Goal: Task Accomplishment & Management: Complete application form

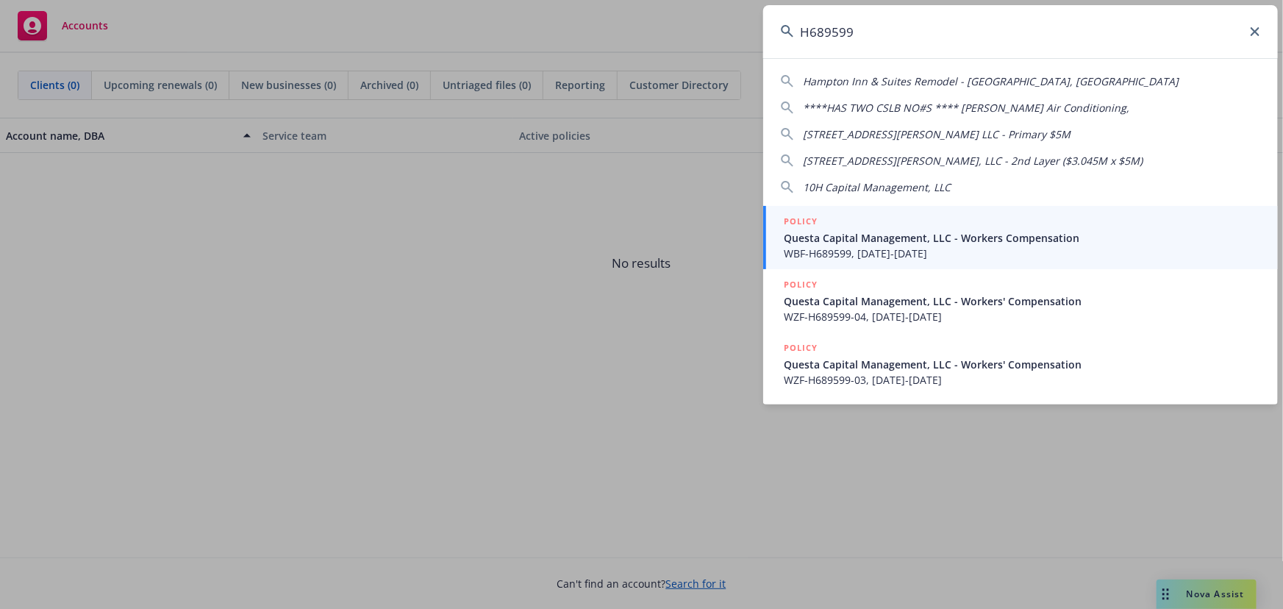
type input "H689599"
click at [845, 246] on span "WBF-H689599, 07/16/2023-07/16/2024" at bounding box center [1022, 253] width 476 height 15
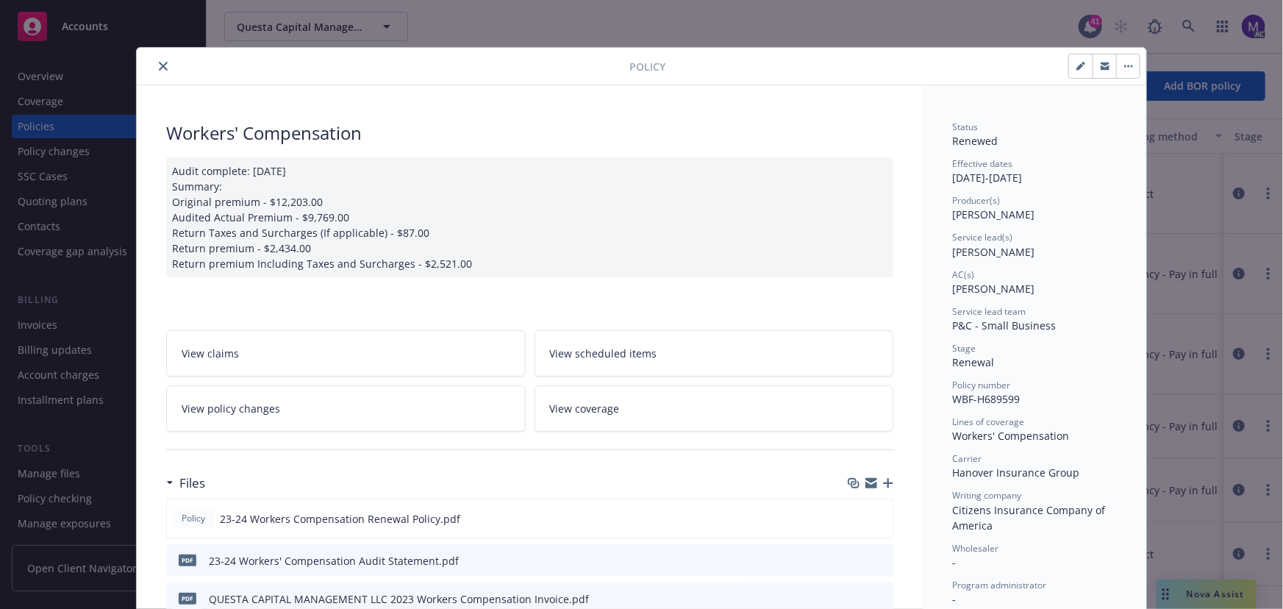
click at [159, 65] on icon "close" at bounding box center [163, 66] width 9 height 9
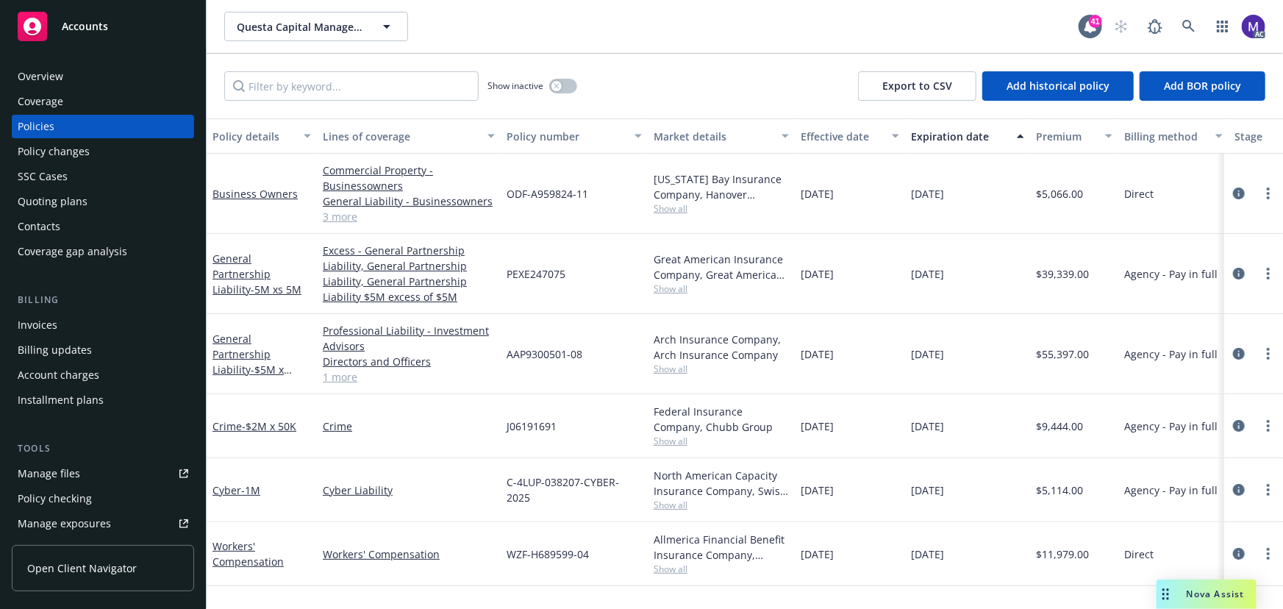
click at [71, 148] on div "Policy changes" at bounding box center [54, 152] width 72 height 24
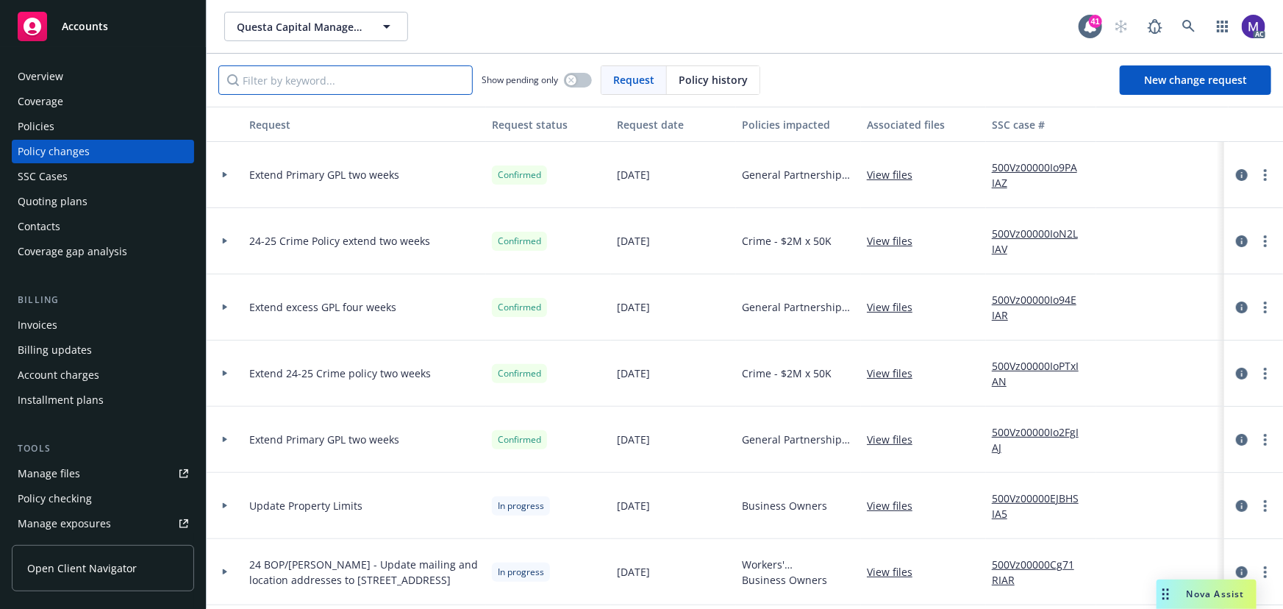
click at [354, 85] on input "Filter by keyword..." at bounding box center [345, 79] width 254 height 29
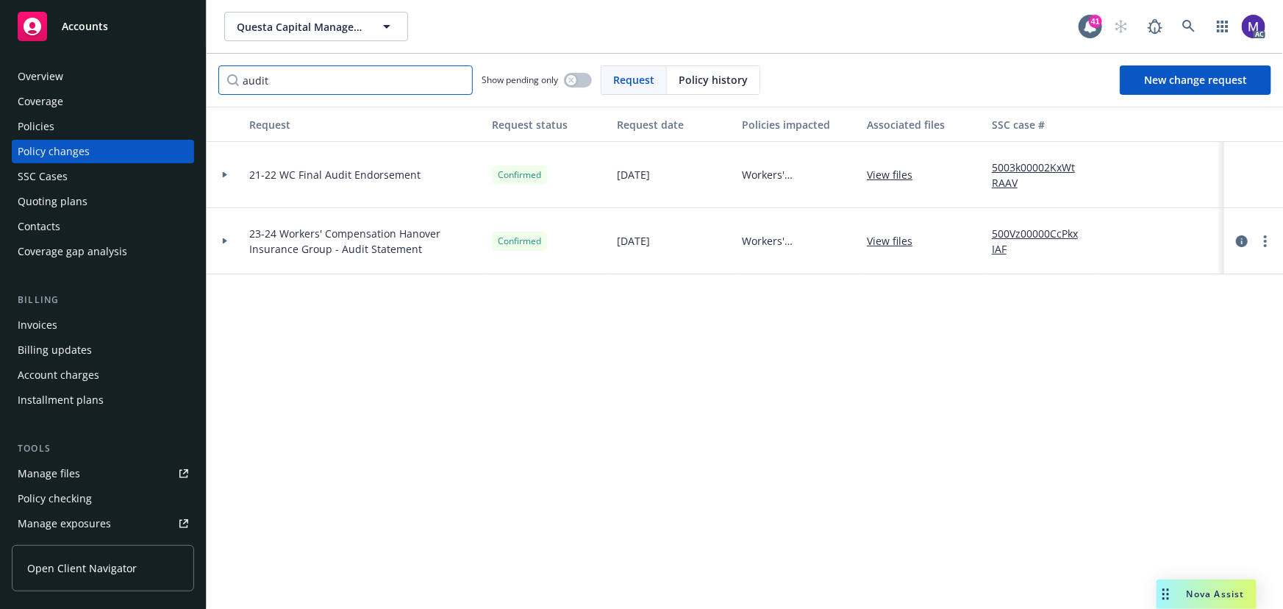
type input "audit"
click at [242, 249] on div at bounding box center [225, 241] width 37 height 66
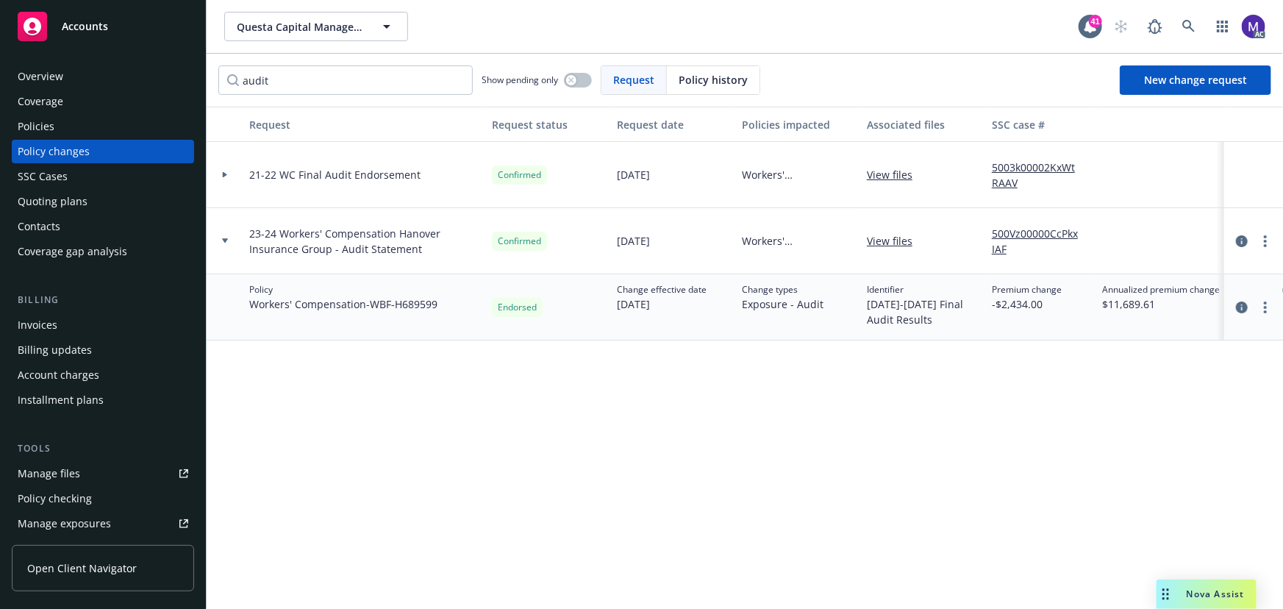
click at [66, 125] on div "Policies" at bounding box center [103, 127] width 171 height 24
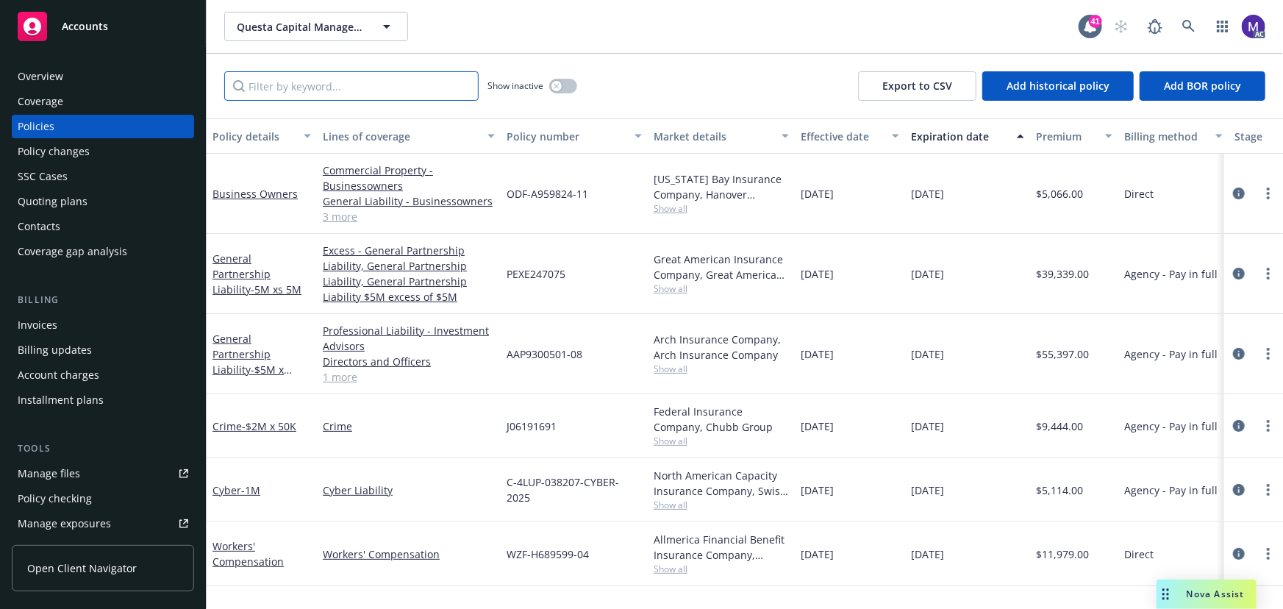
click at [360, 87] on input "Filter by keyword..." at bounding box center [351, 85] width 254 height 29
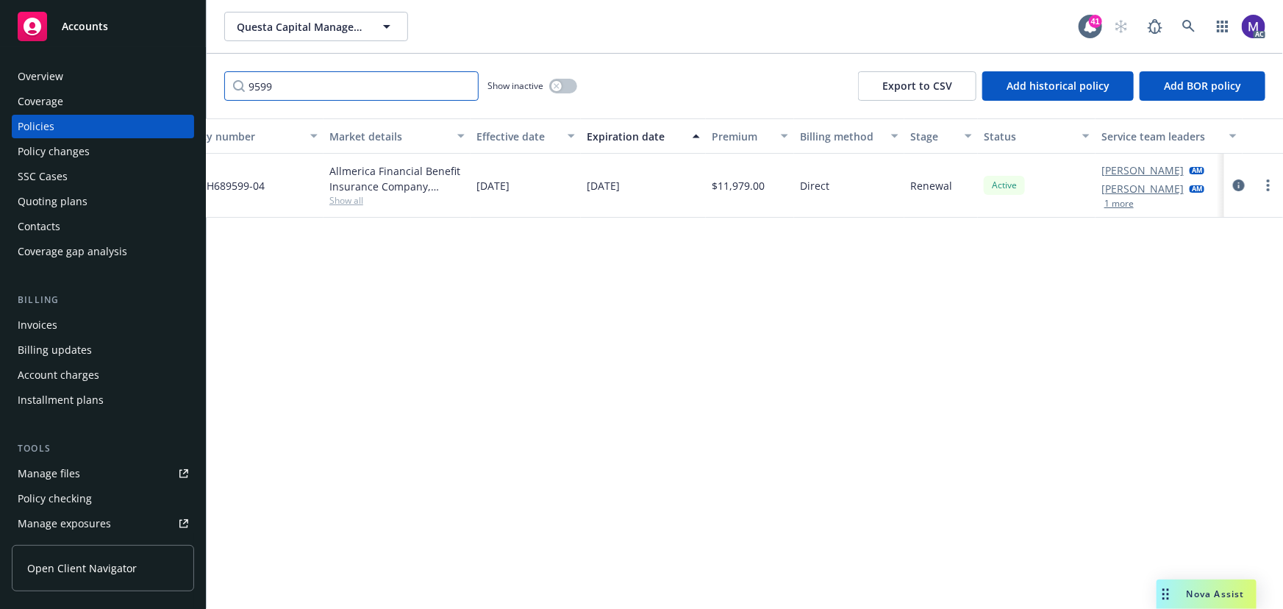
scroll to position [0, 341]
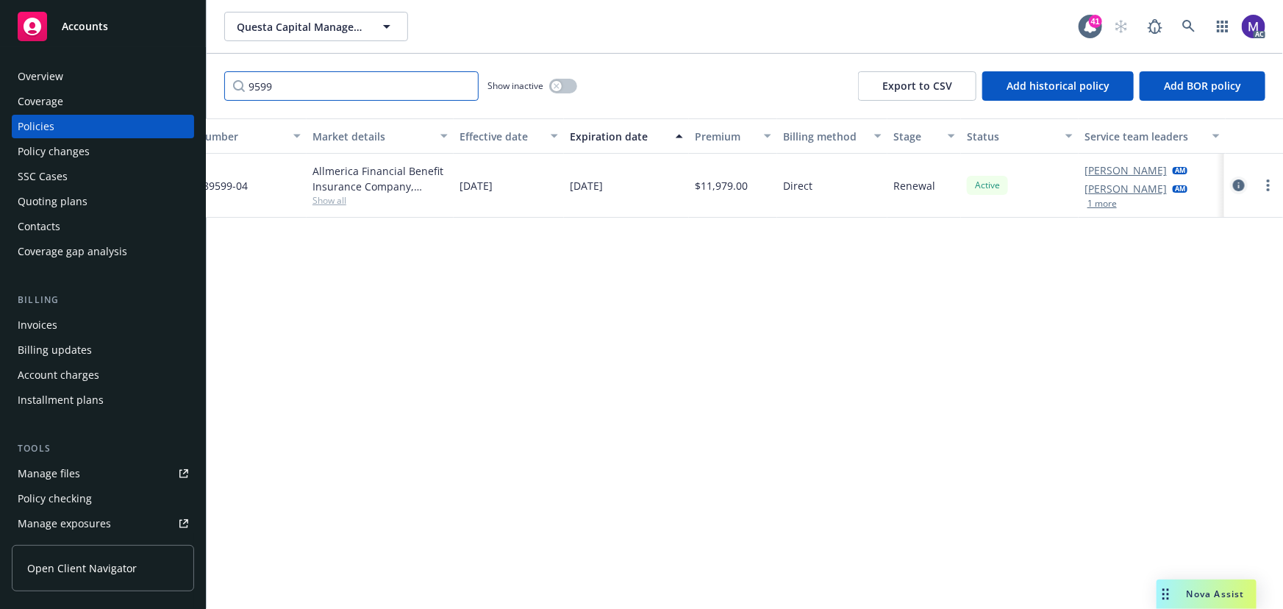
type input "9599"
click at [1240, 184] on icon "circleInformation" at bounding box center [1239, 185] width 12 height 12
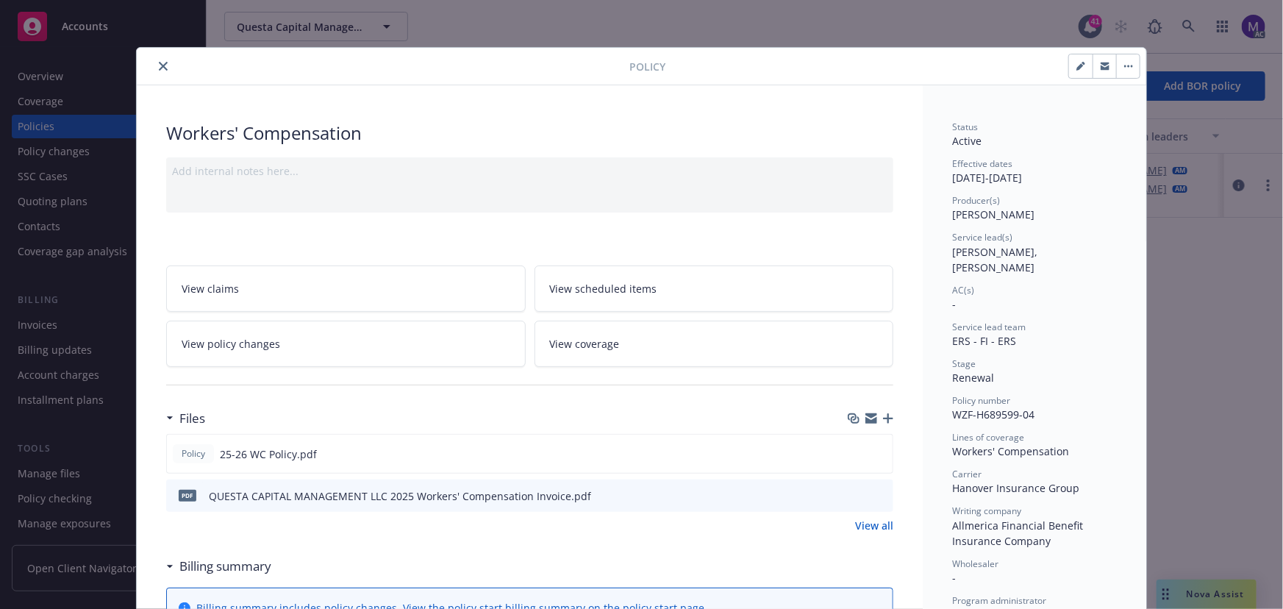
click at [1180, 455] on div "Policy Workers' Compensation Add internal notes here... View claims View schedu…" at bounding box center [641, 304] width 1283 height 609
click at [160, 65] on icon "close" at bounding box center [163, 66] width 9 height 9
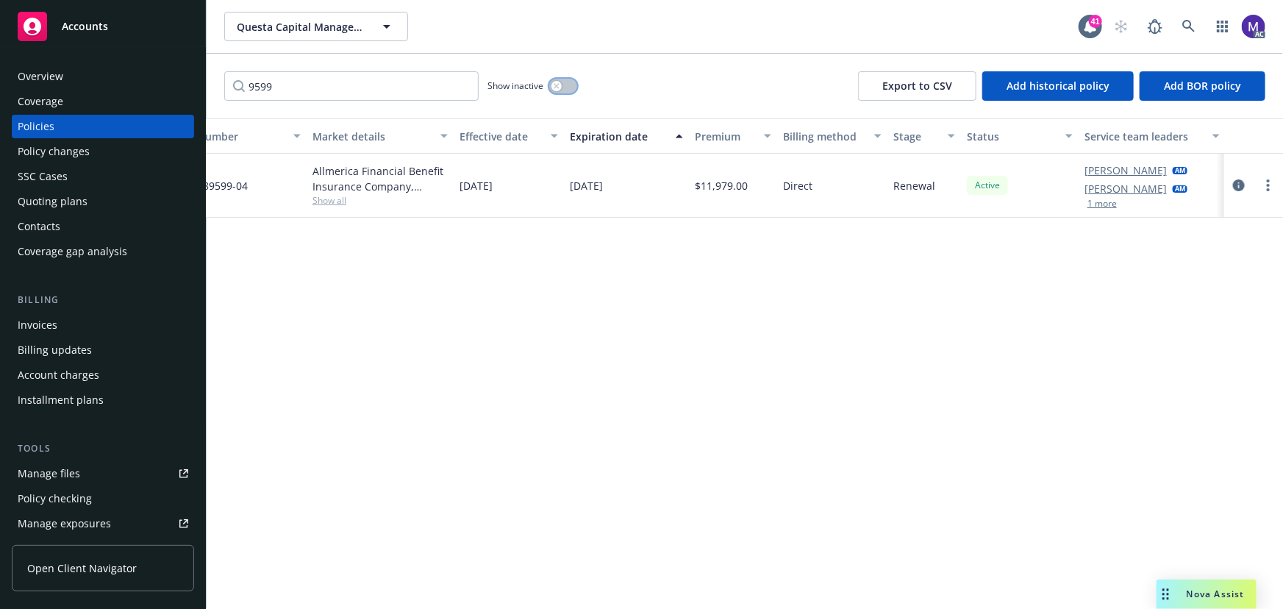
click at [558, 87] on icon "button" at bounding box center [557, 86] width 6 height 6
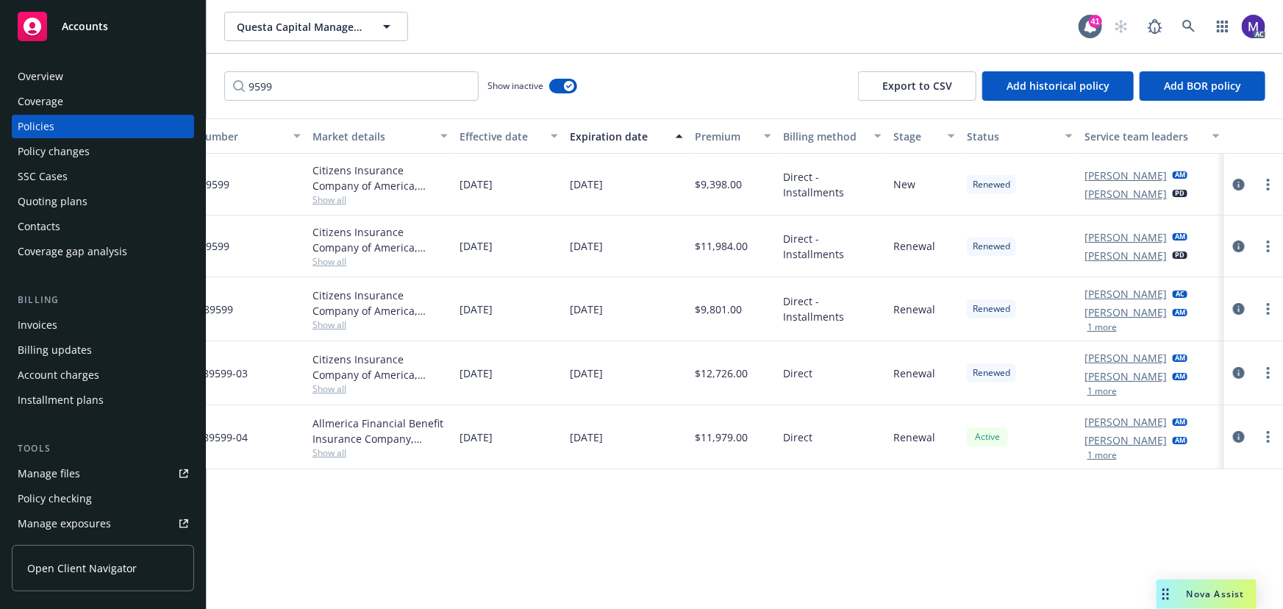
drag, startPoint x: 535, startPoint y: 375, endPoint x: 1012, endPoint y: 396, distance: 476.9
click at [1012, 396] on div "Workers' Compensation Workers' Compensation WZF-H689599-03 Citizens Insurance C…" at bounding box center [574, 373] width 1419 height 64
click at [1012, 396] on div "Renewed" at bounding box center [1020, 373] width 118 height 64
click at [1186, 23] on icon at bounding box center [1188, 26] width 13 height 13
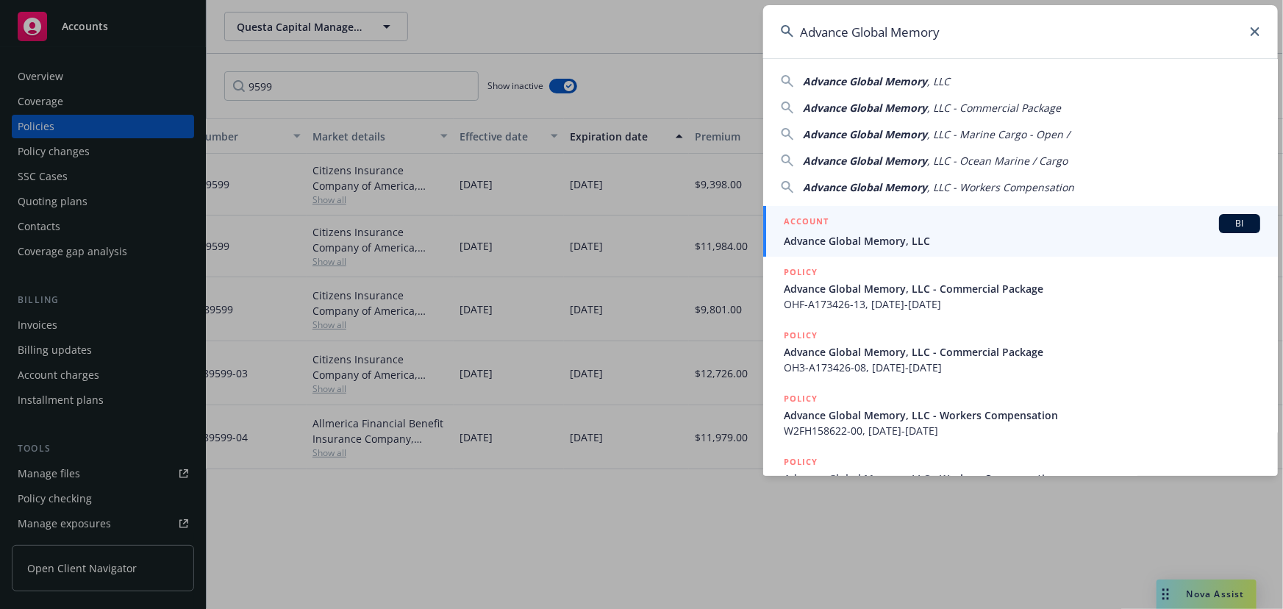
type input "Advance Global Memory"
click at [881, 226] on div "ACCOUNT BI" at bounding box center [1022, 223] width 476 height 19
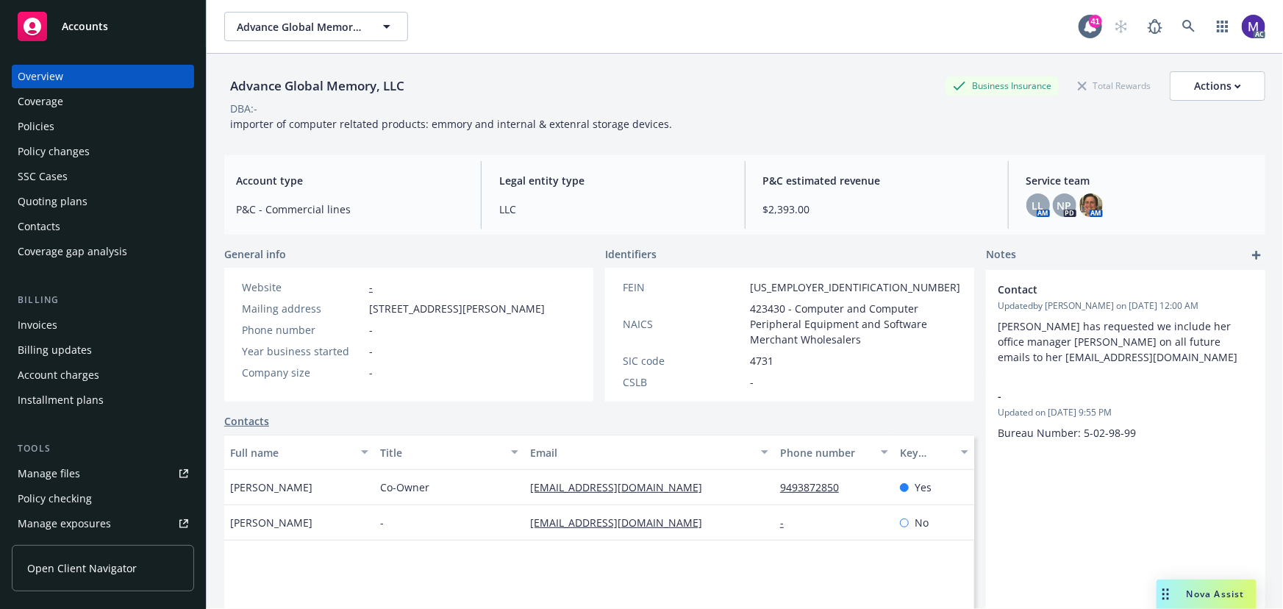
click at [62, 329] on div "Invoices" at bounding box center [103, 325] width 171 height 24
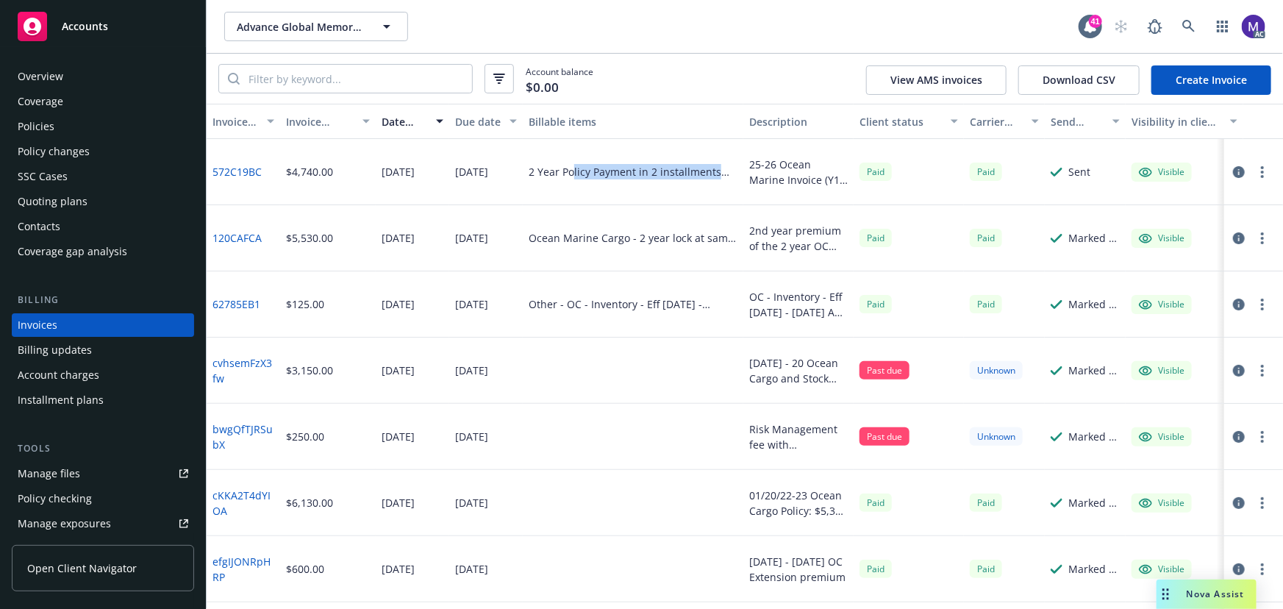
drag, startPoint x: 573, startPoint y: 171, endPoint x: 721, endPoint y: 179, distance: 148.0
click at [721, 179] on div "2 Year Policy Payment in 2 installments annually - Down payment" at bounding box center [633, 172] width 221 height 66
click at [1233, 170] on icon "button" at bounding box center [1239, 172] width 12 height 12
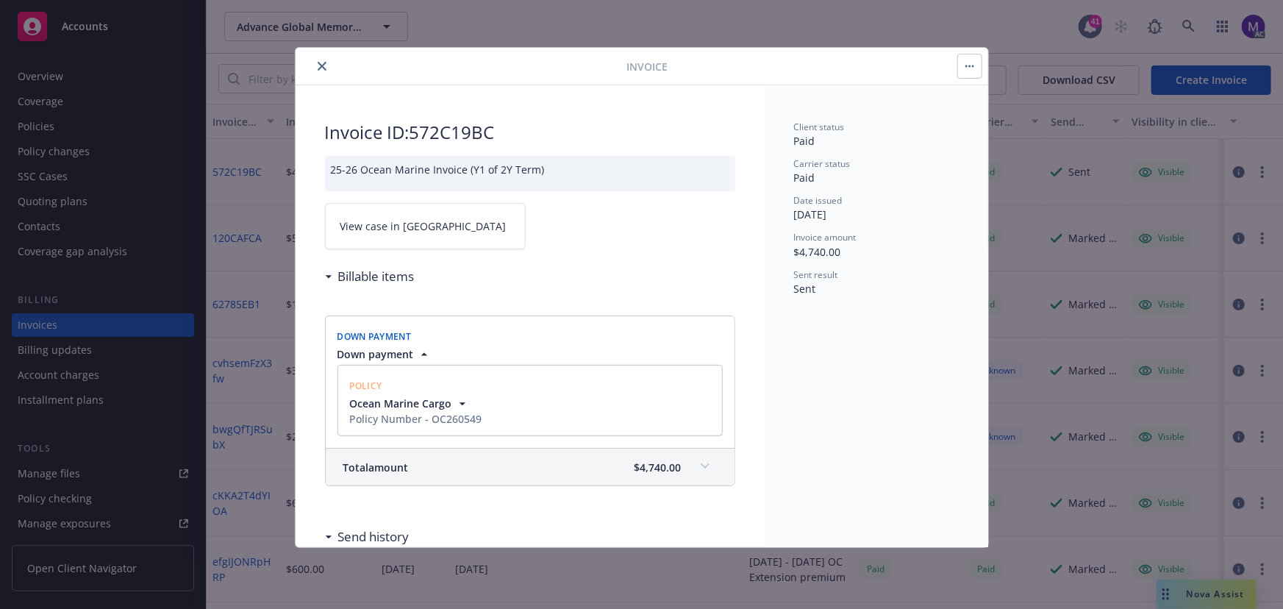
click at [444, 246] on link "View case in SSC" at bounding box center [425, 226] width 201 height 46
click at [323, 65] on icon "close" at bounding box center [322, 66] width 9 height 9
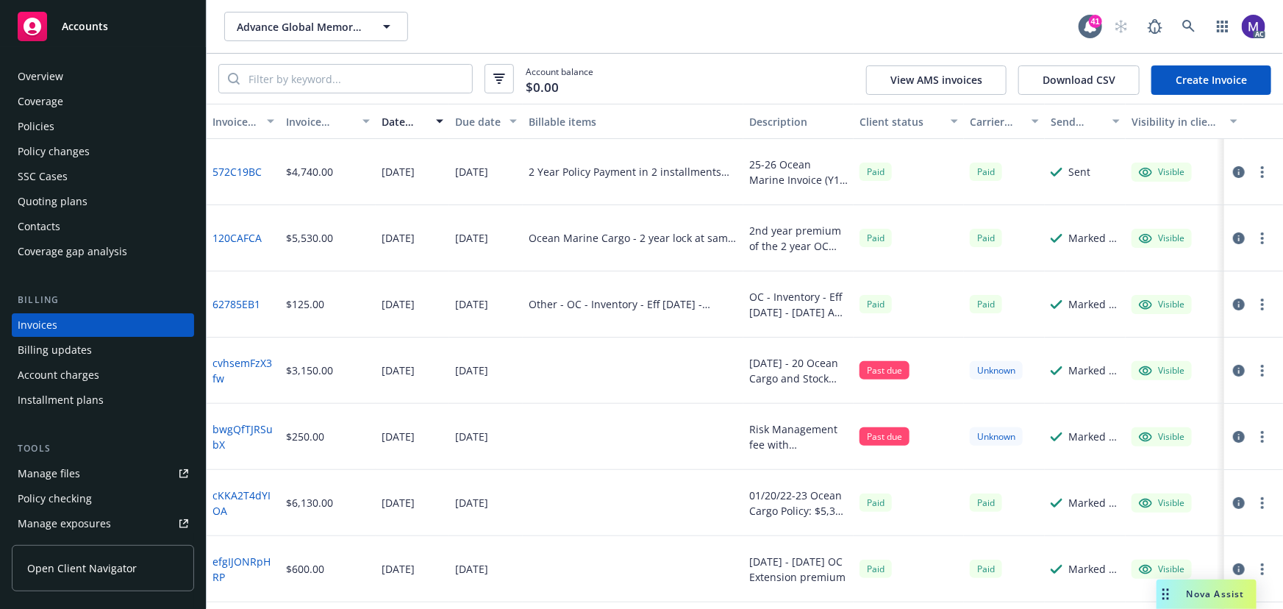
click at [43, 179] on div "SSC Cases" at bounding box center [43, 177] width 50 height 24
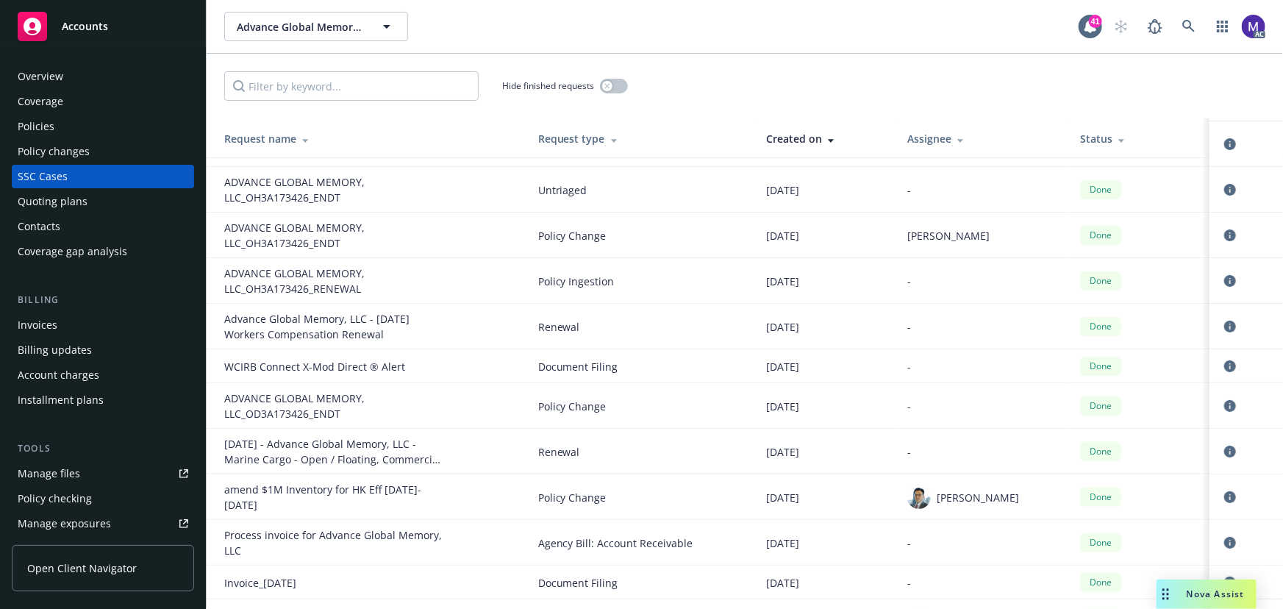
scroll to position [2874, 0]
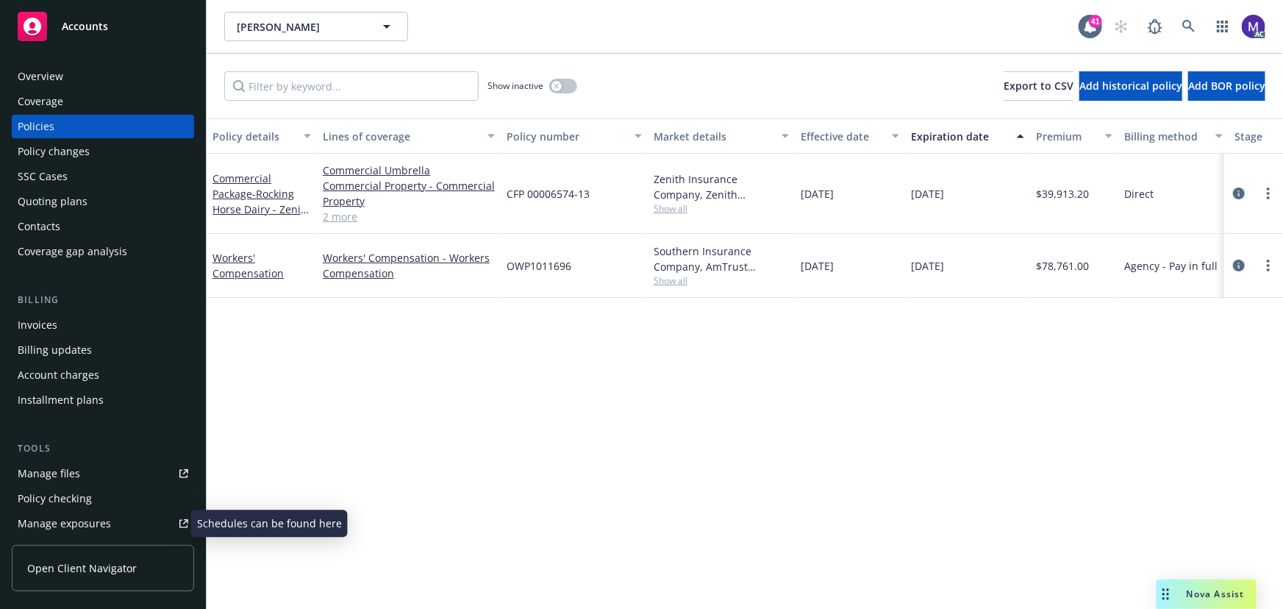
click at [57, 518] on div "Manage exposures" at bounding box center [64, 524] width 93 height 24
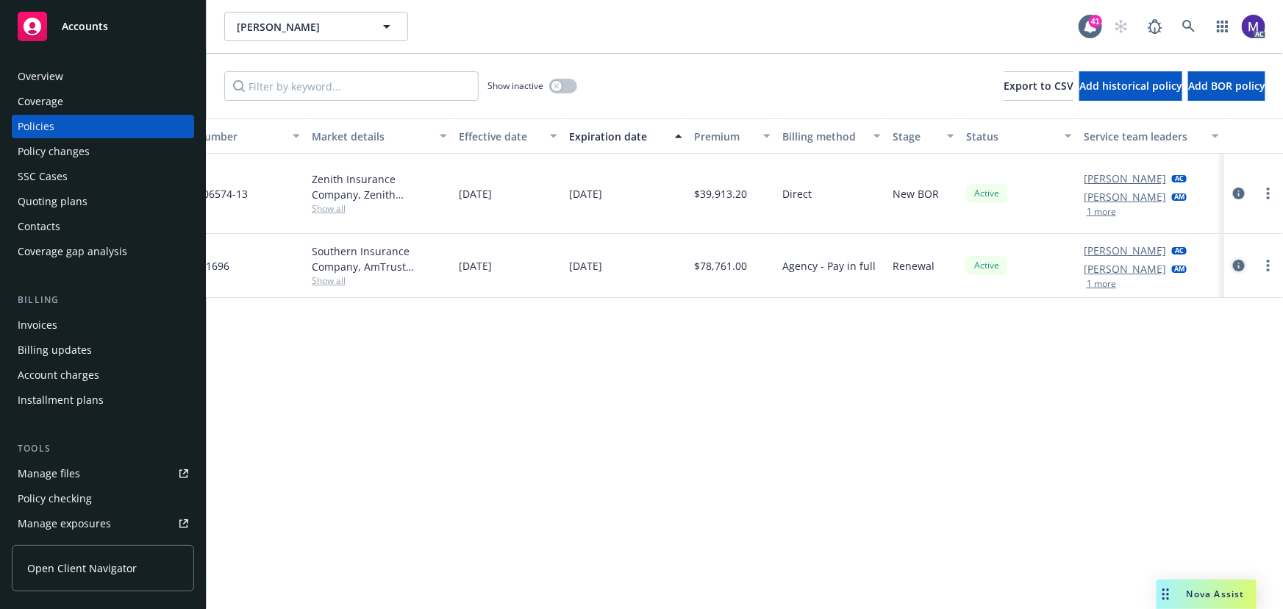
click at [1244, 267] on icon "circleInformation" at bounding box center [1239, 266] width 12 height 12
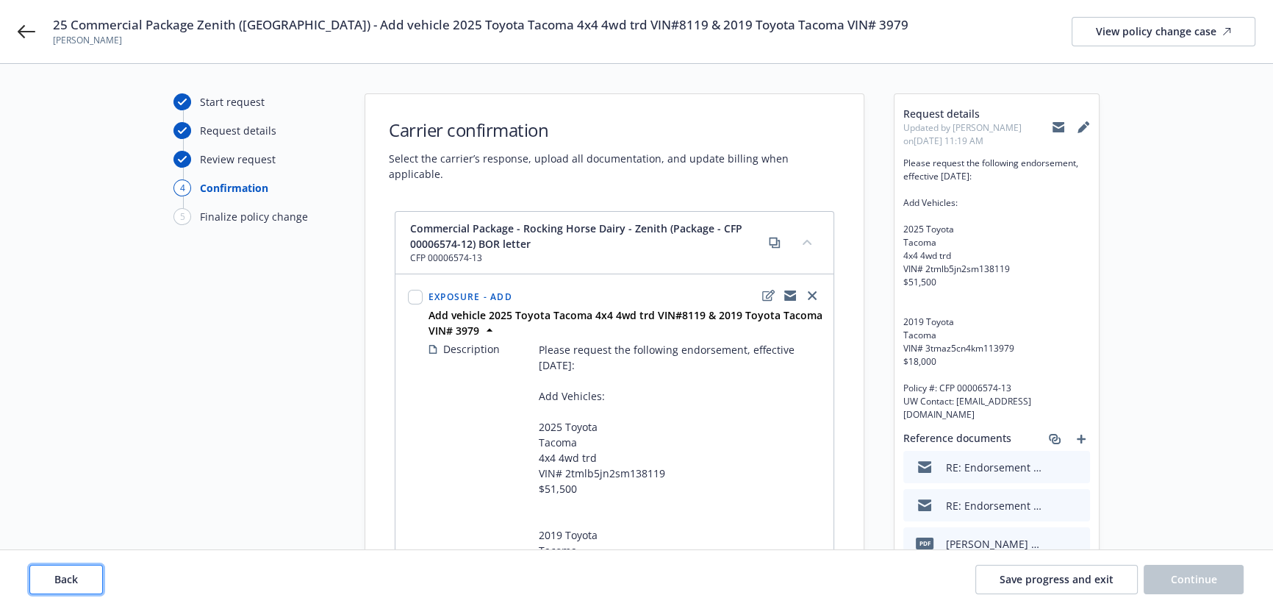
click at [71, 572] on span "Back" at bounding box center [66, 579] width 24 height 14
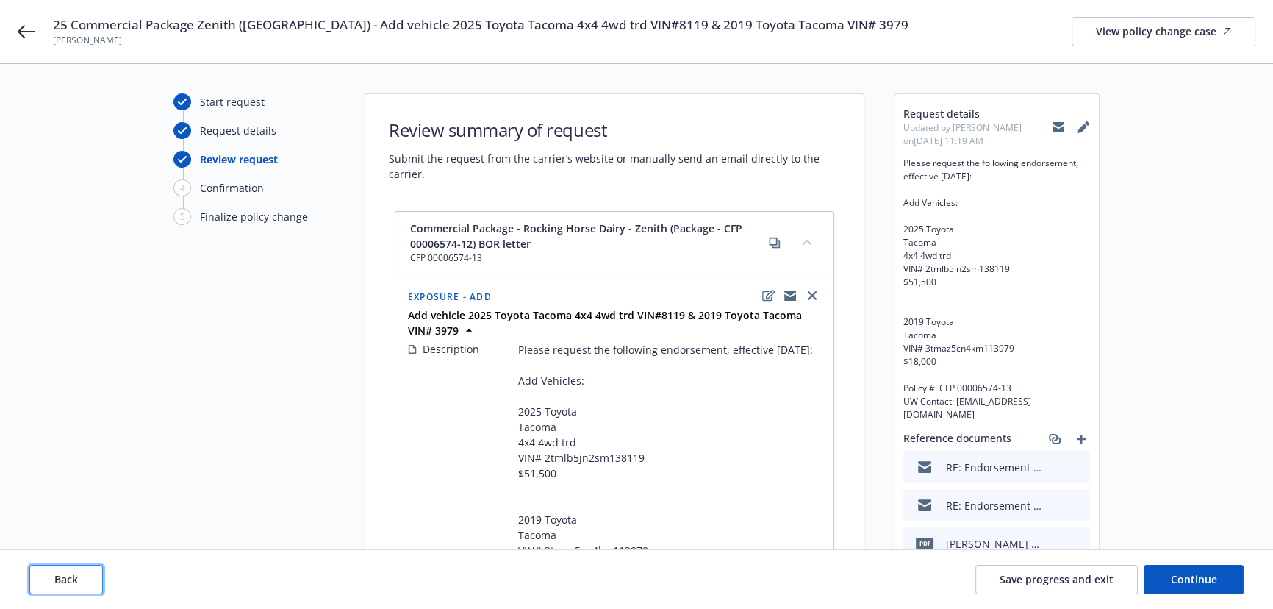
click at [71, 572] on span "Back" at bounding box center [66, 579] width 24 height 14
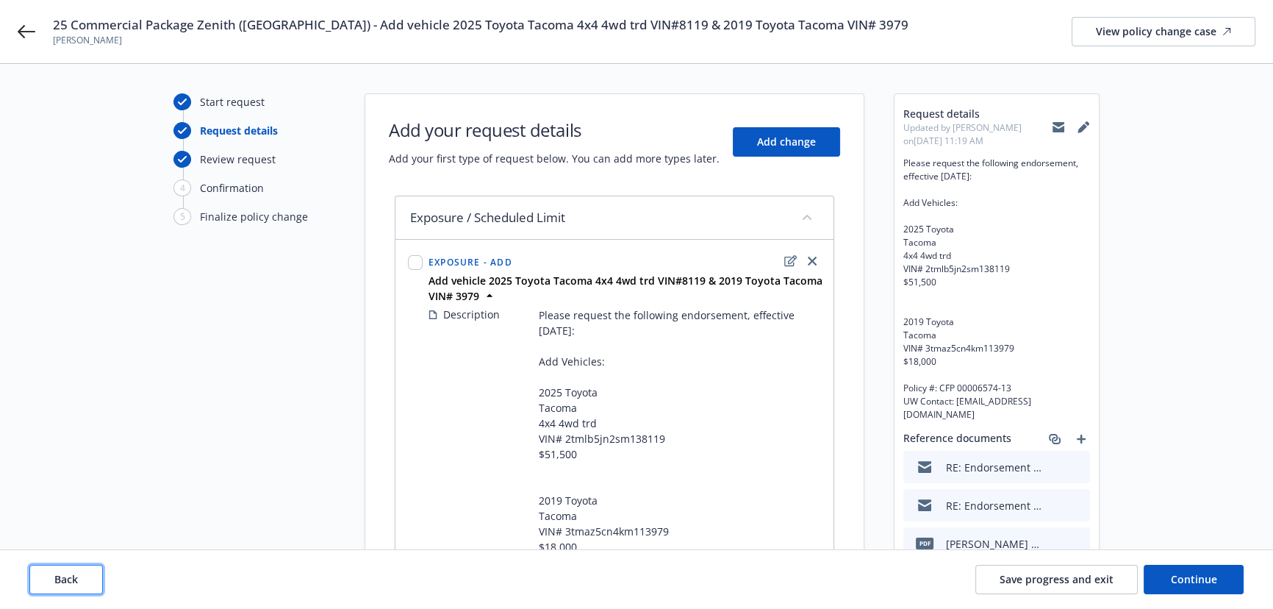
click at [71, 572] on span "Back" at bounding box center [66, 579] width 24 height 14
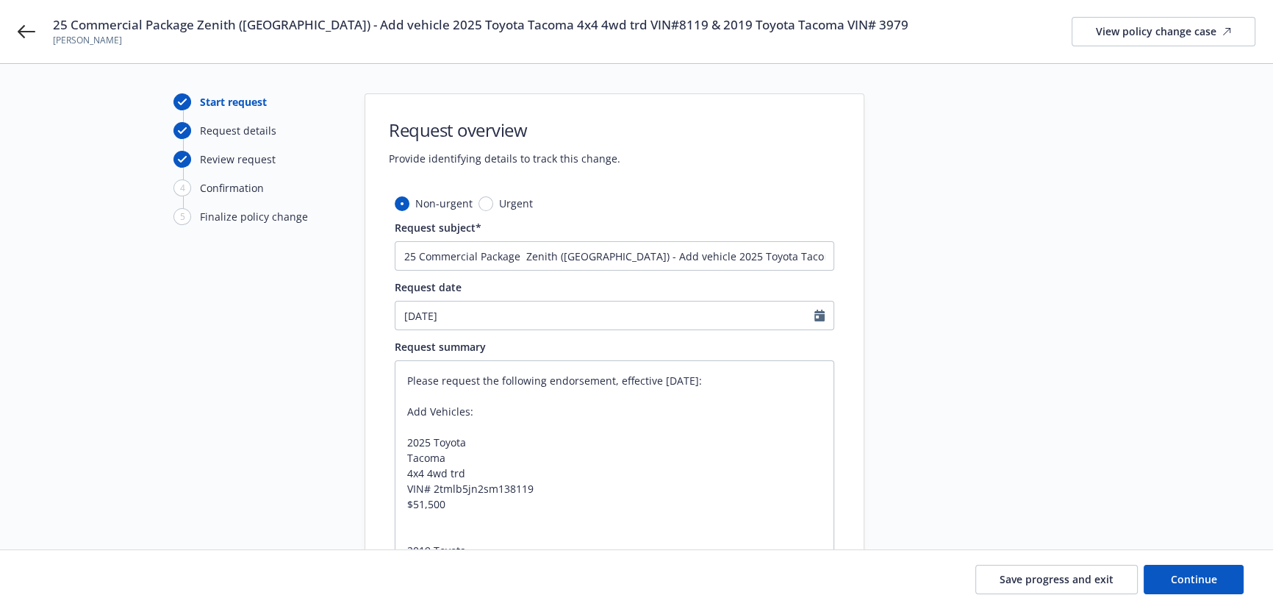
click at [71, 572] on div "Save progress and exit Continue" at bounding box center [636, 579] width 1215 height 29
type textarea "x"
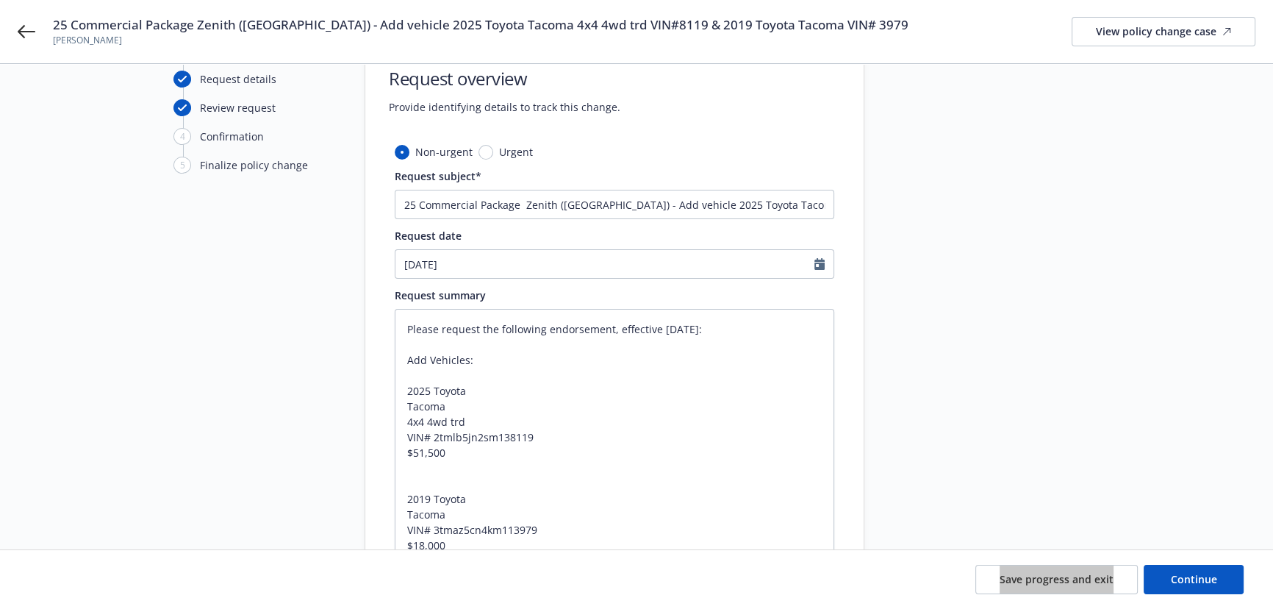
scroll to position [66, 0]
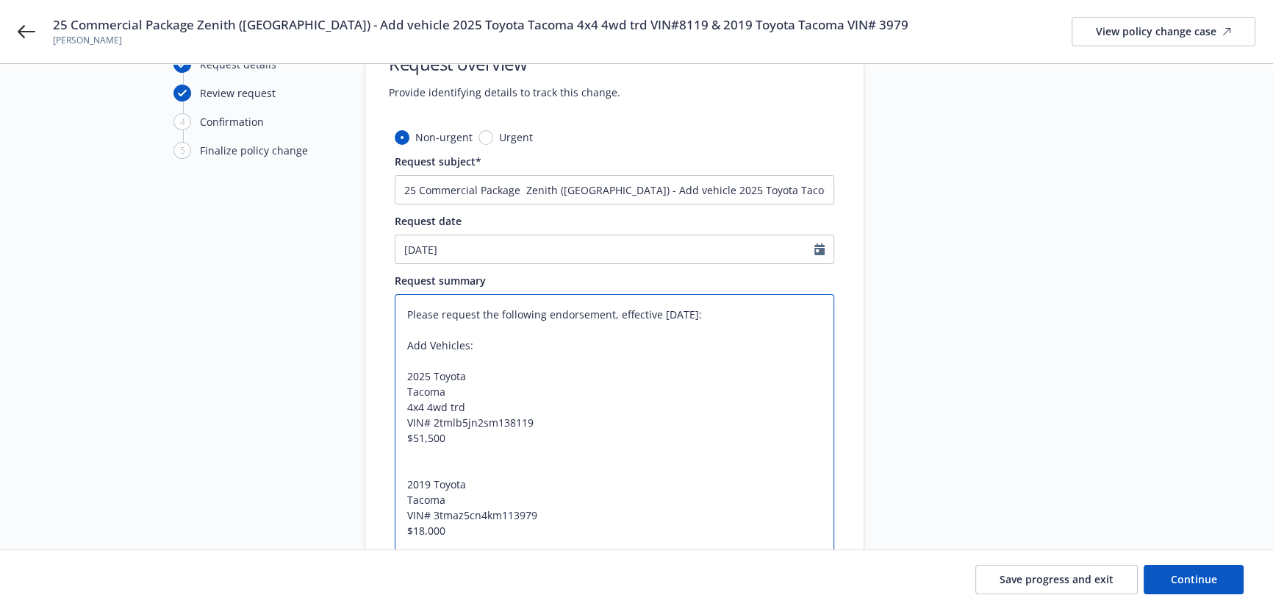
click at [438, 423] on textarea "Please request the following endorsement, effective [DATE]: Add Vehicles: 2025 …" at bounding box center [615, 445] width 440 height 303
type textarea "Please request the following endorsement, effective [DATE]: Add Vehicles: 2025 …"
type textarea "x"
type textarea "Please request the following endorsement, effective [DATE]: Add Vehicles: 2025 …"
type textarea "x"
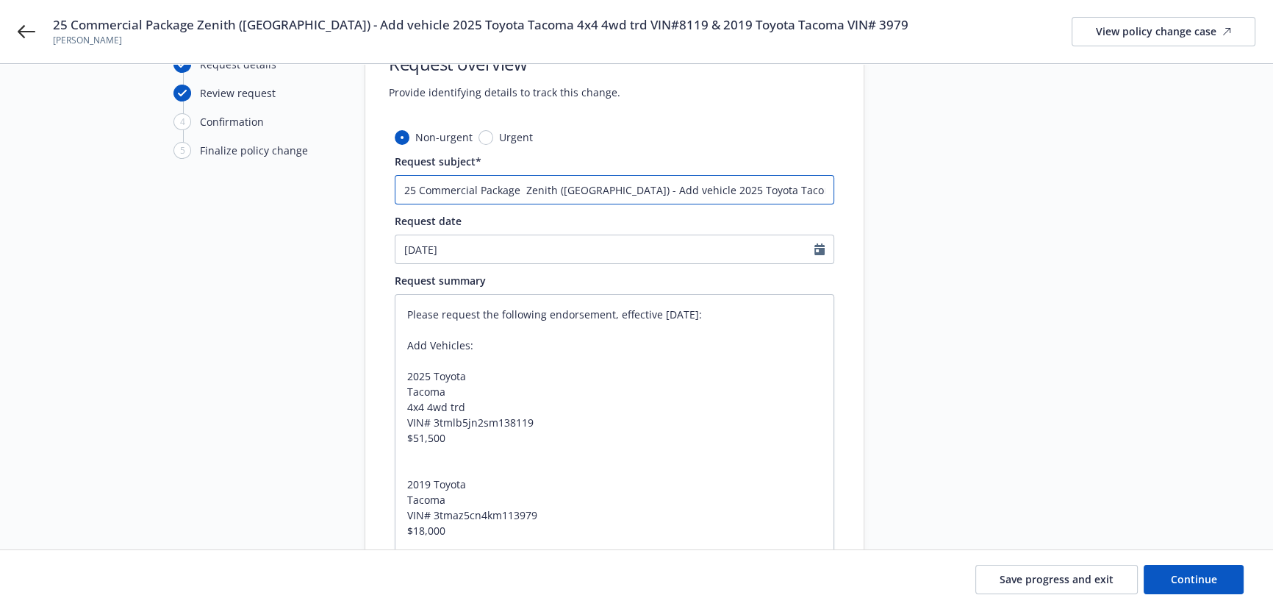
drag, startPoint x: 682, startPoint y: 187, endPoint x: 699, endPoint y: 188, distance: 16.9
click at [699, 188] on input "25 Commercial Package Zenith (Fairfax) - Add vehicle 2025 Toyota Tacoma 4x4 4wd…" at bounding box center [615, 189] width 440 height 29
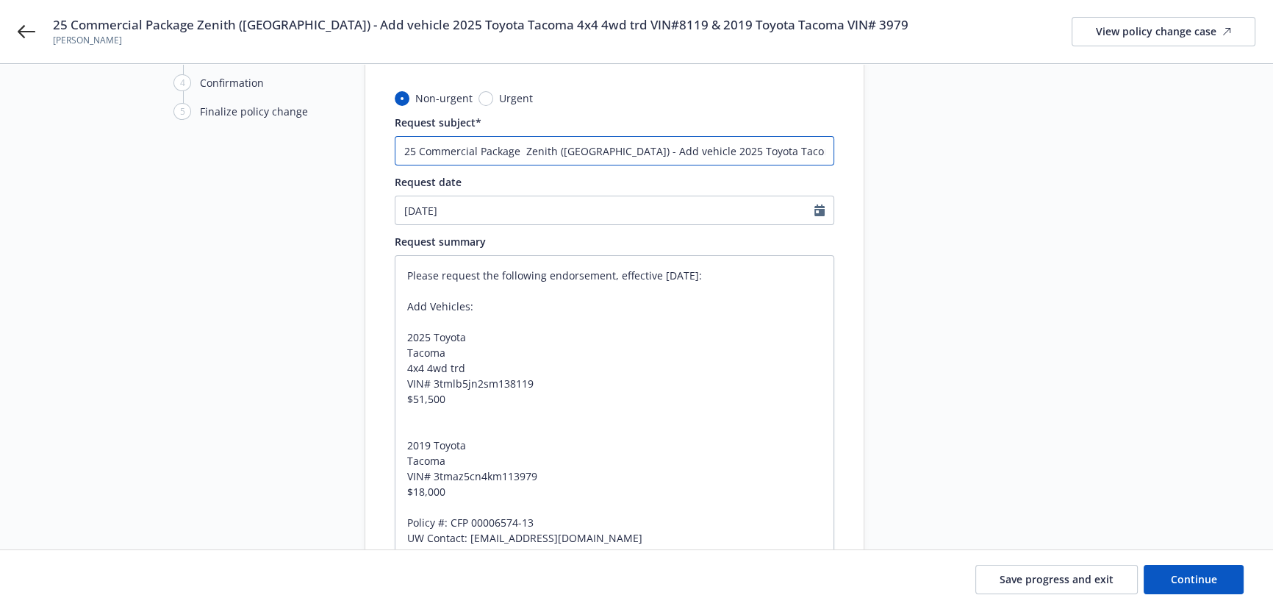
scroll to position [200, 0]
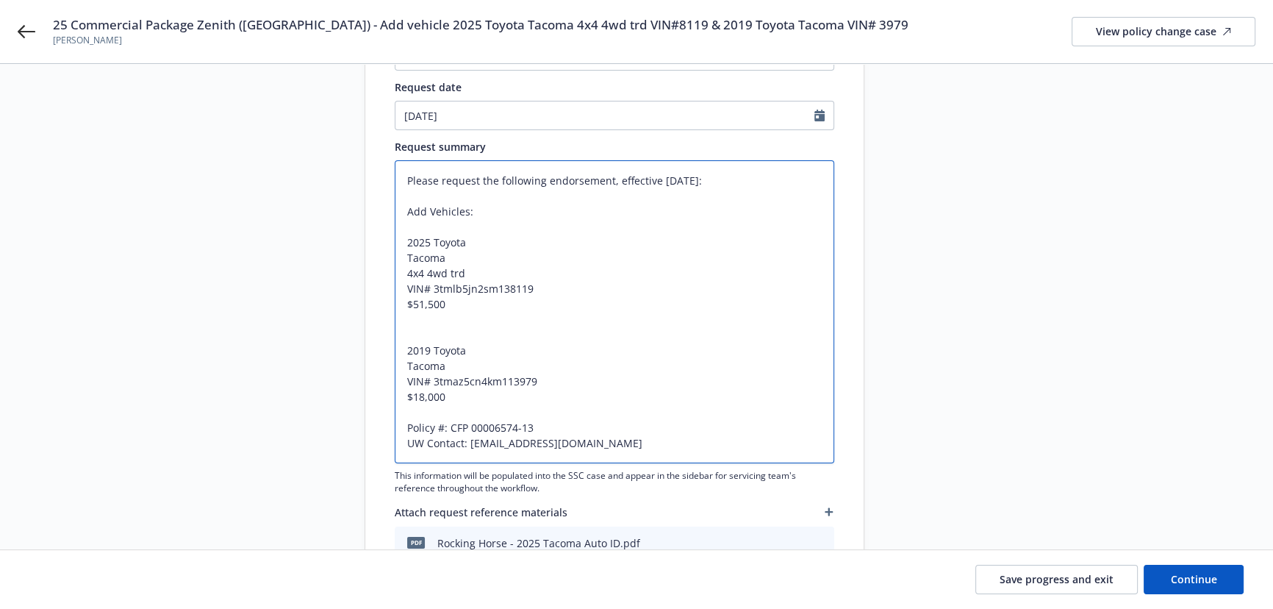
drag, startPoint x: 446, startPoint y: 393, endPoint x: 418, endPoint y: 395, distance: 28.0
click at [418, 395] on textarea "Please request the following endorsement, effective 09/05/2025: Add Vehicles: 2…" at bounding box center [615, 311] width 440 height 303
click at [460, 399] on textarea "Please request the following endorsement, effective 09/05/2025: Add Vehicles: 2…" at bounding box center [615, 311] width 440 height 303
drag, startPoint x: 460, startPoint y: 399, endPoint x: 418, endPoint y: 400, distance: 41.9
click at [418, 400] on textarea "Please request the following endorsement, effective 09/05/2025: Add Vehicles: 2…" at bounding box center [615, 311] width 440 height 303
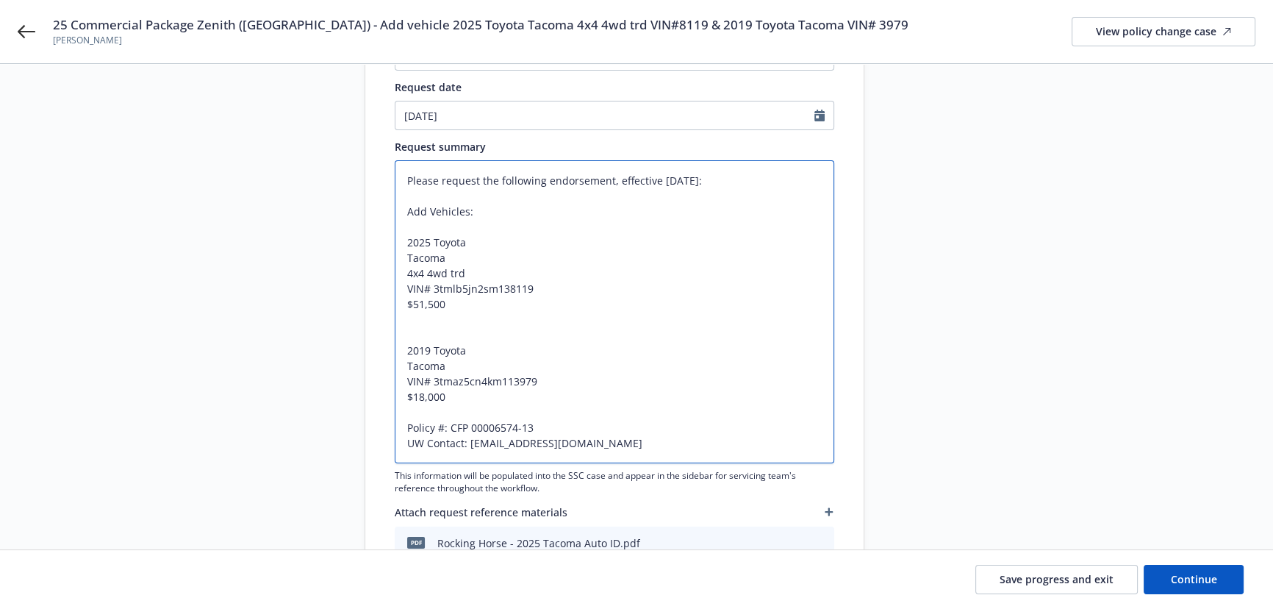
type textarea "Please request the following endorsement, effective 09/05/2025: Add Vehicles: 2…"
type textarea "x"
type textarea "Please request the following endorsement, effective 09/05/2025: Add Vehicles: 2…"
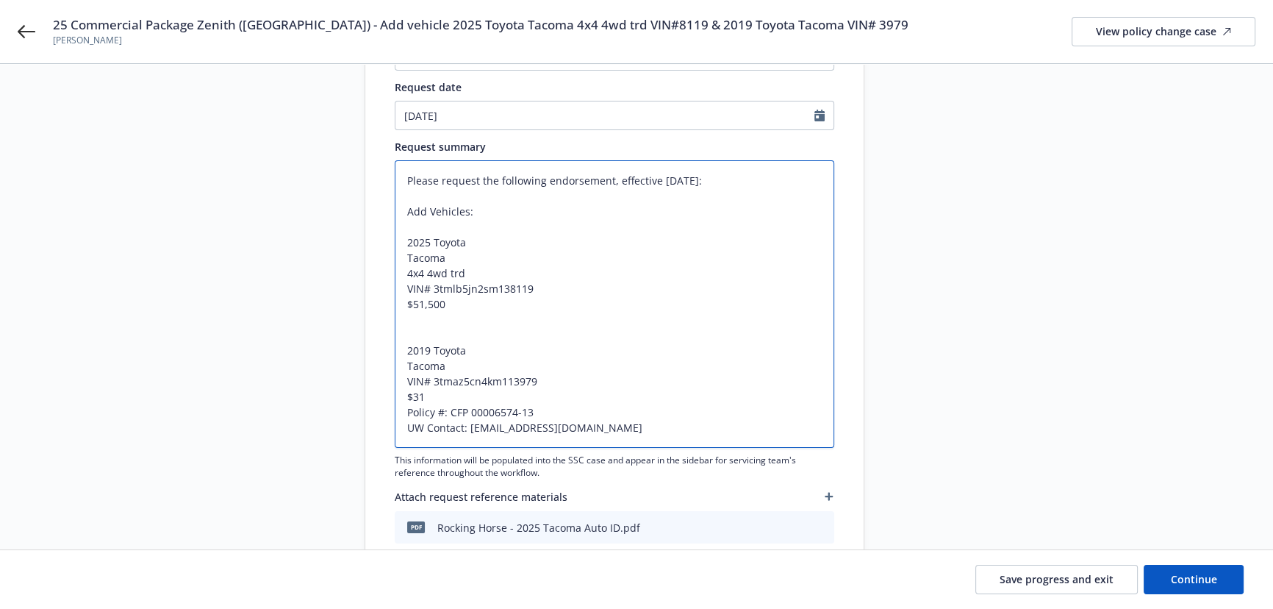
type textarea "x"
type textarea "Please request the following endorsement, effective 09/05/2025: Add Vehicles: 2…"
type textarea "x"
type textarea "Please request the following endorsement, effective 09/05/2025: Add Vehicles: 2…"
type textarea "x"
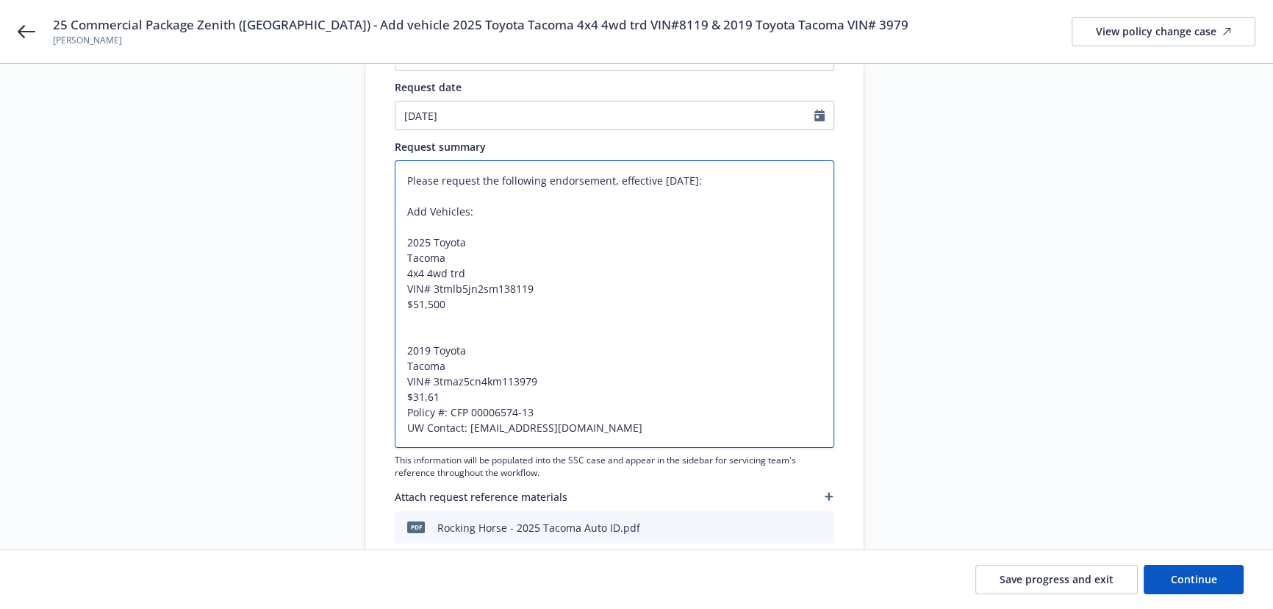
type textarea "Please request the following endorsement, effective 09/05/2025: Add Vehicles: 2…"
type textarea "x"
type textarea "Please request the following endorsement, effective 09/05/2025: Add Vehicles: 2…"
click at [1199, 577] on span "Continue" at bounding box center [1194, 579] width 46 height 14
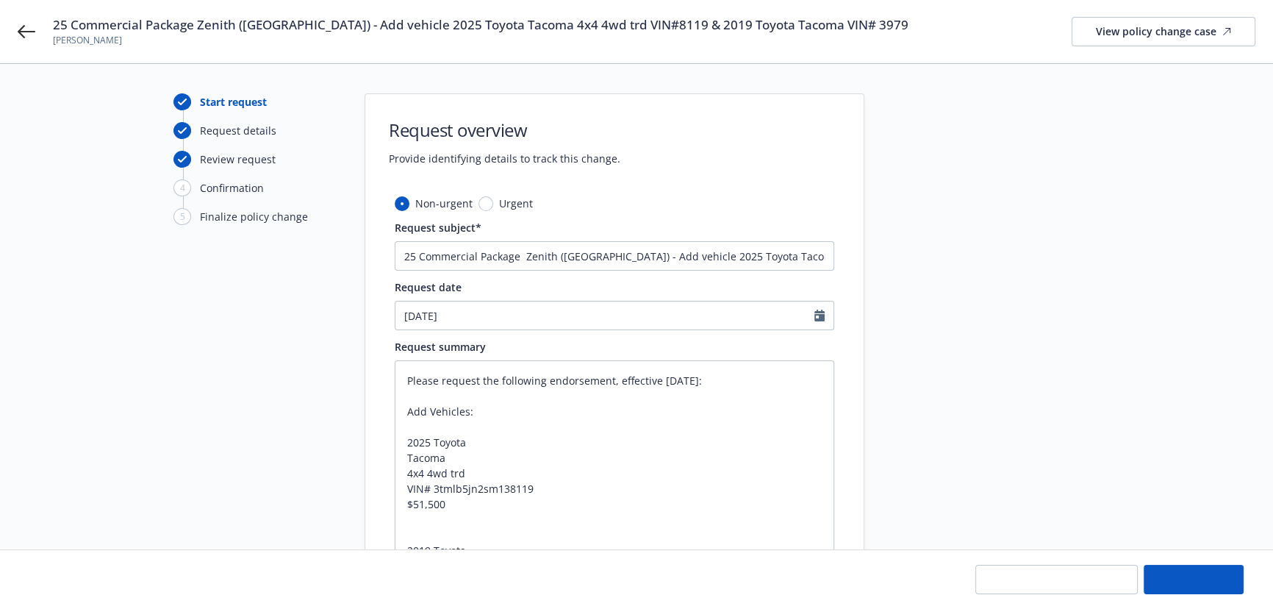
type textarea "x"
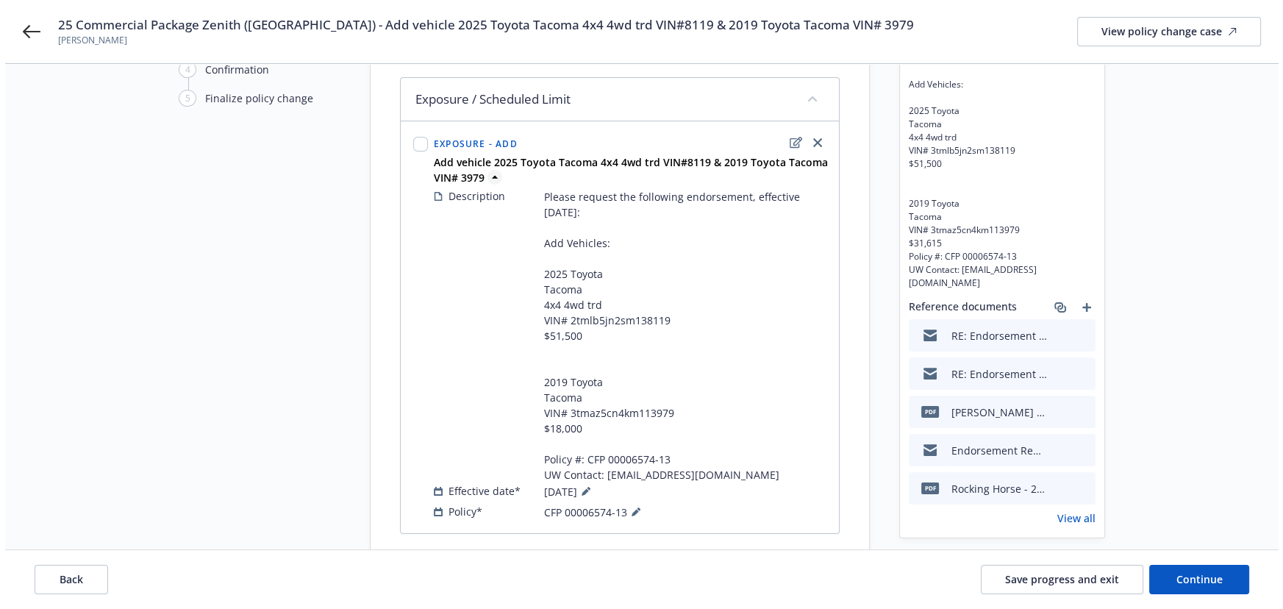
scroll to position [34, 0]
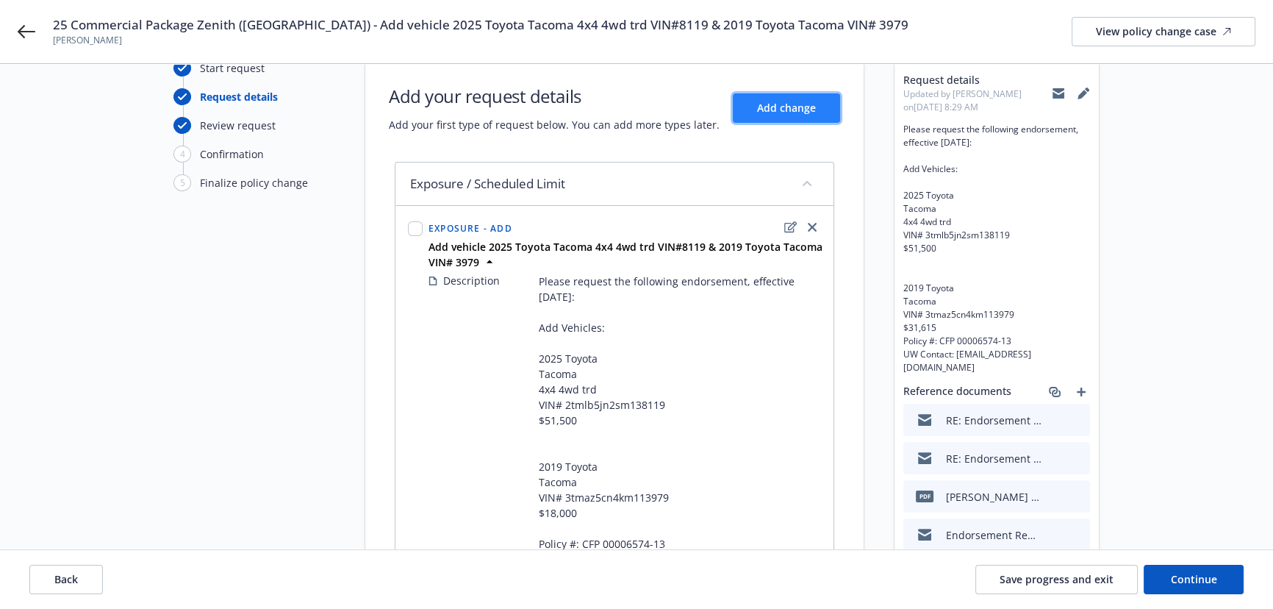
click at [797, 118] on button "Add change" at bounding box center [786, 107] width 107 height 29
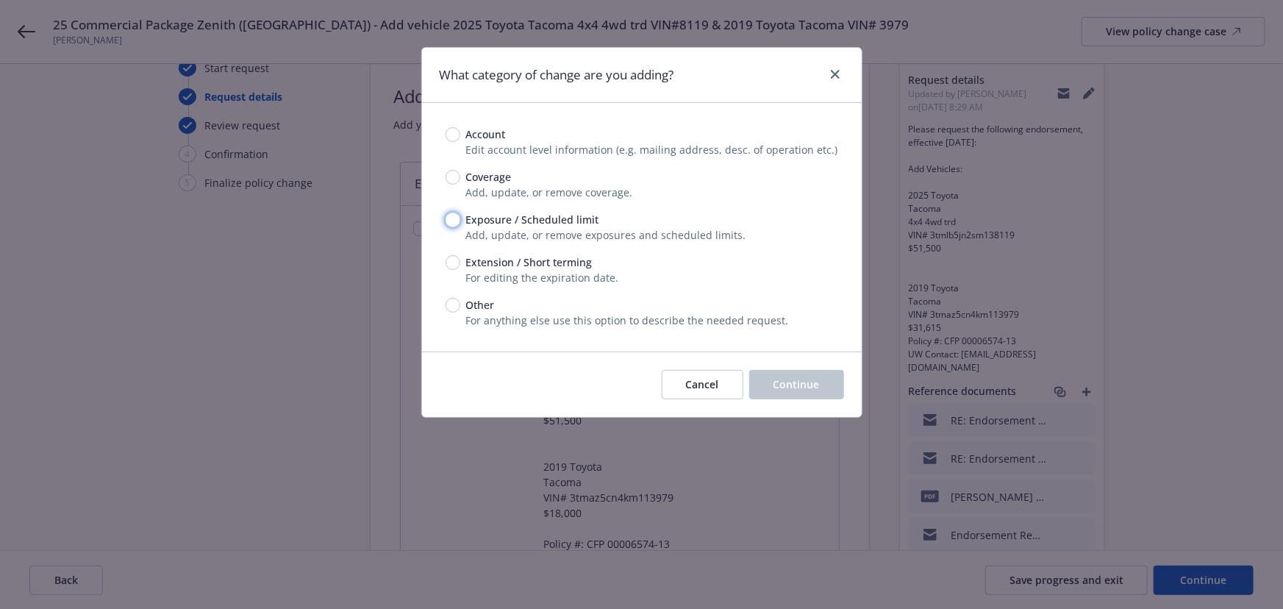
click at [456, 223] on input "Exposure / Scheduled limit" at bounding box center [453, 219] width 15 height 15
radio input "true"
click at [782, 386] on span "Continue" at bounding box center [796, 384] width 46 height 14
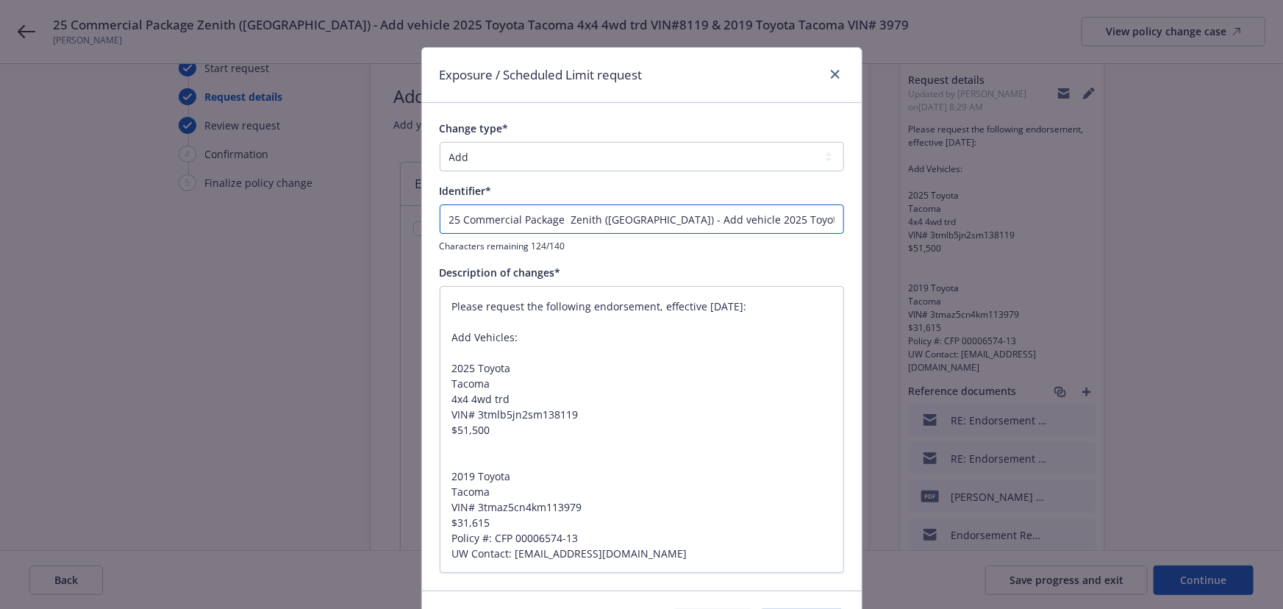
drag, startPoint x: 638, startPoint y: 220, endPoint x: 212, endPoint y: 210, distance: 425.8
click at [213, 210] on div "Exposure / Scheduled Limit request Change type* Add Audit Change Remove Identif…" at bounding box center [641, 304] width 1283 height 609
type textarea "x"
type input "- Add vehicle 2025 Toyota Tacoma 4x4 4wd trd VIN#8119 & 2019 Toyota Tacoma VIN#…"
type textarea "x"
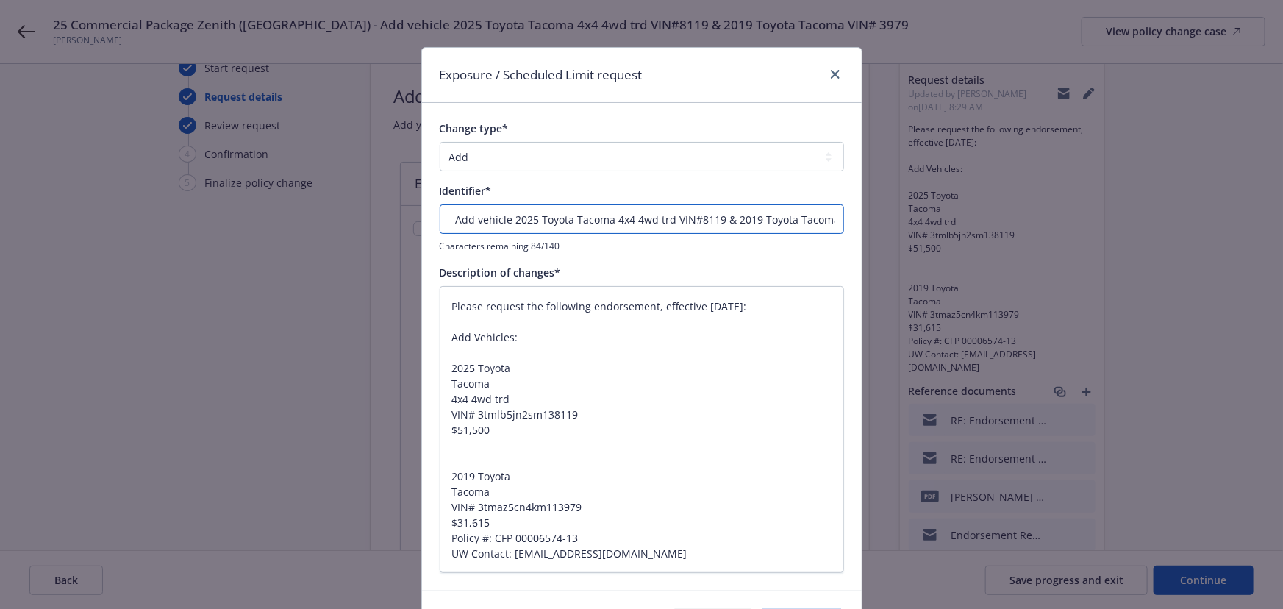
type input "E- Add vehicle 2025 Toyota Tacoma 4x4 4wd trd VIN#8119 & 2019 Toyota Tacoma VIN…"
type textarea "x"
type input "EN- Add vehicle 2025 Toyota Tacoma 4x4 4wd trd VIN#8119 & 2019 Toyota Tacoma VI…"
type textarea "x"
type input "END- Add vehicle 2025 Toyota Tacoma 4x4 4wd trd VIN#8119 & 2019 Toyota Tacoma V…"
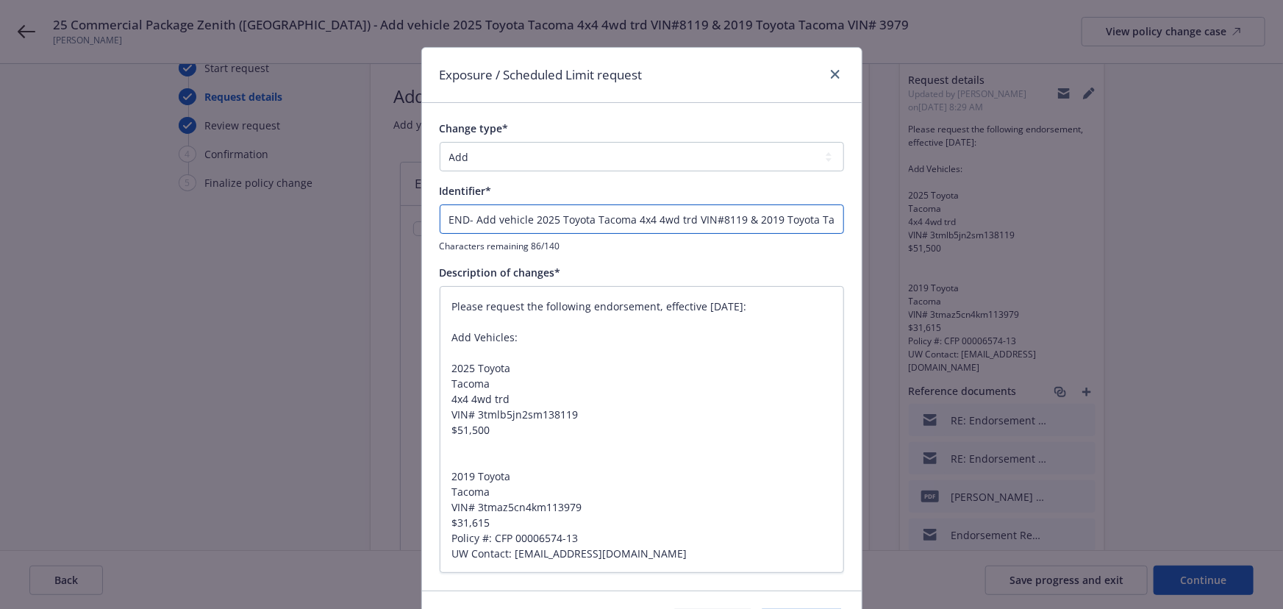
type textarea "x"
type input "ENDT- Add vehicle 2025 Toyota Tacoma 4x4 4wd trd VIN#8119 & 2019 Toyota Tacoma …"
type textarea "x"
type input "ENDT - Add vehicle 2025 Toyota Tacoma 4x4 4wd trd VIN#8119 & 2019 Toyota Tacoma…"
type textarea "x"
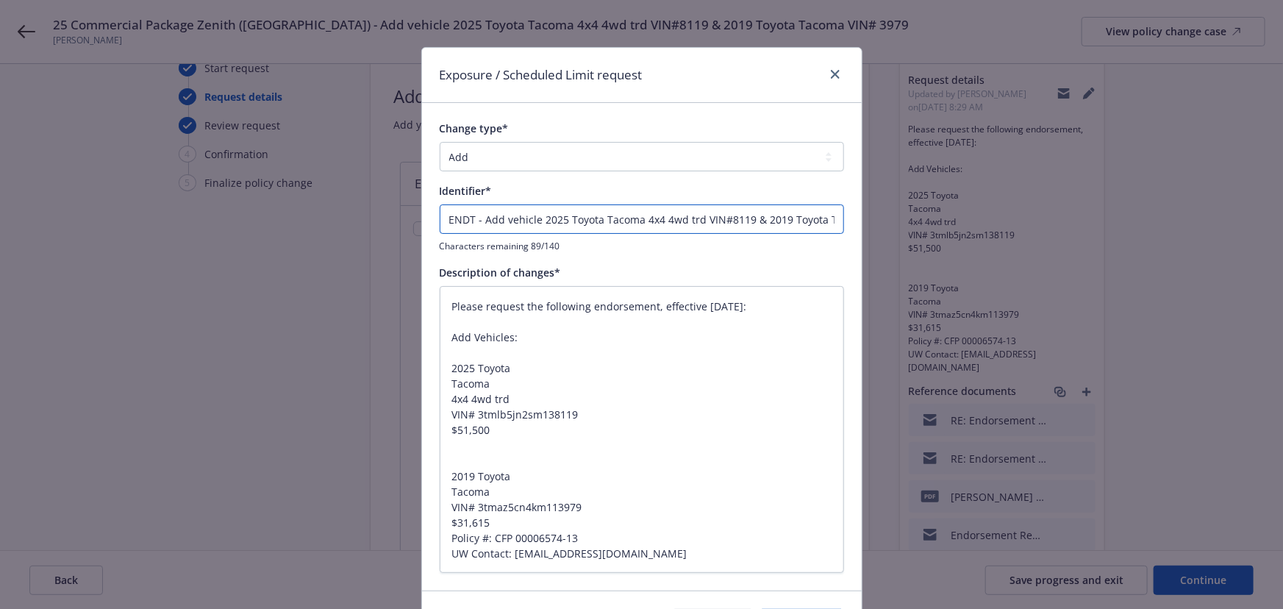
type input "ENDT #- Add vehicle 2025 Toyota Tacoma 4x4 4wd trd VIN#8119 & 2019 Toyota Tacom…"
type textarea "x"
type input "ENDT # - Add vehicle 2025 Toyota Tacoma 4x4 4wd trd VIN#8119 & 2019 Toyota Taco…"
type textarea "x"
type input "ENDT # 1- Add vehicle 2025 Toyota Tacoma 4x4 4wd trd VIN#8119 & 2019 Toyota Tac…"
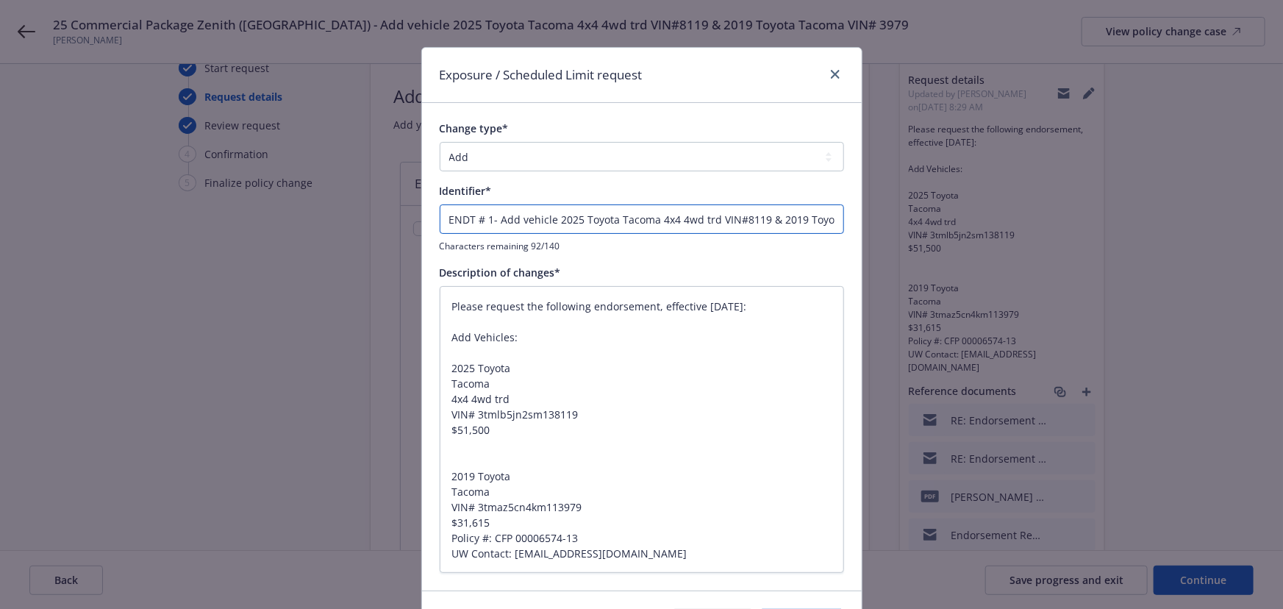
type textarea "x"
type input "ENDT # 13- Add vehicle 2025 Toyota Tacoma 4x4 4wd trd VIN#8119 & 2019 Toyota Ta…"
type textarea "x"
type input "ENDT # 133- Add vehicle 2025 Toyota Tacoma 4x4 4wd trd VIN#8119 & 2019 Toyota T…"
type textarea "x"
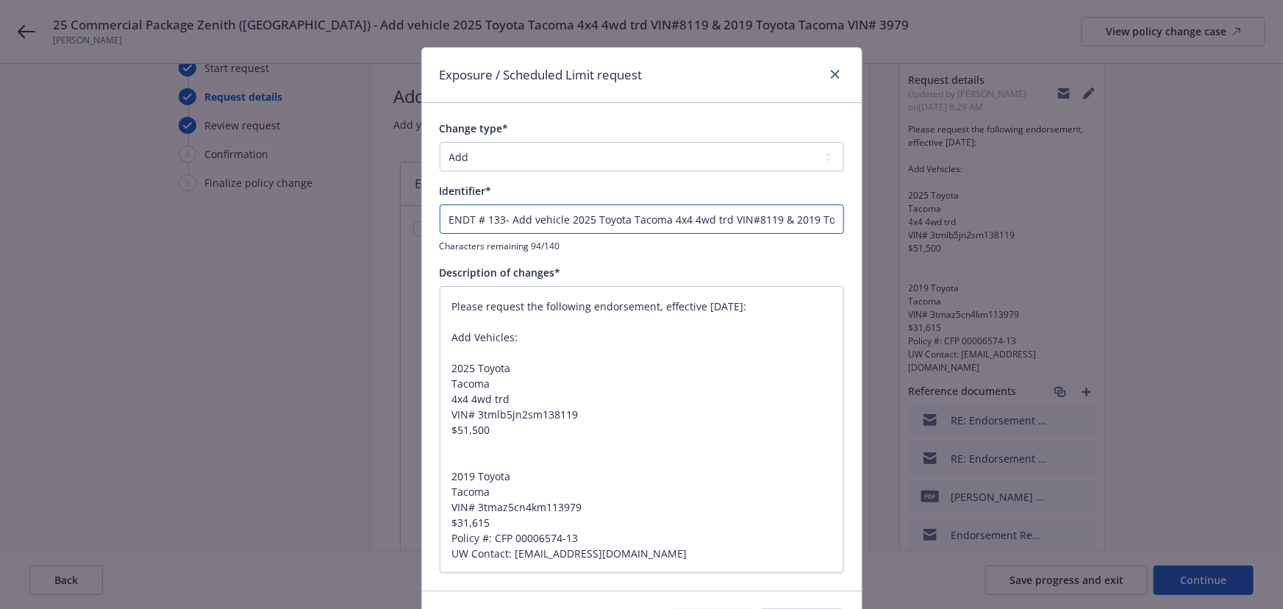
type input "ENDT # 13- Add vehicle 2025 Toyota Tacoma 4x4 4wd trd VIN#8119 & 2019 Toyota Ta…"
type textarea "x"
type input "ENDT # 13-- Add vehicle 2025 Toyota Tacoma 4x4 4wd trd VIN#8119 & 2019 Toyota T…"
type textarea "x"
type input "ENDT # 13-2- Add vehicle 2025 Toyota Tacoma 4x4 4wd trd VIN#8119 & 2019 Toyota …"
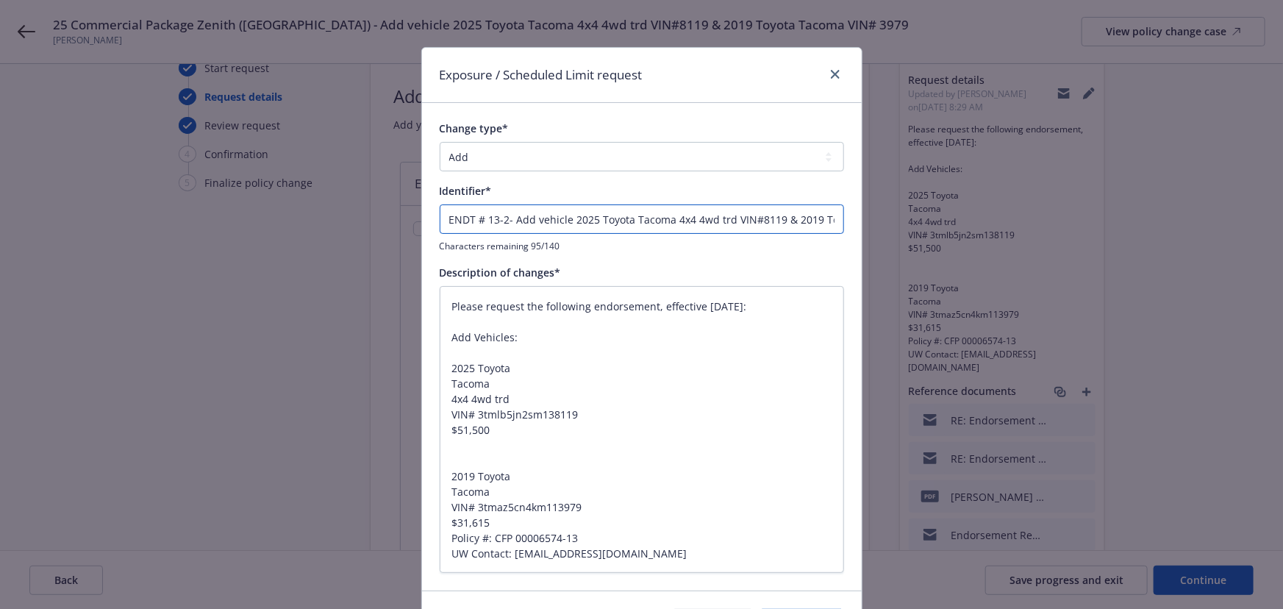
type textarea "x"
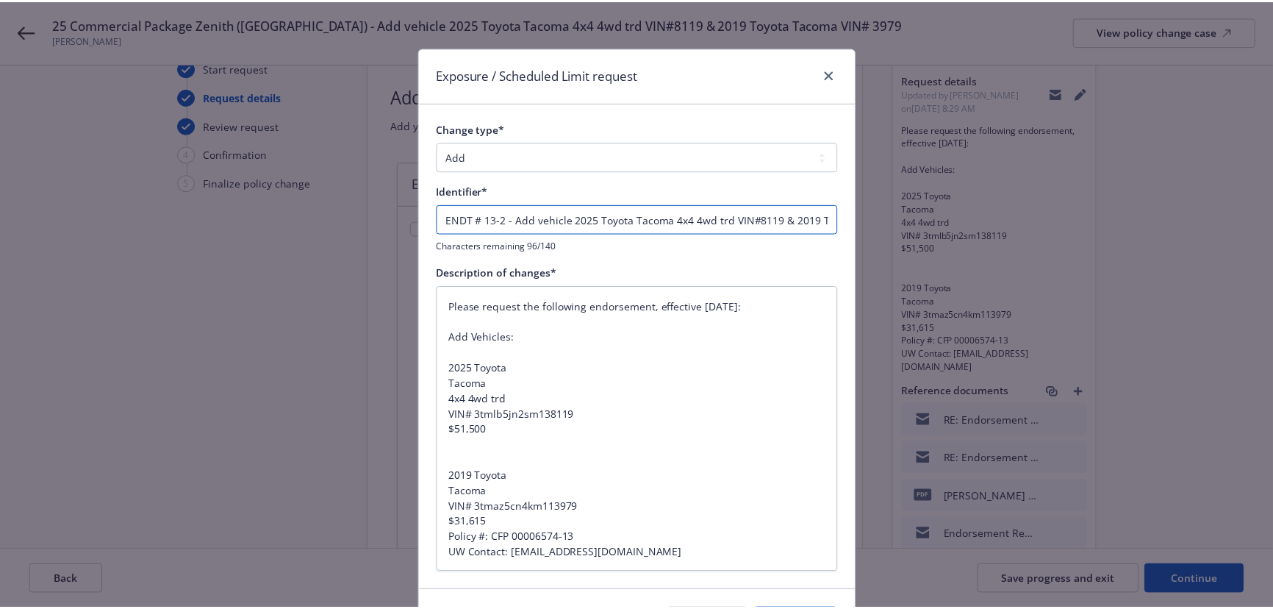
scroll to position [95, 0]
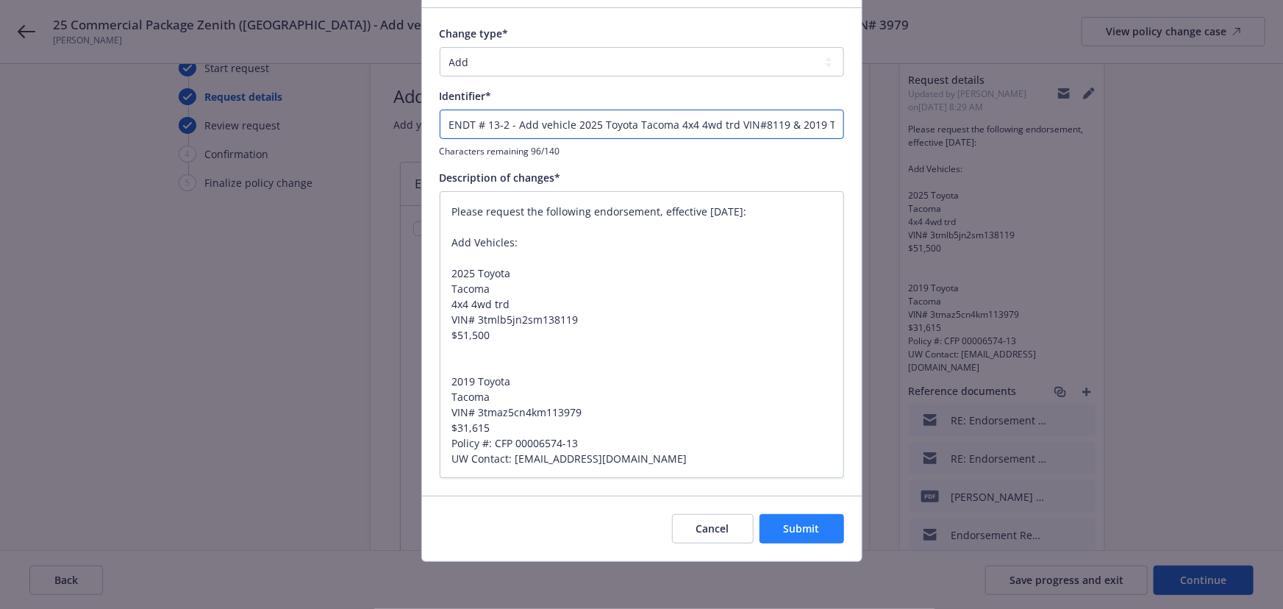
type input "ENDT # 13-2 - Add vehicle 2025 Toyota Tacoma 4x4 4wd trd VIN#8119 & 2019 Toyota…"
click at [788, 521] on span "Submit" at bounding box center [802, 528] width 36 height 14
type textarea "x"
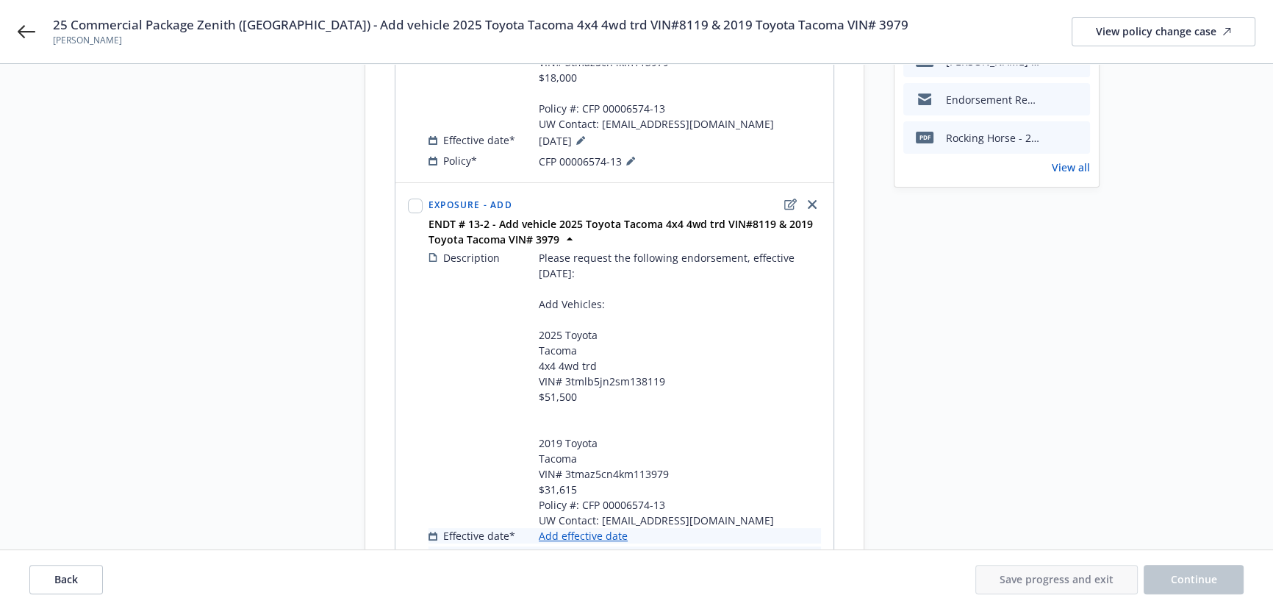
scroll to position [559, 0]
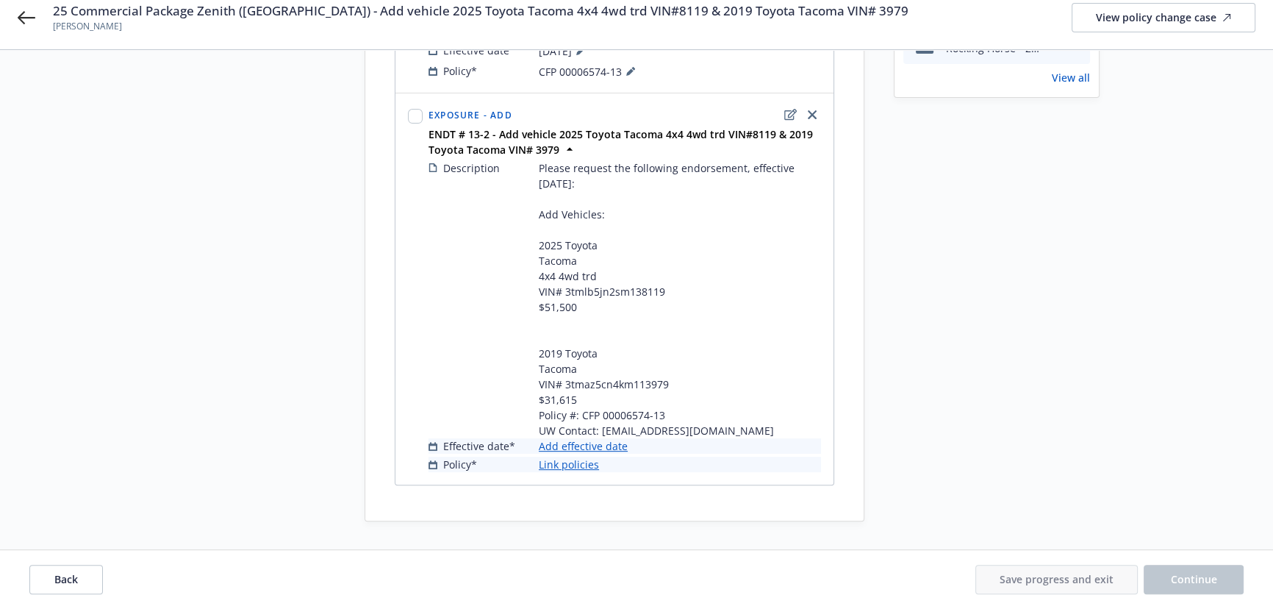
click at [597, 448] on link "Add effective date" at bounding box center [583, 445] width 89 height 15
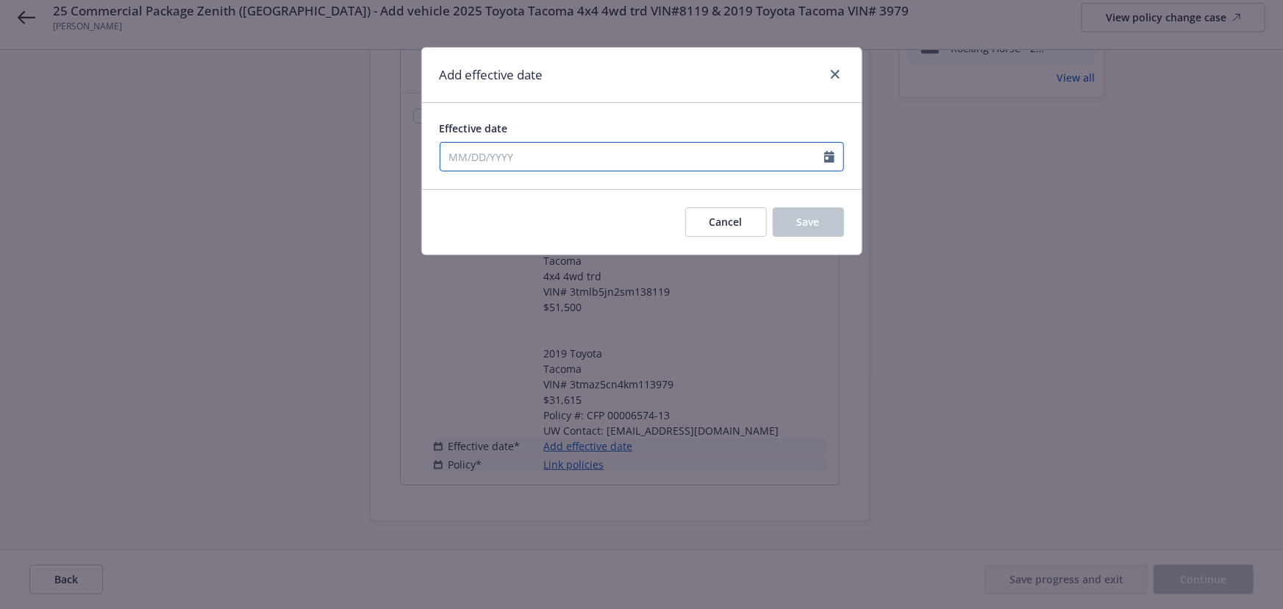
click at [529, 160] on input "Effective date" at bounding box center [632, 157] width 384 height 28
select select "9"
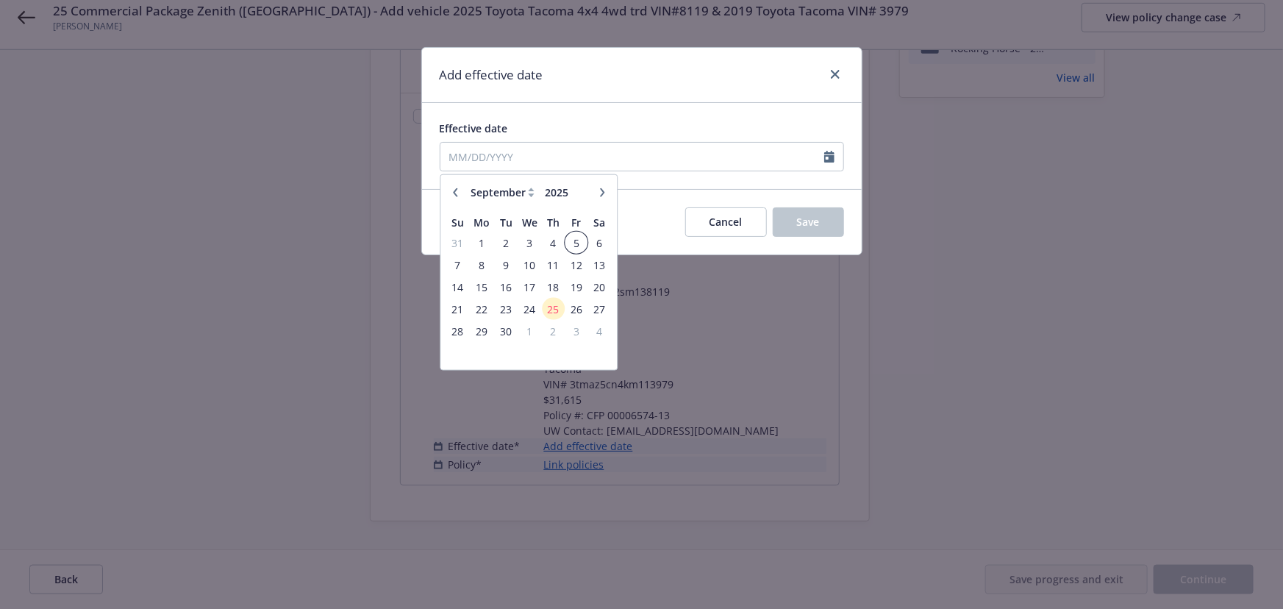
click at [573, 242] on span "5" at bounding box center [576, 242] width 20 height 18
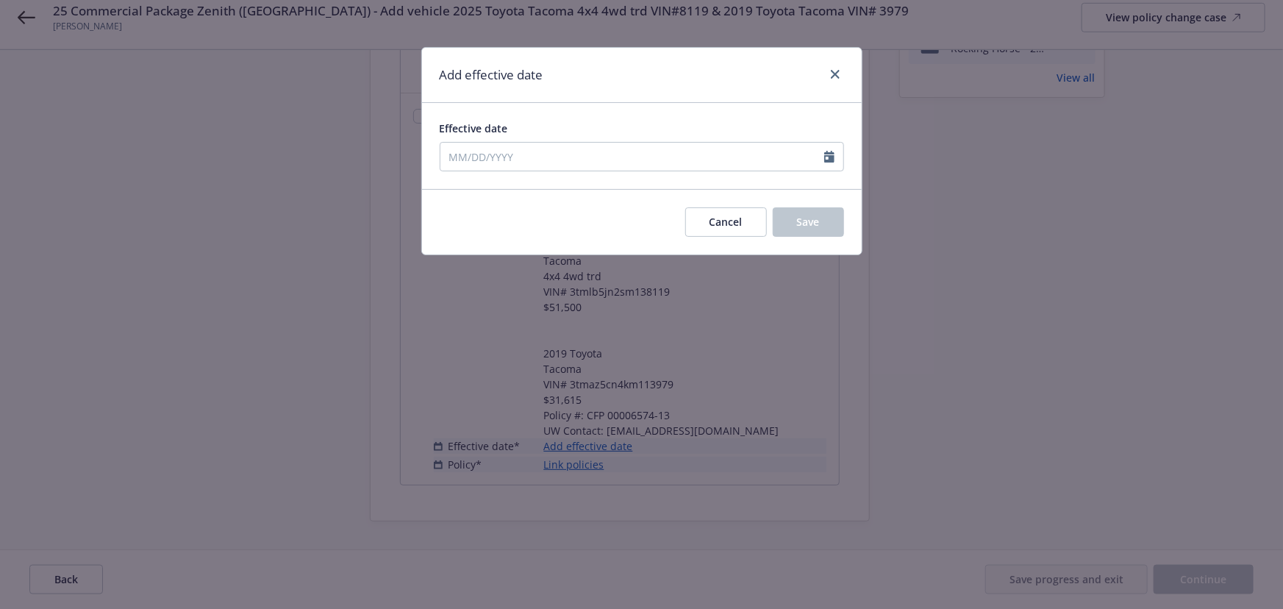
type input "09/05/2025"
click at [817, 220] on span "Save" at bounding box center [808, 222] width 23 height 14
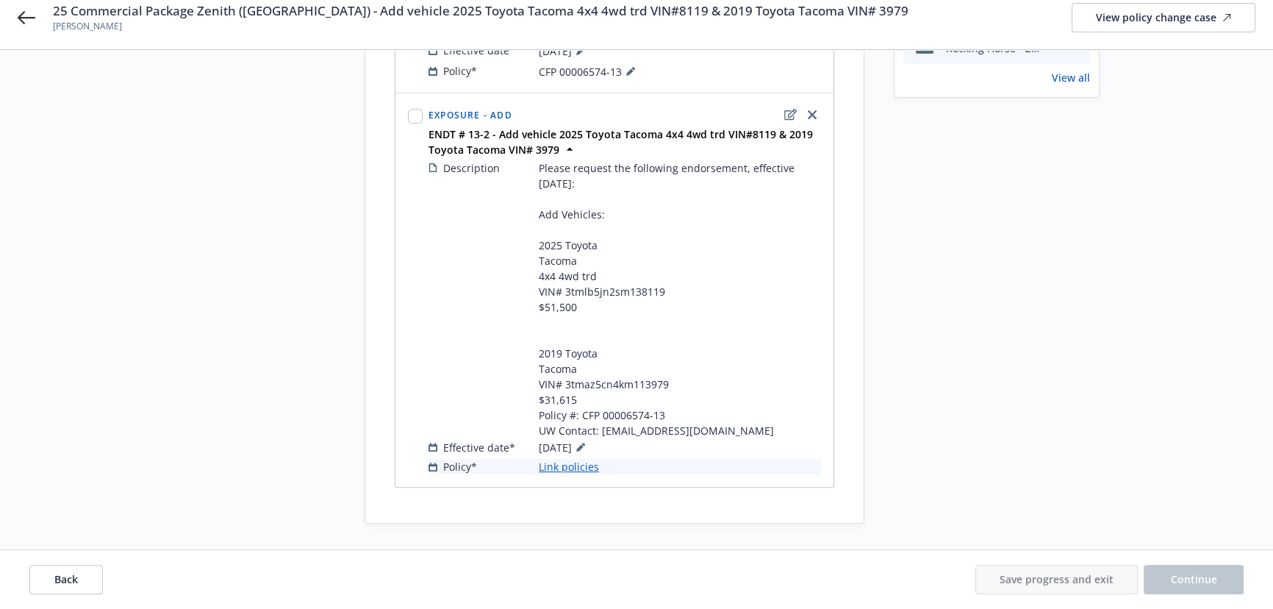
click at [571, 462] on link "Link policies" at bounding box center [569, 466] width 60 height 15
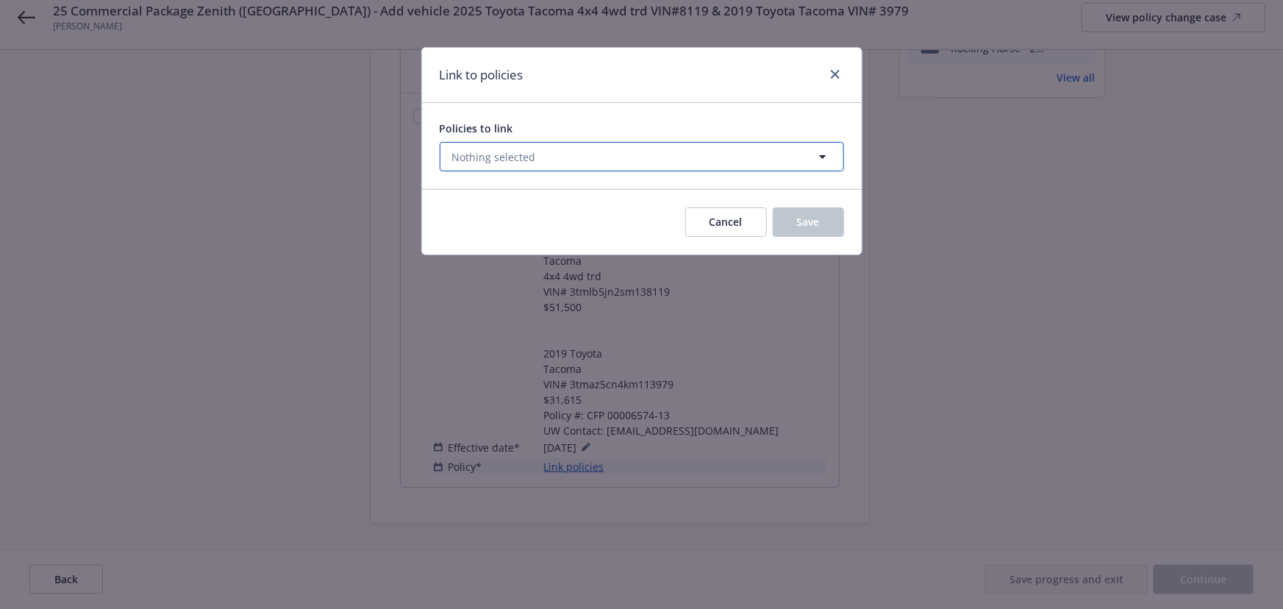
click at [515, 154] on span "Nothing selected" at bounding box center [494, 156] width 84 height 15
select select "ACTIVE"
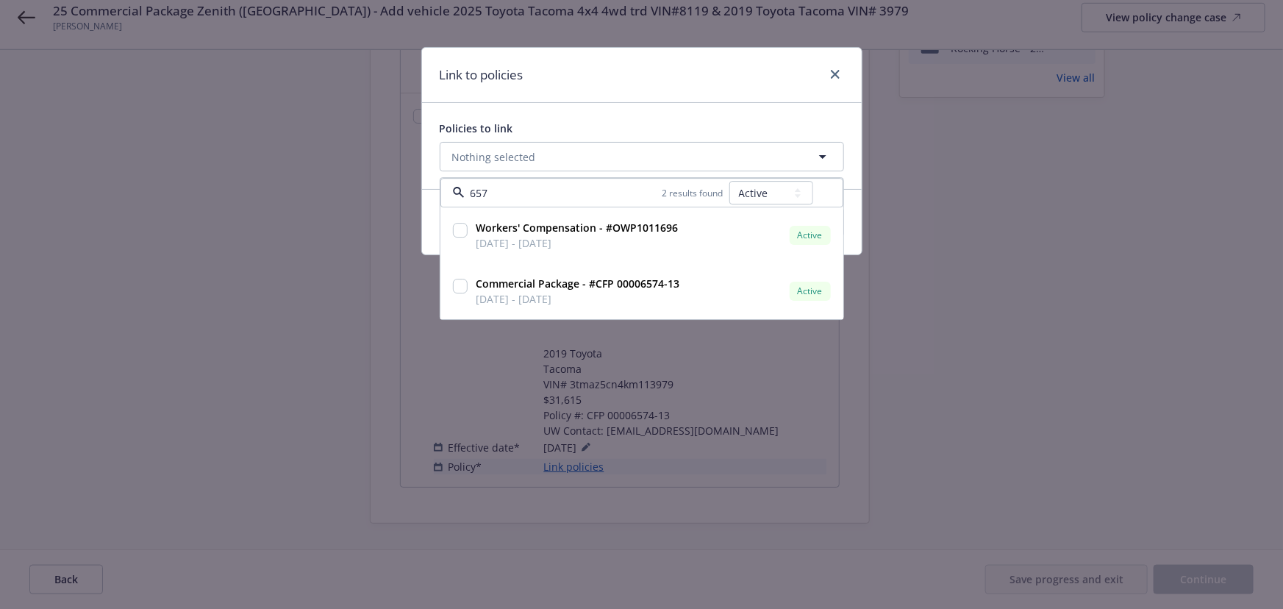
type input "6574"
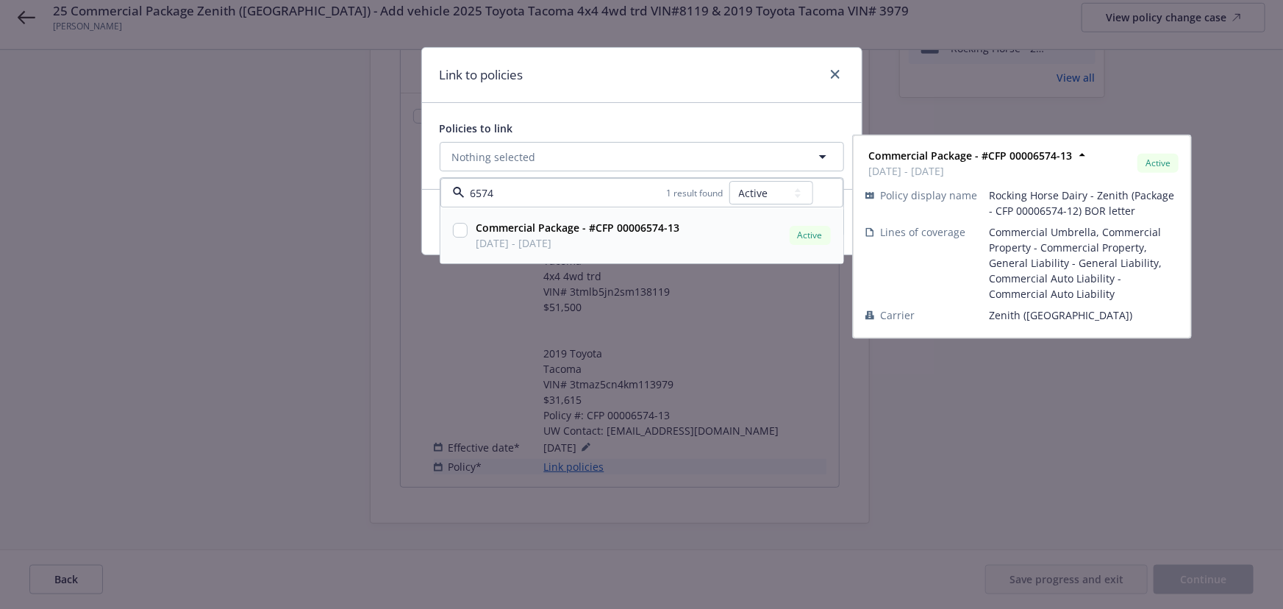
click at [593, 249] on span "[DATE] - [DATE]" at bounding box center [578, 243] width 204 height 15
checkbox input "true"
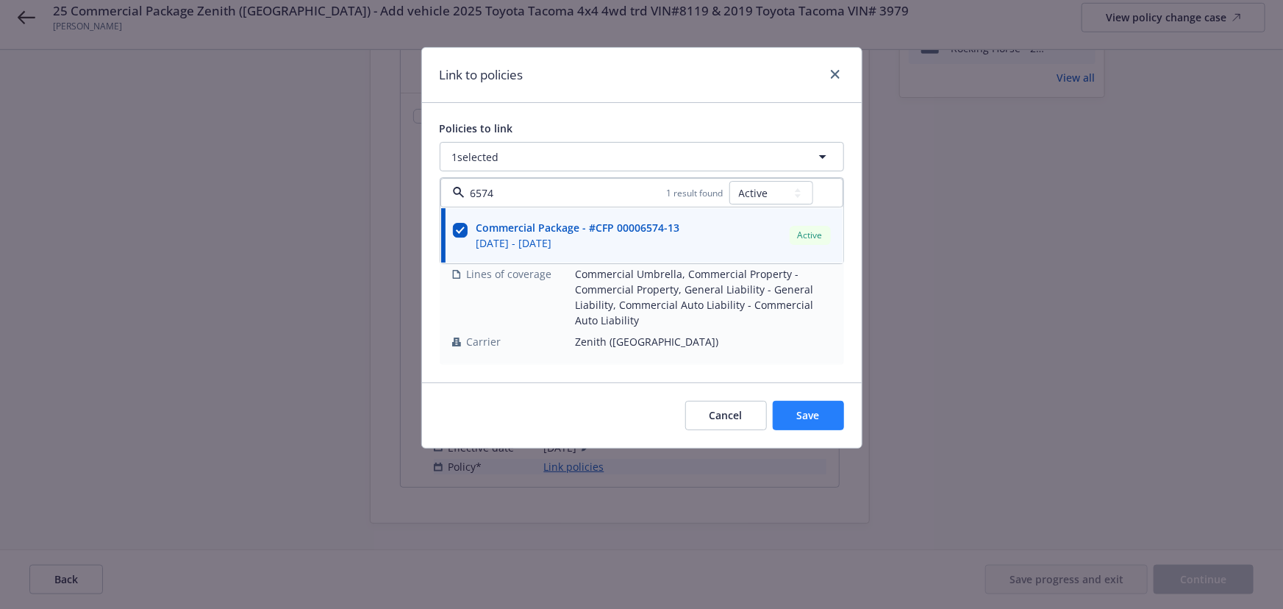
type input "6574"
click at [797, 410] on span "Save" at bounding box center [808, 415] width 23 height 14
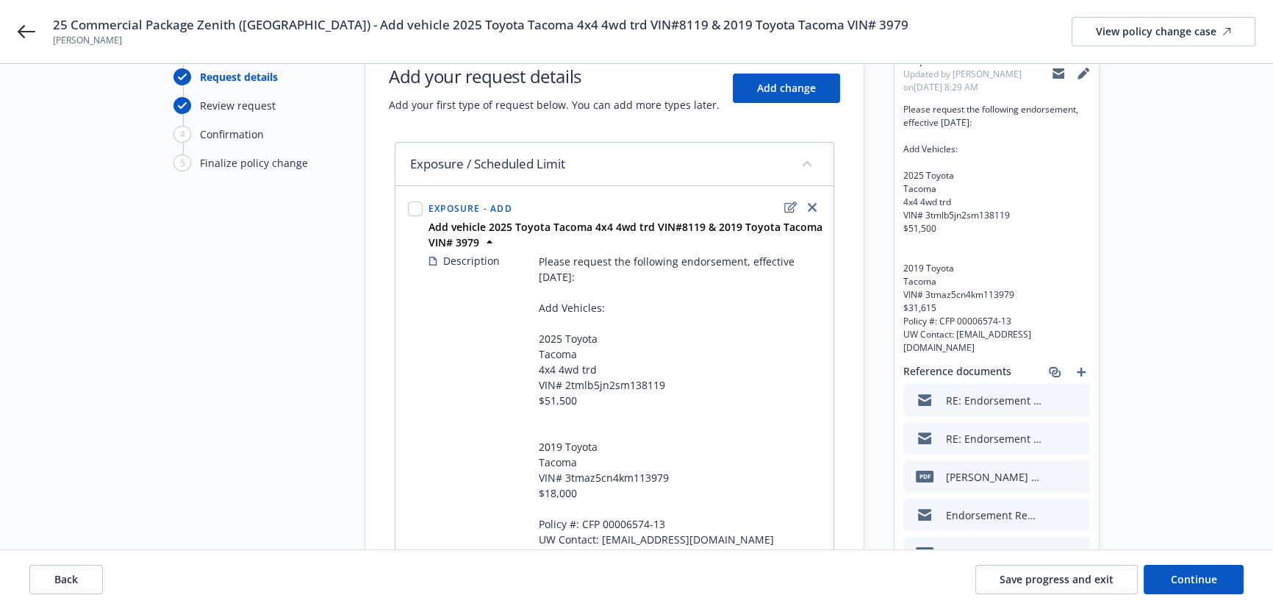
scroll to position [24, 0]
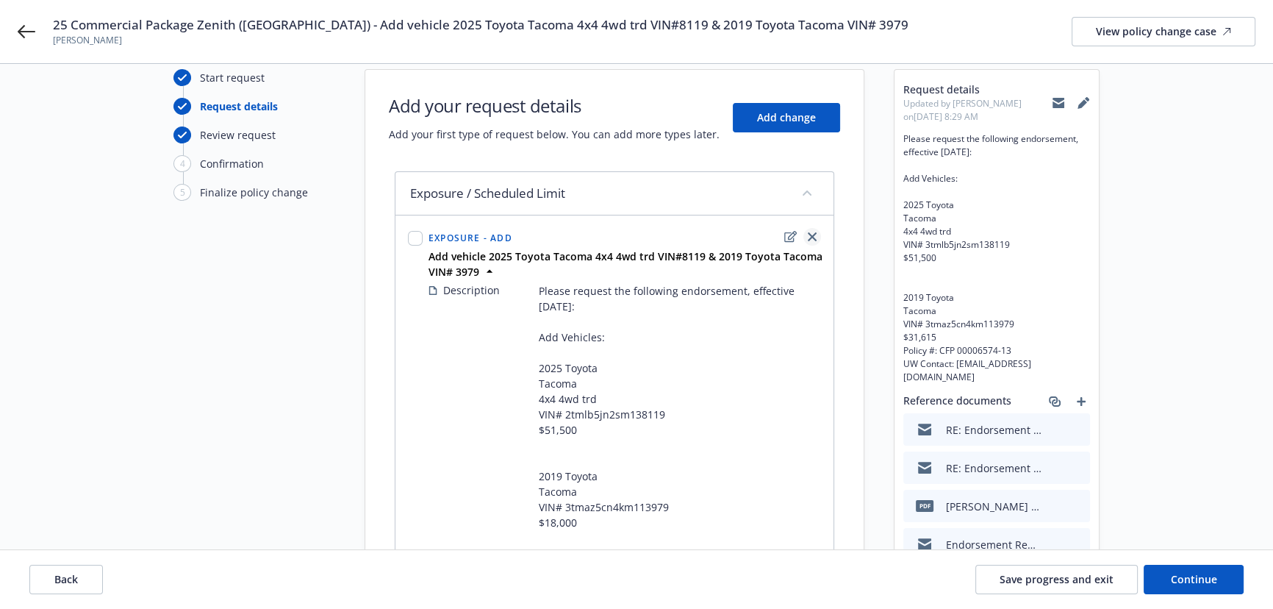
click at [811, 230] on link "close" at bounding box center [813, 237] width 18 height 18
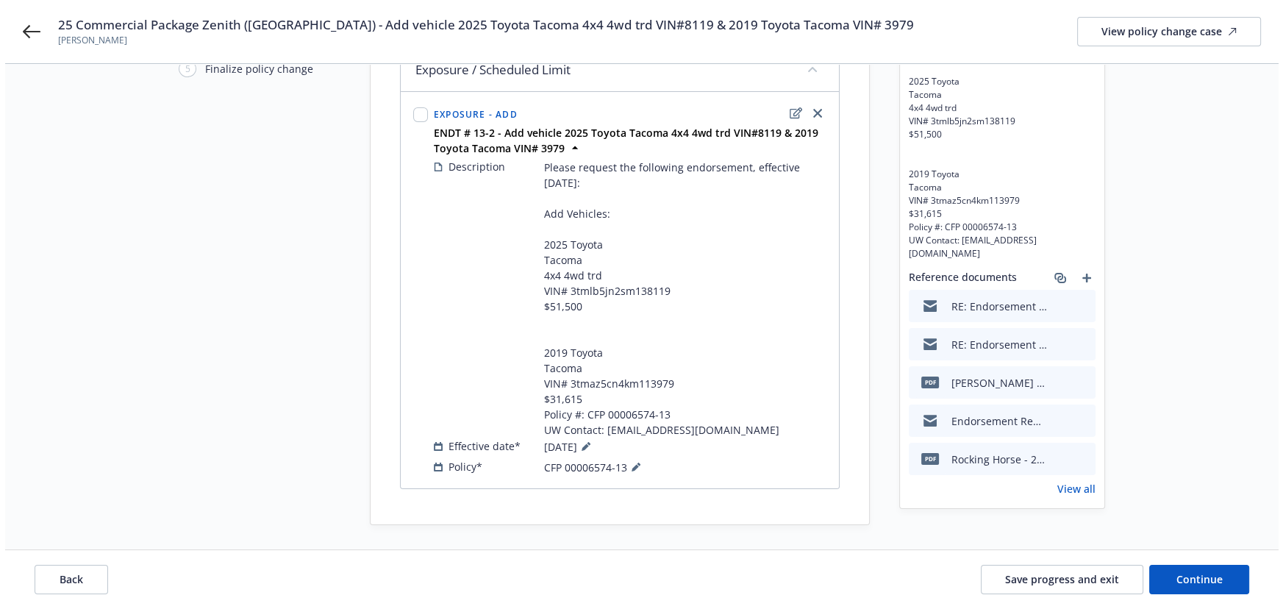
scroll to position [151, 0]
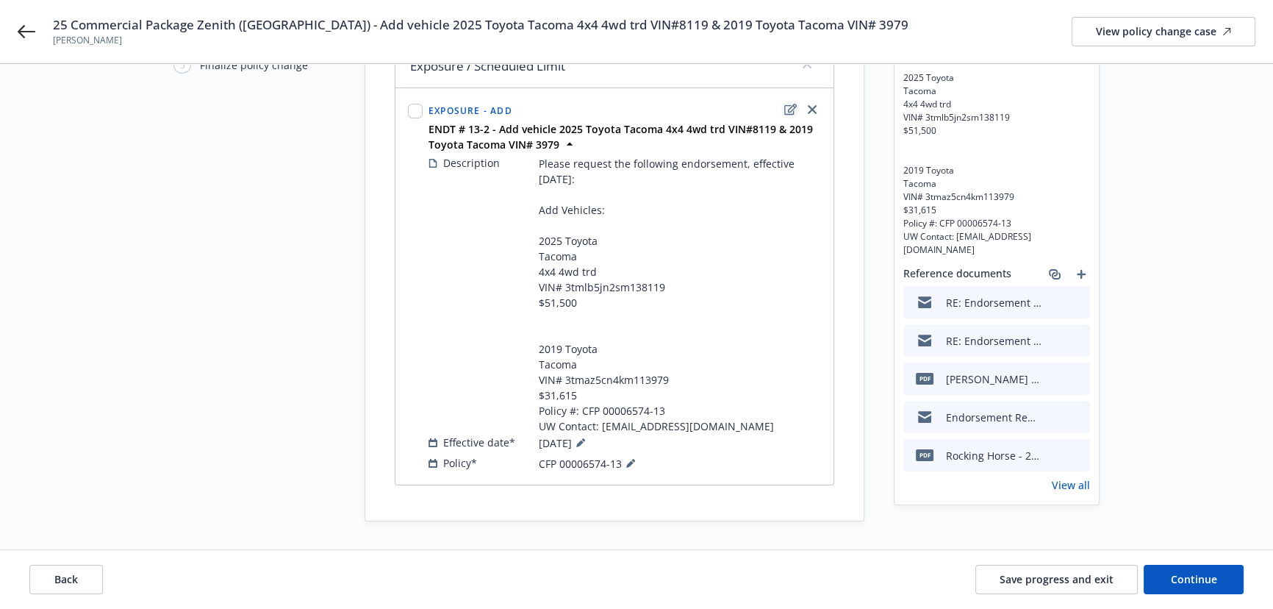
click at [789, 109] on icon "edit" at bounding box center [790, 109] width 12 height 11
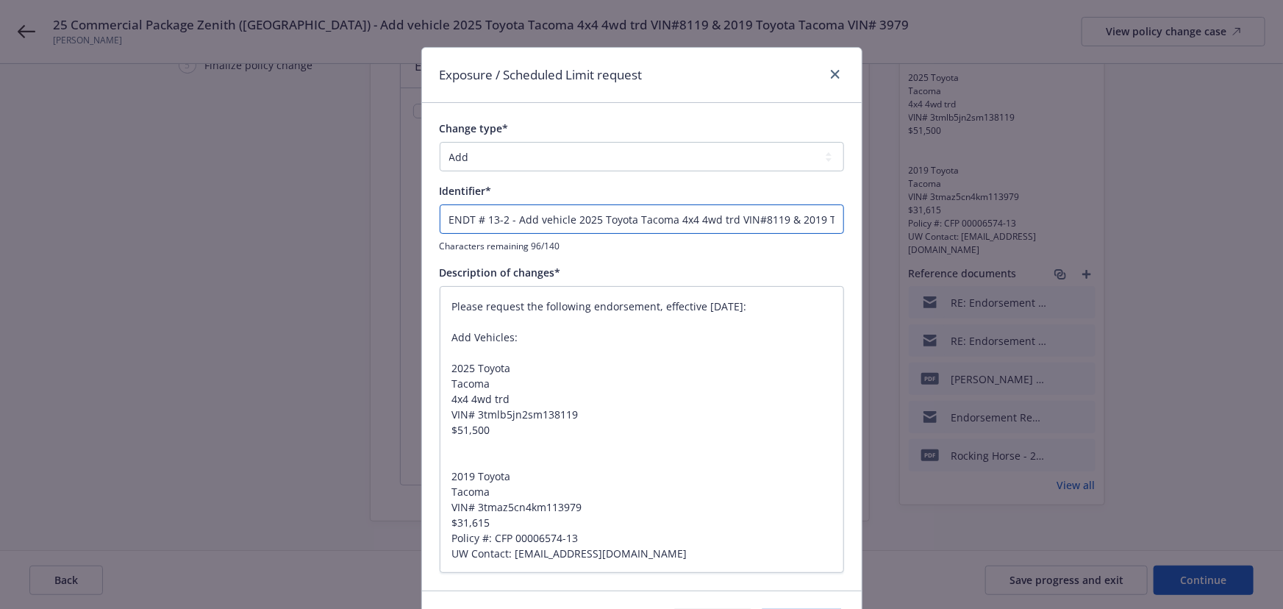
click at [682, 221] on input "ENDT # 13-2 - Add vehicle 2025 Toyota Tacoma 4x4 4wd trd VIN#8119 & 2019 Toyota…" at bounding box center [642, 218] width 404 height 29
type textarea "x"
type input "ENDT # 13-2 - Add vehicle 2025 Toyota Tacoma 4wd trd VIN#8119 & 2019 Toyota Tac…"
click at [683, 222] on input "ENDT # 13-2 - Add vehicle 2025 Toyota Tacoma 4wd trd VIN#8119 & 2019 Toyota Tac…" at bounding box center [642, 218] width 404 height 29
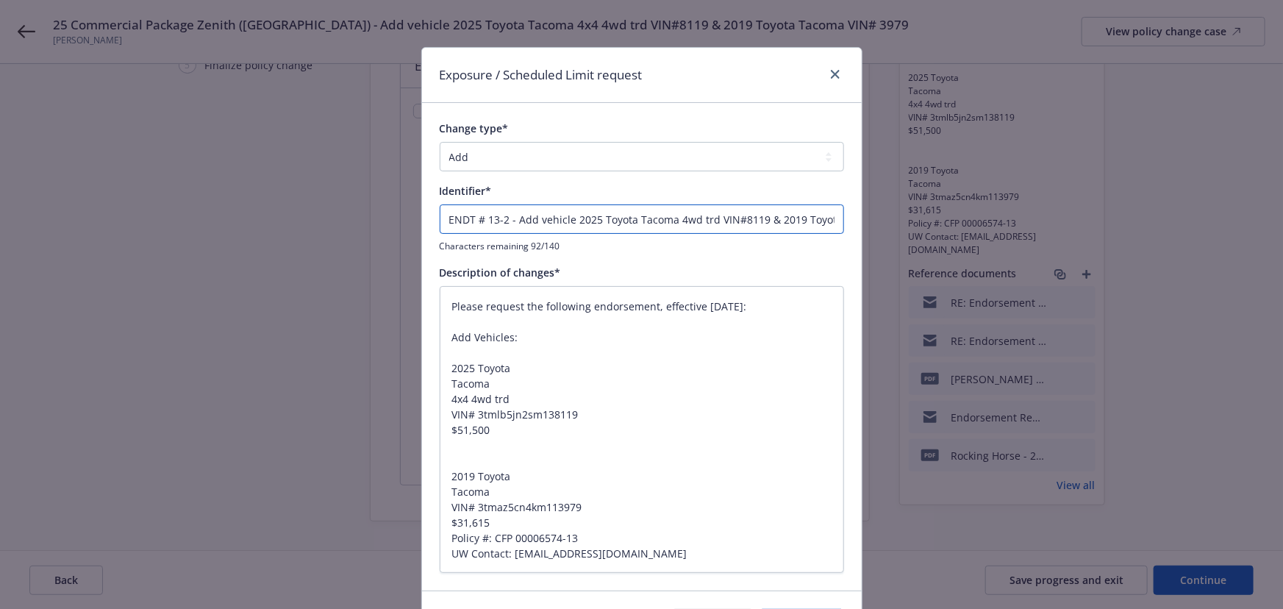
click at [683, 222] on input "ENDT # 13-2 - Add vehicle 2025 Toyota Tacoma 4wd trd VIN#8119 & 2019 Toyota Tac…" at bounding box center [642, 218] width 404 height 29
type textarea "x"
type input "ENDT # 13-2 - Add vehicle 2025 Toyota Tacoma trd VIN#8119 & 2019 Toyota Tacoma …"
click at [676, 221] on input "ENDT # 13-2 - Add vehicle 2025 Toyota Tacoma trd VIN#8119 & 2019 Toyota Tacoma …" at bounding box center [642, 218] width 404 height 29
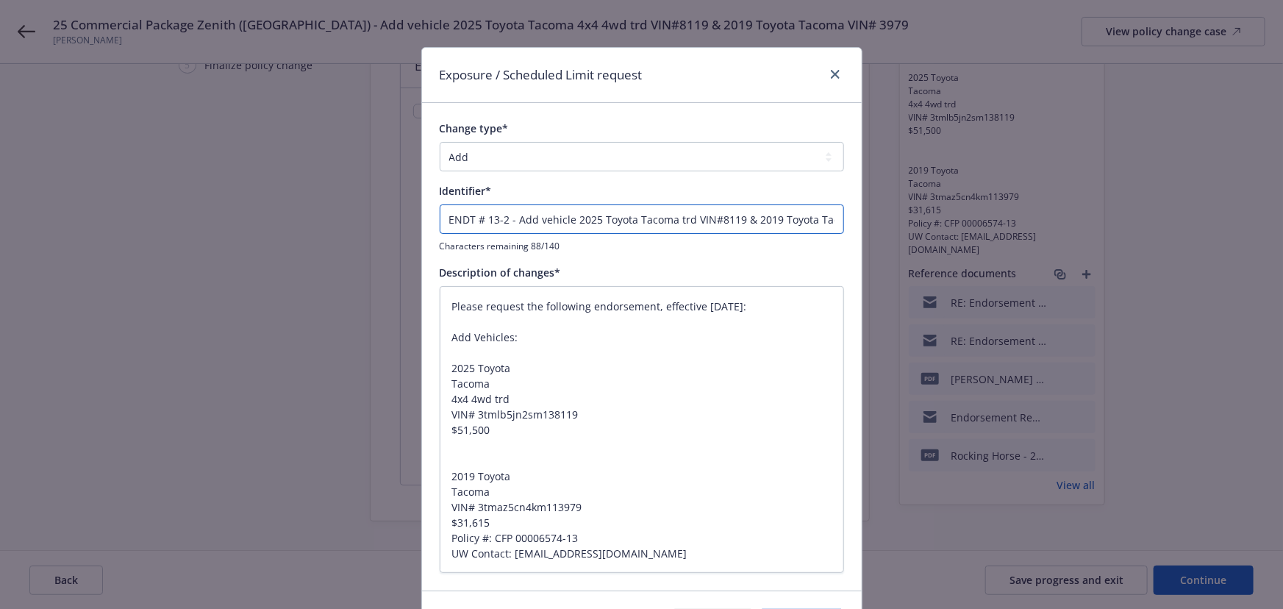
type textarea "x"
drag, startPoint x: 723, startPoint y: 212, endPoint x: 859, endPoint y: 227, distance: 136.8
click at [859, 227] on div "Exposure / Scheduled Limit request Change type* Add Audit Change Remove Identif…" at bounding box center [641, 304] width 1283 height 609
click at [782, 217] on input "ENDT # 13-2 - Add vehicle 2025 Toyota Tacoma VIN#8119 & 2019 Toyota Tacoma VIN#…" at bounding box center [642, 218] width 404 height 29
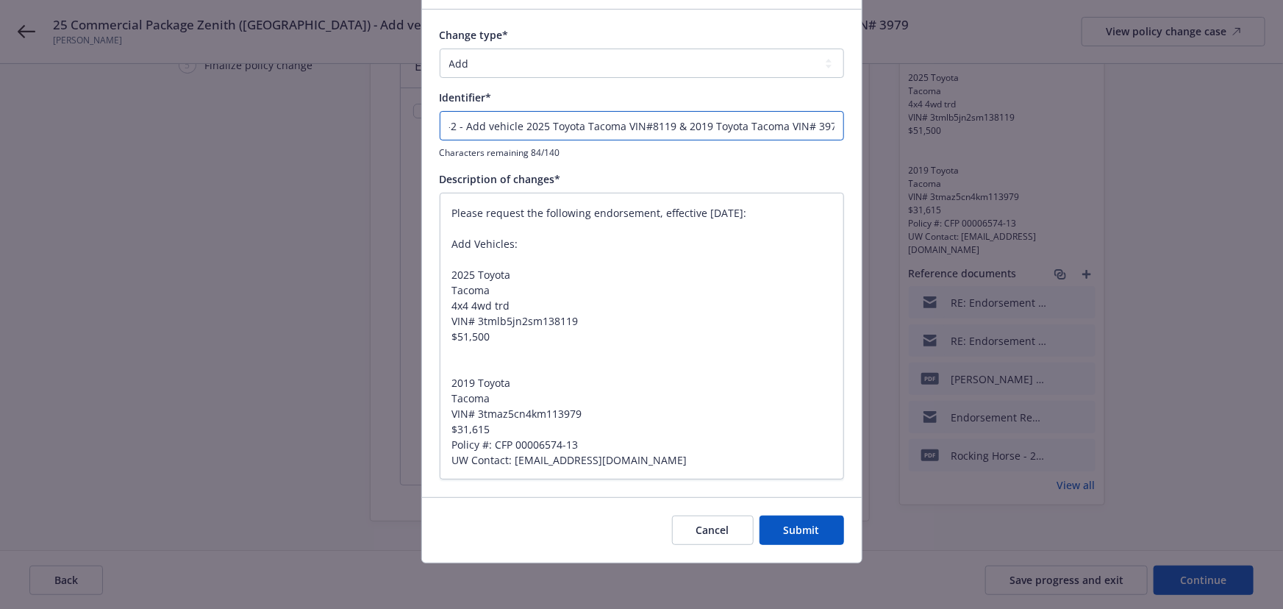
scroll to position [95, 0]
type input "ENDT # 13-2 - Add vehicle 2025 Toyota Tacoma VIN#8119 & 2019 Toyota Tacoma VIN#…"
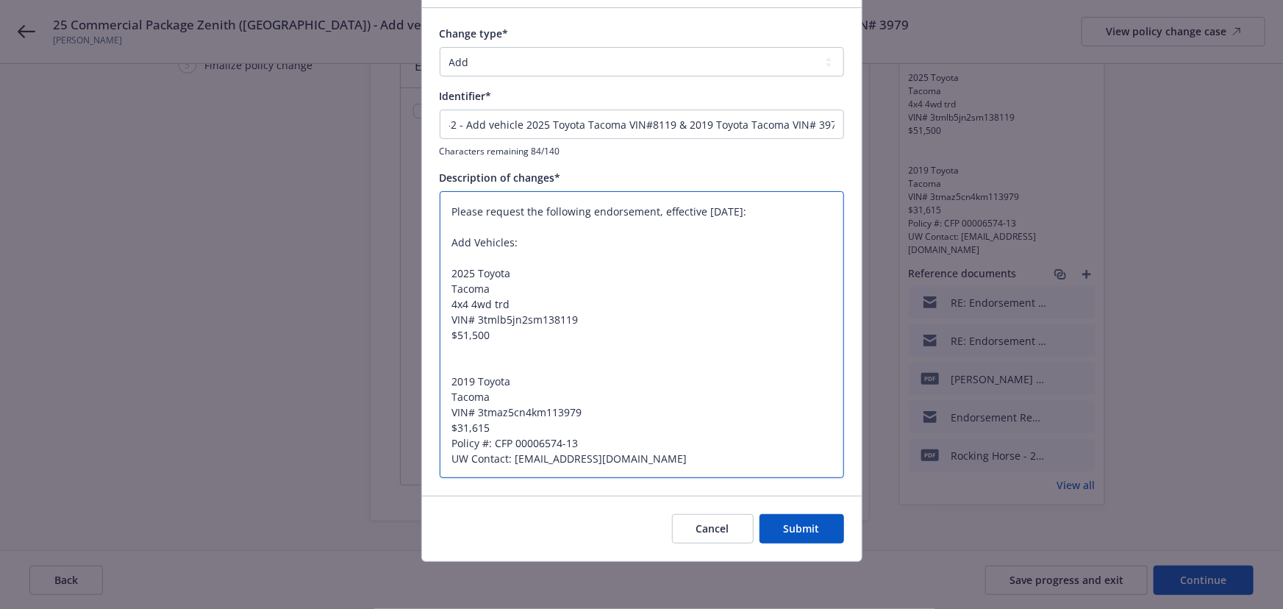
scroll to position [0, 0]
drag, startPoint x: 487, startPoint y: 304, endPoint x: 441, endPoint y: 301, distance: 46.4
click at [441, 301] on textarea "Please request the following endorsement, effective 09/05/2025: Add Vehicles: 2…" at bounding box center [642, 334] width 404 height 287
type textarea "x"
type textarea "Please request the following endorsement, effective 09/05/2025: Add Vehicles: 2…"
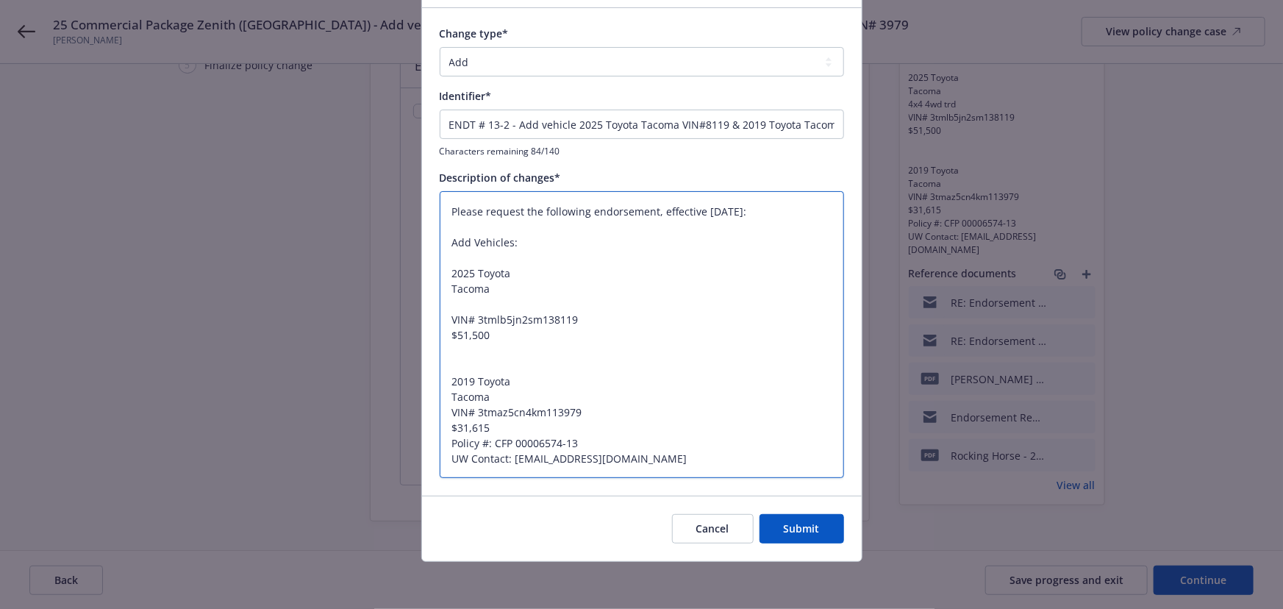
type textarea "x"
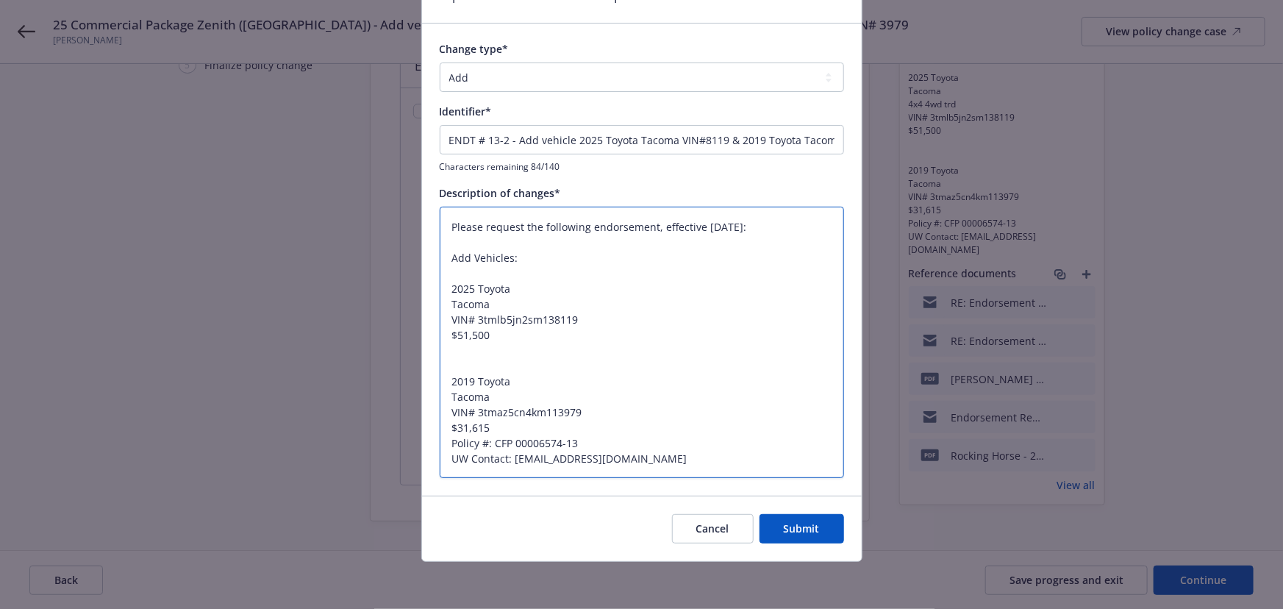
scroll to position [79, 0]
click at [611, 348] on textarea "Please request the following endorsement, effective 09/05/2025: Add Vehicles: 2…" at bounding box center [642, 343] width 404 height 272
type textarea "Please request the following endorsement, effective 09/05/2025: Add Vehicles: 2…"
click at [790, 537] on button "Submit" at bounding box center [801, 528] width 85 height 29
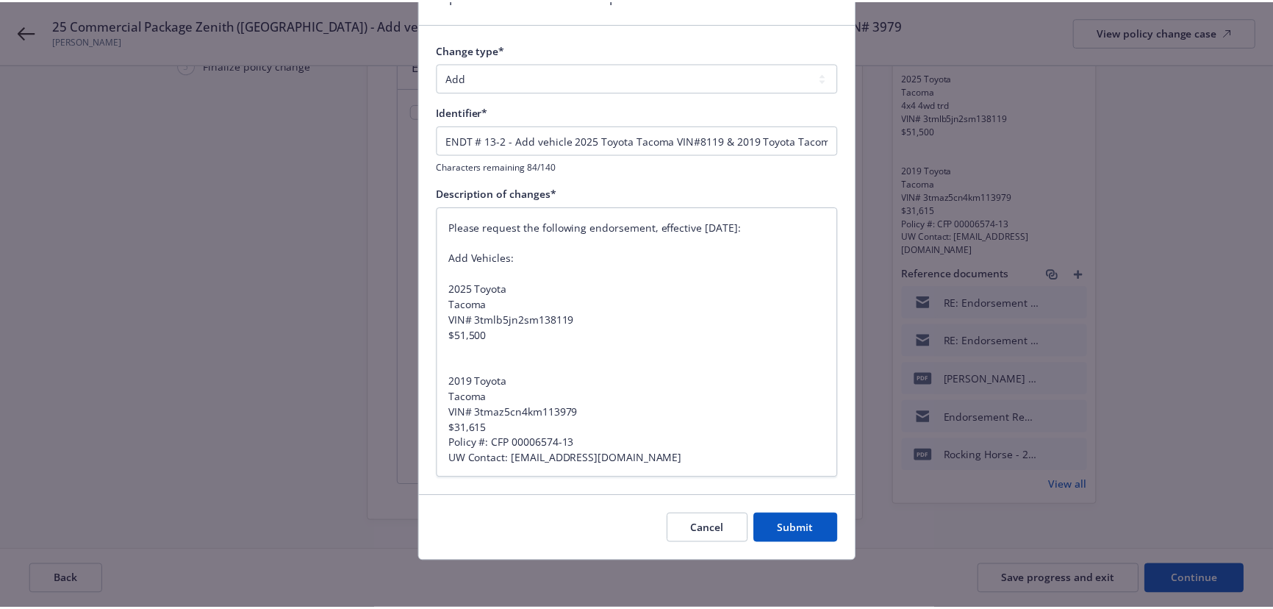
scroll to position [136, 0]
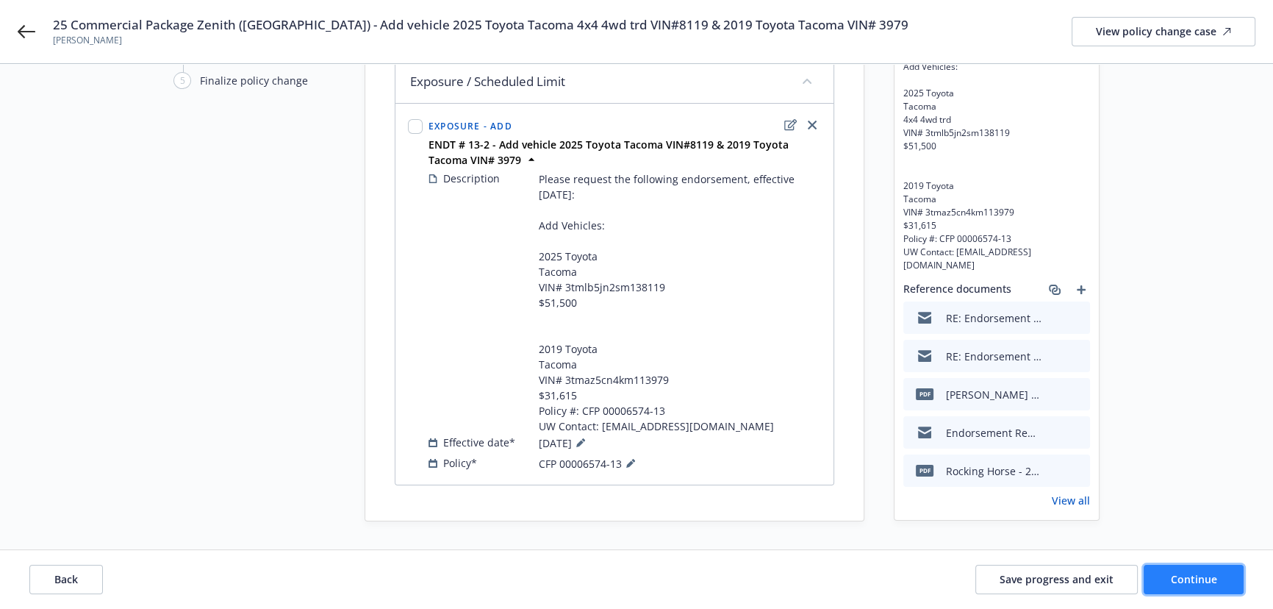
click at [1179, 582] on span "Continue" at bounding box center [1194, 579] width 46 height 14
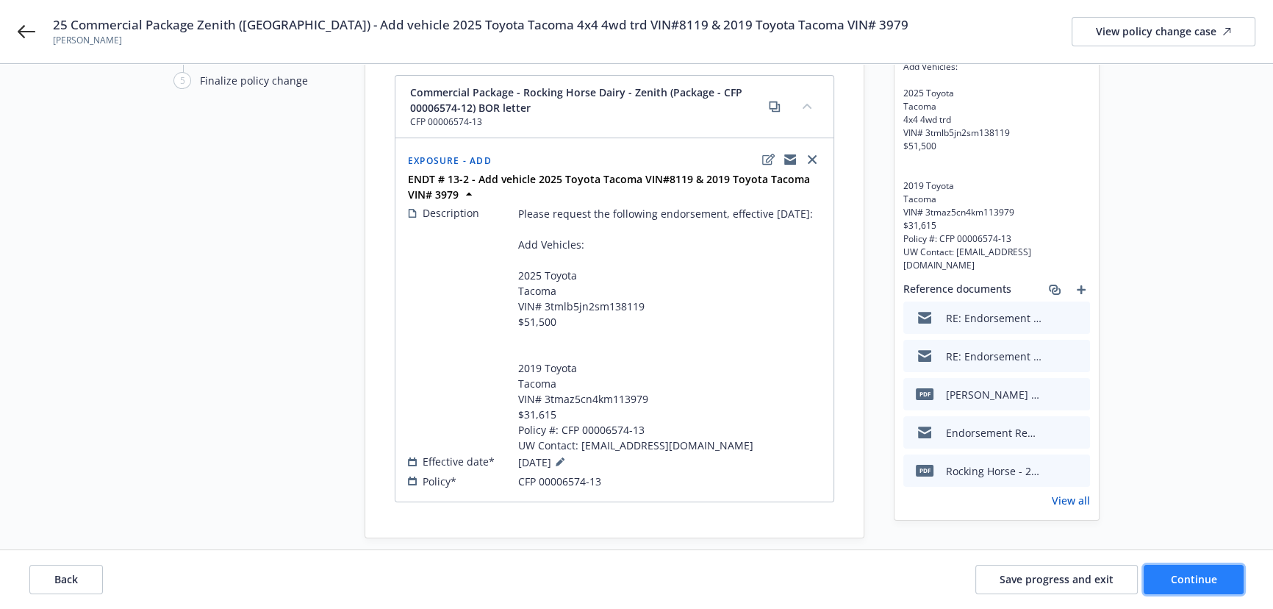
click at [1198, 577] on span "Continue" at bounding box center [1194, 579] width 46 height 14
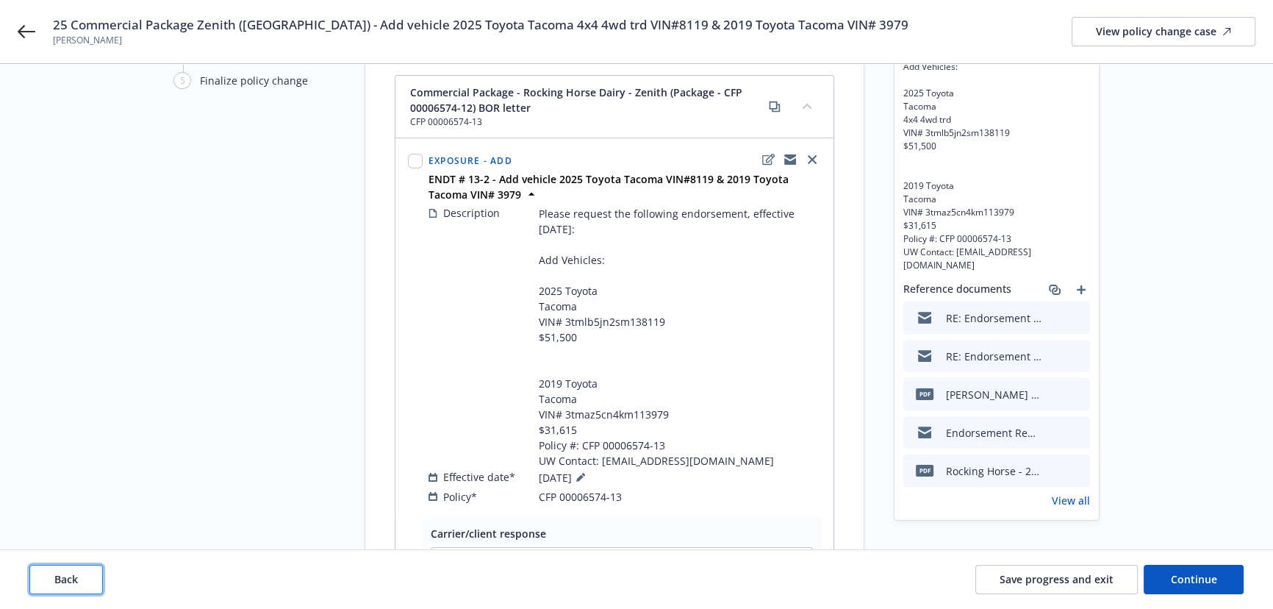
click at [62, 584] on span "Back" at bounding box center [66, 579] width 24 height 14
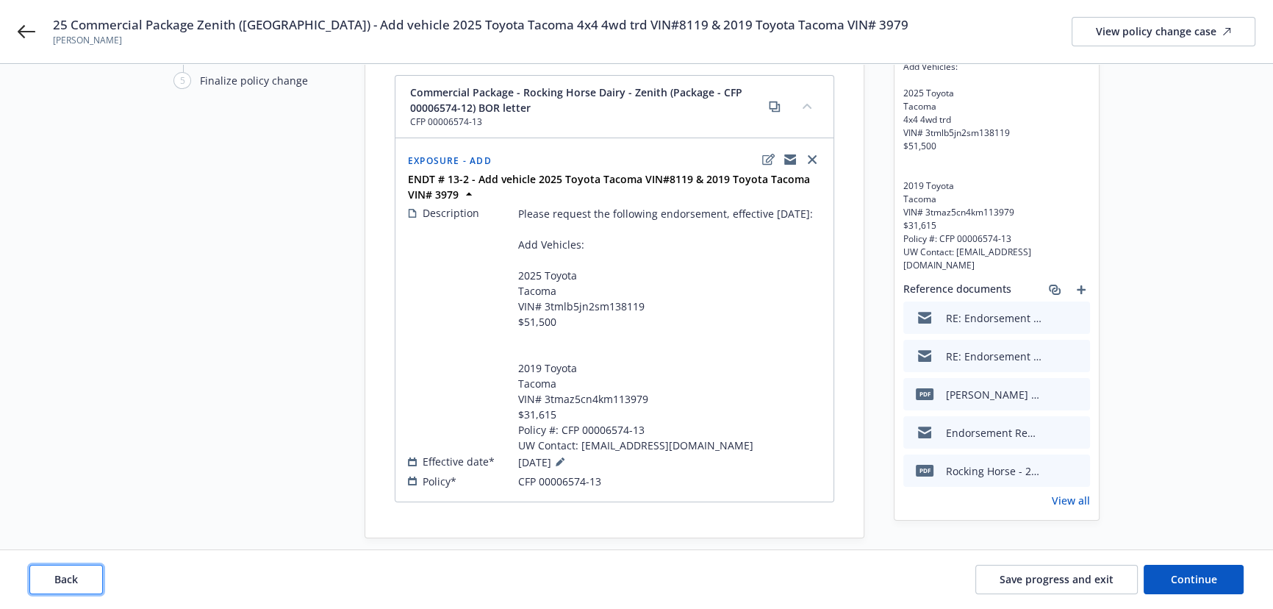
click at [62, 584] on span "Back" at bounding box center [66, 579] width 24 height 14
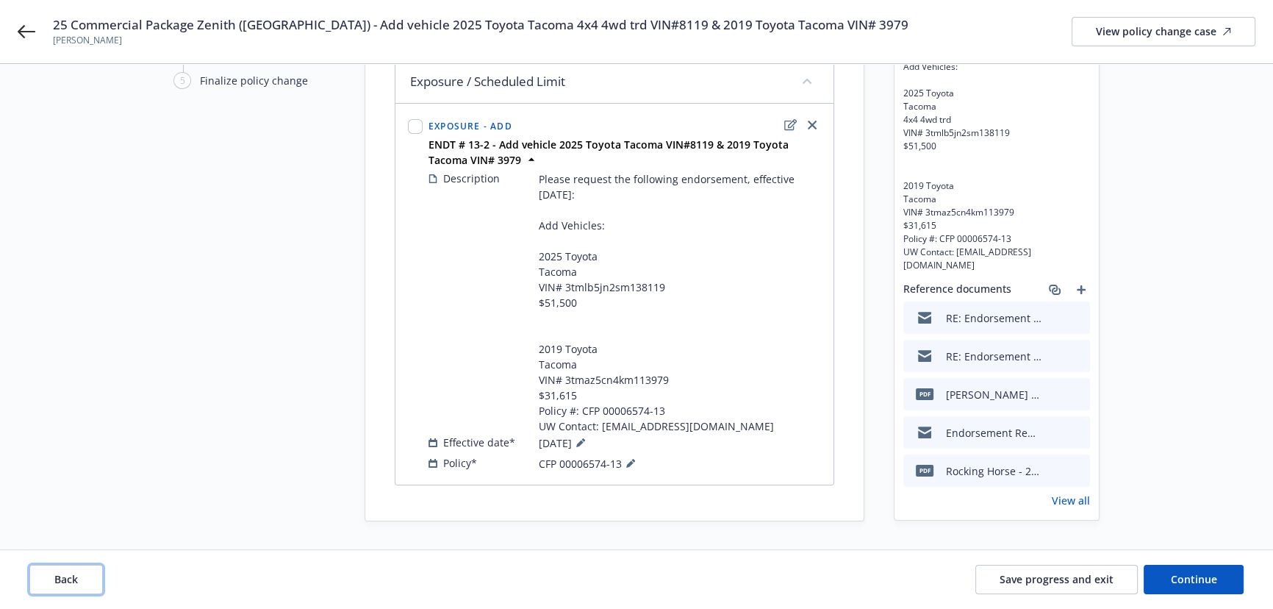
click at [62, 584] on span "Back" at bounding box center [66, 579] width 24 height 14
click at [62, 584] on div "Back Save progress and exit Continue" at bounding box center [636, 579] width 1215 height 29
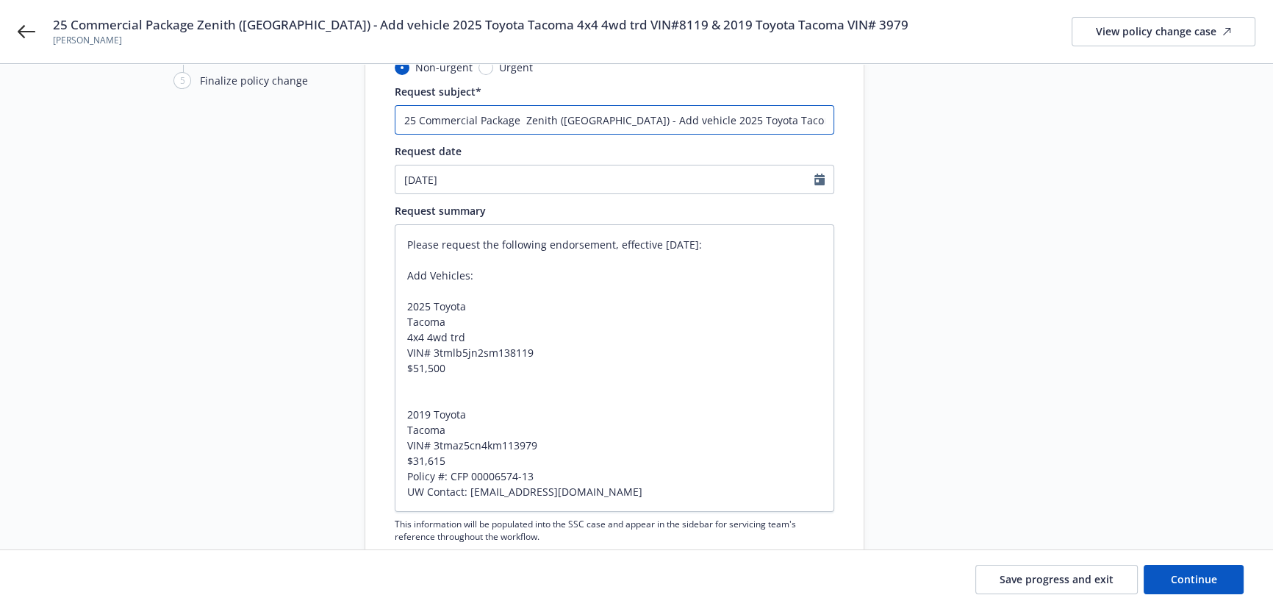
click at [773, 118] on input "25 Commercial Package Zenith (Fairfax) - Add vehicle 2025 Toyota Tacoma 4x4 4wd…" at bounding box center [615, 119] width 440 height 29
type textarea "x"
type input "25 Commercial Package Zenith (Fairfax) - Add vehicle 2025 Toyota Tacoma 4wd trd…"
click at [772, 122] on input "25 Commercial Package Zenith (Fairfax) - Add vehicle 2025 Toyota Tacoma 4wd trd…" at bounding box center [615, 119] width 440 height 29
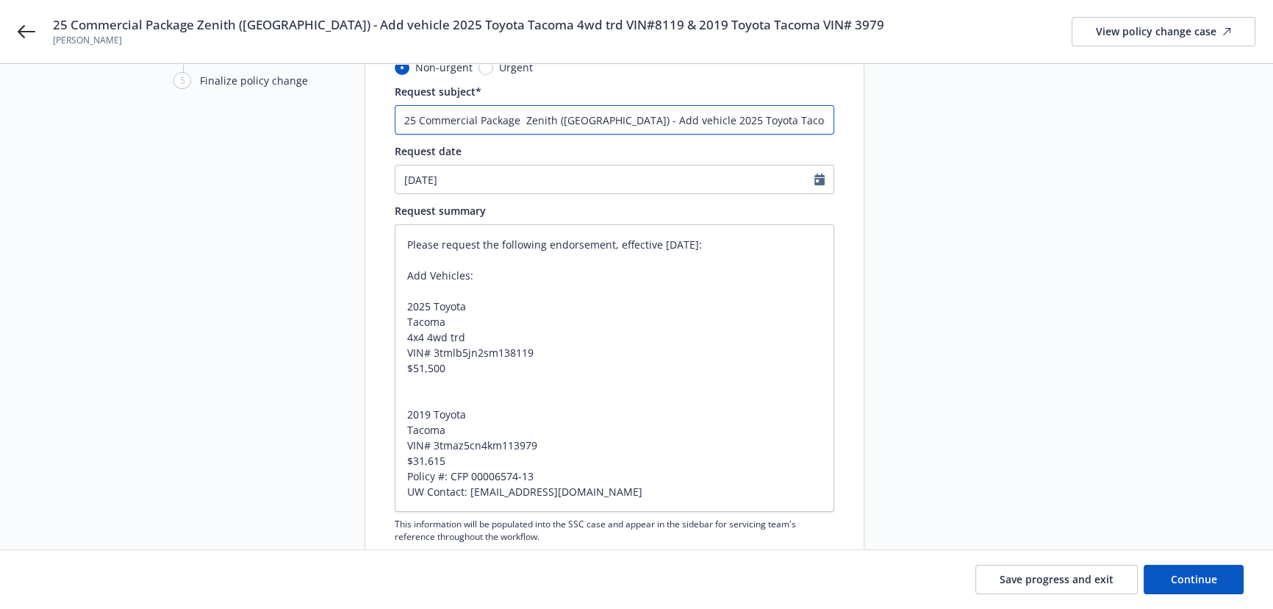
click at [772, 122] on input "25 Commercial Package Zenith (Fairfax) - Add vehicle 2025 Toyota Tacoma 4wd trd…" at bounding box center [615, 119] width 440 height 29
type textarea "x"
type input "25 Commercial Package Zenith (Fairfax) - Add vehicle 2025 Toyota Tacoma trd VIN…"
click at [768, 121] on input "25 Commercial Package Zenith (Fairfax) - Add vehicle 2025 Toyota Tacoma trd VIN…" at bounding box center [615, 119] width 440 height 29
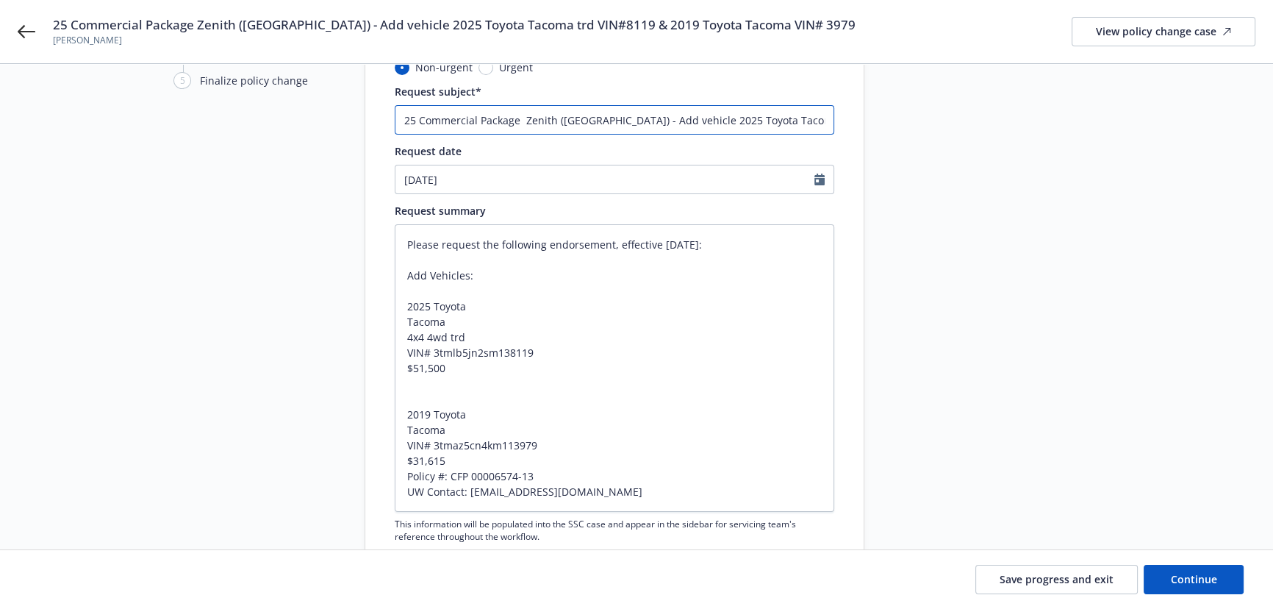
type textarea "x"
type input "25 Commercial Package Zenith (Fairfax) - Add vehicle 2025 Toyota Tacoma VIN#811…"
drag, startPoint x: 467, startPoint y: 333, endPoint x: 382, endPoint y: 335, distance: 84.6
click at [382, 335] on div "Non-urgent Urgent Request subject* 25 Commercial Package Zenith (Fairfax) - Add…" at bounding box center [614, 441] width 498 height 762
type textarea "x"
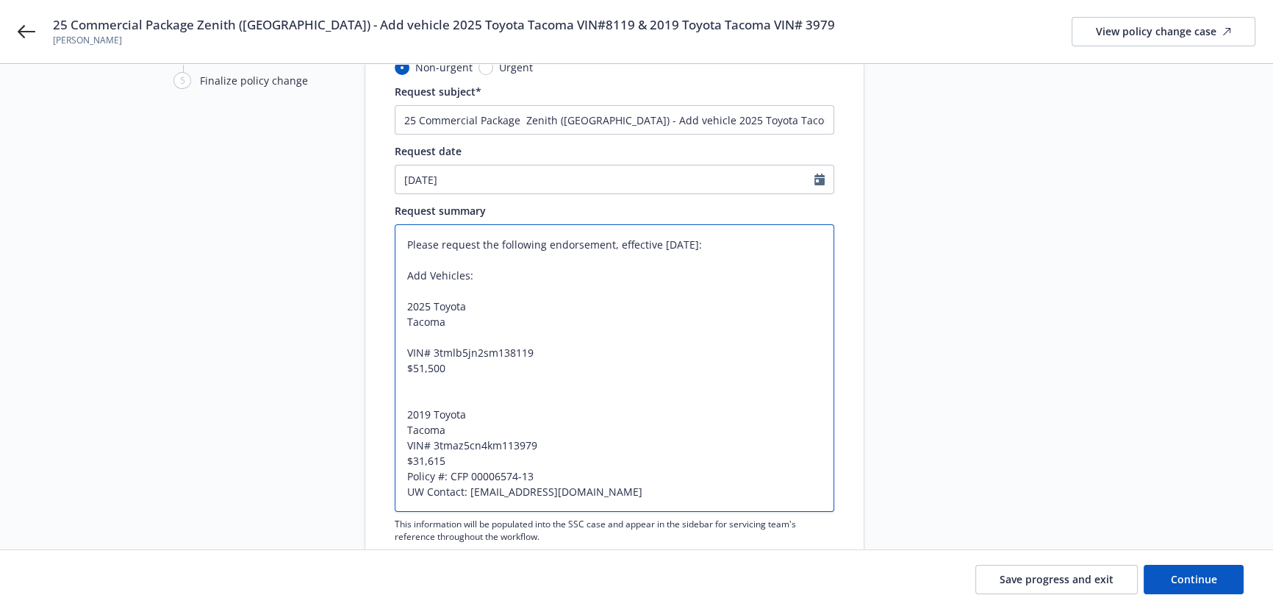
type textarea "Please request the following endorsement, effective 09/05/2025: Add Vehicles: 2…"
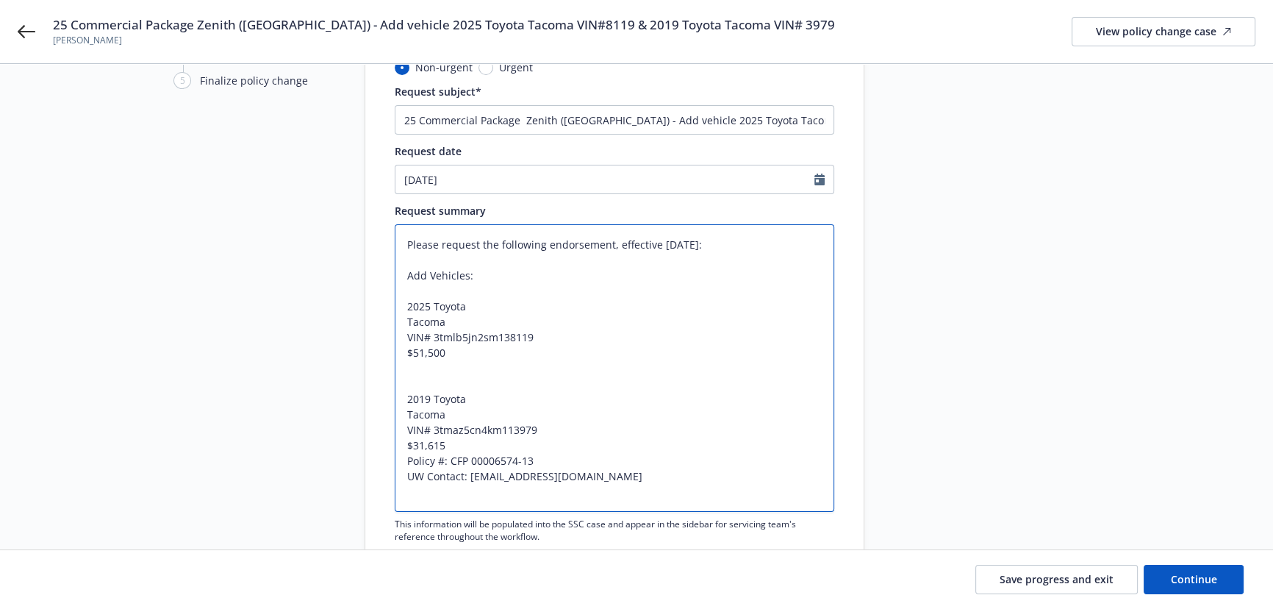
type textarea "x"
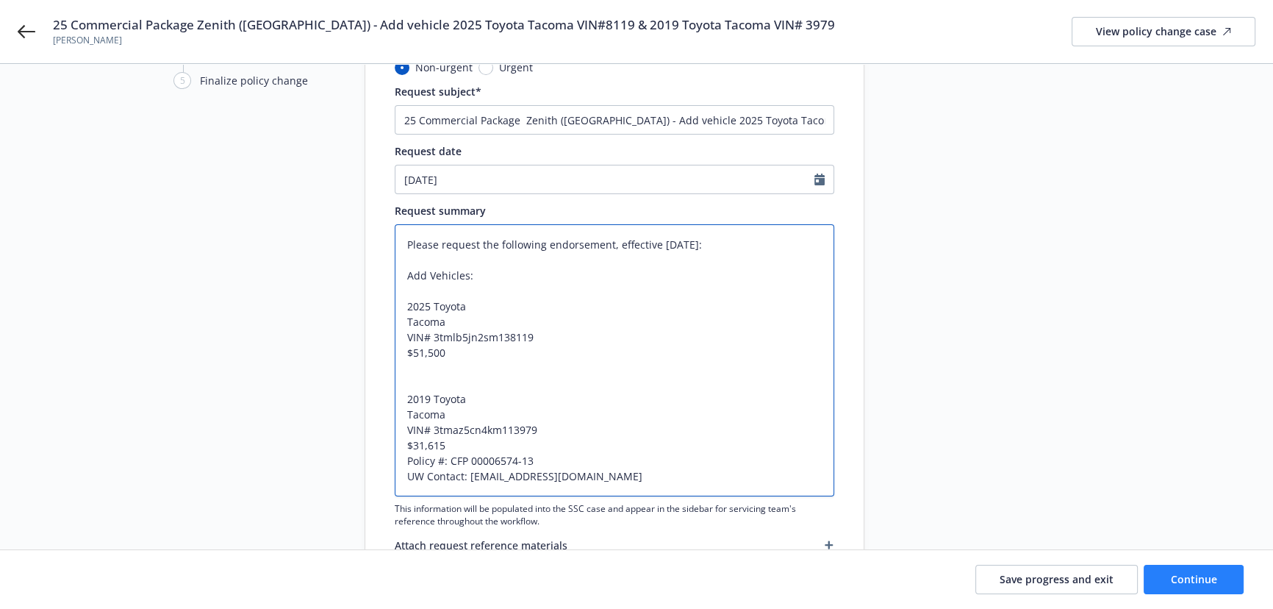
type textarea "Please request the following endorsement, effective 09/05/2025: Add Vehicles: 2…"
click at [1195, 583] on span "Continue" at bounding box center [1194, 579] width 46 height 14
type textarea "x"
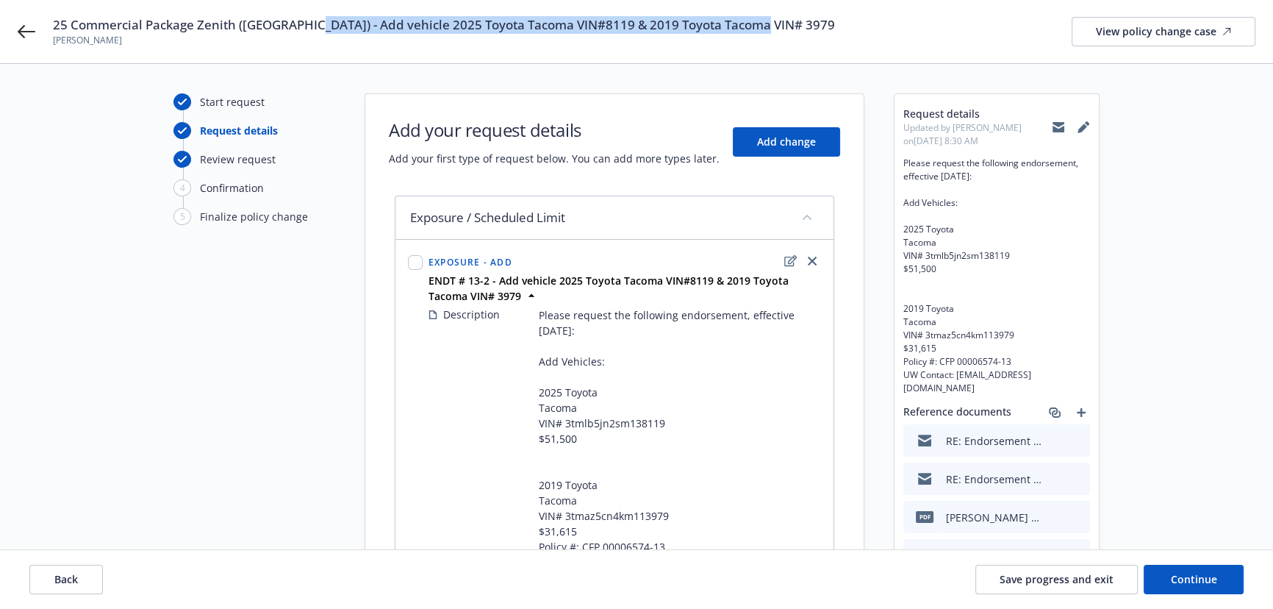
drag, startPoint x: 782, startPoint y: 31, endPoint x: 298, endPoint y: 18, distance: 483.9
click at [298, 18] on div "25 Commercial Package Zenith (Fairfax) - Add vehicle 2025 Toyota Tacoma VIN#811…" at bounding box center [654, 31] width 1203 height 31
copy span "Add vehicle 2025 Toyota Tacoma VIN#8119 & 2019 Toyota Tacoma VIN# 3979"
click at [1177, 585] on span "Continue" at bounding box center [1194, 579] width 46 height 14
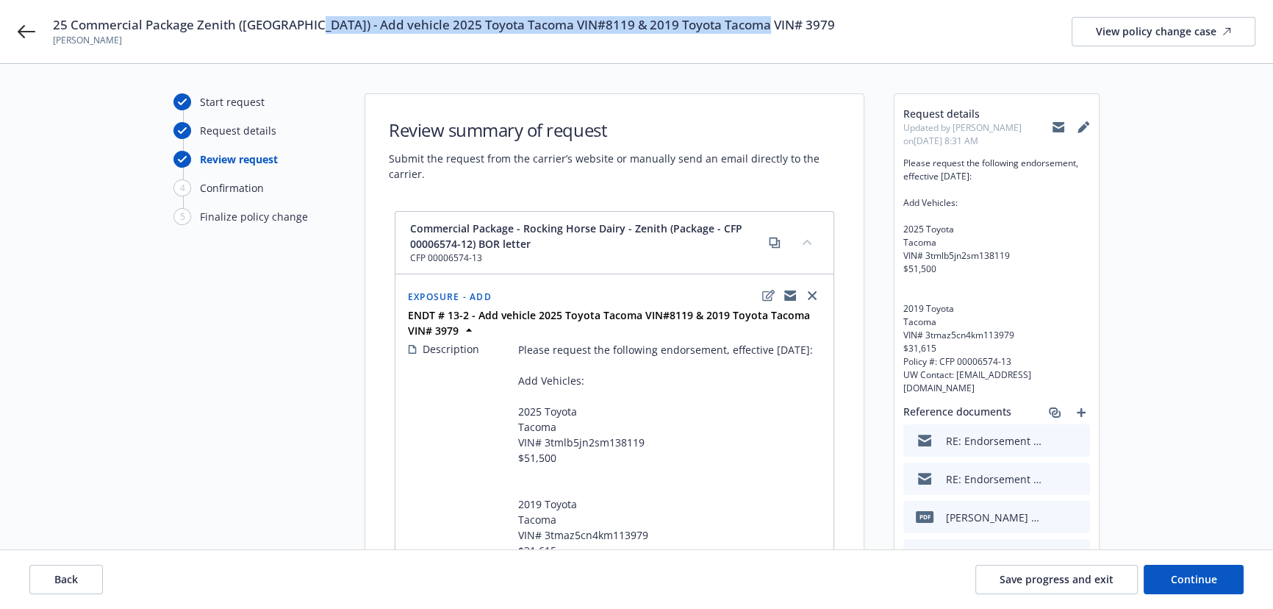
scroll to position [169, 0]
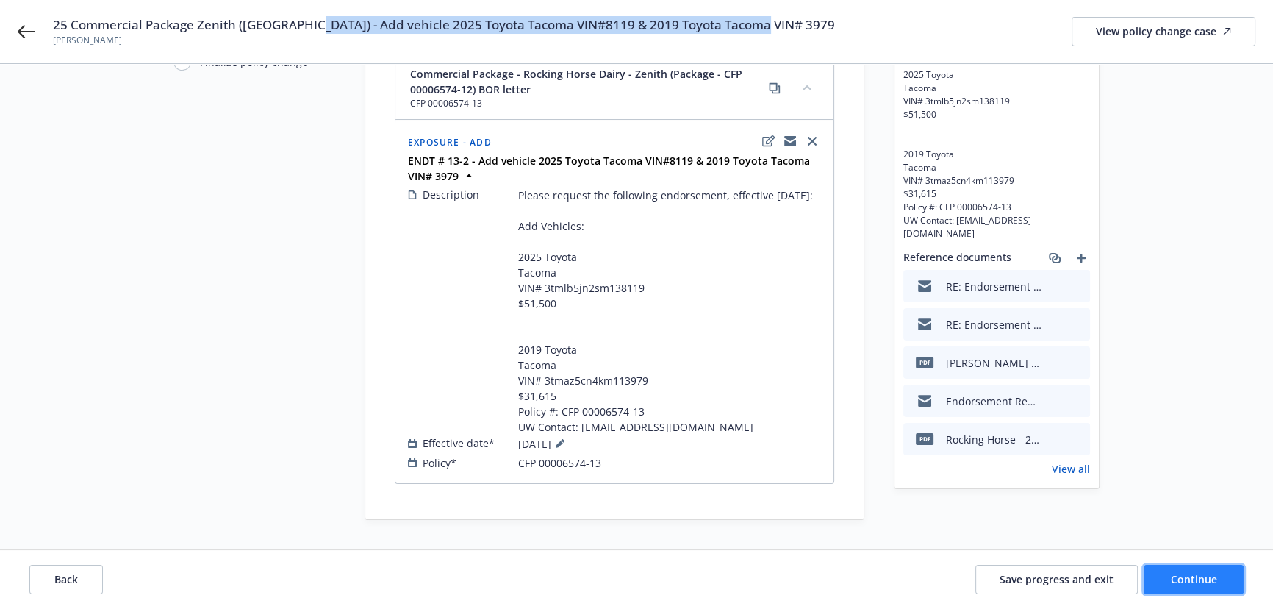
click at [1209, 573] on span "Continue" at bounding box center [1194, 579] width 46 height 14
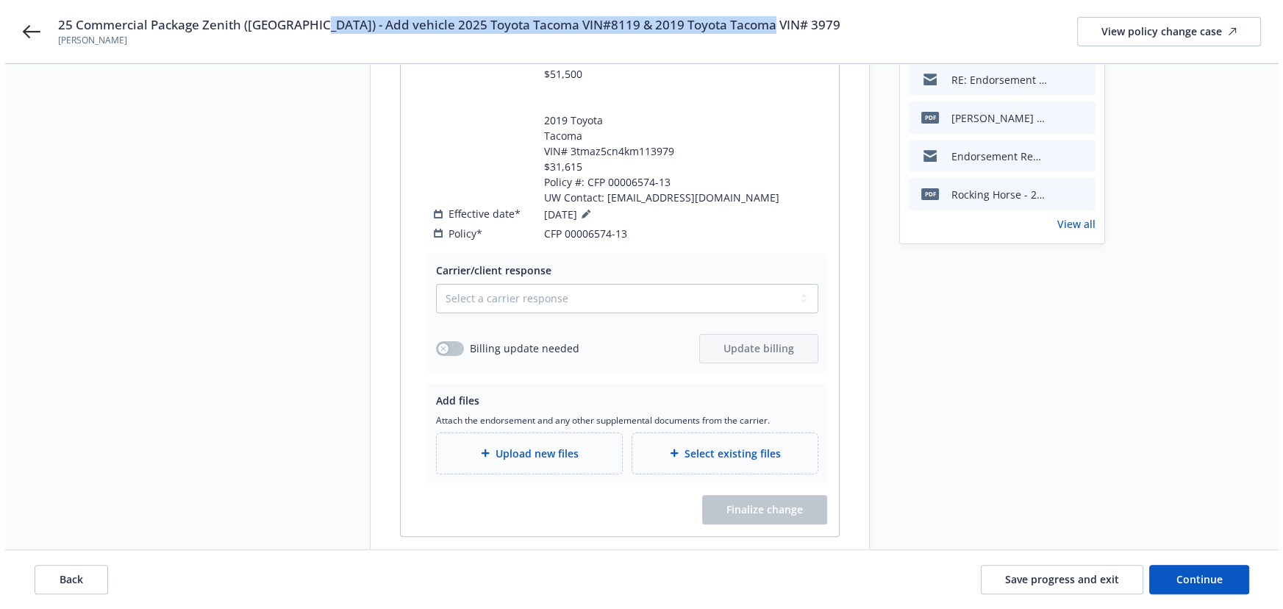
scroll to position [435, 0]
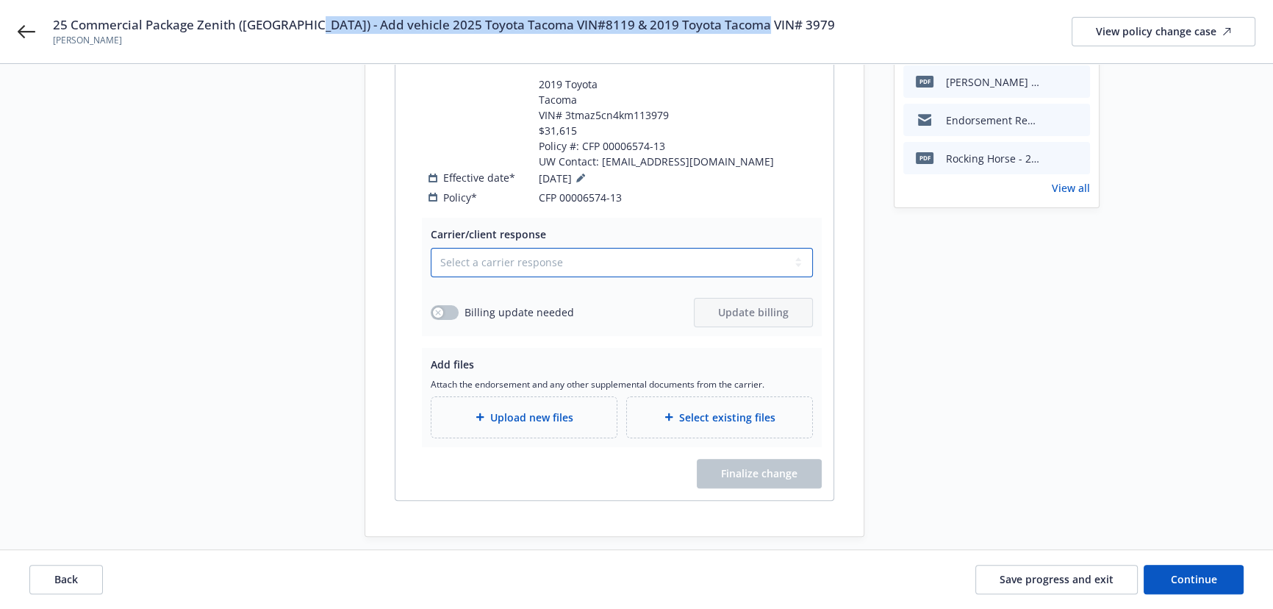
click at [528, 248] on select "Select a carrier response Accepted Accepted with revision No endorsement needed…" at bounding box center [622, 262] width 382 height 29
select select "ACCEPTED"
click at [431, 248] on select "Select a carrier response Accepted Accepted with revision No endorsement needed…" at bounding box center [622, 262] width 382 height 29
click at [440, 307] on div "button" at bounding box center [438, 312] width 10 height 10
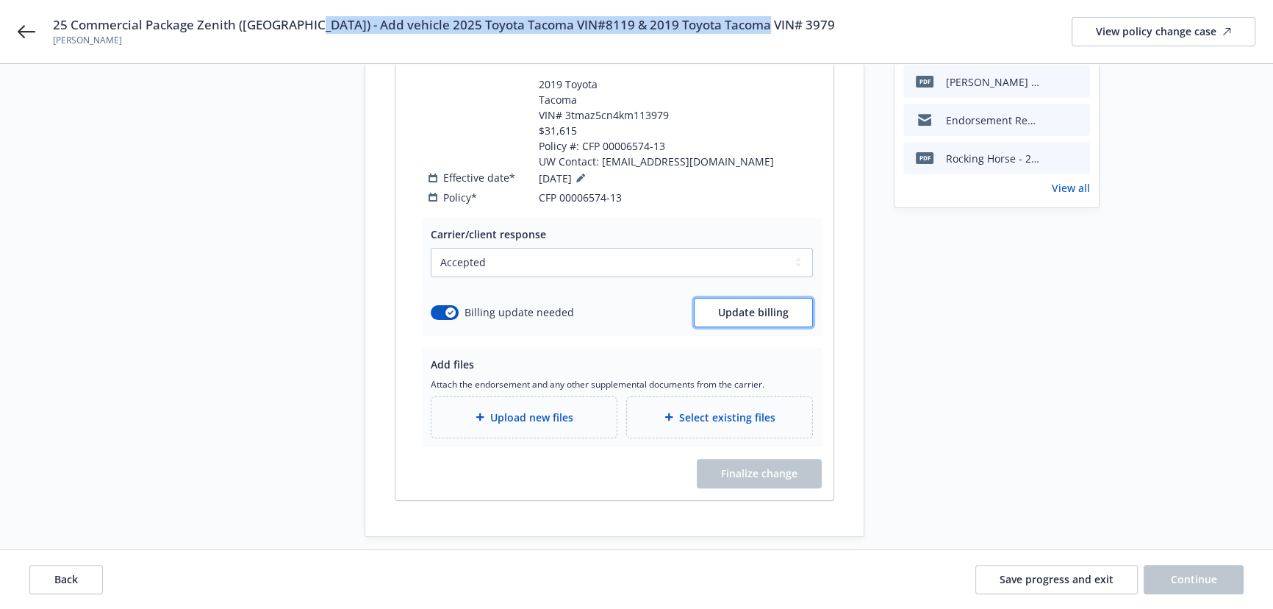
click at [707, 299] on button "Update billing" at bounding box center [753, 312] width 119 height 29
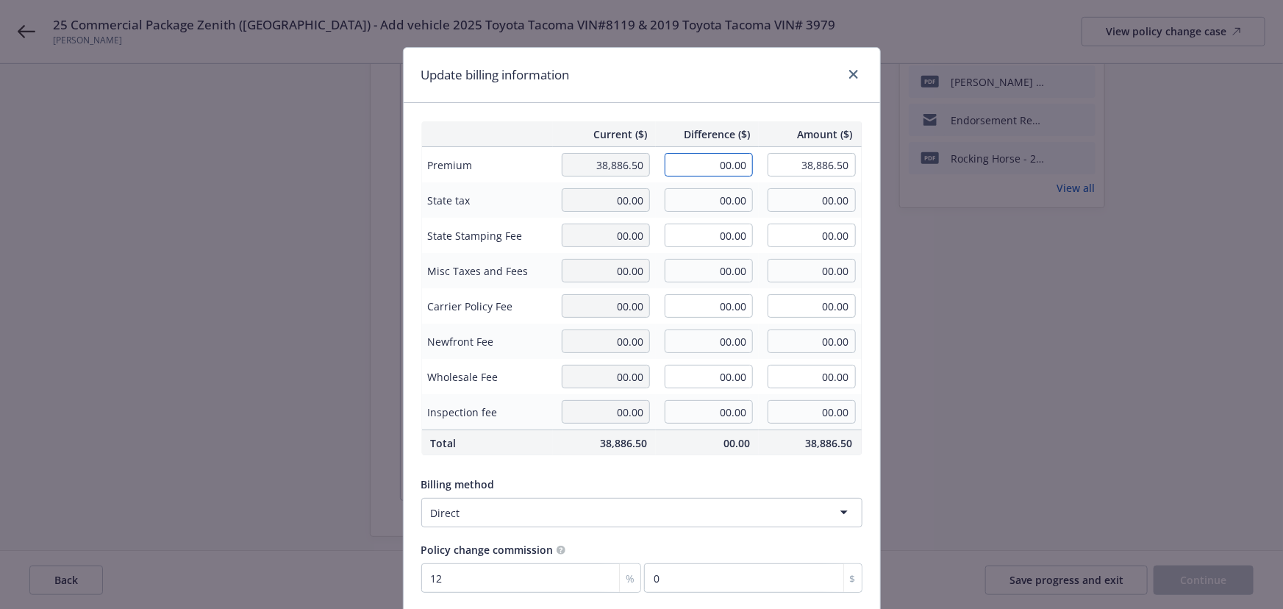
drag, startPoint x: 696, startPoint y: 167, endPoint x: 788, endPoint y: 179, distance: 92.7
click at [787, 179] on tr "Premium 38,886.50 00.00 38,886.50" at bounding box center [641, 165] width 440 height 36
type input "1,026.70"
type input "39,913.20"
type input "123.2"
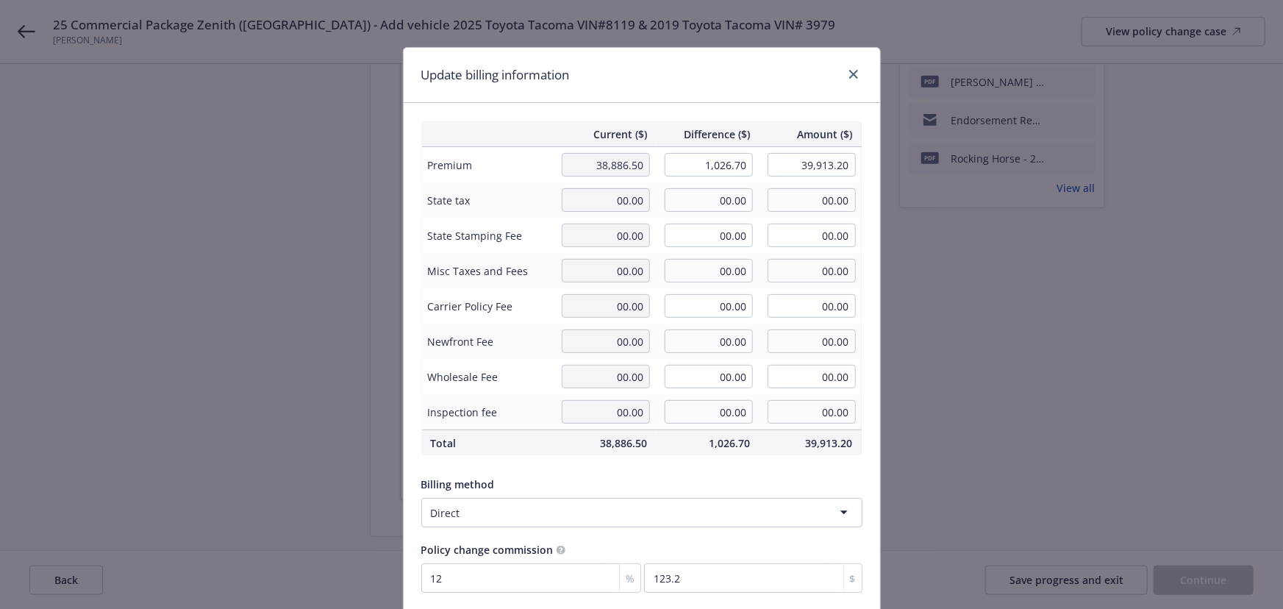
click at [737, 97] on div "Update billing information" at bounding box center [642, 75] width 476 height 55
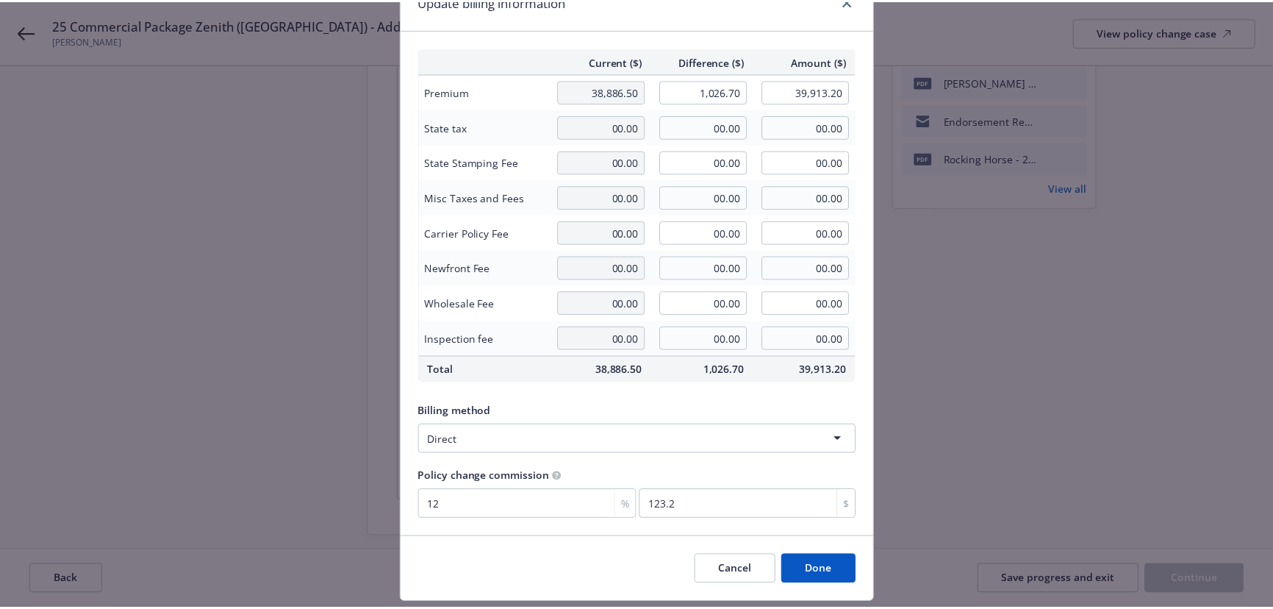
scroll to position [114, 0]
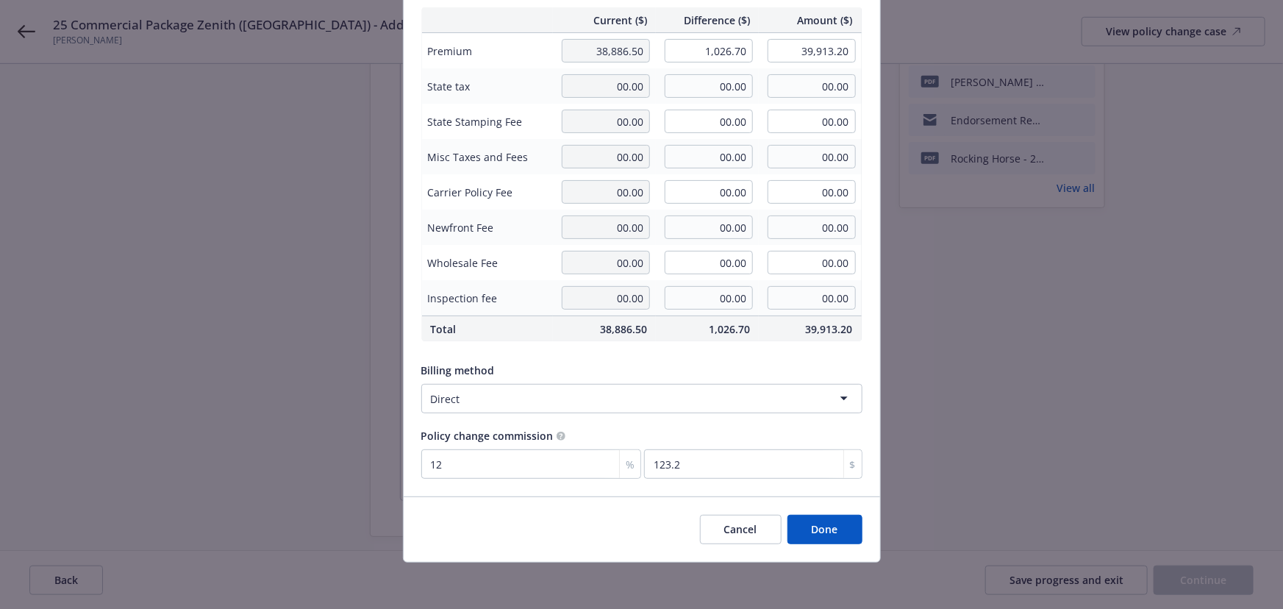
click at [823, 524] on button "Done" at bounding box center [824, 529] width 75 height 29
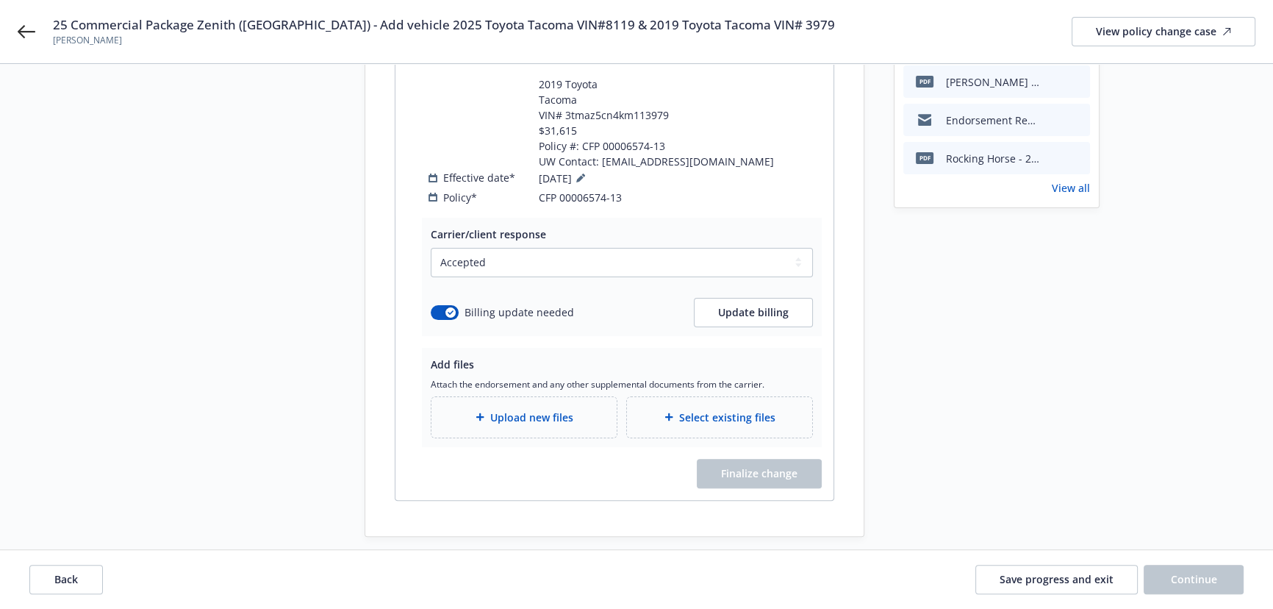
click at [520, 416] on div "Upload new files" at bounding box center [524, 417] width 185 height 40
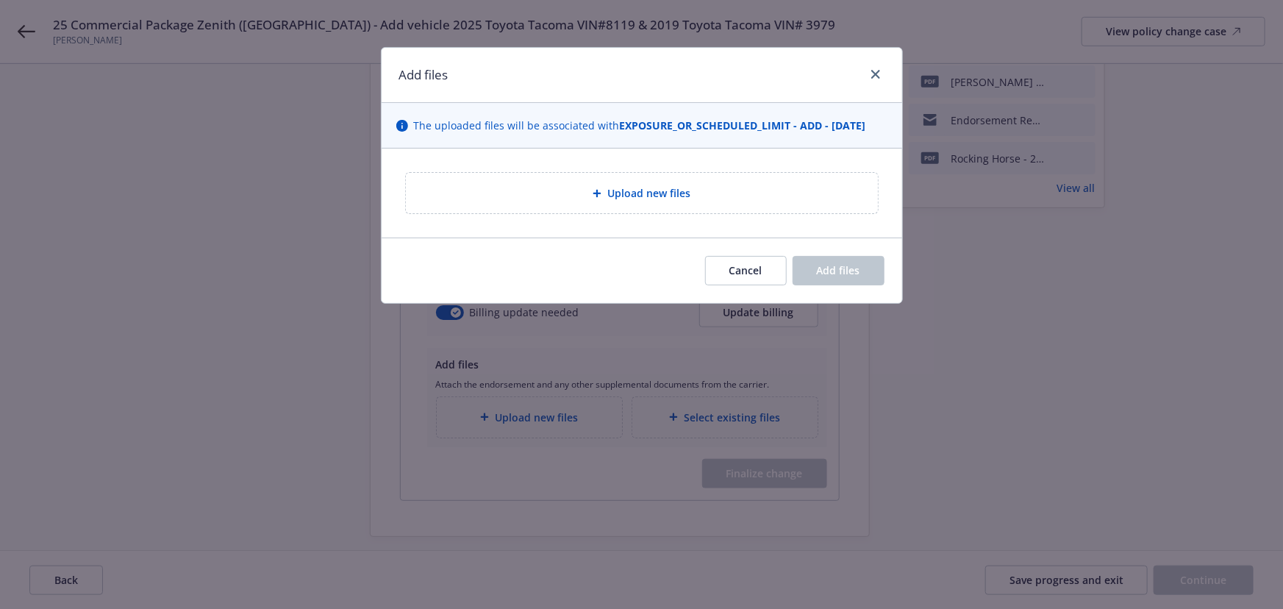
click at [651, 218] on div "Upload new files" at bounding box center [642, 193] width 521 height 89
click at [651, 210] on div "Upload new files" at bounding box center [642, 193] width 472 height 40
click at [634, 199] on span "Upload new files" at bounding box center [648, 192] width 83 height 15
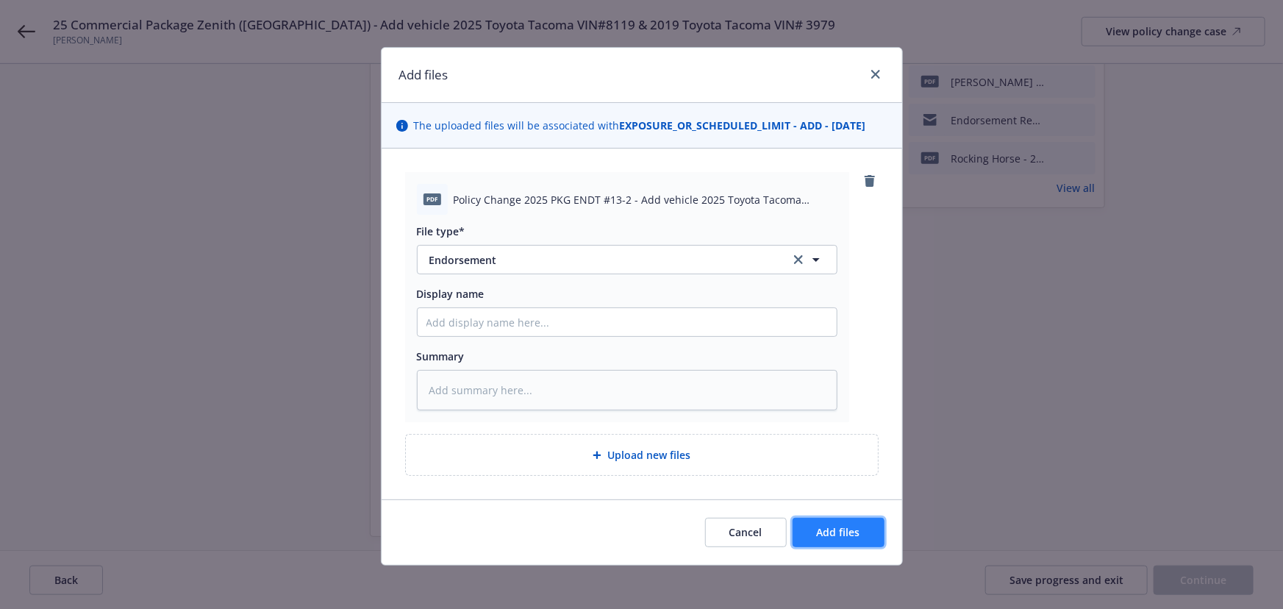
click at [831, 525] on span "Add files" at bounding box center [838, 532] width 43 height 14
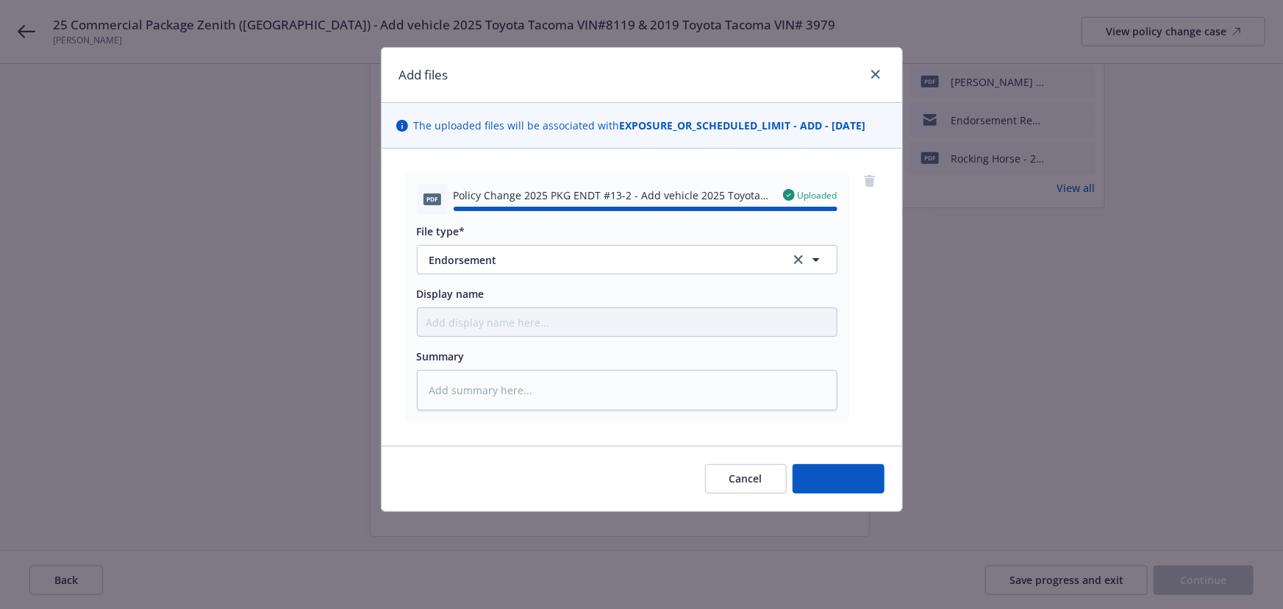
type textarea "x"
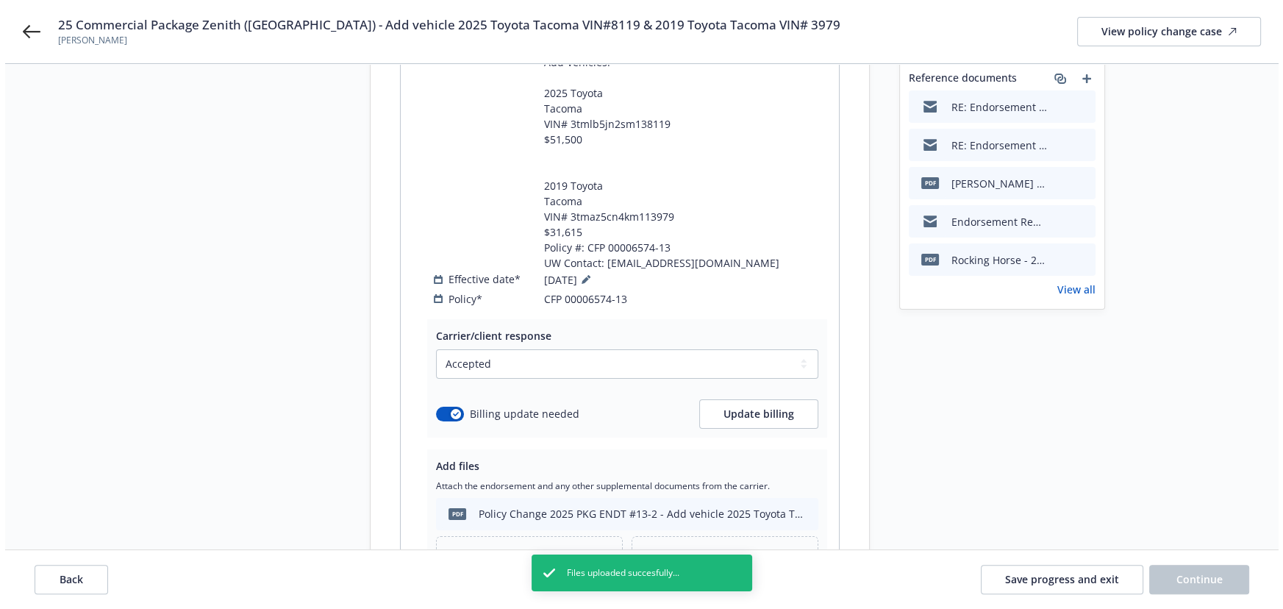
scroll to position [473, 0]
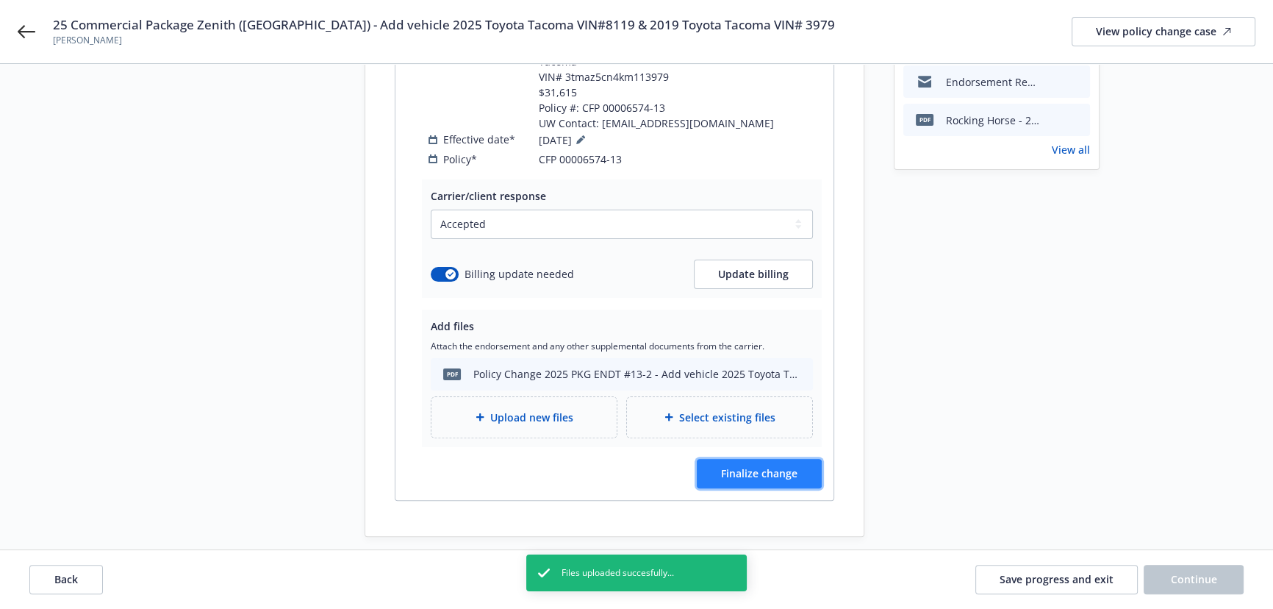
click at [734, 459] on button "Finalize change" at bounding box center [759, 473] width 125 height 29
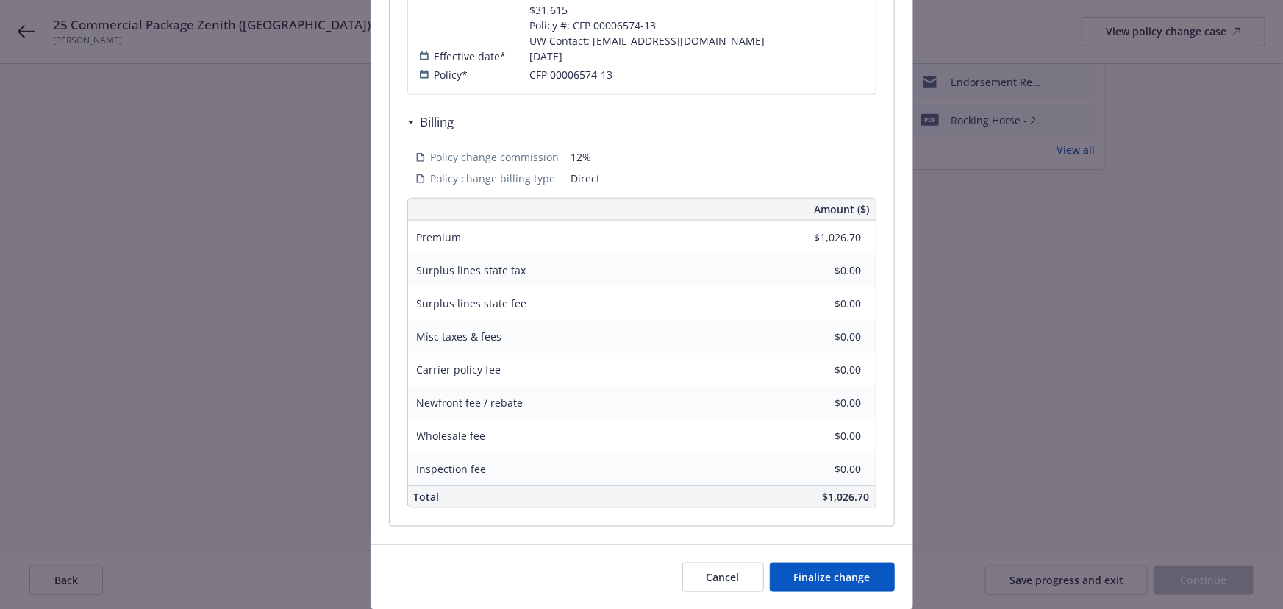
scroll to position [601, 0]
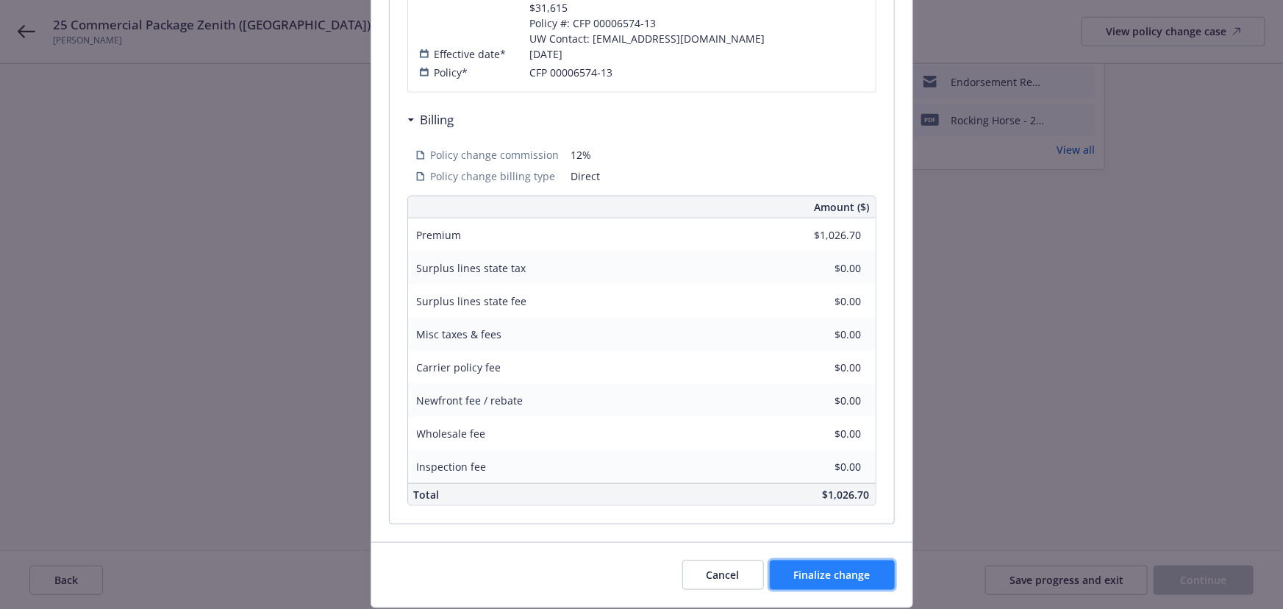
click at [818, 568] on span "Finalize change" at bounding box center [832, 575] width 76 height 14
click at [1213, 579] on div "Review & Finalize change Are you sure you want to finalize these changes? Once …" at bounding box center [641, 304] width 1283 height 609
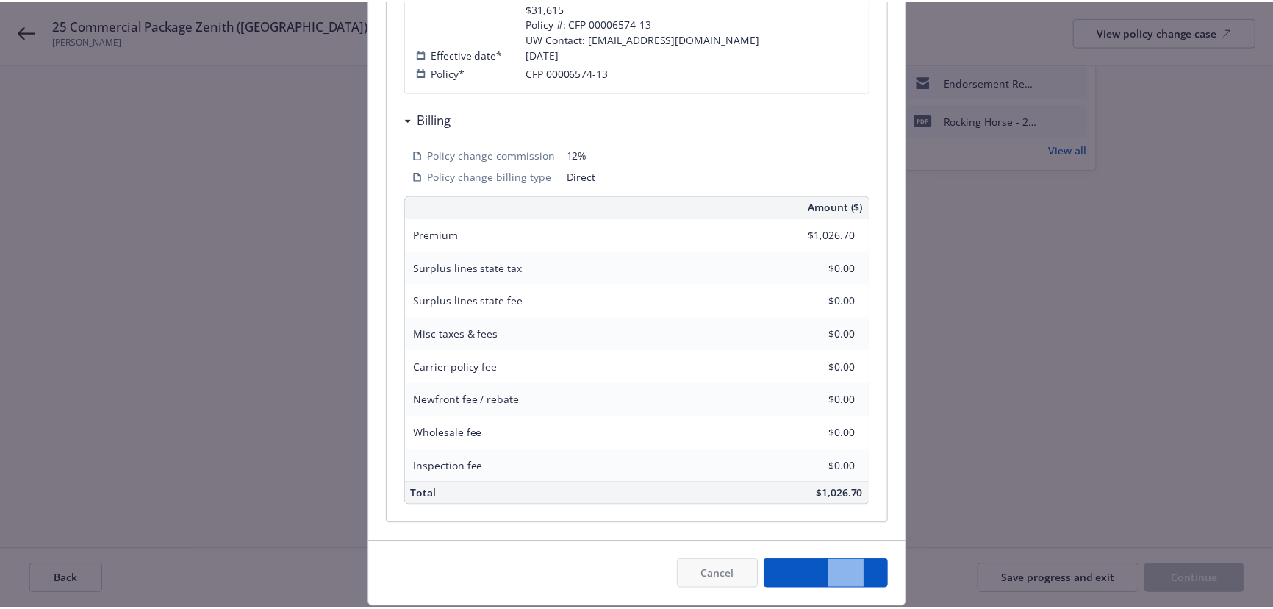
scroll to position [473, 0]
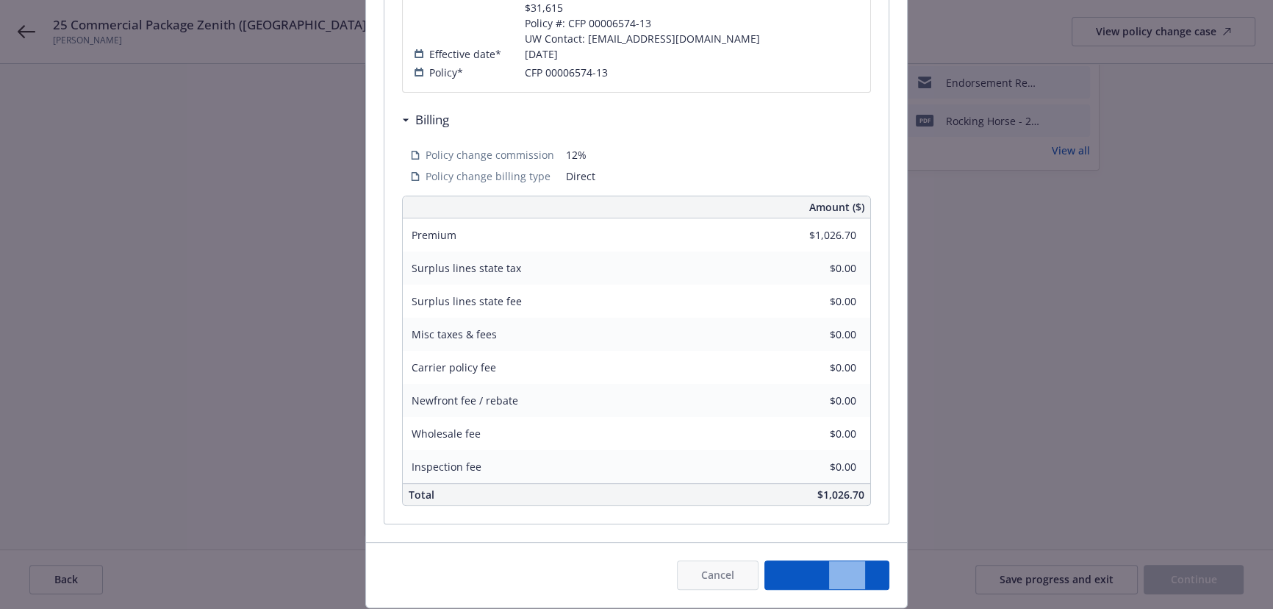
click at [1213, 579] on span "Continue" at bounding box center [1194, 579] width 46 height 14
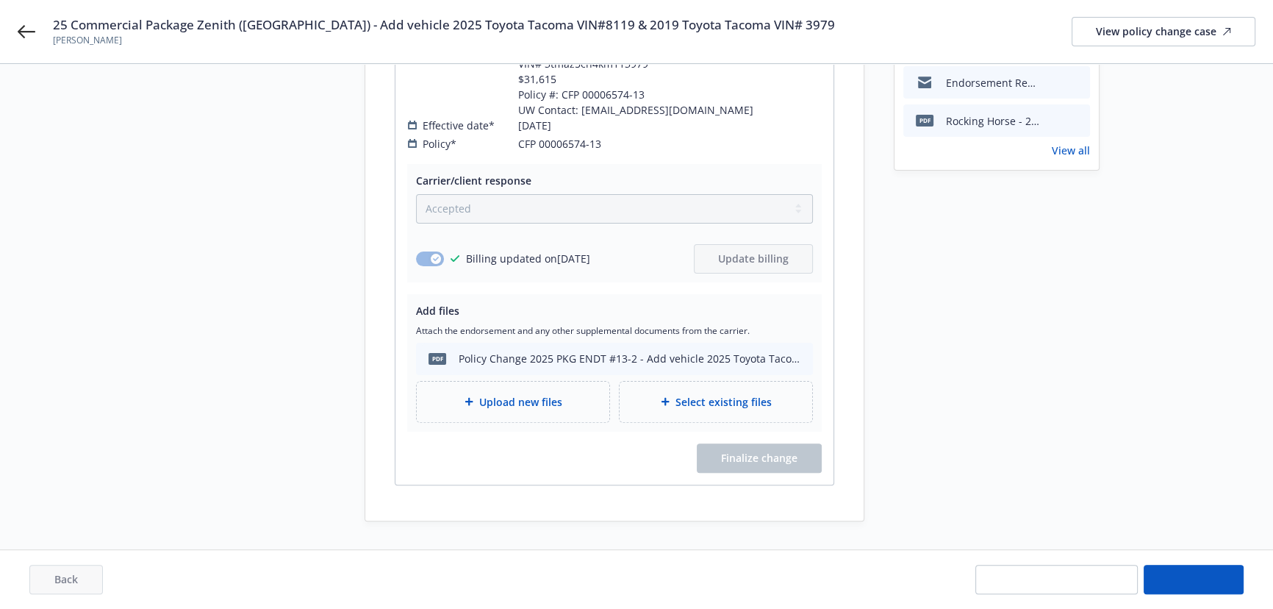
click at [1213, 579] on button "Continue" at bounding box center [1194, 579] width 100 height 29
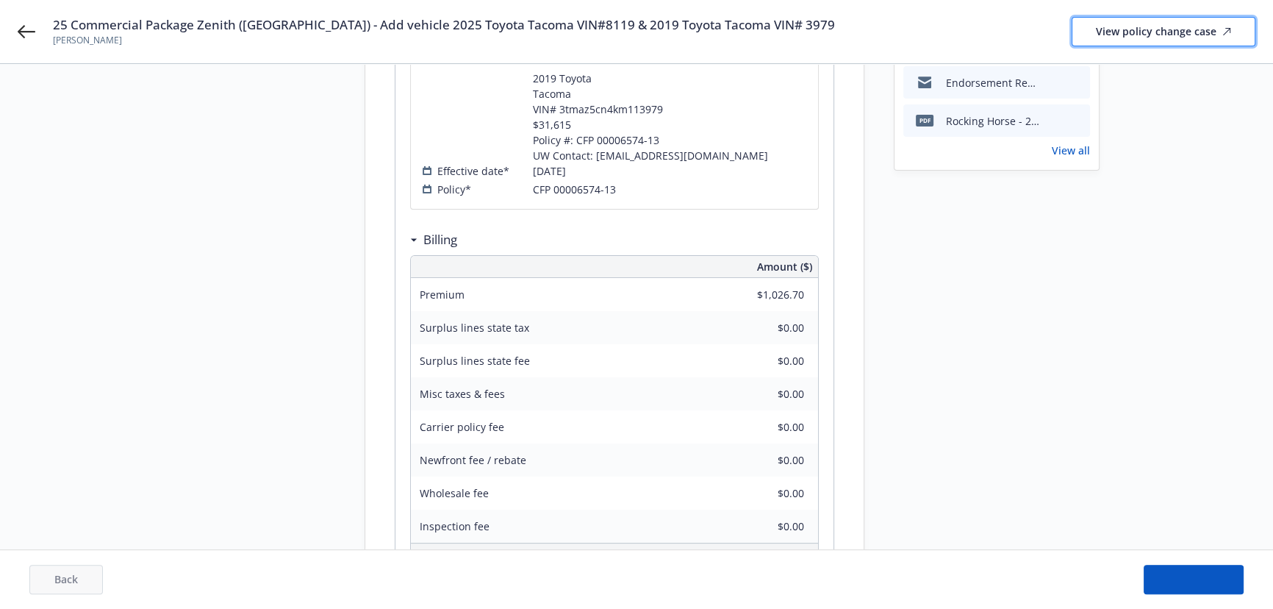
click at [1150, 39] on div "View policy change case" at bounding box center [1163, 32] width 135 height 28
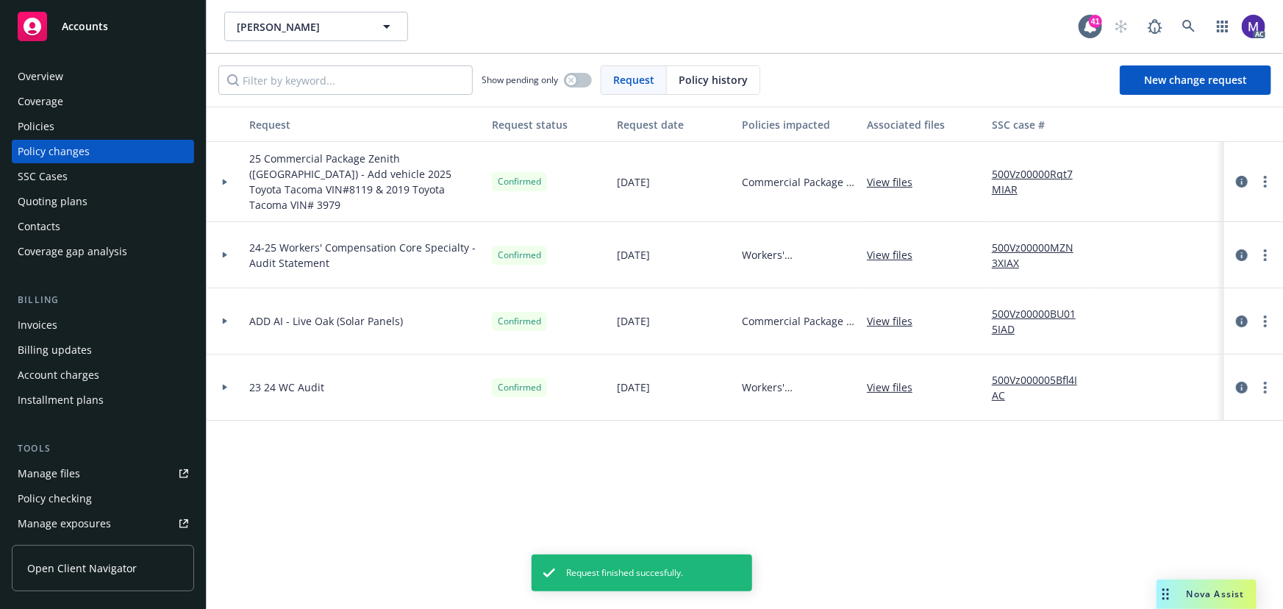
click at [228, 187] on div at bounding box center [225, 182] width 37 height 80
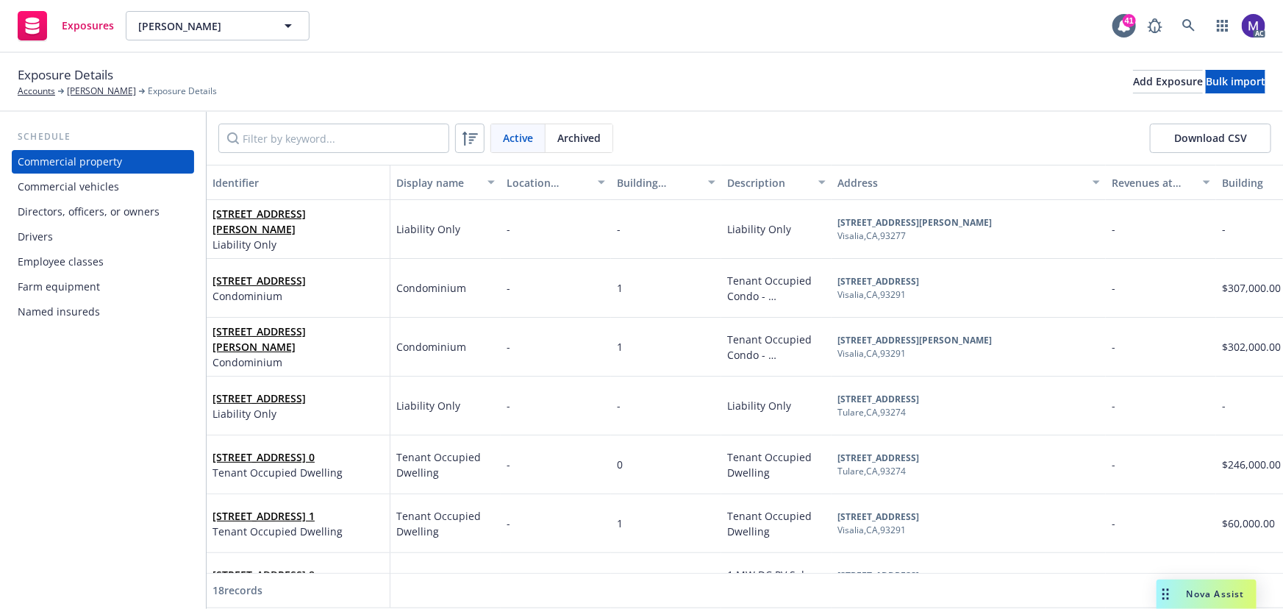
click at [84, 193] on div "Commercial vehicles" at bounding box center [68, 187] width 101 height 24
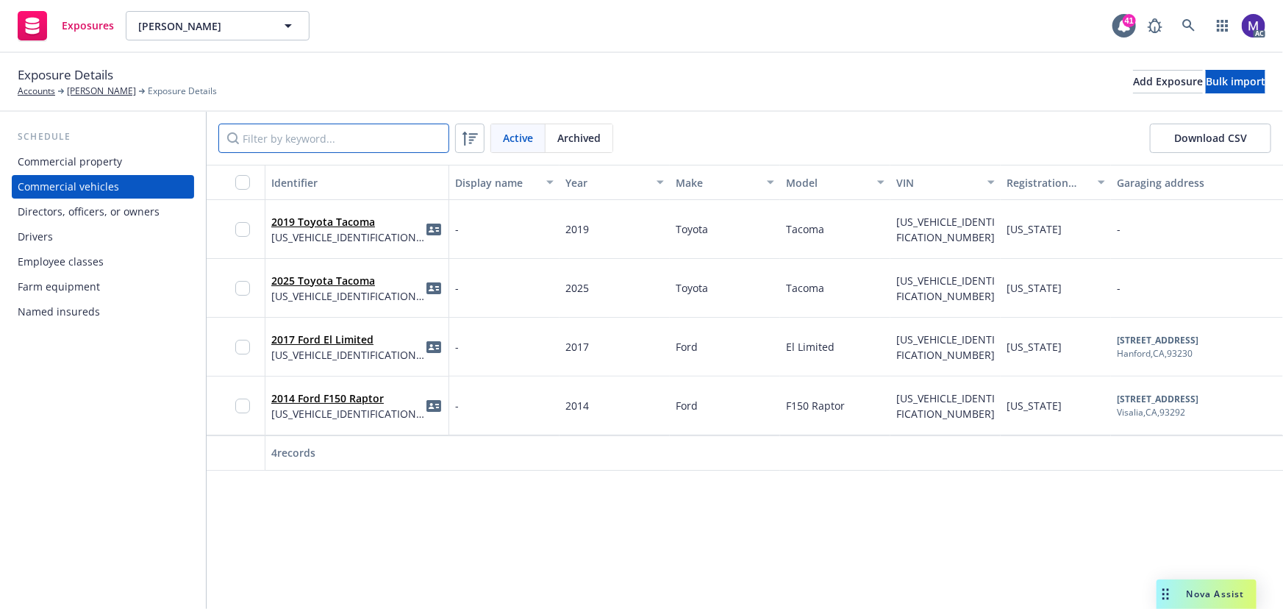
click at [279, 137] on input "Filter by keyword..." at bounding box center [333, 138] width 231 height 29
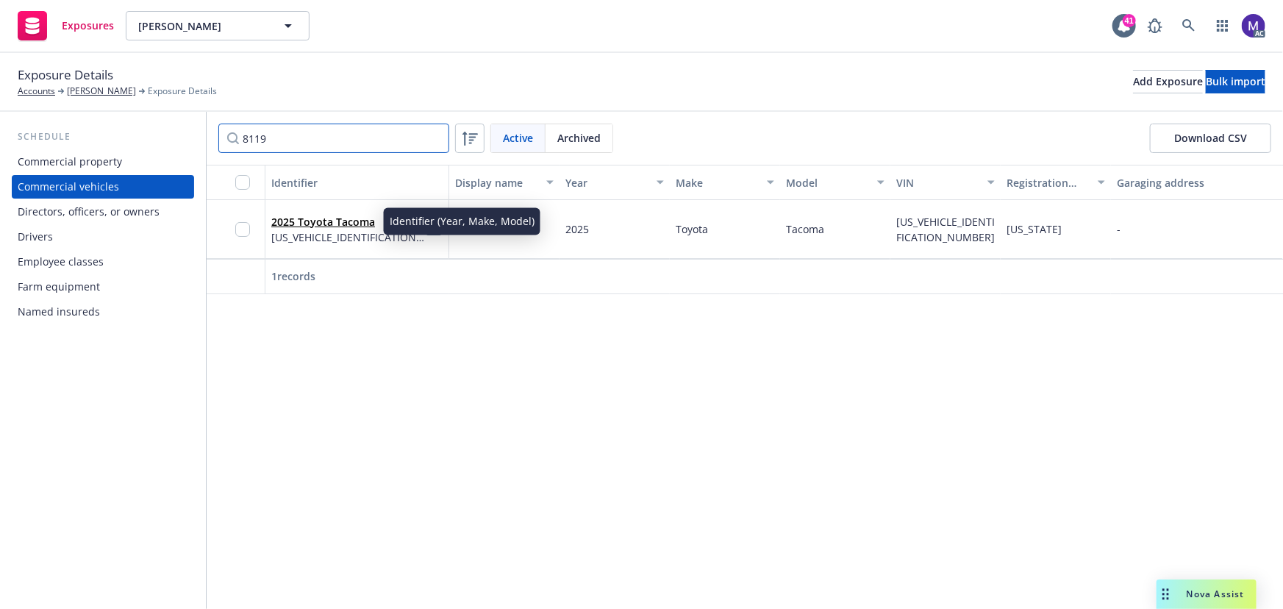
type input "8119"
click at [325, 224] on link "2025 Toyota Tacoma" at bounding box center [323, 222] width 104 height 14
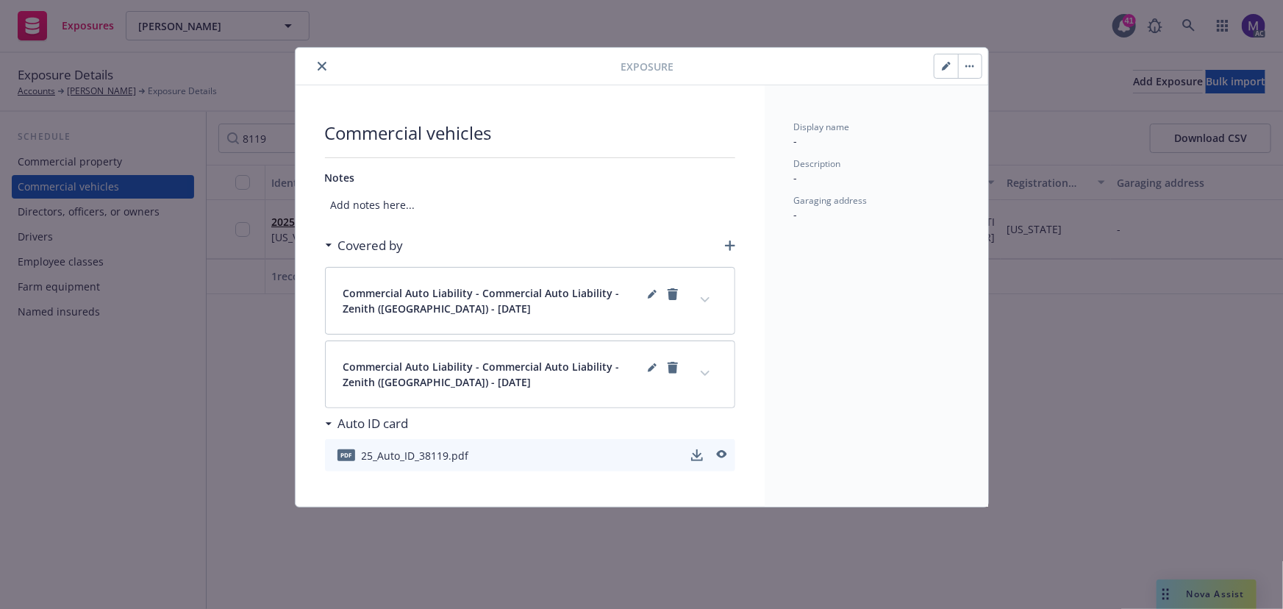
click at [943, 67] on icon "button" at bounding box center [945, 66] width 7 height 7
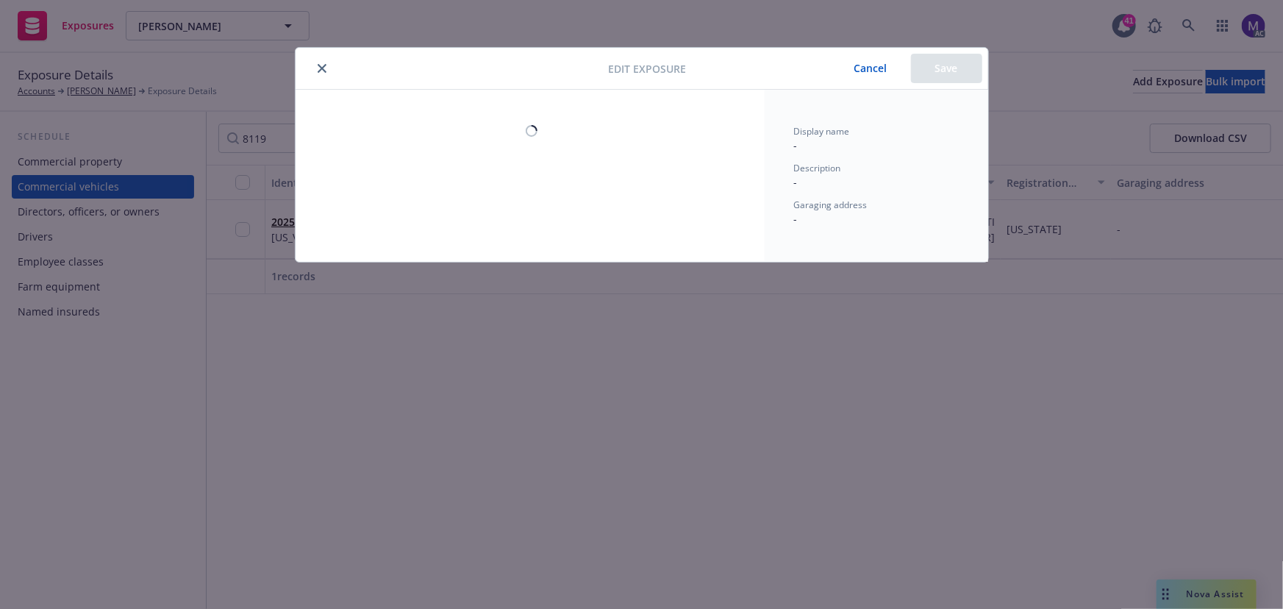
select select "CA"
select select "COMMERCIAL"
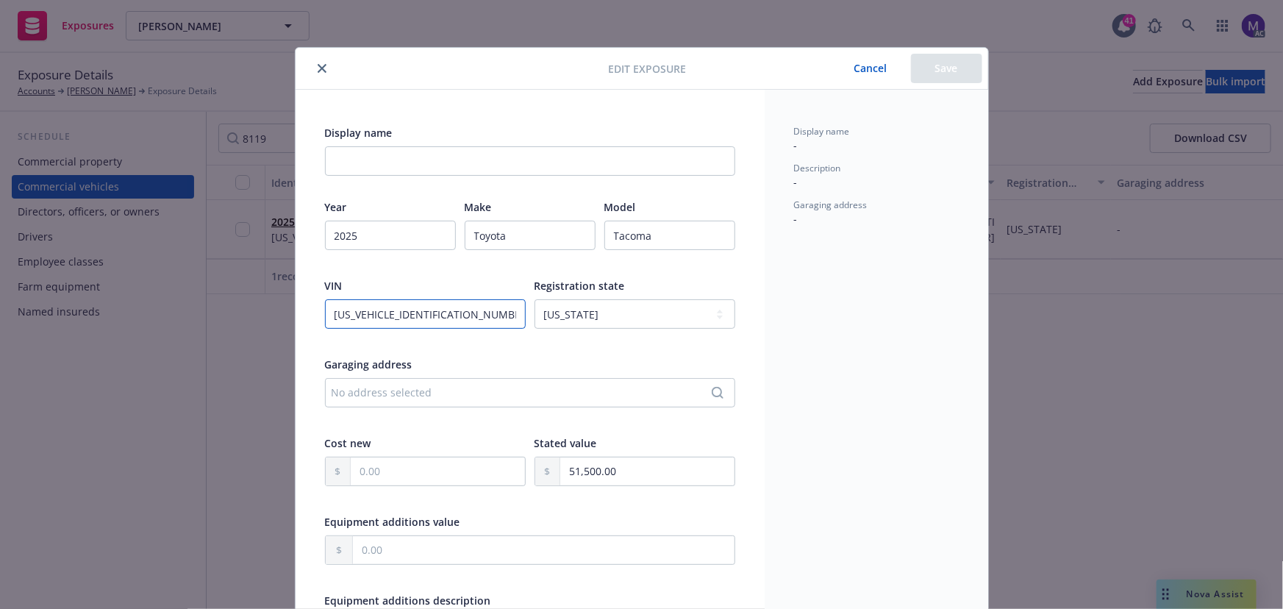
click at [332, 315] on input "[US_VEHICLE_IDENTIFICATION_NUMBER]" at bounding box center [425, 313] width 201 height 29
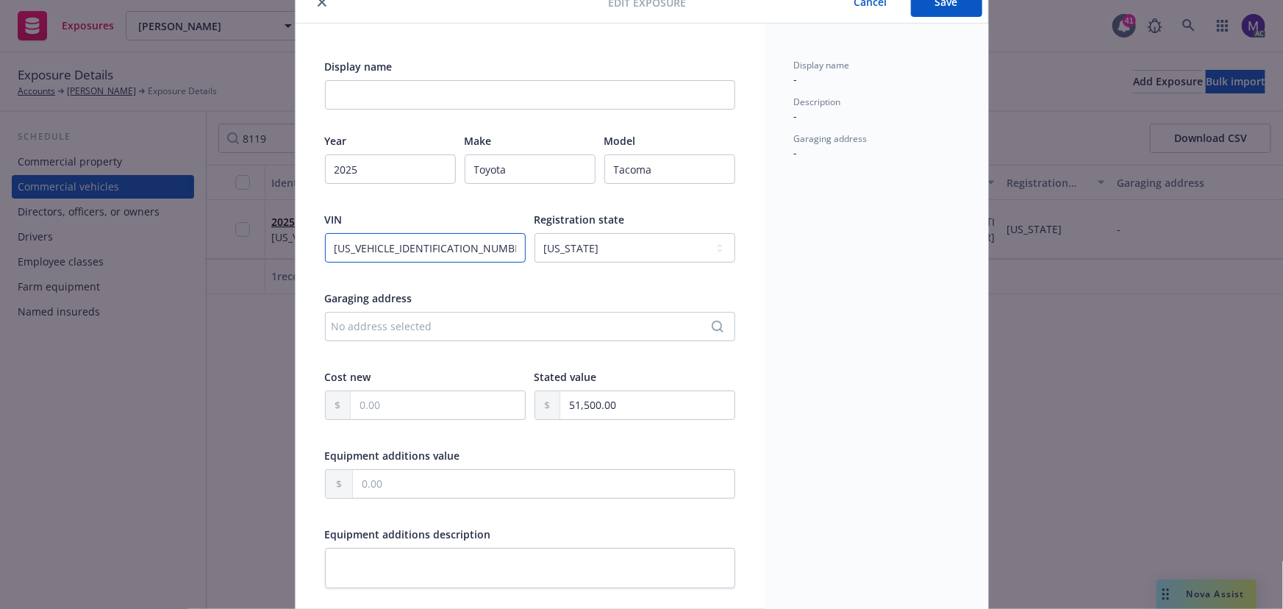
scroll to position [390, 0]
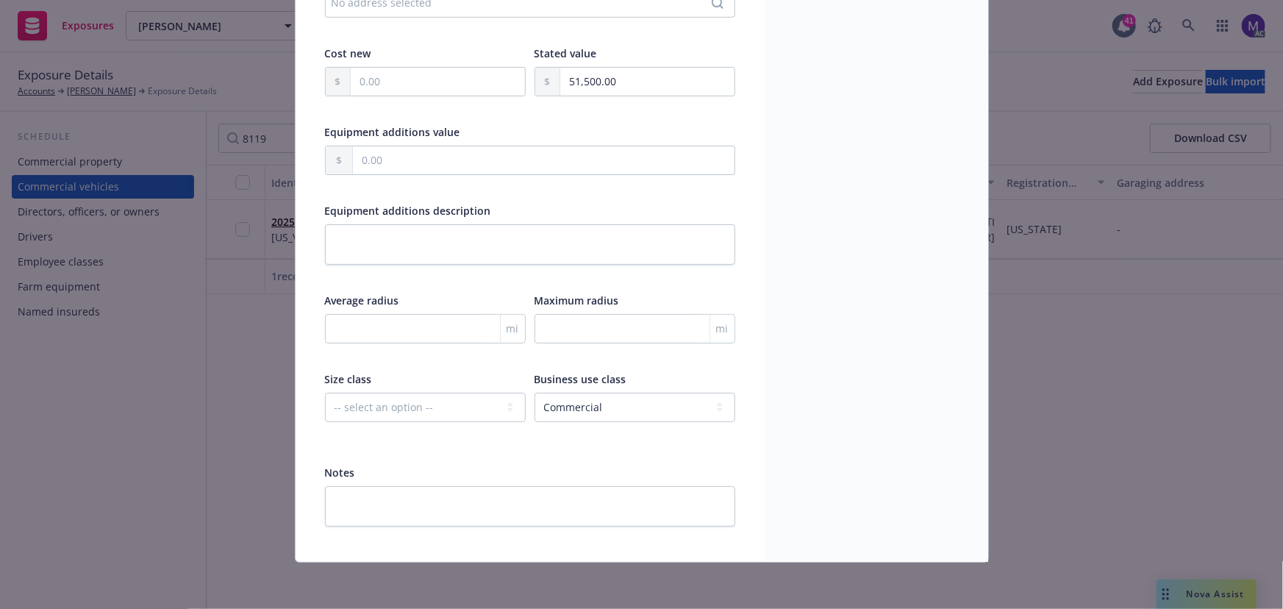
type input "[US_VEHICLE_IDENTIFICATION_NUMBER]"
click at [590, 414] on select "-- select an option -- Service Retail Commercial" at bounding box center [635, 407] width 201 height 29
click at [390, 405] on select "-- select an option -- Private passenger Light truck Medium truck Heavy truck E…" at bounding box center [425, 407] width 201 height 29
drag, startPoint x: 394, startPoint y: 407, endPoint x: 416, endPoint y: 407, distance: 22.1
click at [394, 407] on select "-- select an option -- Private passenger Light truck Medium truck Heavy truck E…" at bounding box center [425, 407] width 201 height 29
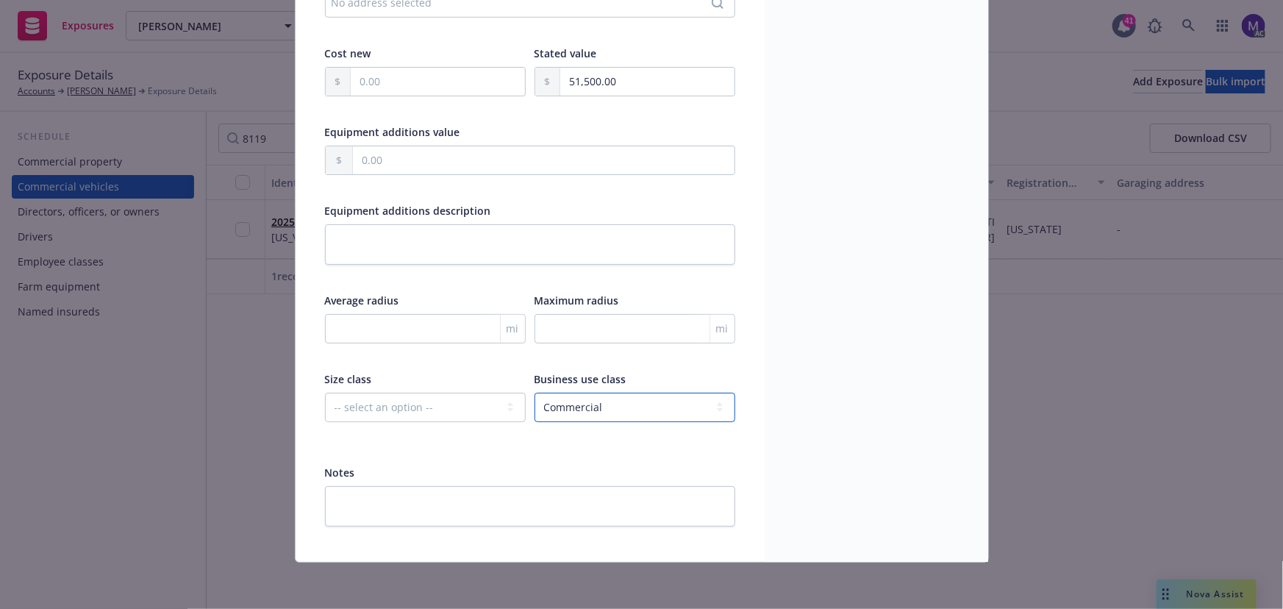
click at [563, 393] on select "-- select an option -- Service Retail Commercial" at bounding box center [635, 407] width 201 height 29
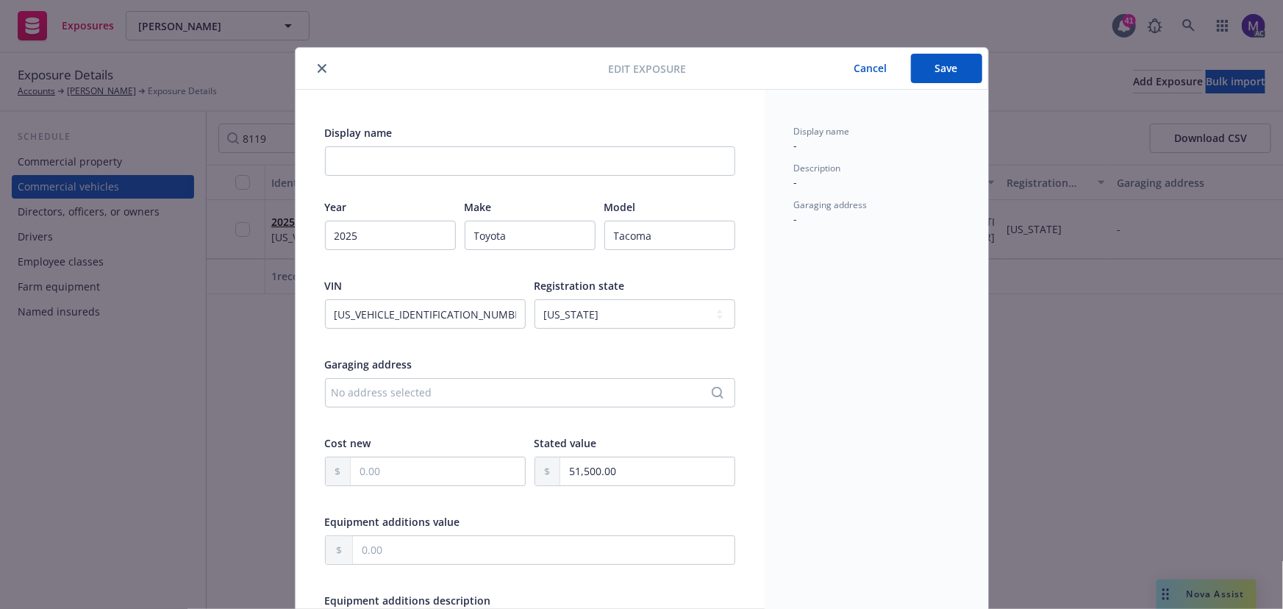
click at [949, 78] on button "Save" at bounding box center [946, 68] width 71 height 29
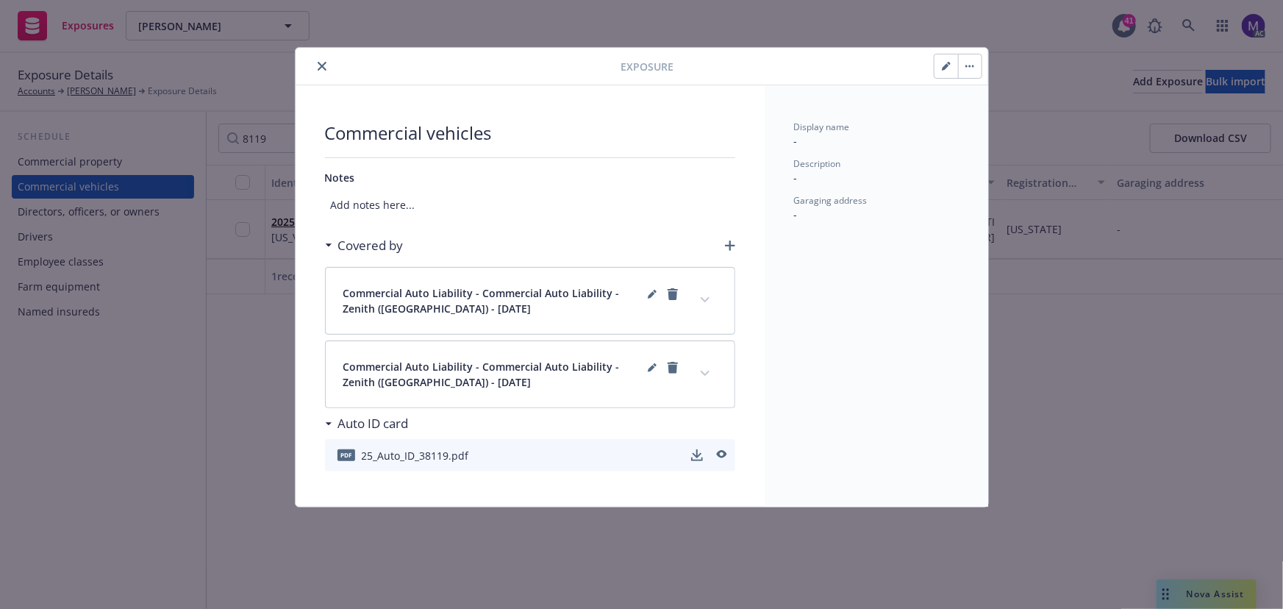
click at [699, 301] on button "expand content" at bounding box center [705, 300] width 24 height 24
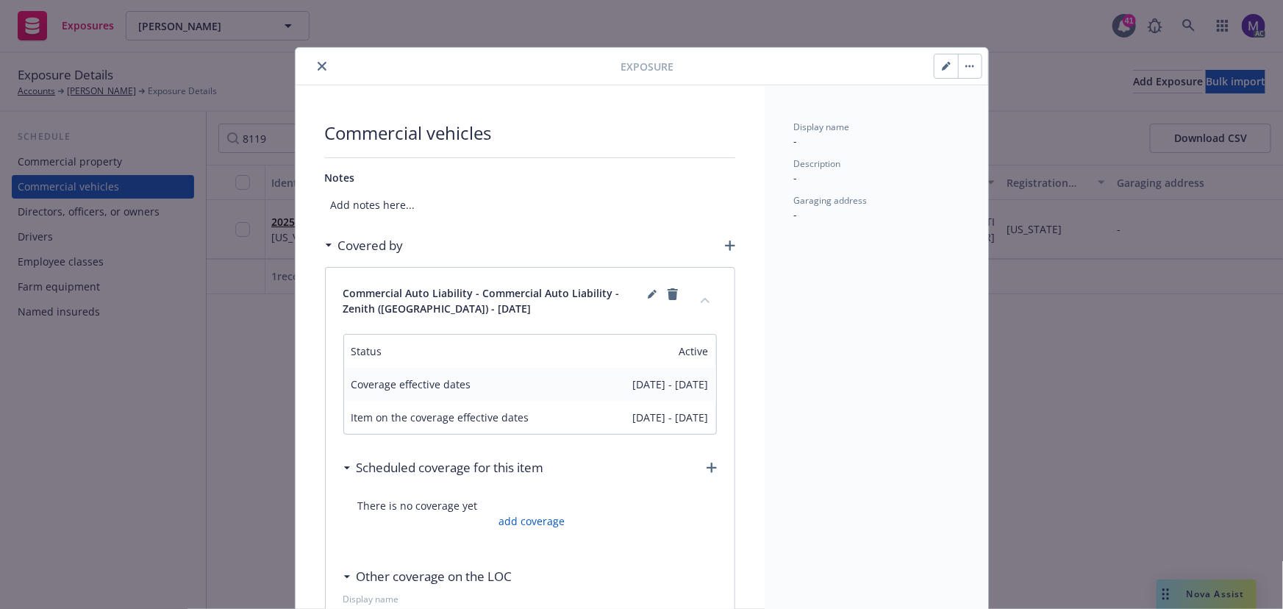
click at [701, 301] on icon "collapse content" at bounding box center [705, 300] width 9 height 6
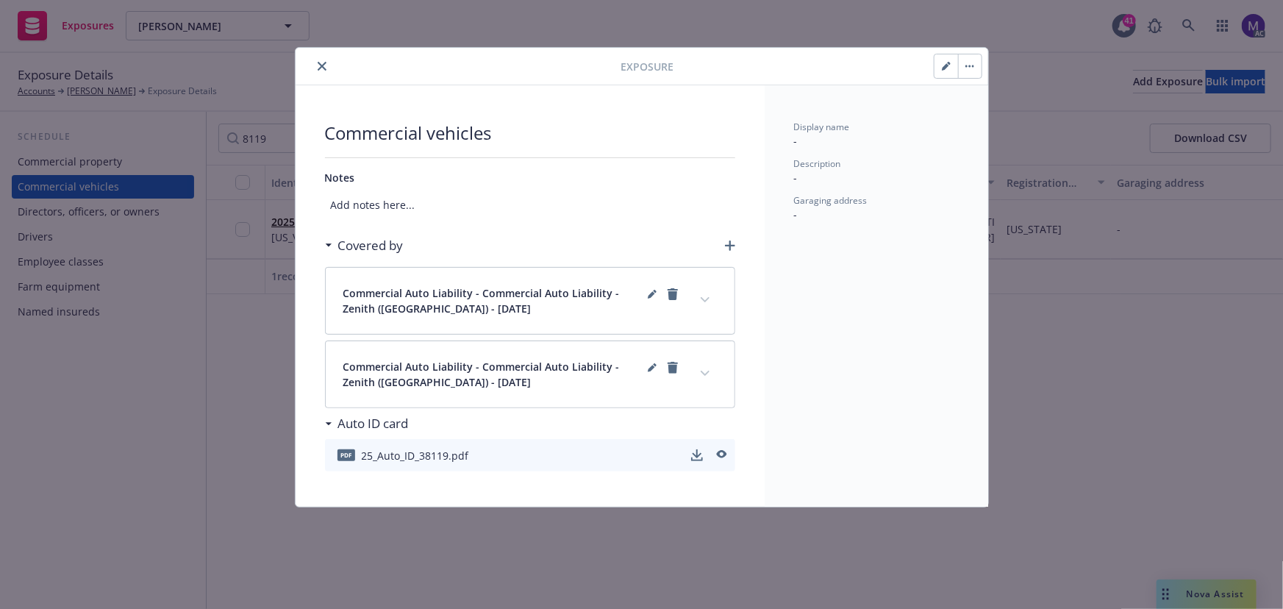
click at [707, 371] on icon "expand content" at bounding box center [705, 374] width 9 height 6
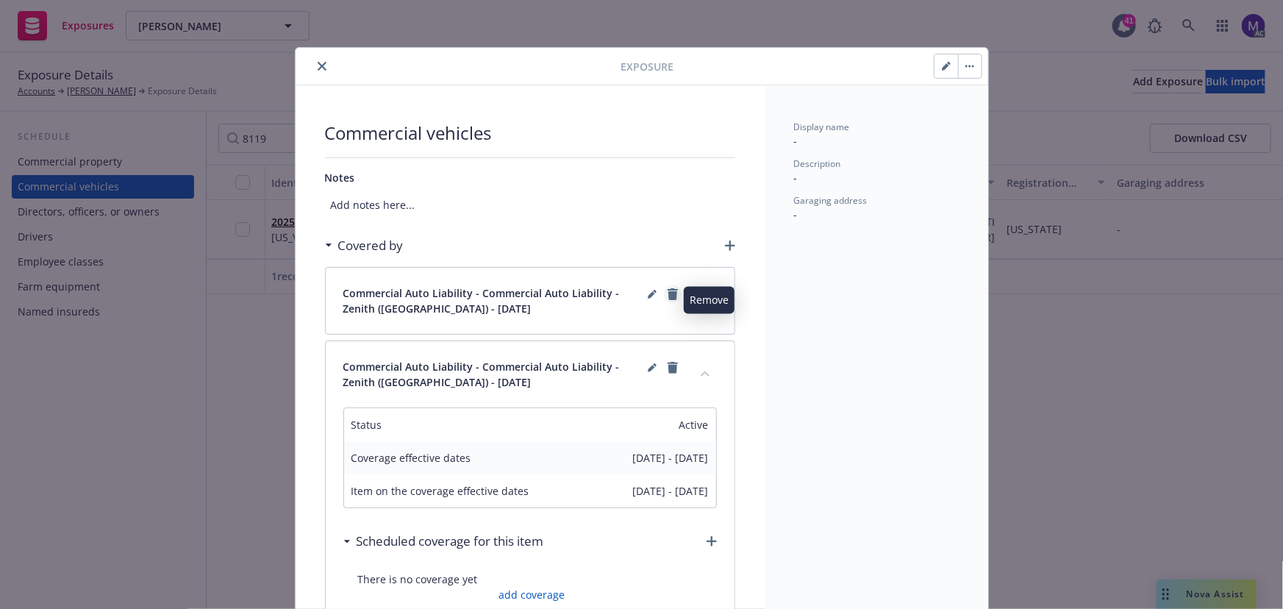
click at [668, 293] on icon "remove" at bounding box center [673, 294] width 10 height 12
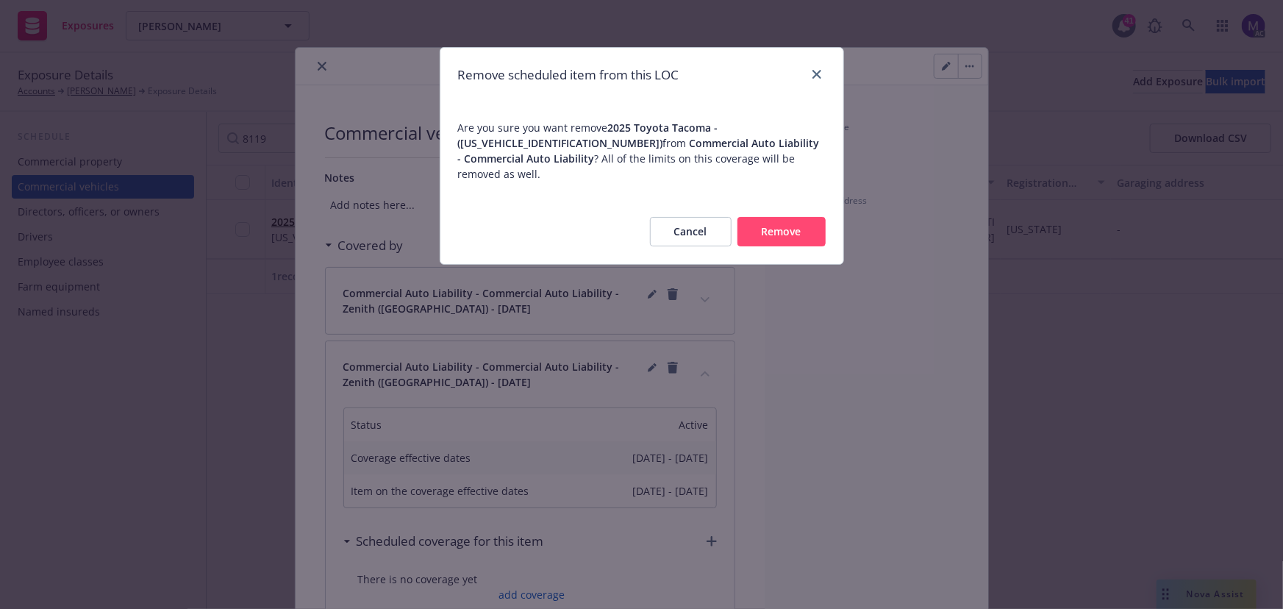
click at [701, 218] on button "Cancel" at bounding box center [691, 231] width 82 height 29
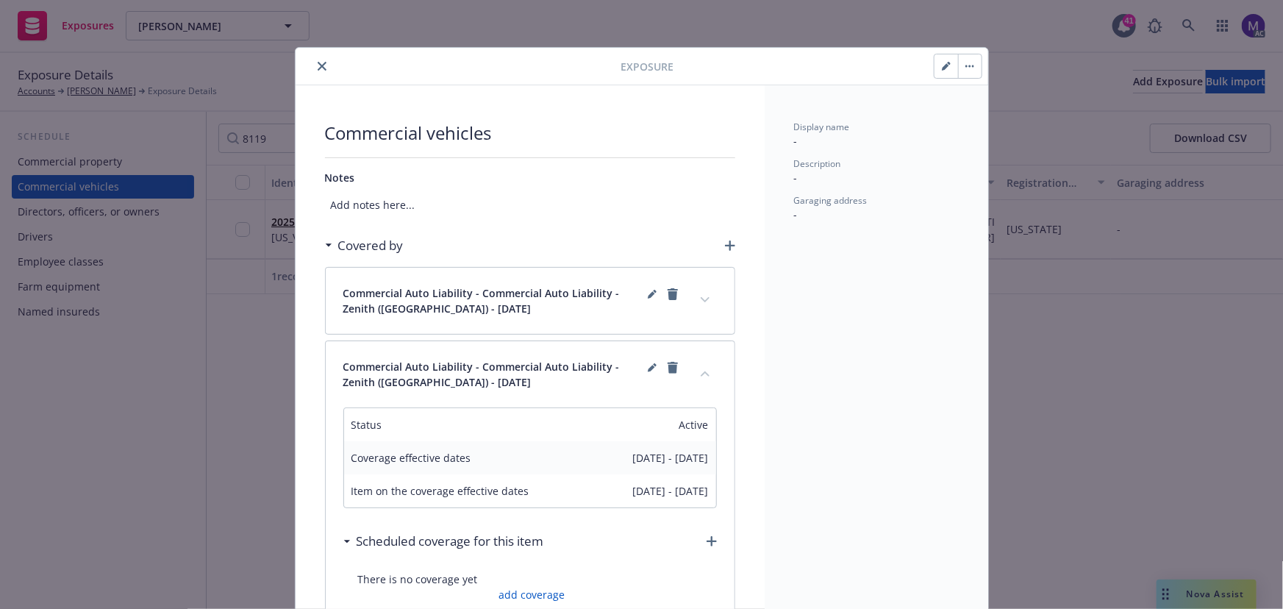
click at [725, 246] on icon "button" at bounding box center [730, 245] width 10 height 10
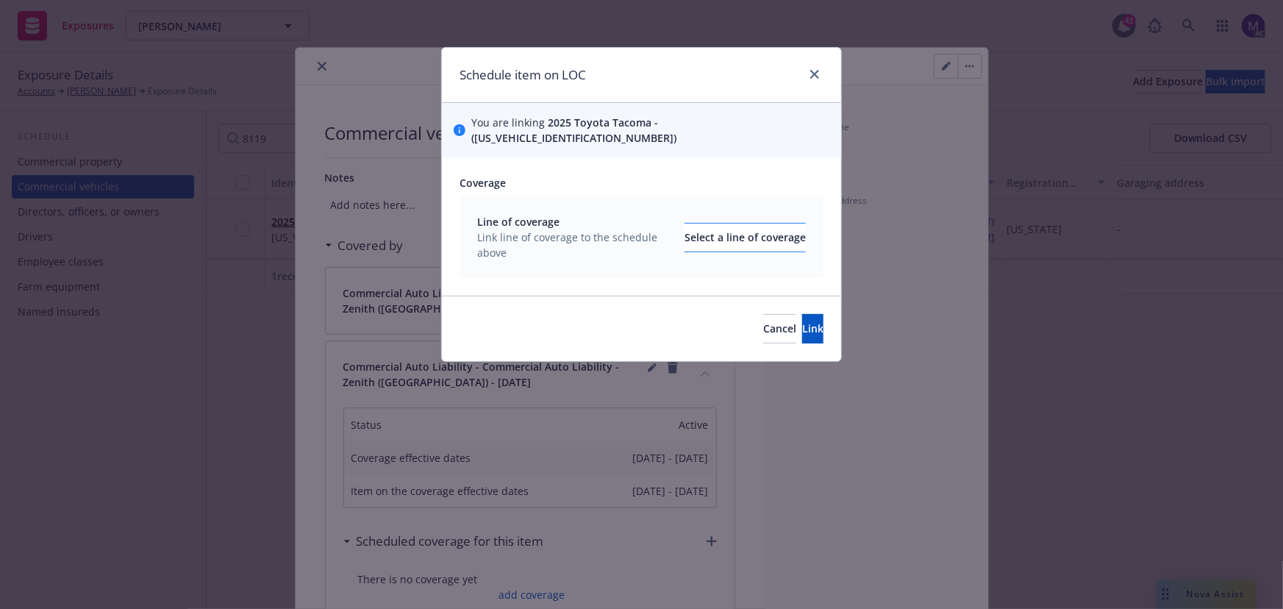
click at [721, 237] on div "Line of coverage Link line of coverage to the schedule above Select a line of c…" at bounding box center [641, 237] width 329 height 46
click at [720, 235] on button "Select a line of coverage" at bounding box center [744, 237] width 121 height 29
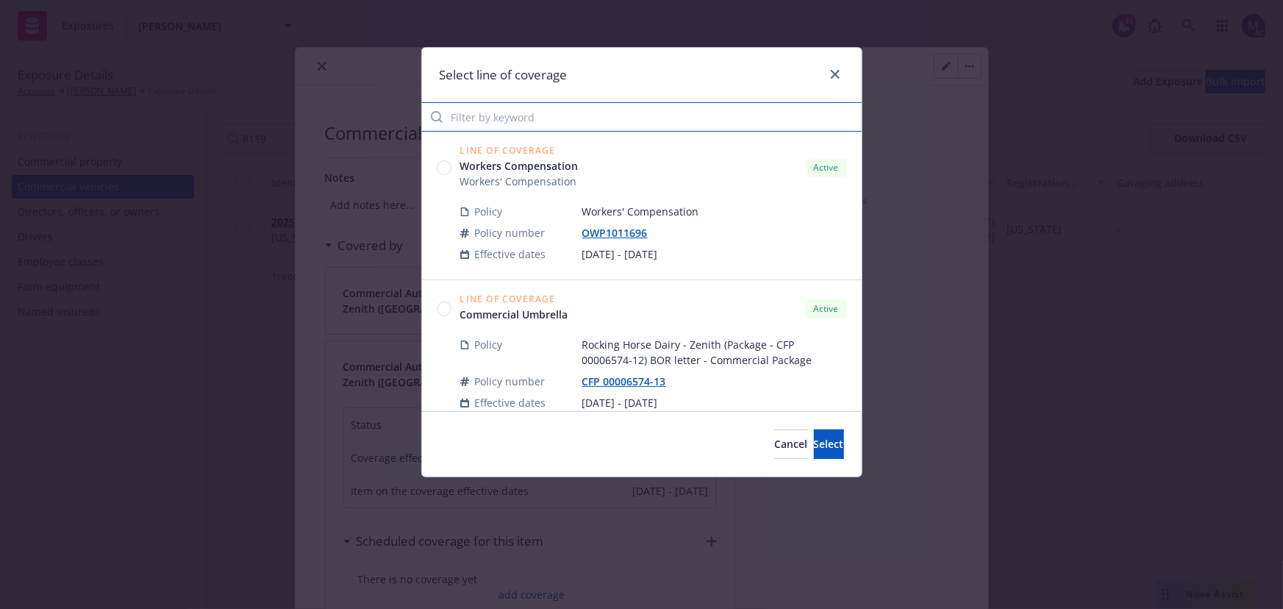
click at [512, 125] on input "Filter by keyword" at bounding box center [642, 116] width 440 height 29
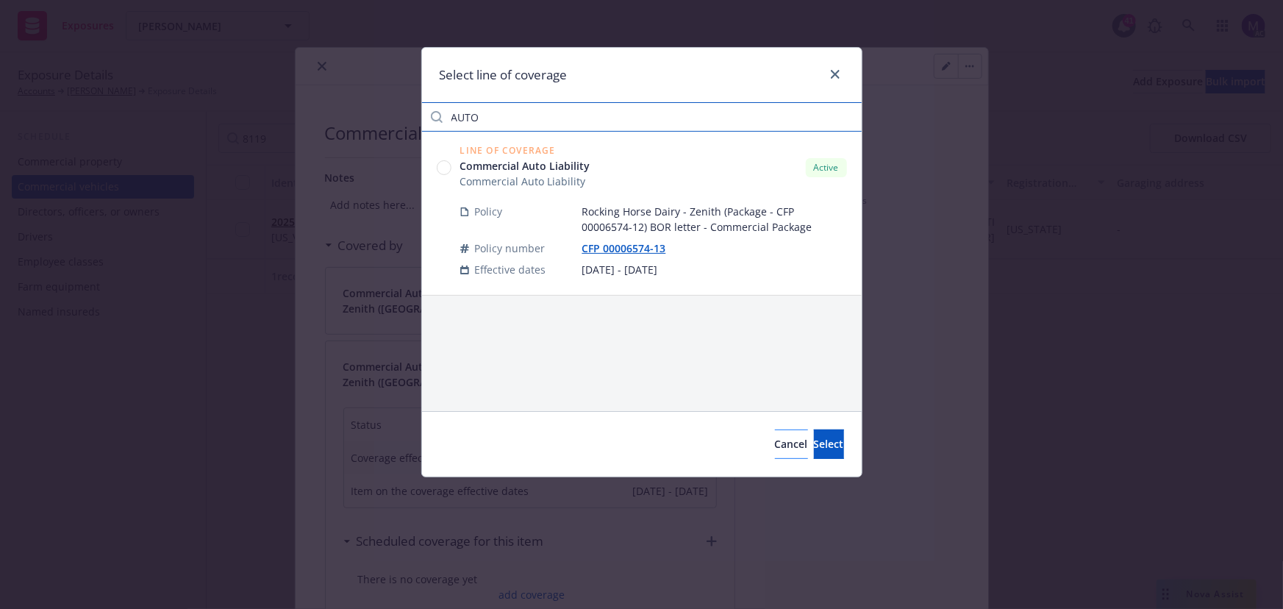
type input "AUTO"
click at [775, 454] on button "Cancel" at bounding box center [791, 443] width 33 height 29
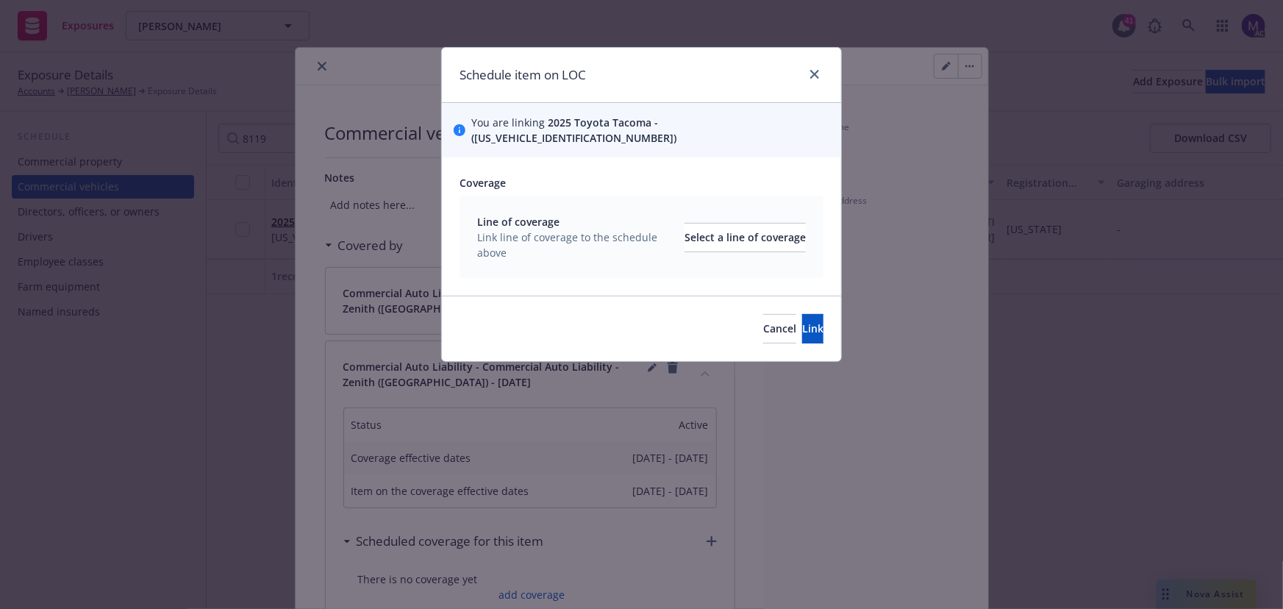
click at [711, 331] on div "Cancel Link" at bounding box center [641, 328] width 399 height 65
click at [763, 321] on span "Cancel" at bounding box center [779, 328] width 33 height 14
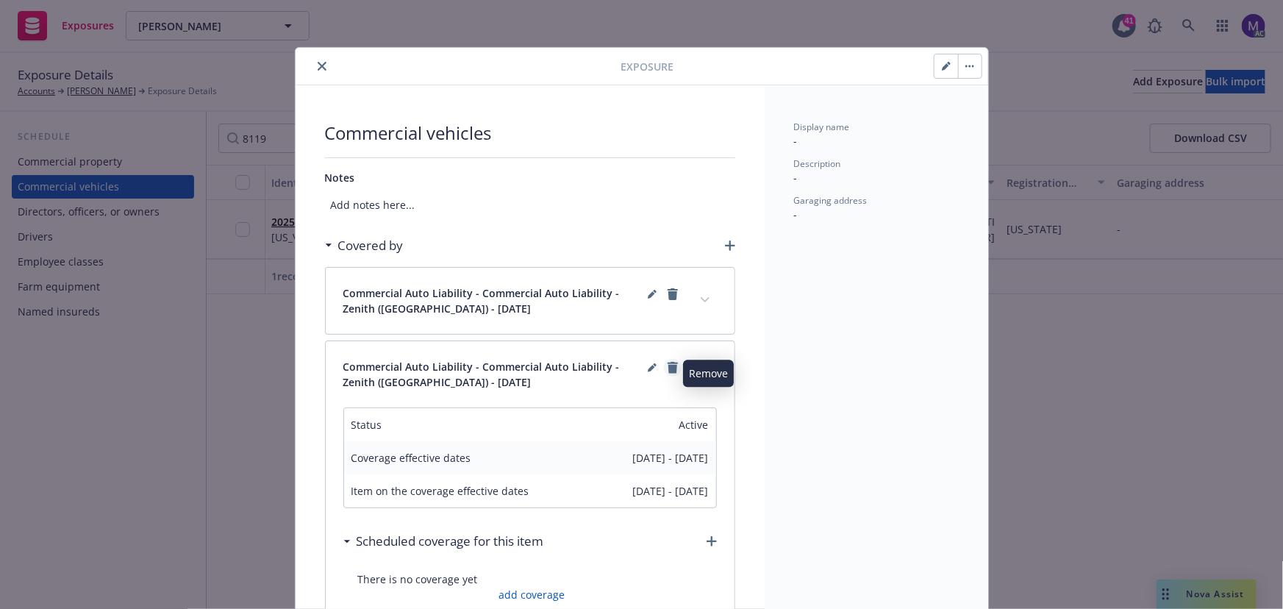
click at [668, 364] on icon "remove" at bounding box center [673, 368] width 10 height 12
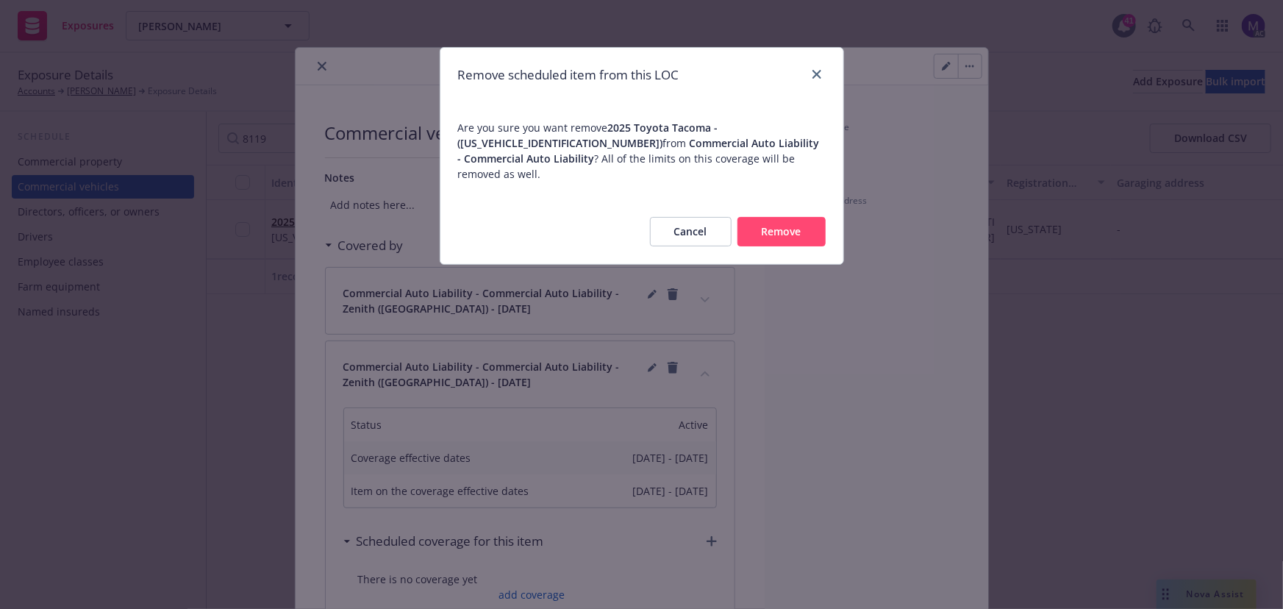
click at [765, 224] on button "Remove" at bounding box center [781, 231] width 88 height 29
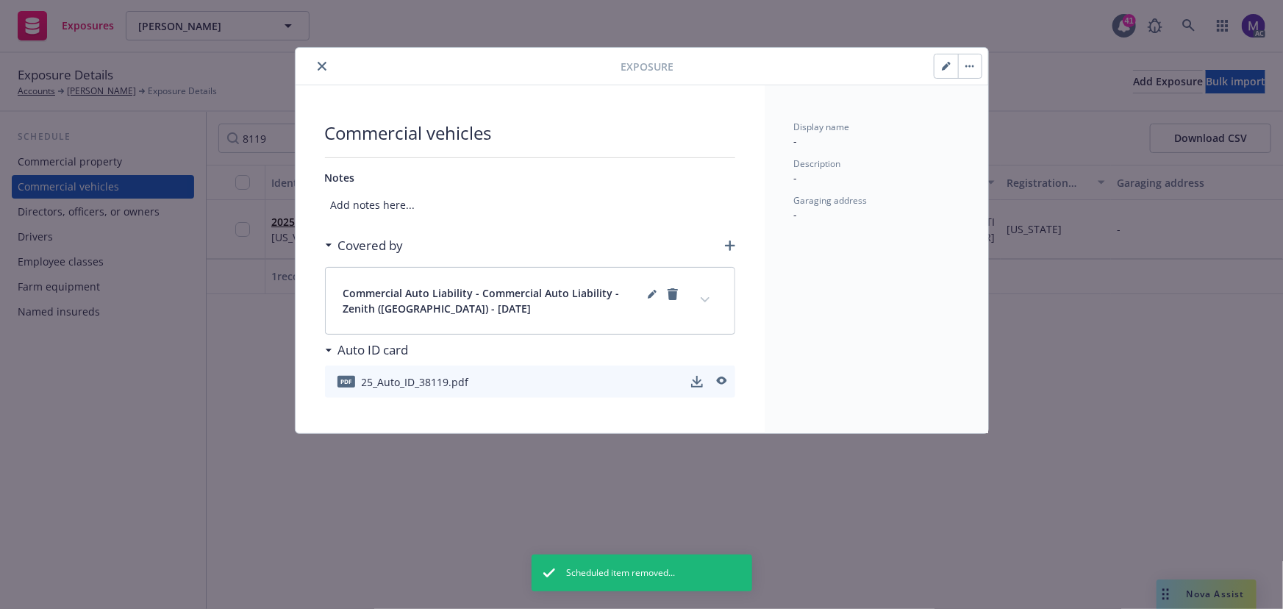
click at [704, 297] on icon "expand content" at bounding box center [705, 300] width 9 height 6
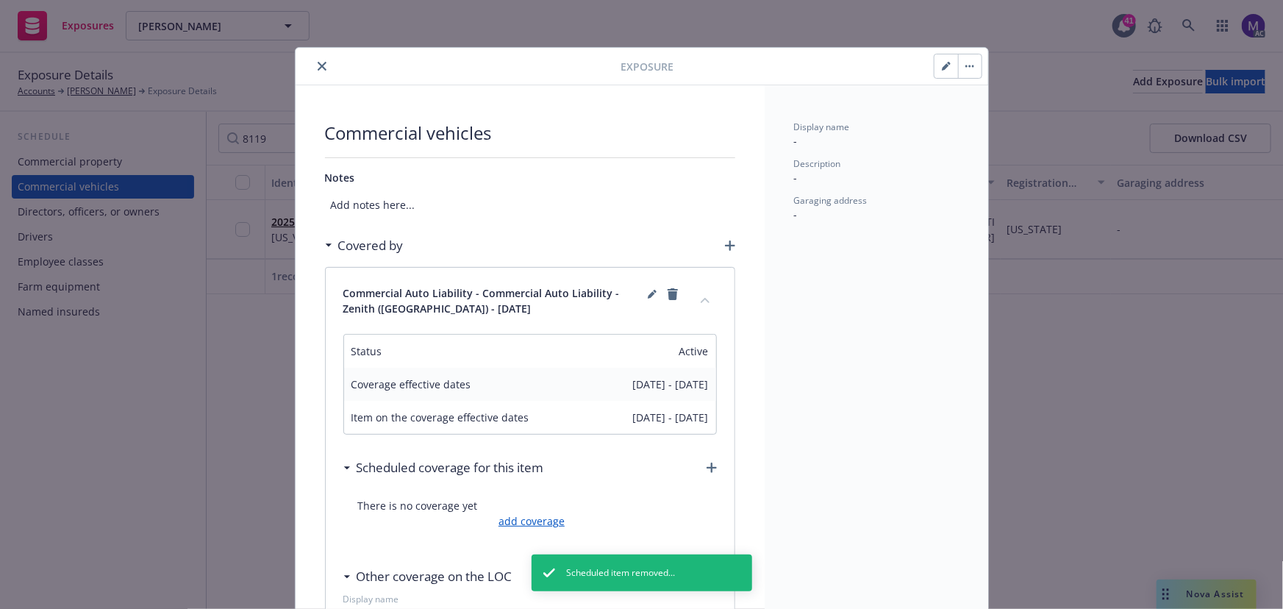
click at [544, 518] on link "add coverage" at bounding box center [530, 520] width 70 height 15
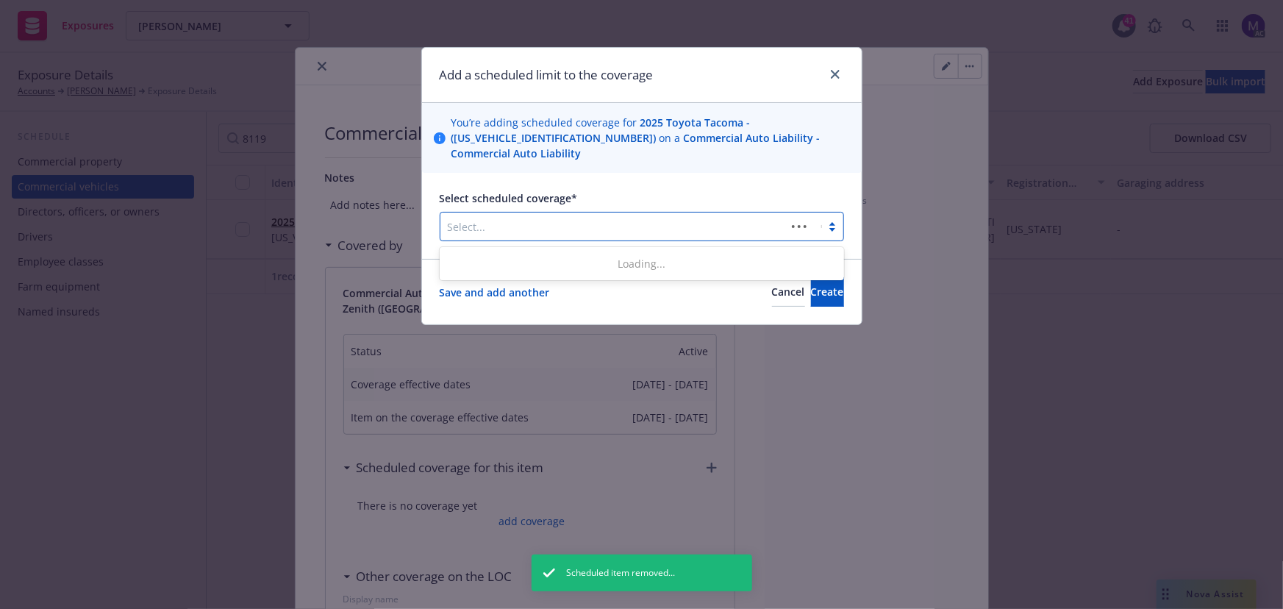
click at [556, 228] on div at bounding box center [613, 227] width 331 height 18
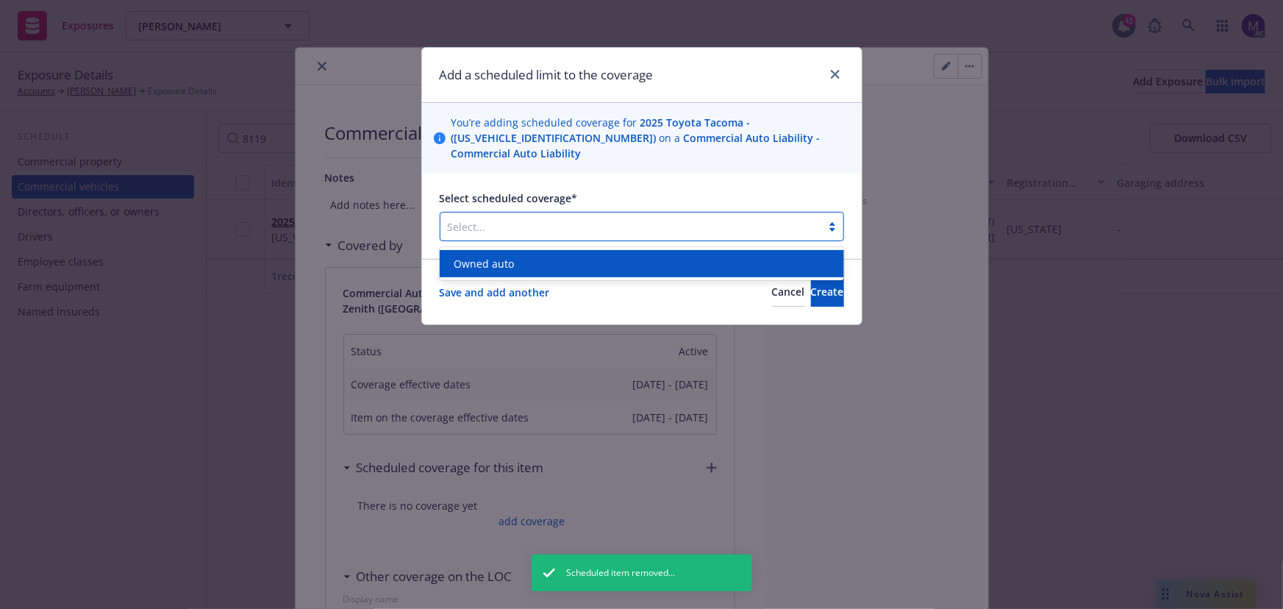
click at [525, 269] on div "Owned auto" at bounding box center [641, 263] width 387 height 15
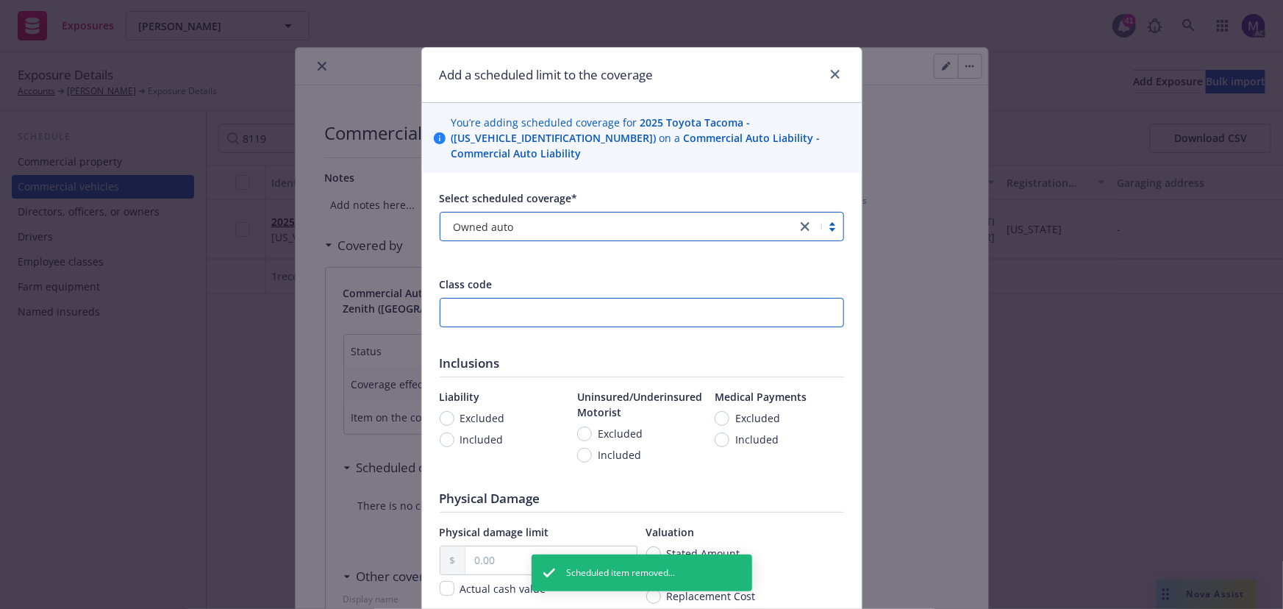
click at [460, 311] on input "number" at bounding box center [642, 312] width 404 height 29
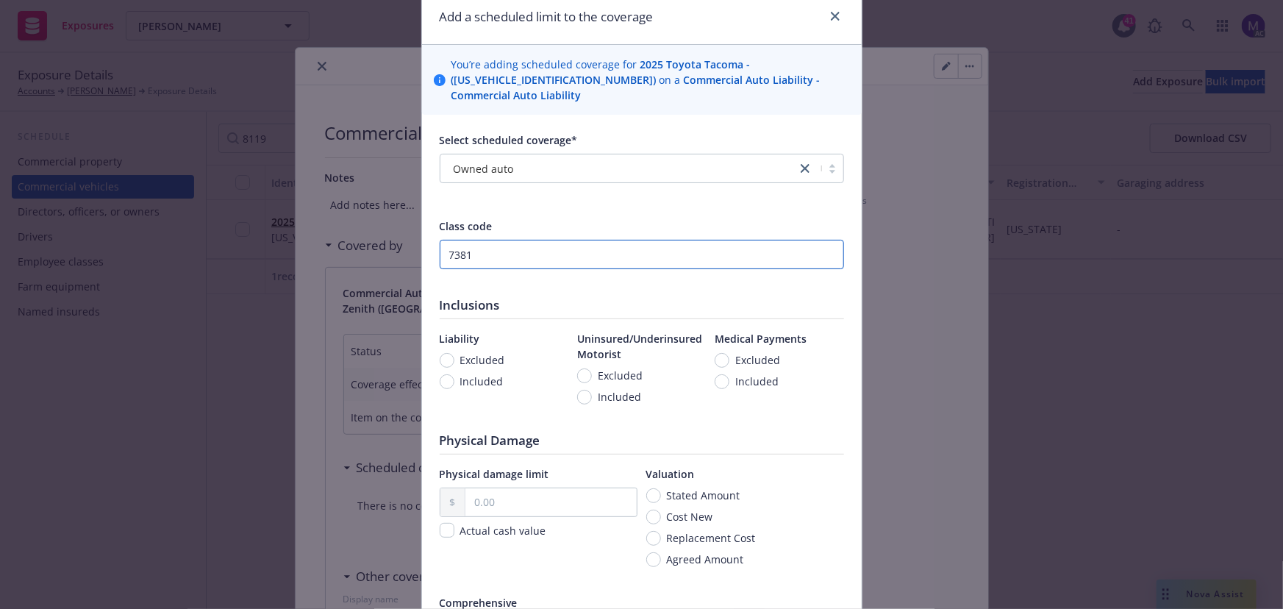
scroll to position [133, 0]
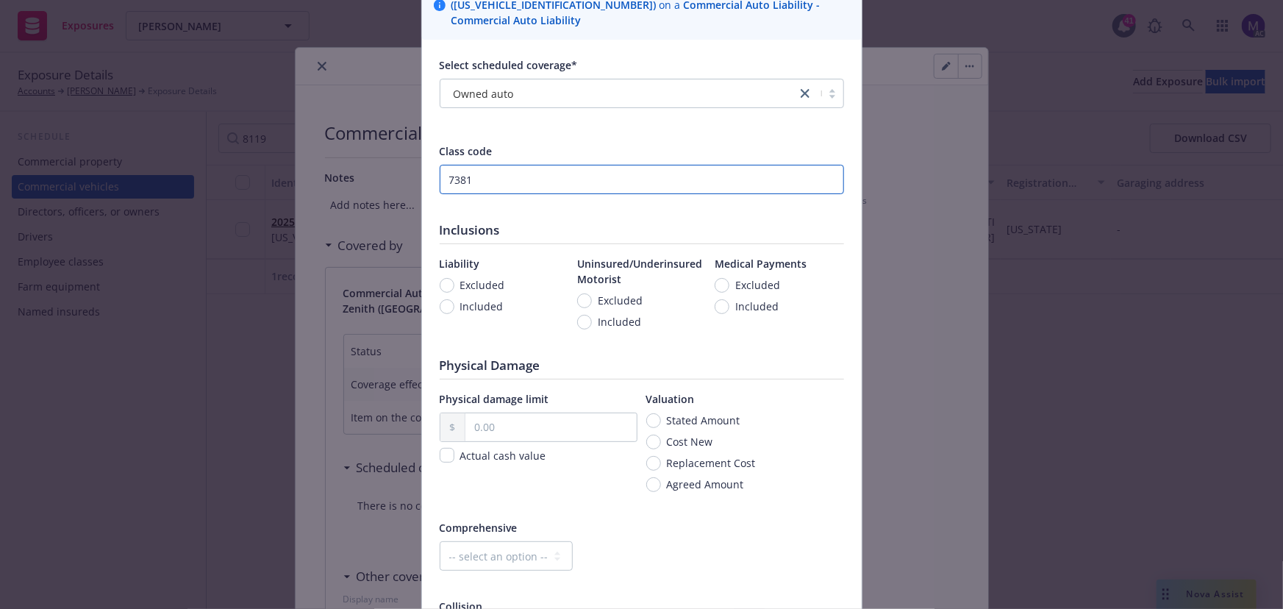
type input "7381"
click at [473, 301] on span "Included" at bounding box center [481, 306] width 43 height 15
click at [476, 305] on span "Included" at bounding box center [481, 306] width 43 height 15
click at [454, 305] on input "Included" at bounding box center [447, 306] width 15 height 15
radio input "true"
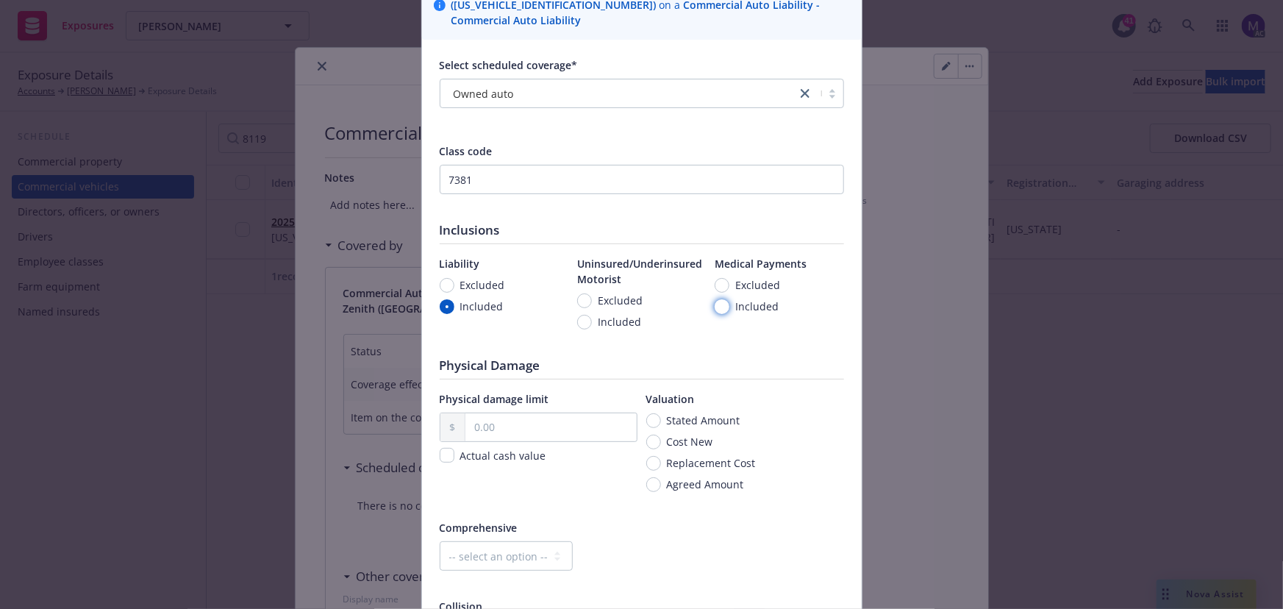
click at [720, 305] on input "Included" at bounding box center [722, 306] width 15 height 15
radio input "true"
click at [598, 322] on span "Included" at bounding box center [619, 321] width 43 height 15
click at [592, 322] on input "Included" at bounding box center [584, 322] width 15 height 15
radio input "true"
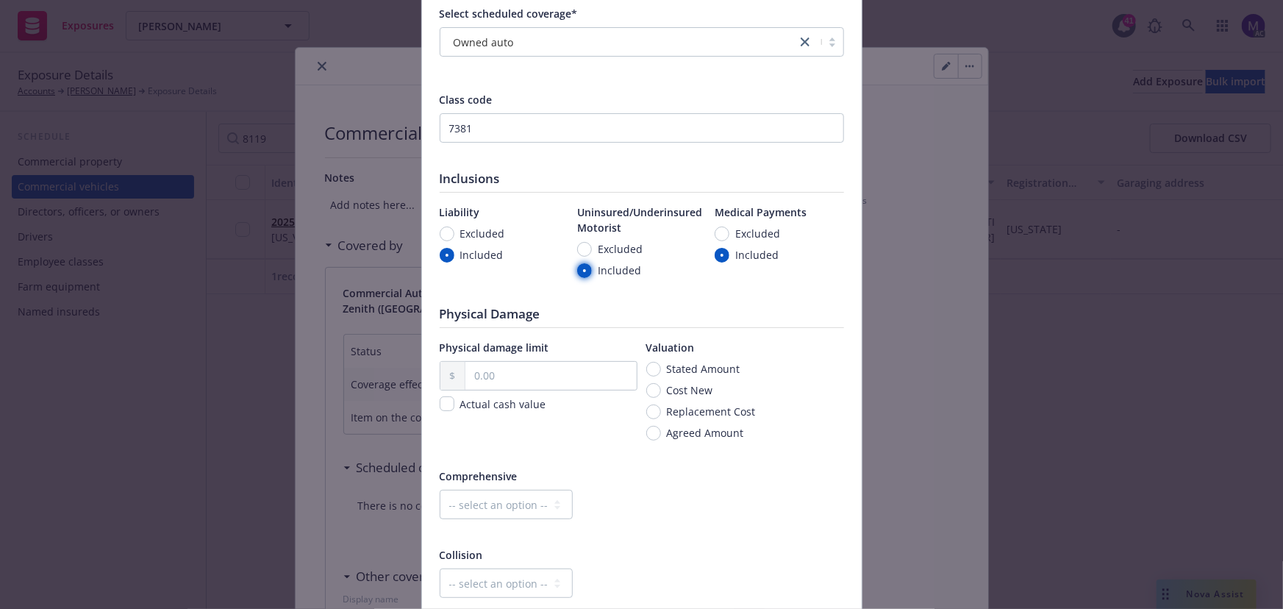
scroll to position [200, 0]
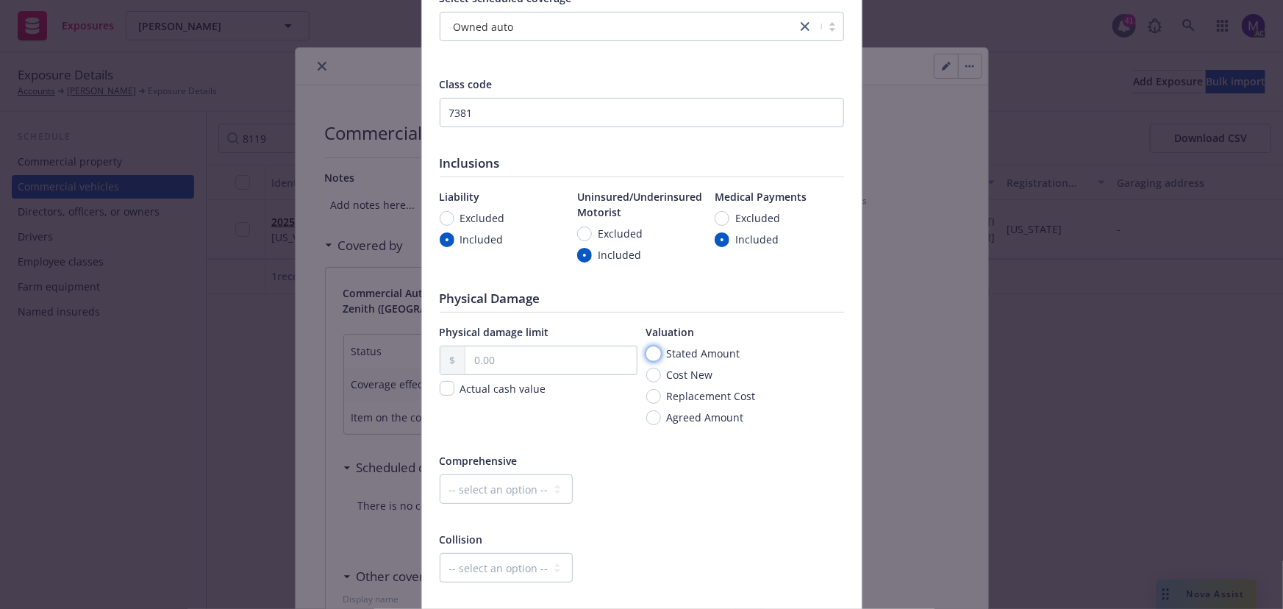
click at [648, 350] on input "Stated Amount" at bounding box center [653, 353] width 15 height 15
radio input "true"
click at [543, 366] on input "text" at bounding box center [550, 360] width 171 height 28
type input "51,500.00"
click at [487, 485] on select "-- select an option -- Dollar amount Percentage" at bounding box center [506, 488] width 133 height 29
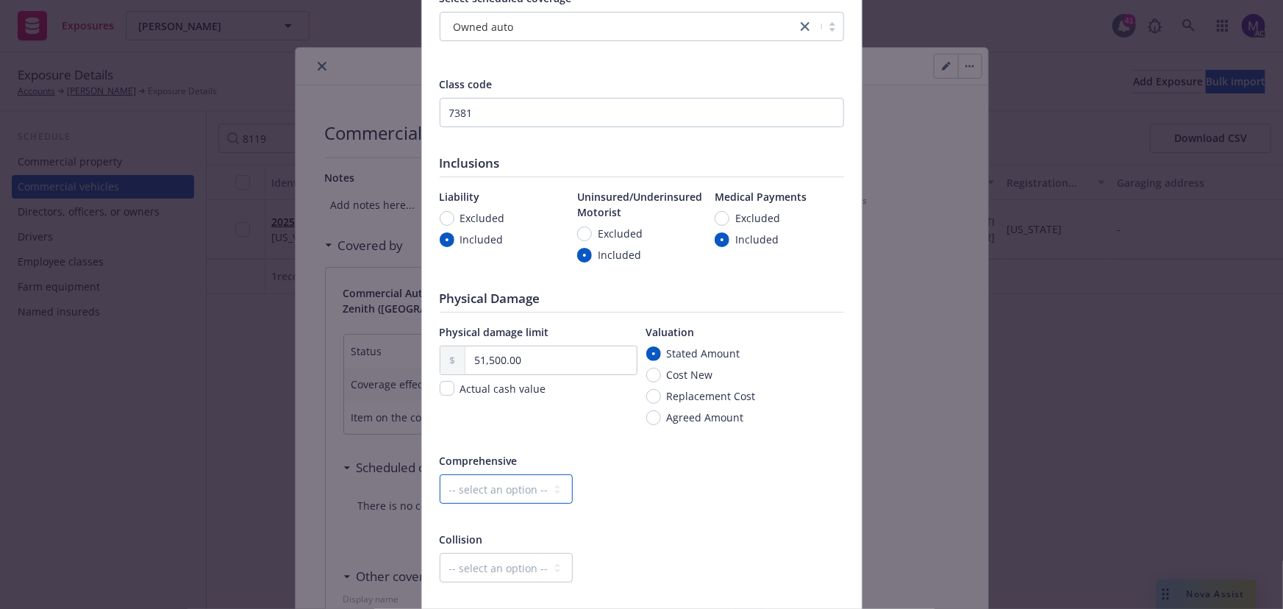
select select "MONETARY"
click at [440, 474] on select "-- select an option -- Dollar amount Percentage" at bounding box center [506, 488] width 133 height 29
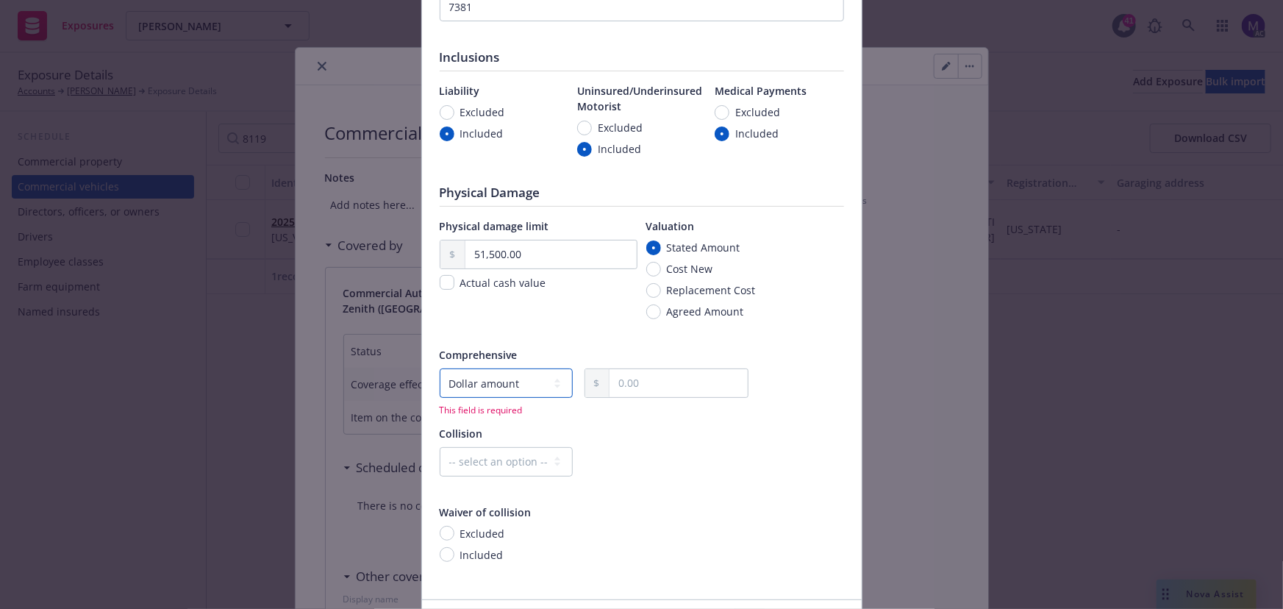
scroll to position [408, 0]
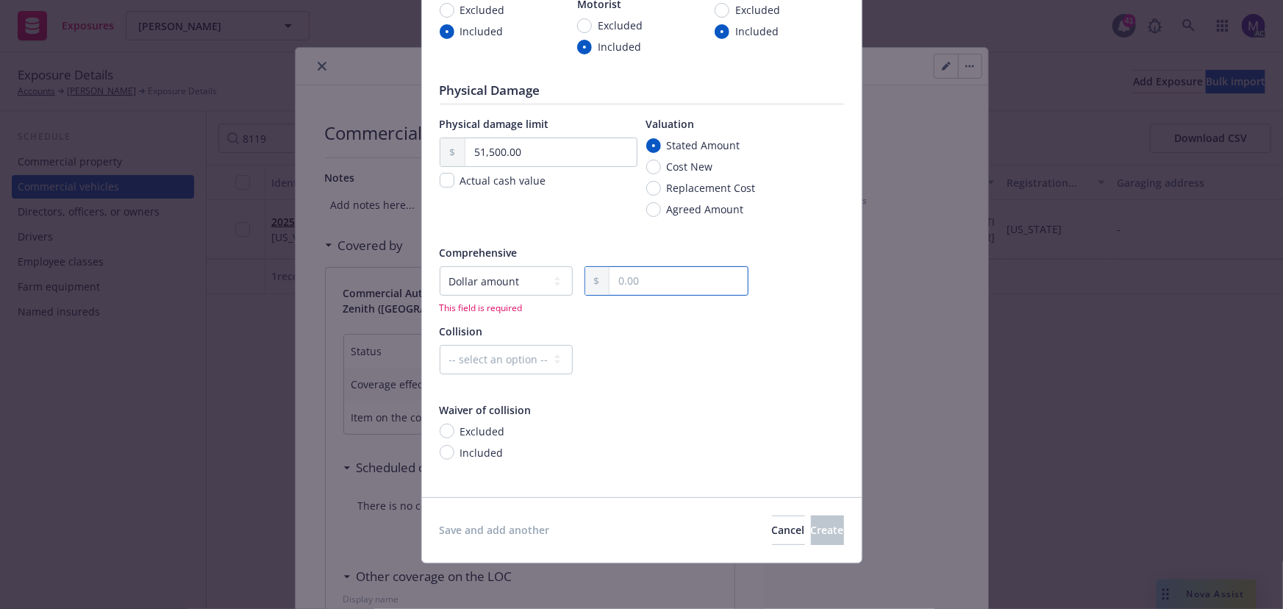
click at [623, 282] on input "text" at bounding box center [679, 281] width 138 height 28
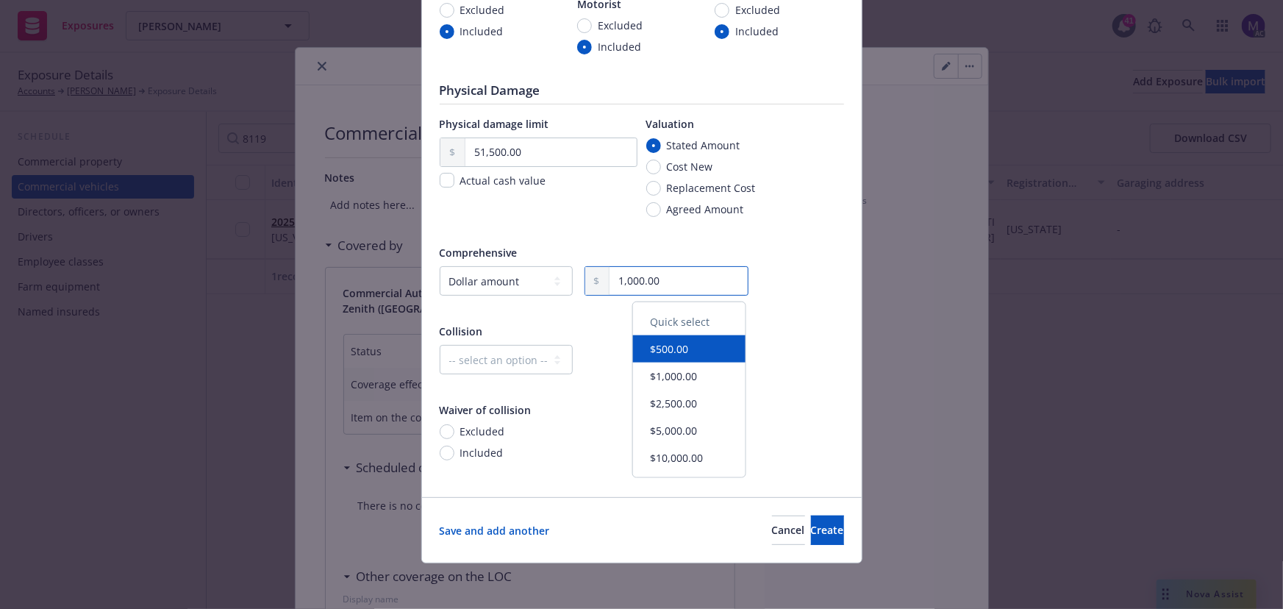
type input "1,000.00"
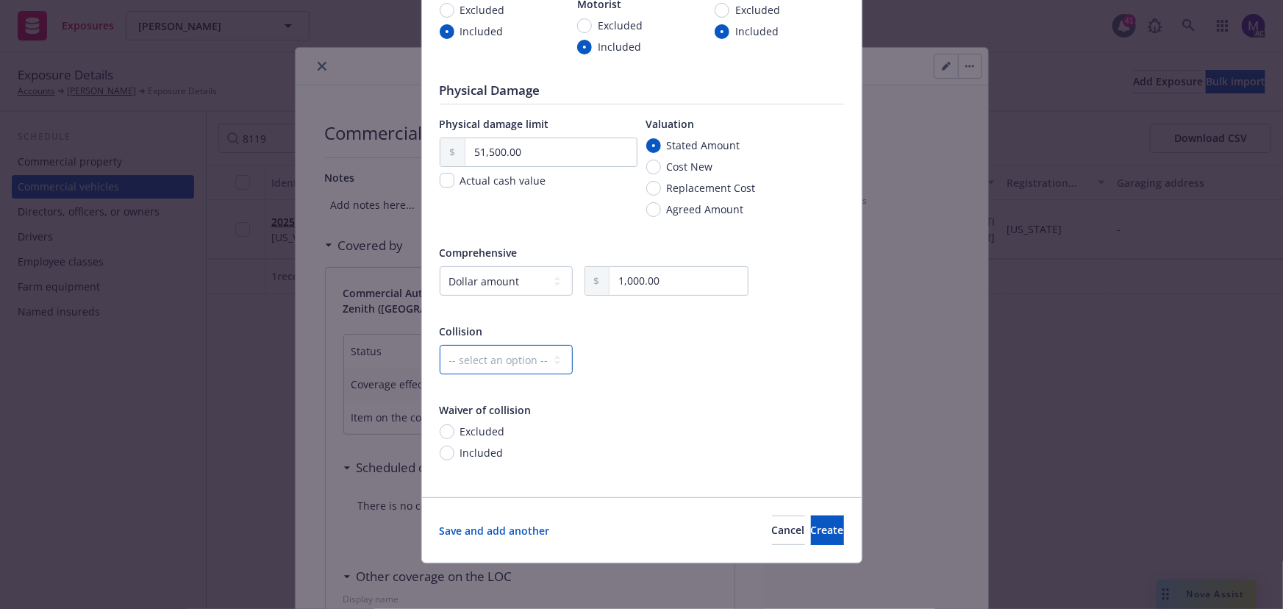
drag, startPoint x: 501, startPoint y: 360, endPoint x: 493, endPoint y: 373, distance: 14.9
click at [501, 360] on select "-- select an option -- Dollar amount Percentage" at bounding box center [506, 359] width 133 height 29
select select "MONETARY"
click at [440, 345] on select "-- select an option -- Dollar amount Percentage" at bounding box center [506, 359] width 133 height 29
drag, startPoint x: 641, startPoint y: 364, endPoint x: 652, endPoint y: 371, distance: 12.9
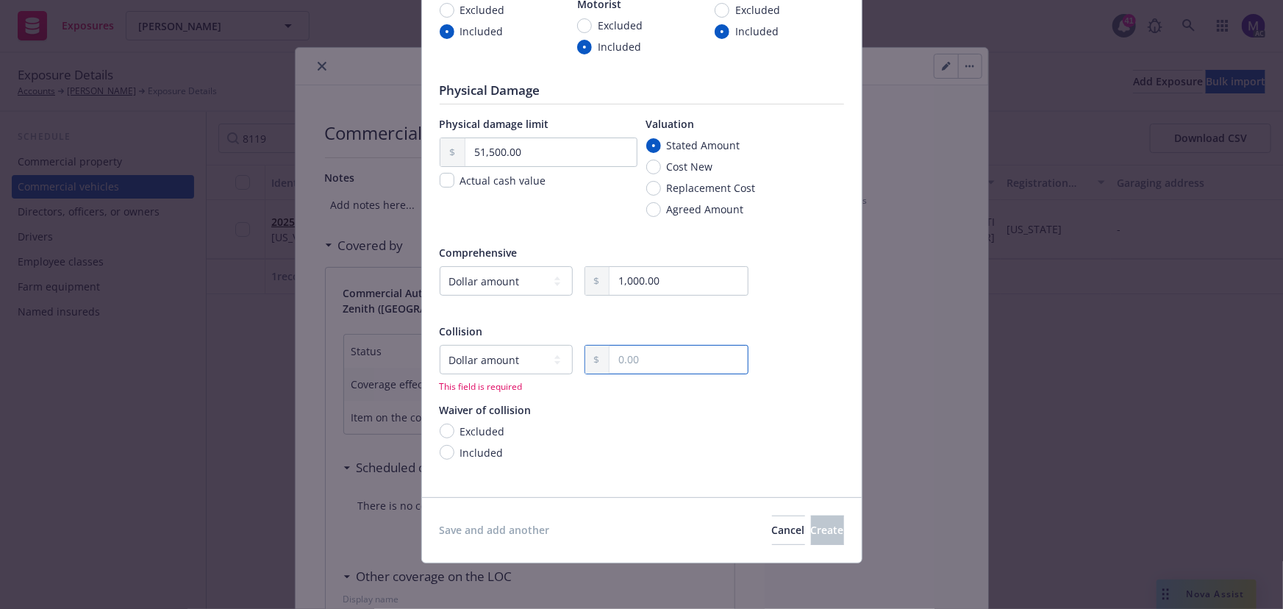
click at [641, 364] on input "text" at bounding box center [679, 360] width 138 height 28
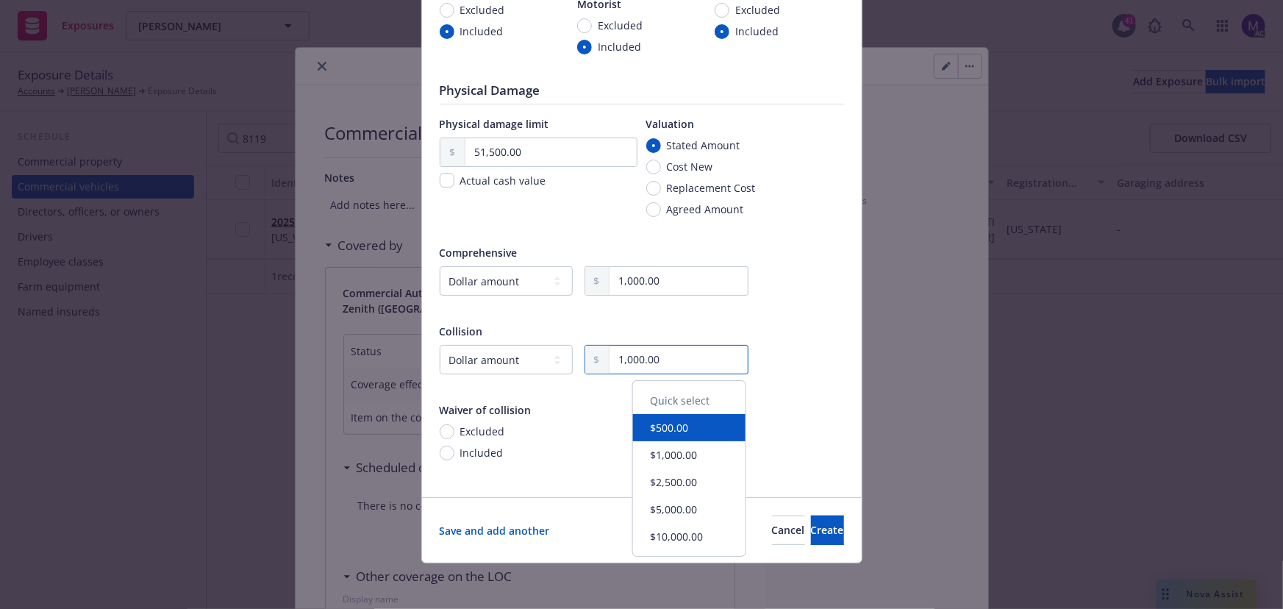
type input "1,000.00"
click at [813, 306] on div at bounding box center [642, 307] width 404 height 13
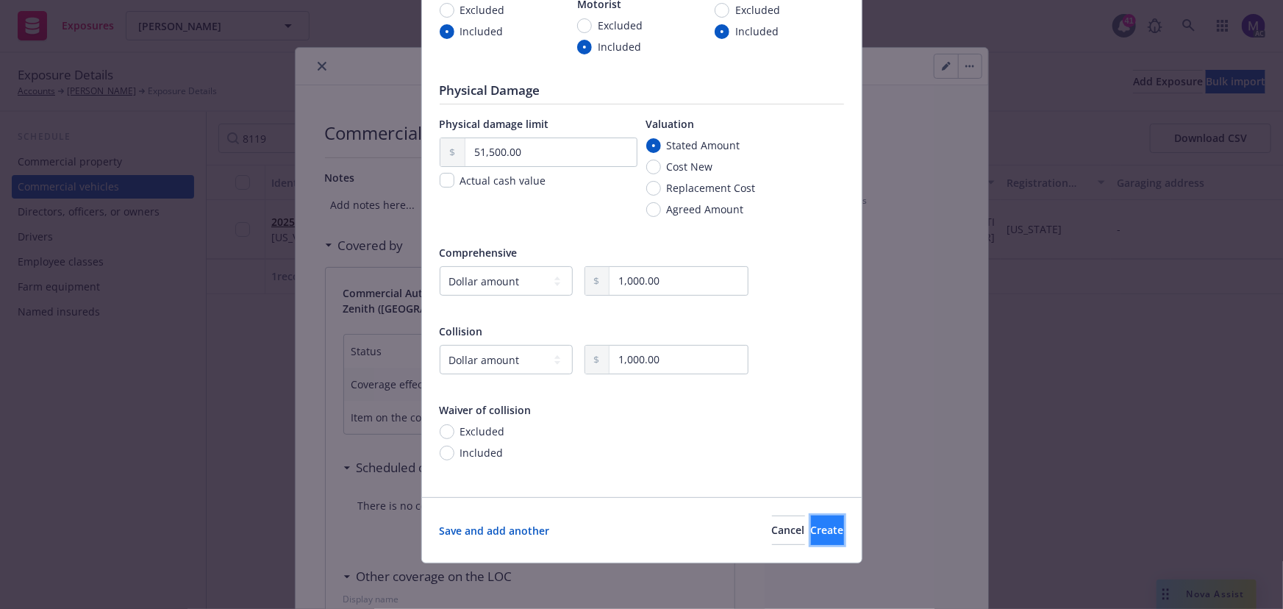
click at [811, 521] on button "Create" at bounding box center [827, 529] width 33 height 29
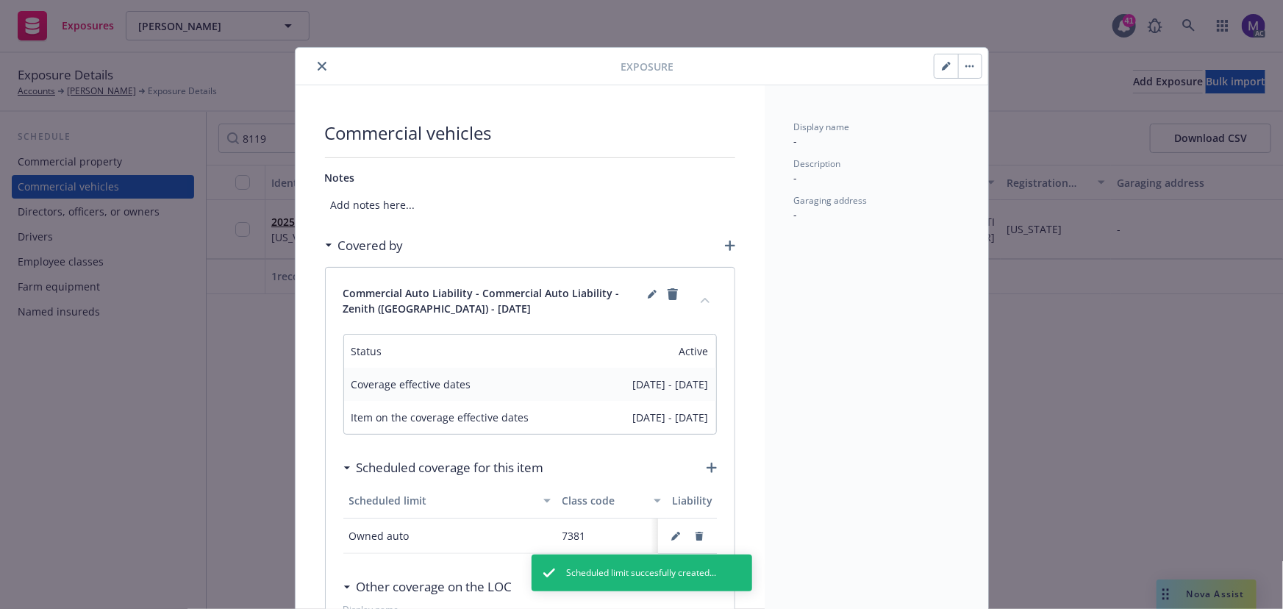
click at [318, 63] on icon "close" at bounding box center [322, 66] width 9 height 9
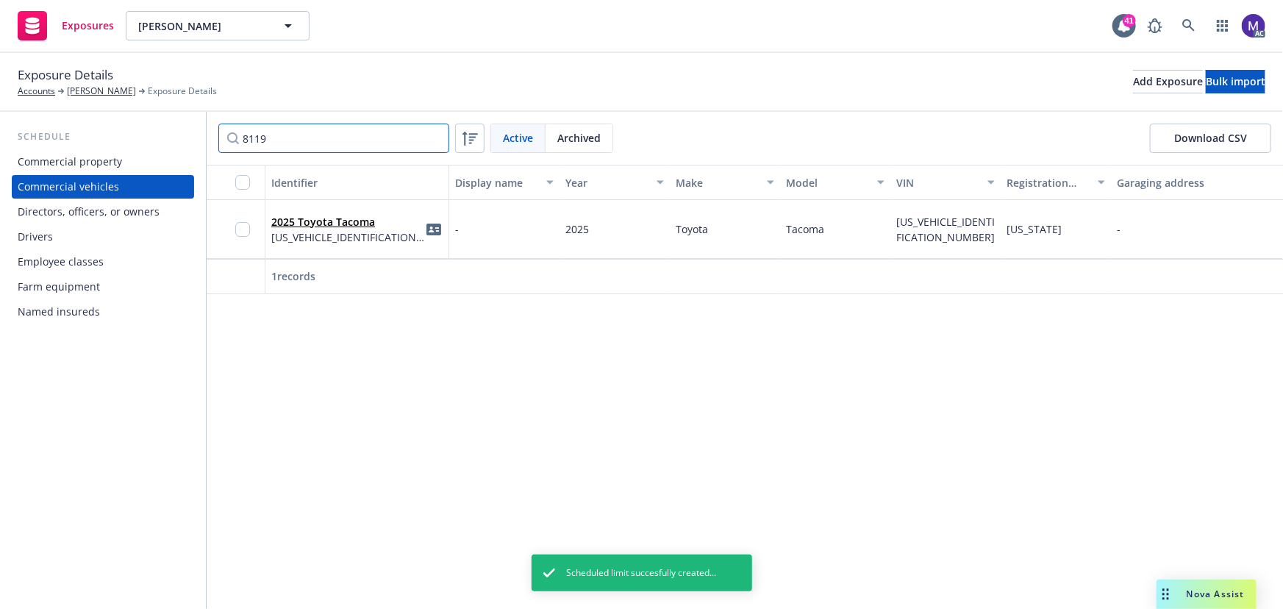
click at [265, 135] on input "8119" at bounding box center [333, 138] width 231 height 29
type input "3979"
click at [320, 222] on link "2019 Toyota Tacoma" at bounding box center [323, 222] width 104 height 14
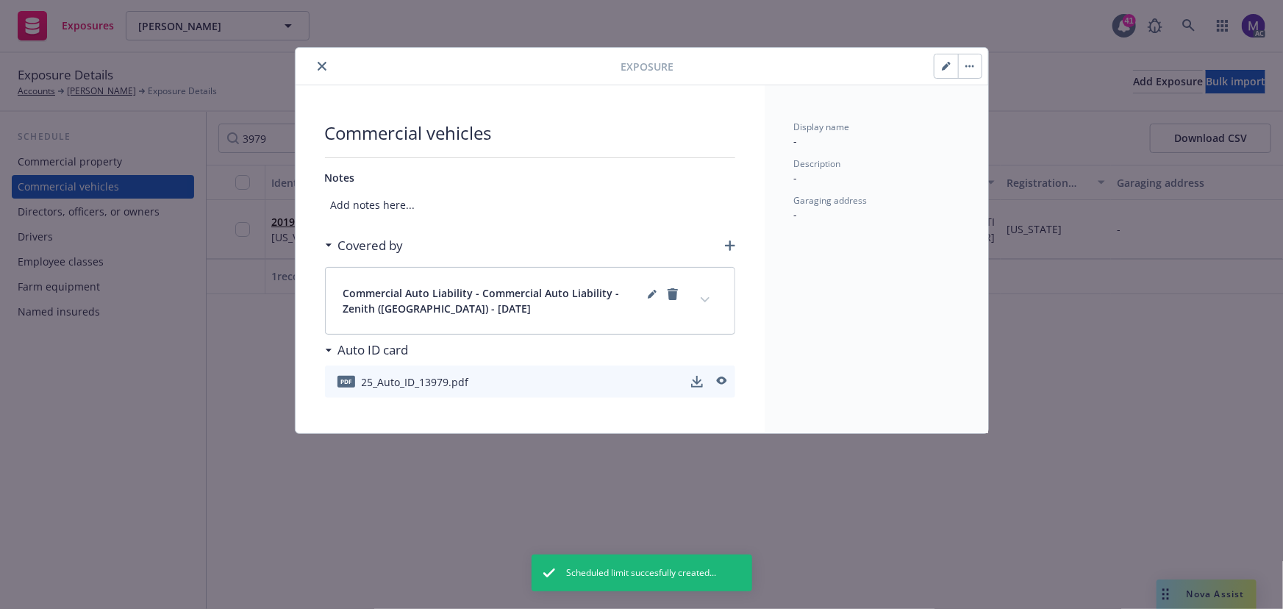
click at [941, 66] on button "button" at bounding box center [946, 66] width 24 height 24
select select "CA"
select select "COMMERCIAL"
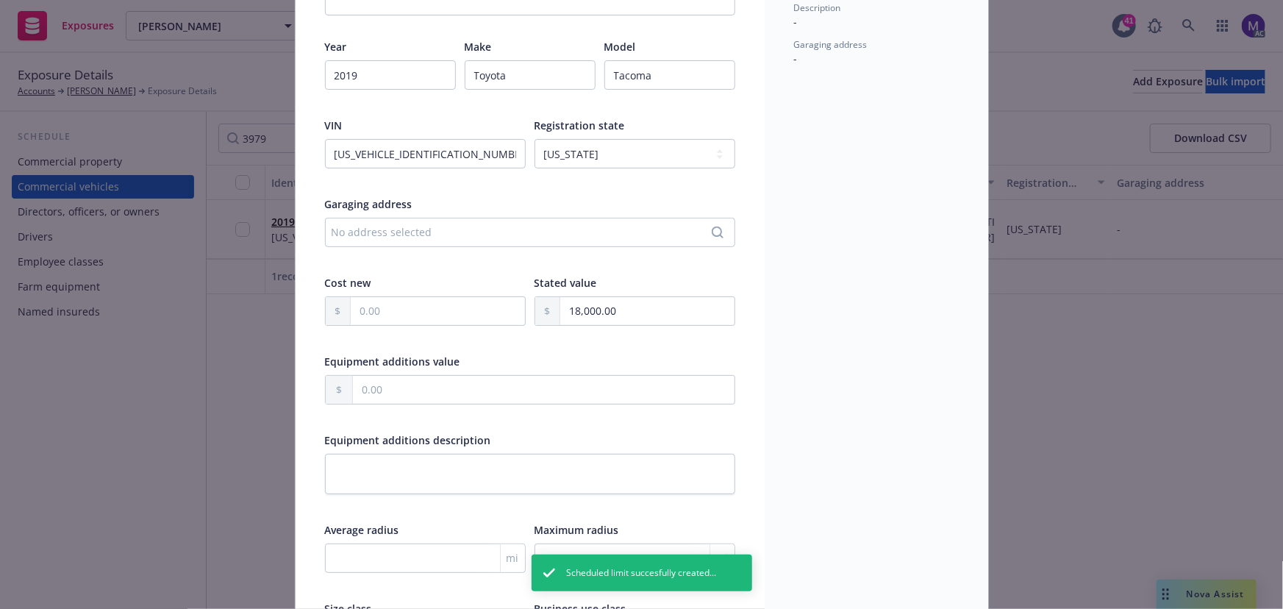
scroll to position [334, 0]
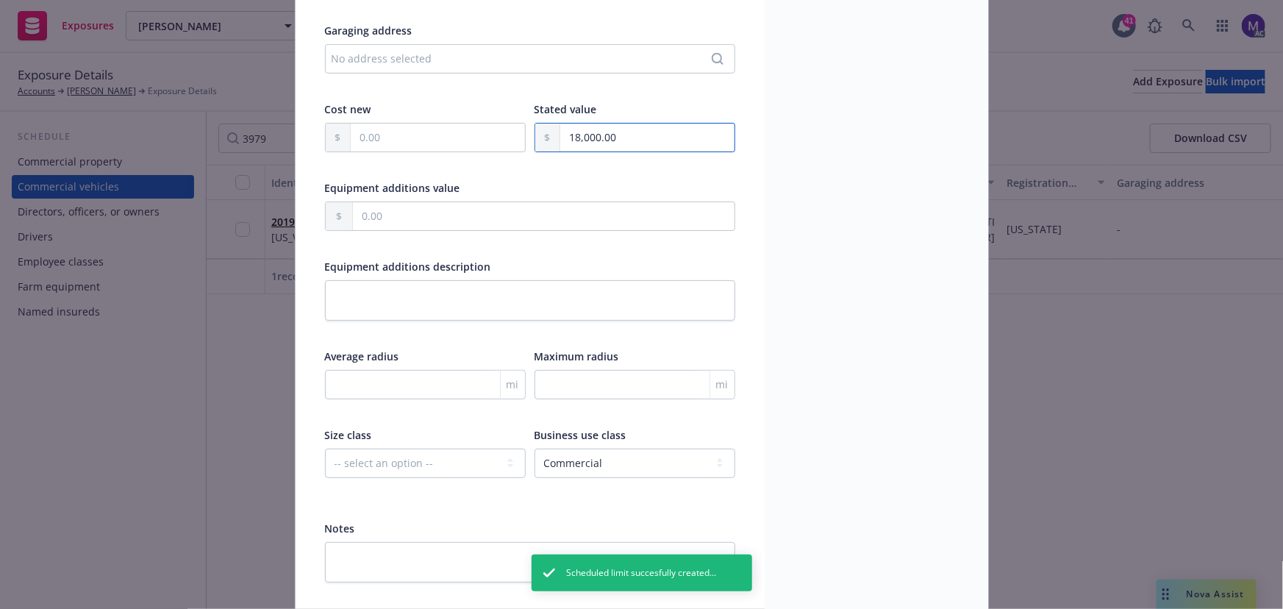
drag, startPoint x: 626, startPoint y: 135, endPoint x: 312, endPoint y: 127, distance: 314.0
click at [342, 132] on div "Cost new Stated value 18,000.00" at bounding box center [530, 136] width 410 height 70
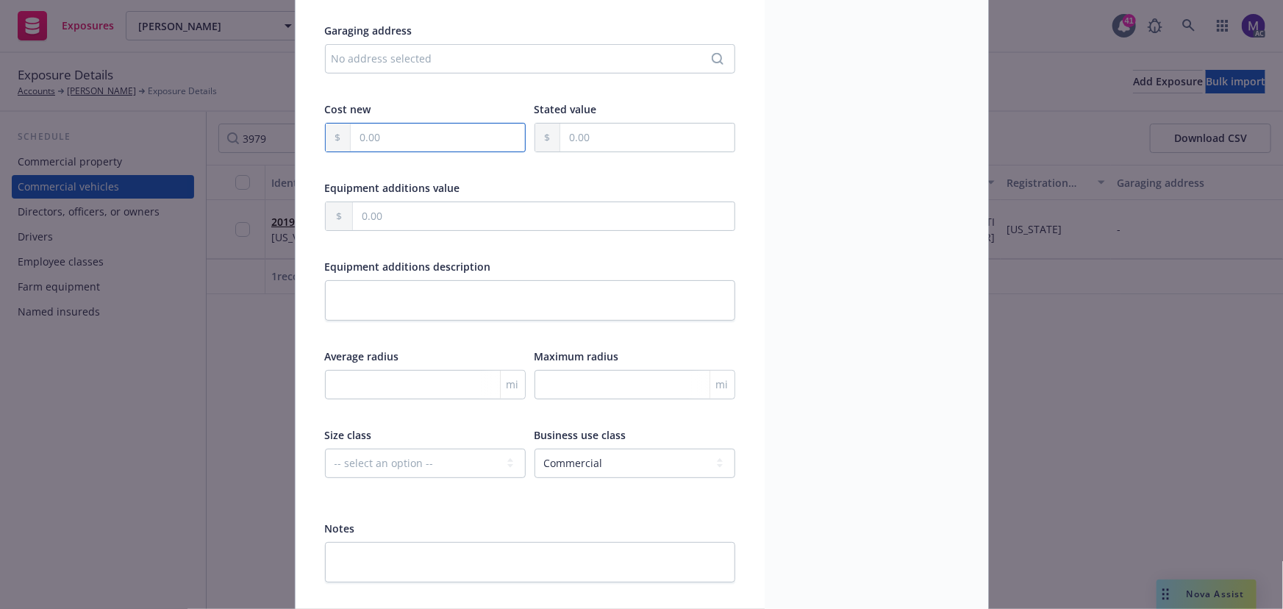
click at [389, 138] on input "text" at bounding box center [438, 138] width 174 height 28
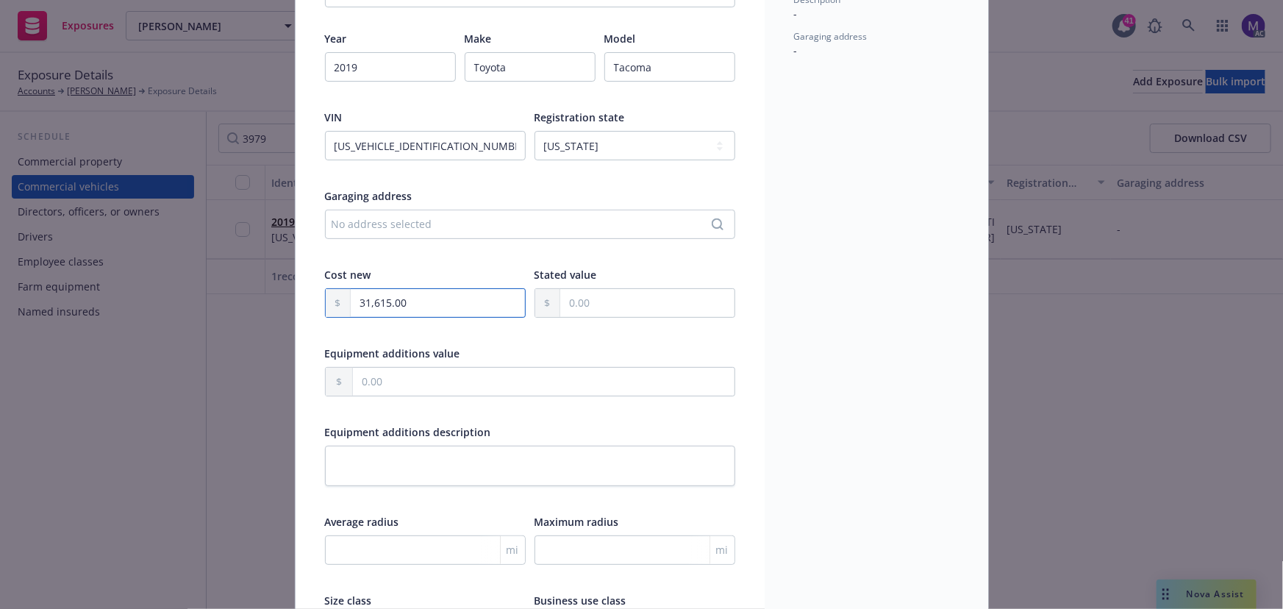
scroll to position [0, 0]
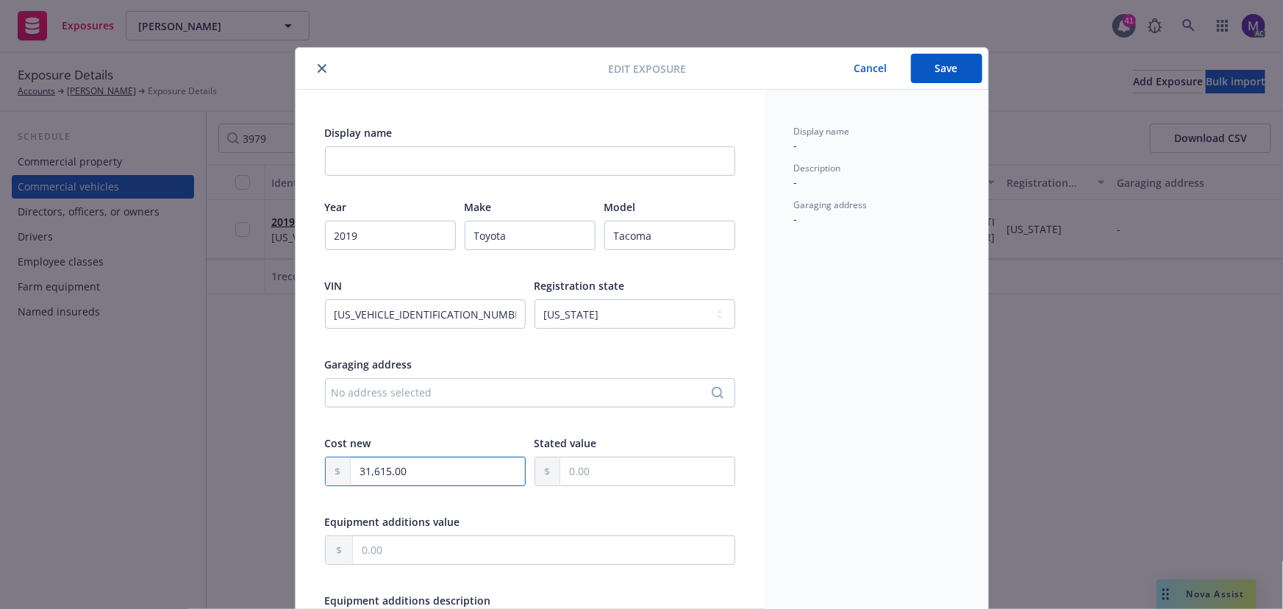
type input "31,615.00"
click at [941, 80] on button "Save" at bounding box center [946, 68] width 71 height 29
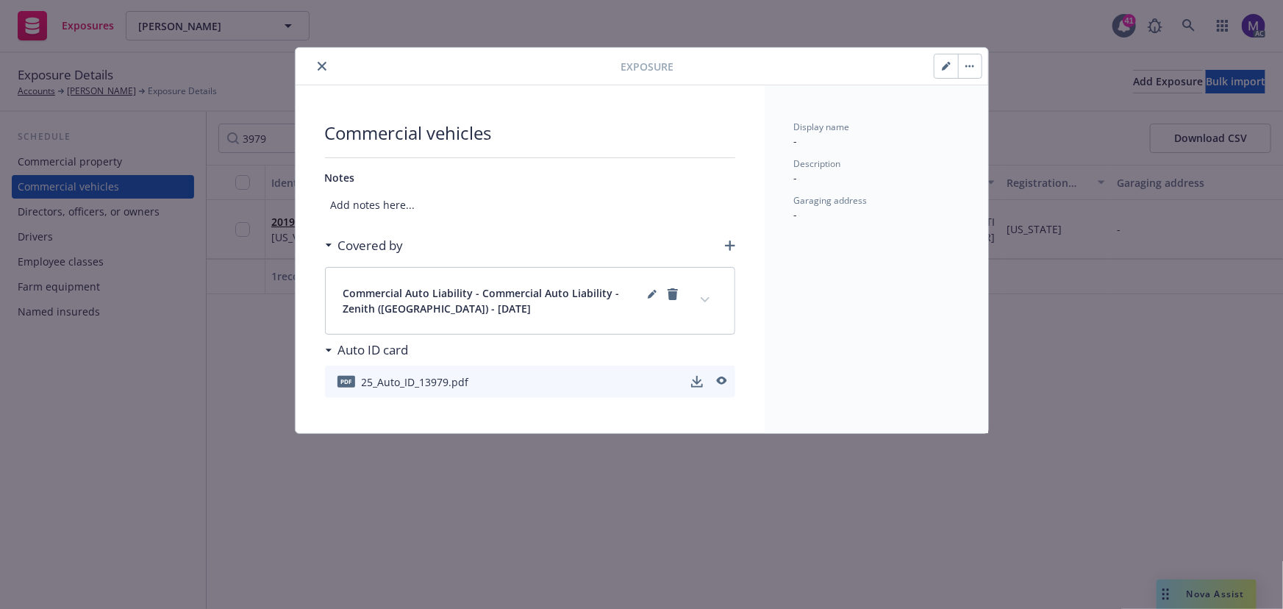
click at [707, 346] on div "Auto ID card" at bounding box center [530, 350] width 410 height 31
click at [704, 299] on icon "expand content" at bounding box center [704, 299] width 9 height 5
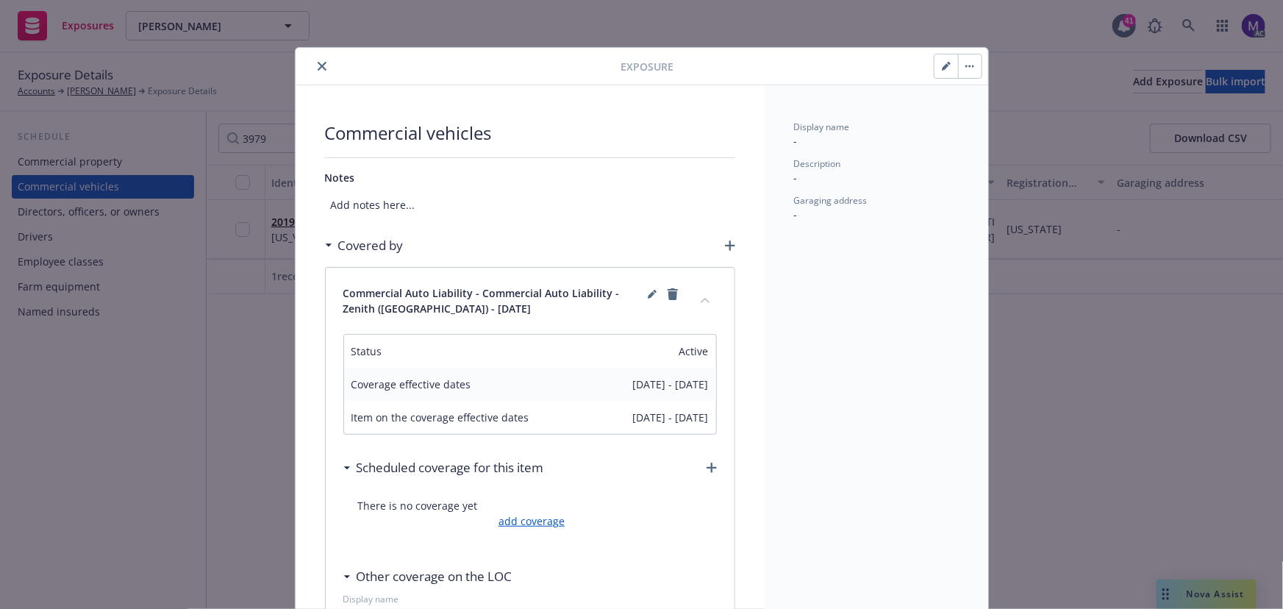
click at [523, 520] on link "add coverage" at bounding box center [530, 520] width 70 height 15
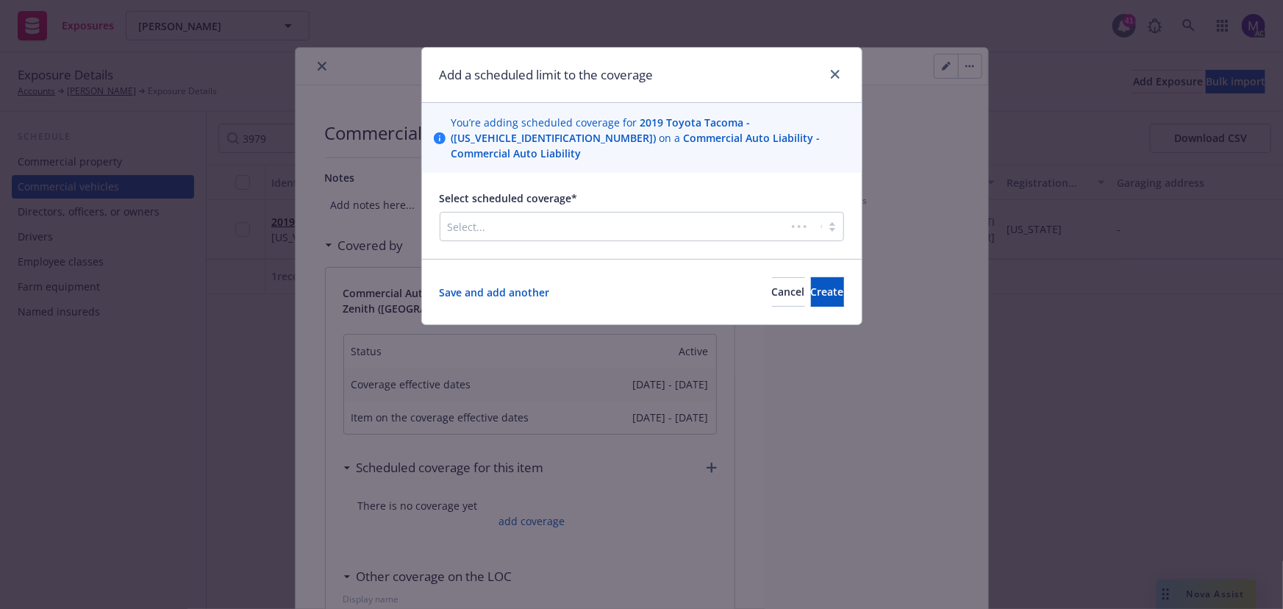
click at [554, 212] on div "Select..." at bounding box center [642, 226] width 404 height 29
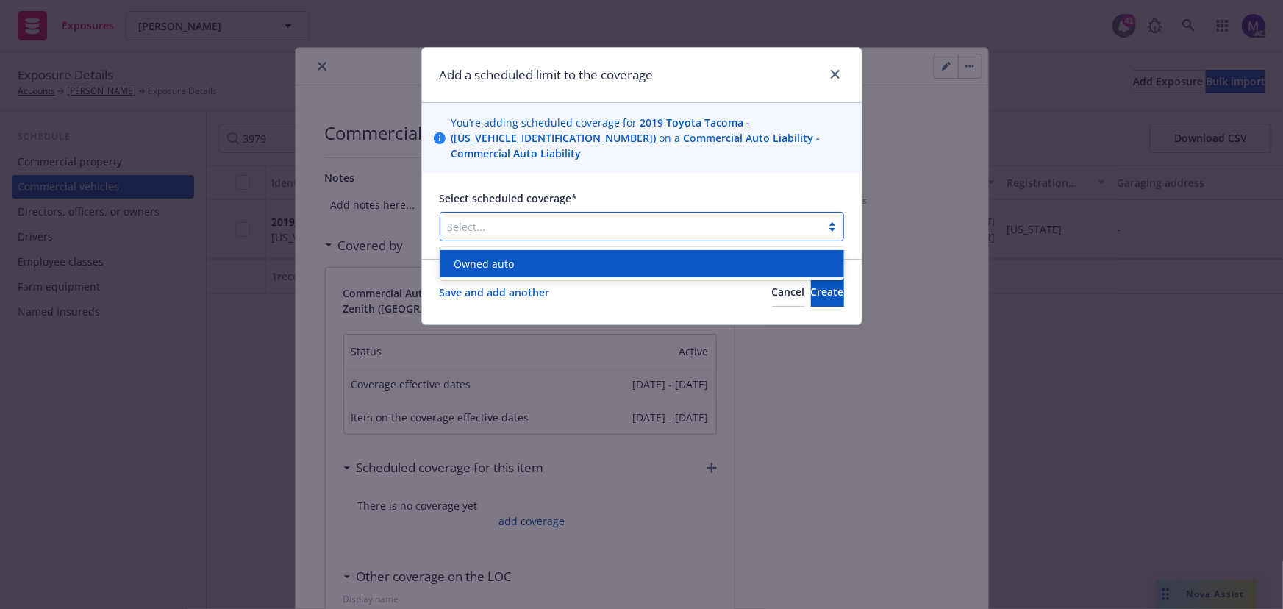
click at [513, 264] on div "Owned auto" at bounding box center [641, 263] width 387 height 15
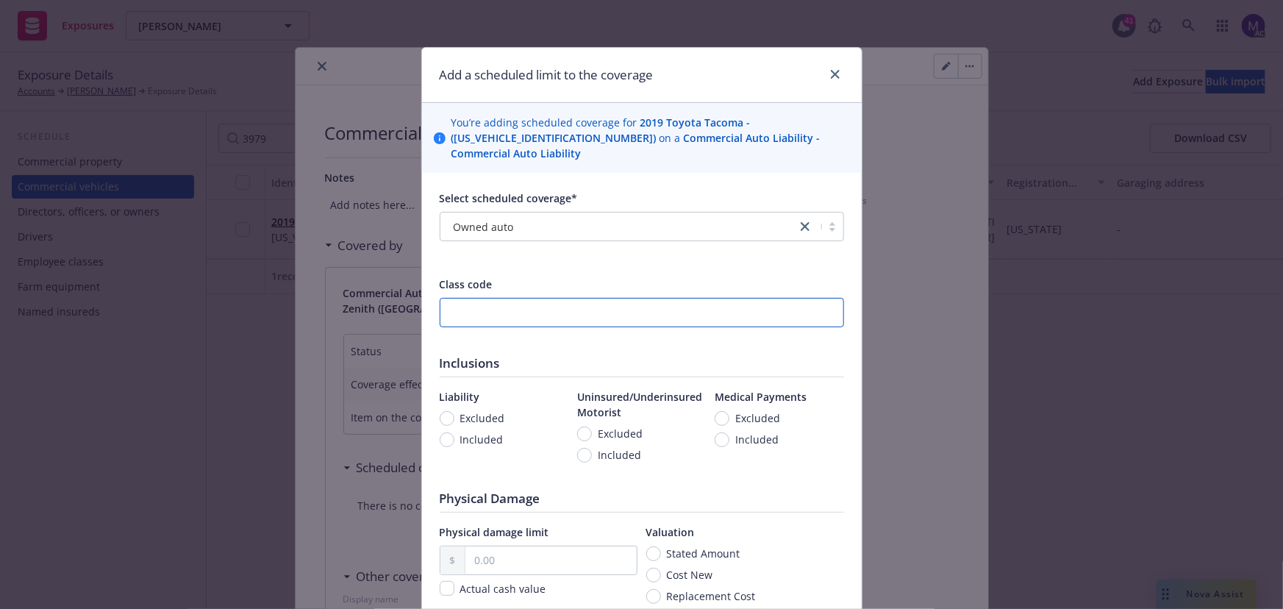
click at [461, 306] on input "number" at bounding box center [642, 312] width 404 height 29
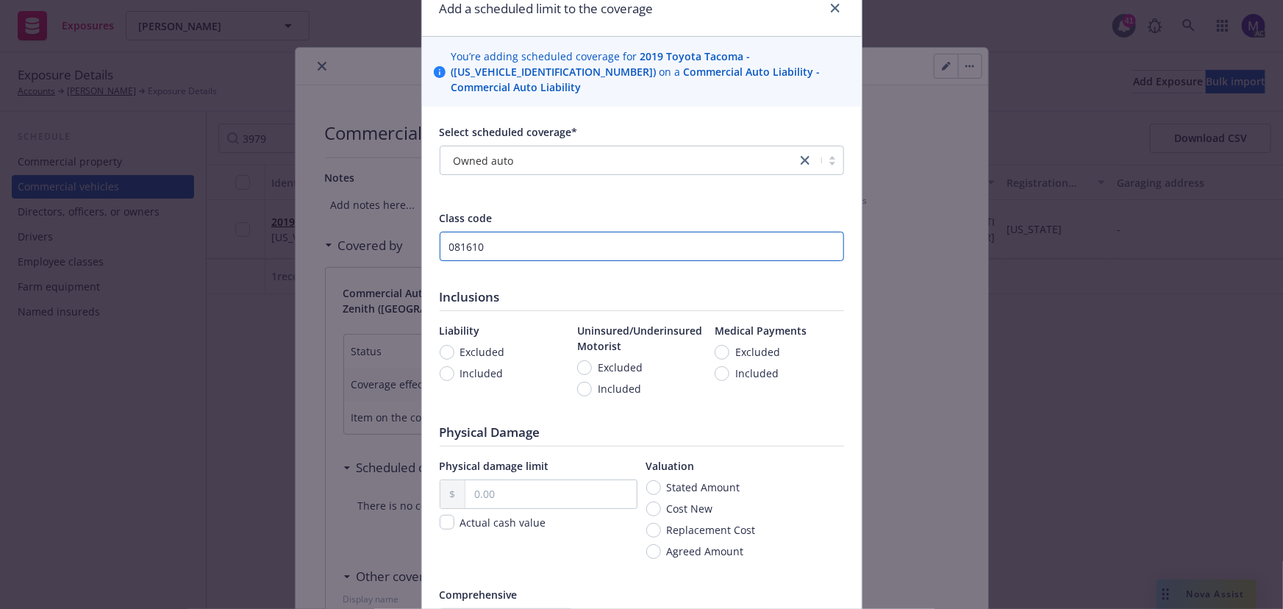
type input "081610"
click at [469, 367] on span "Included" at bounding box center [481, 372] width 43 height 15
click at [454, 367] on input "Included" at bounding box center [447, 373] width 15 height 15
radio input "true"
click at [598, 390] on span "Included" at bounding box center [619, 388] width 43 height 15
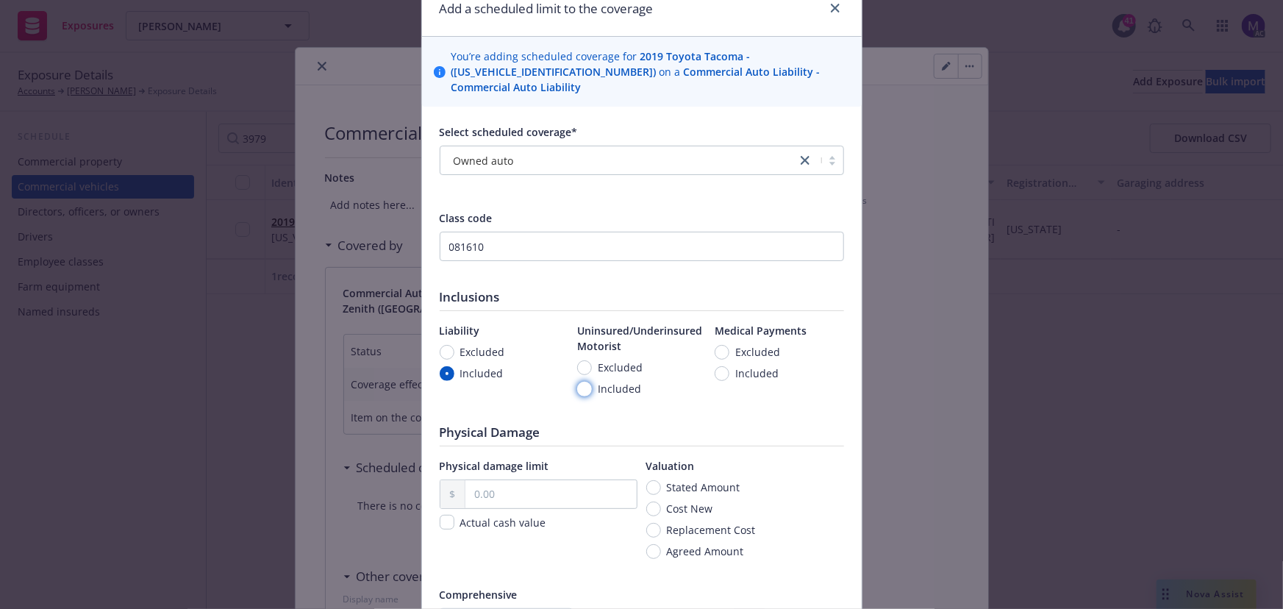
click at [592, 390] on input "Included" at bounding box center [584, 389] width 15 height 15
radio input "true"
click at [735, 373] on span "Included" at bounding box center [756, 372] width 43 height 15
click at [729, 373] on input "Included" at bounding box center [722, 373] width 15 height 15
radio input "true"
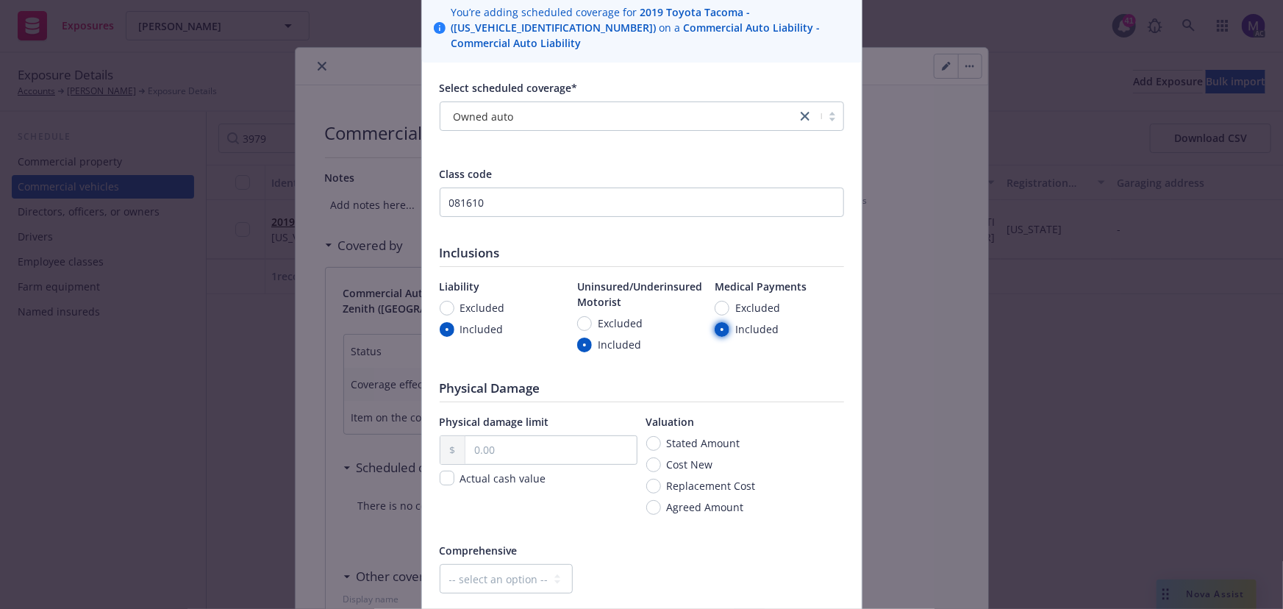
scroll to position [133, 0]
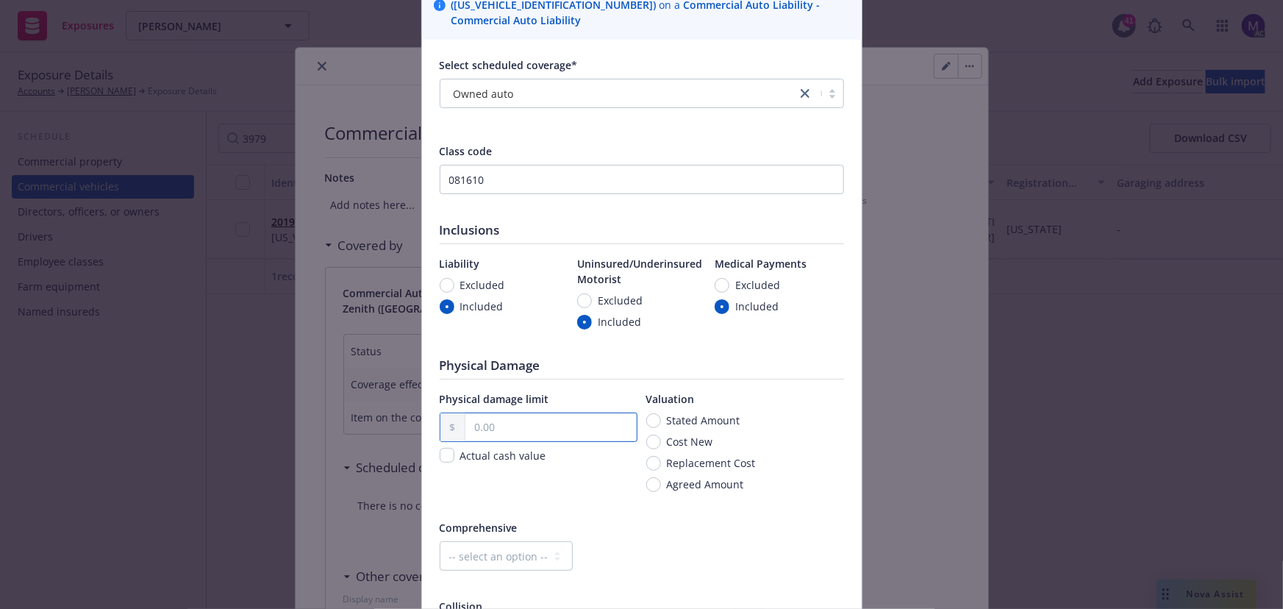
click at [487, 427] on input "text" at bounding box center [550, 427] width 171 height 28
click at [651, 439] on input "Cost New" at bounding box center [653, 442] width 15 height 15
radio input "true"
click at [538, 426] on input "text" at bounding box center [550, 427] width 171 height 28
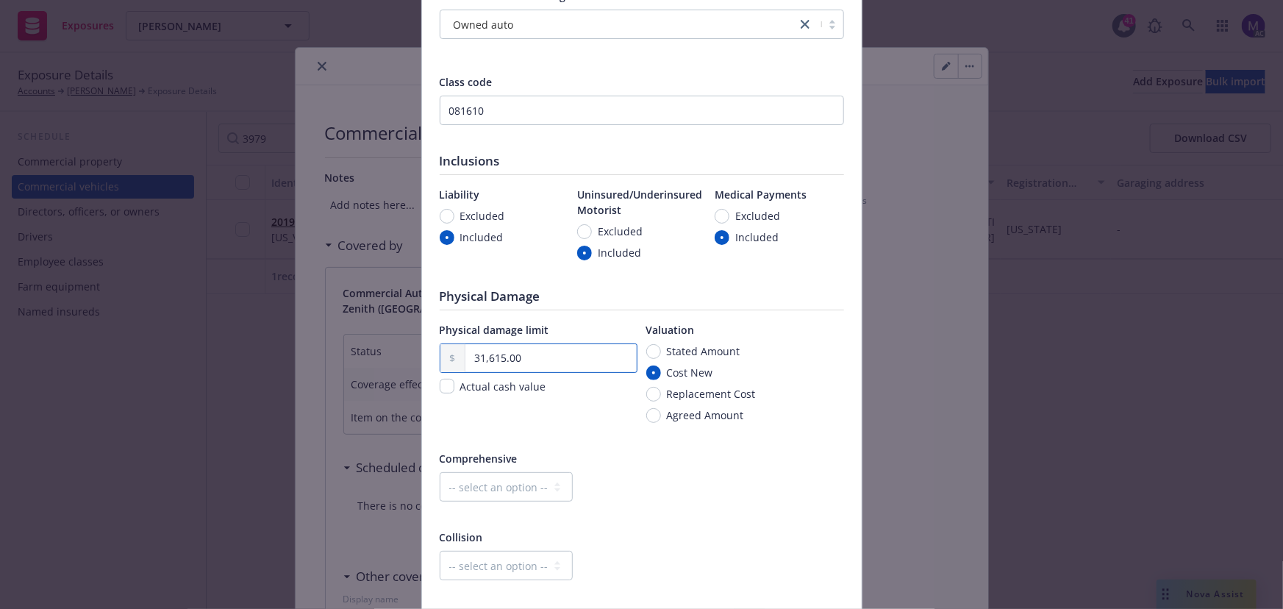
scroll to position [267, 0]
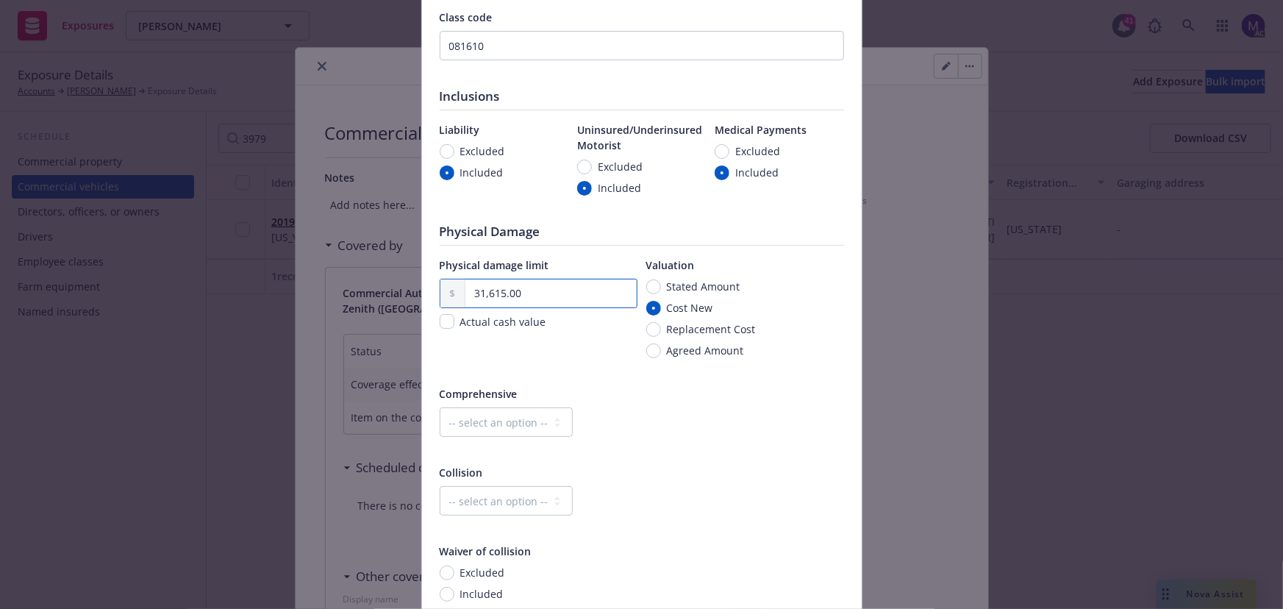
type input "31,615.00"
click at [485, 429] on select "-- select an option -- Dollar amount Percentage" at bounding box center [506, 421] width 133 height 29
select select "MONETARY"
click at [440, 407] on select "-- select an option -- Dollar amount Percentage" at bounding box center [506, 421] width 133 height 29
click at [612, 426] on input "text" at bounding box center [679, 422] width 138 height 28
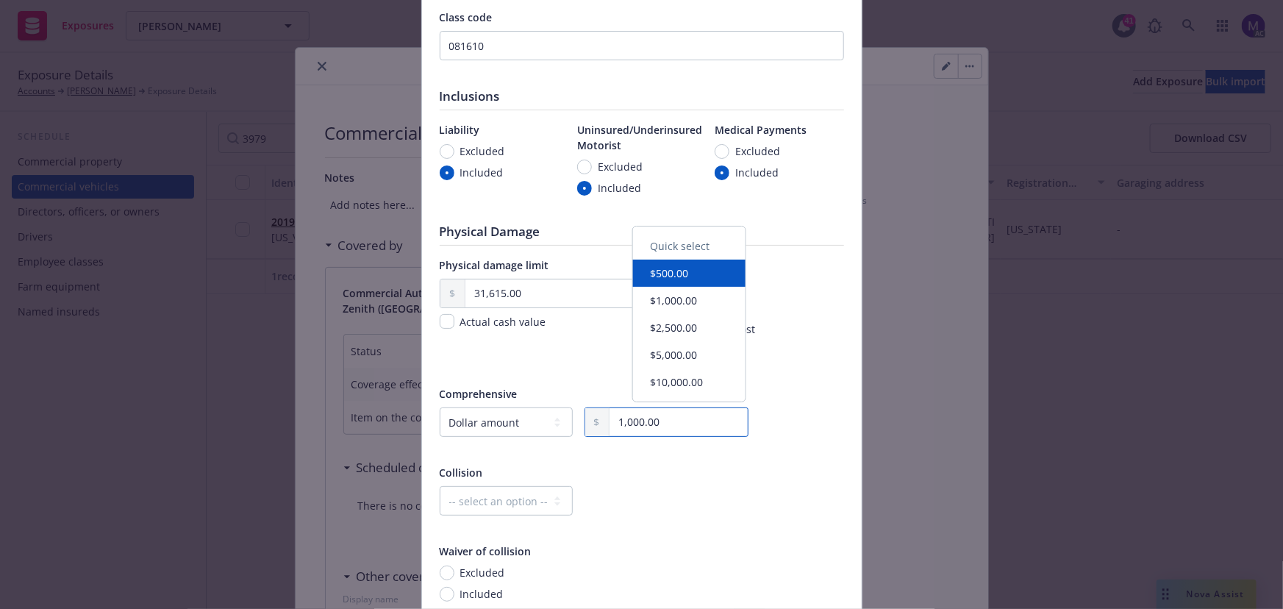
type input "1,000.00"
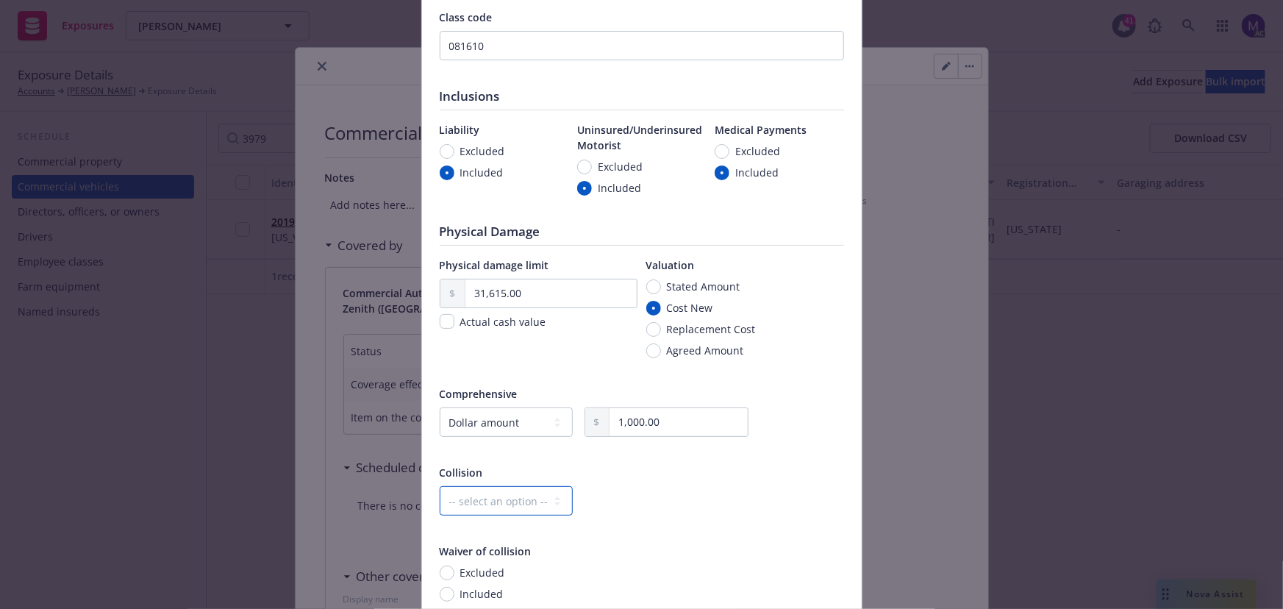
click at [490, 507] on select "-- select an option -- Dollar amount Percentage" at bounding box center [506, 500] width 133 height 29
select select "MONETARY"
click at [440, 486] on select "-- select an option -- Dollar amount Percentage" at bounding box center [506, 500] width 133 height 29
click at [632, 499] on input "text" at bounding box center [679, 501] width 138 height 28
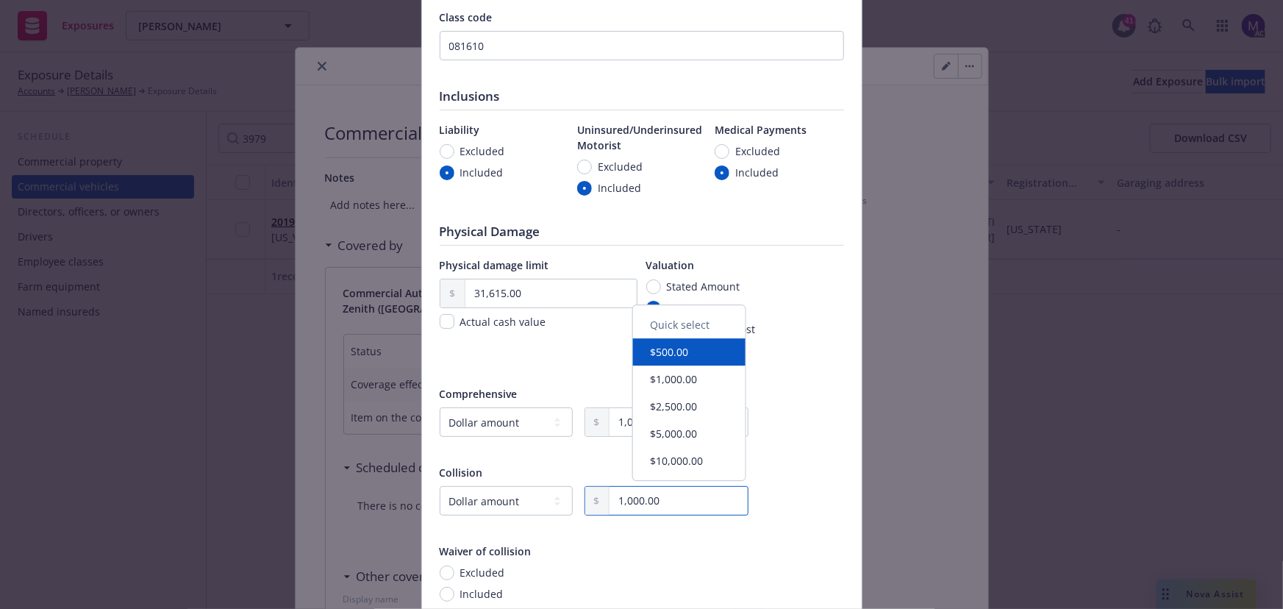
type input "1,000.00"
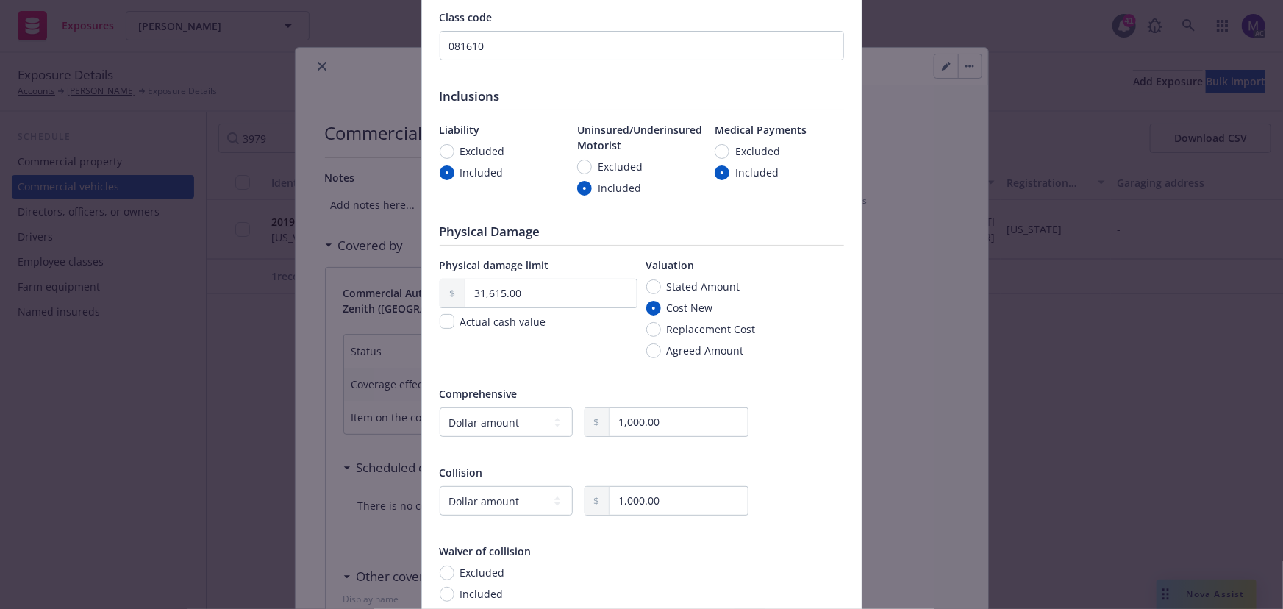
click at [738, 544] on div "Waiver of collision" at bounding box center [642, 550] width 404 height 15
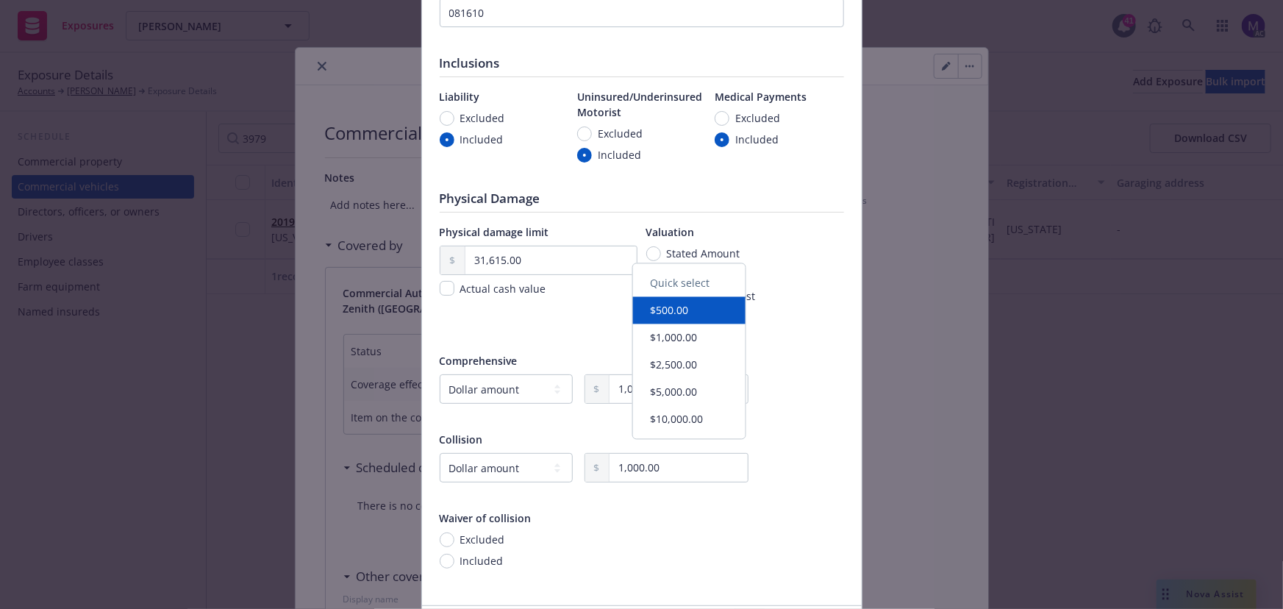
scroll to position [409, 0]
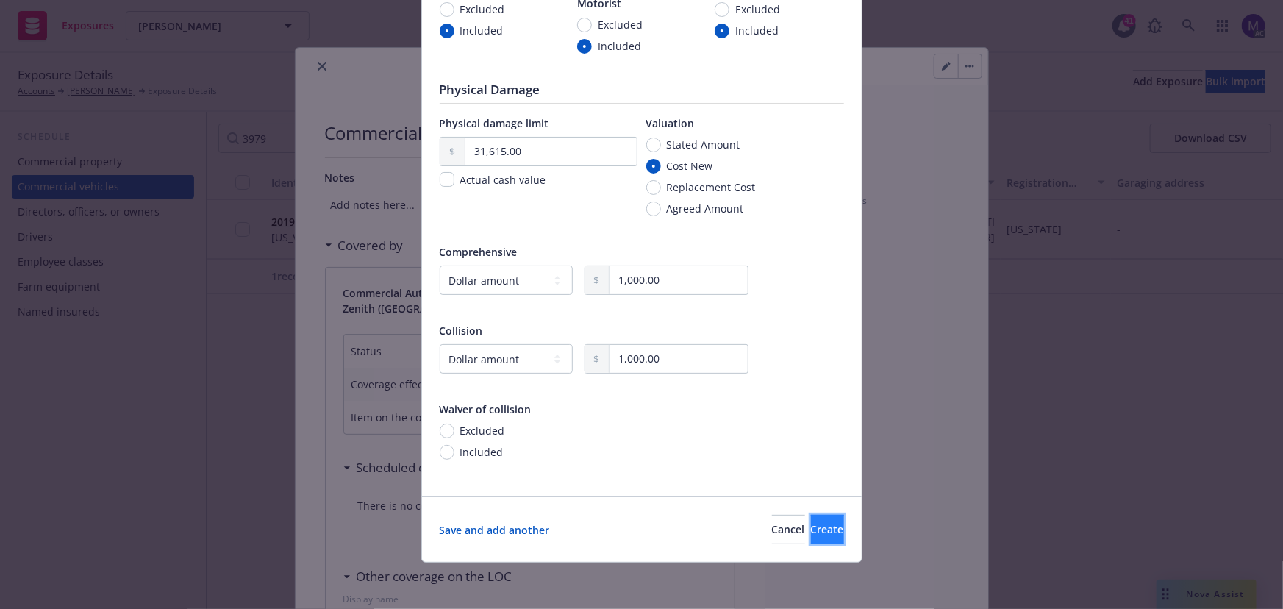
click at [812, 538] on button "Create" at bounding box center [827, 529] width 33 height 29
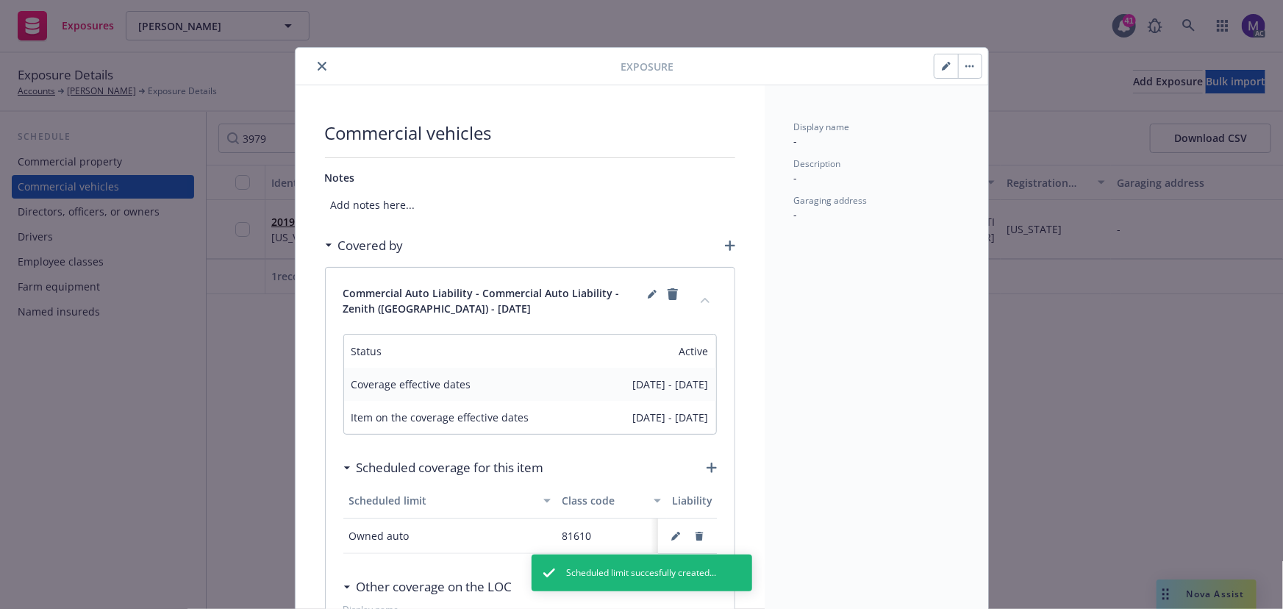
click at [942, 62] on icon "button" at bounding box center [946, 66] width 9 height 9
select select "CA"
select select "COMMERCIAL"
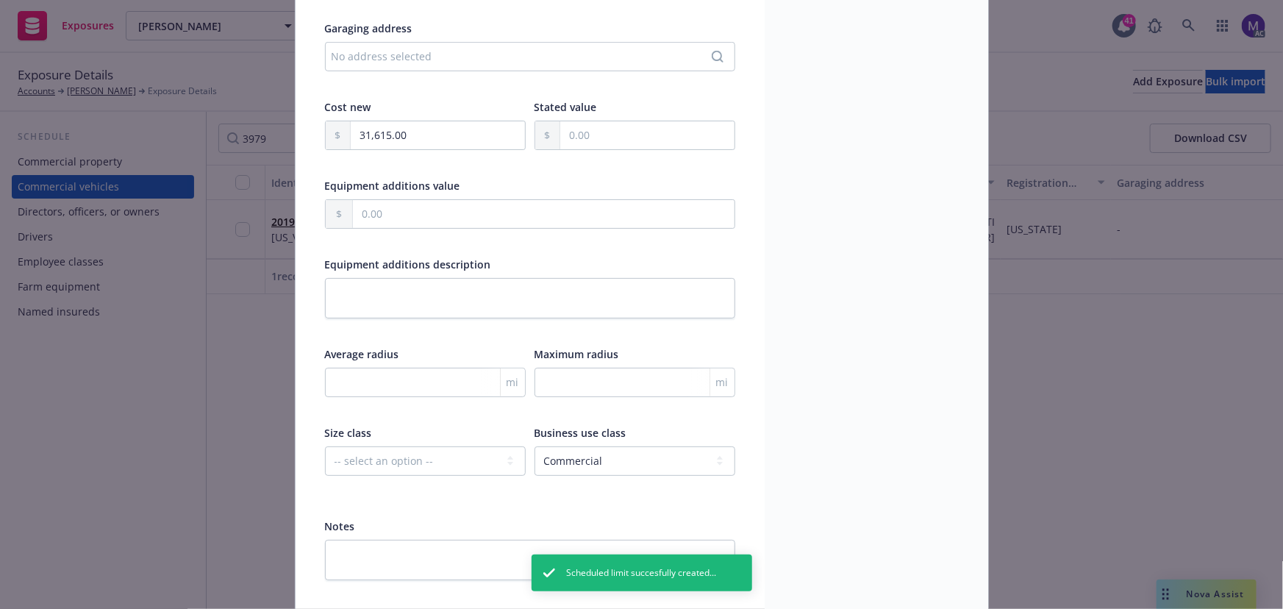
scroll to position [390, 0]
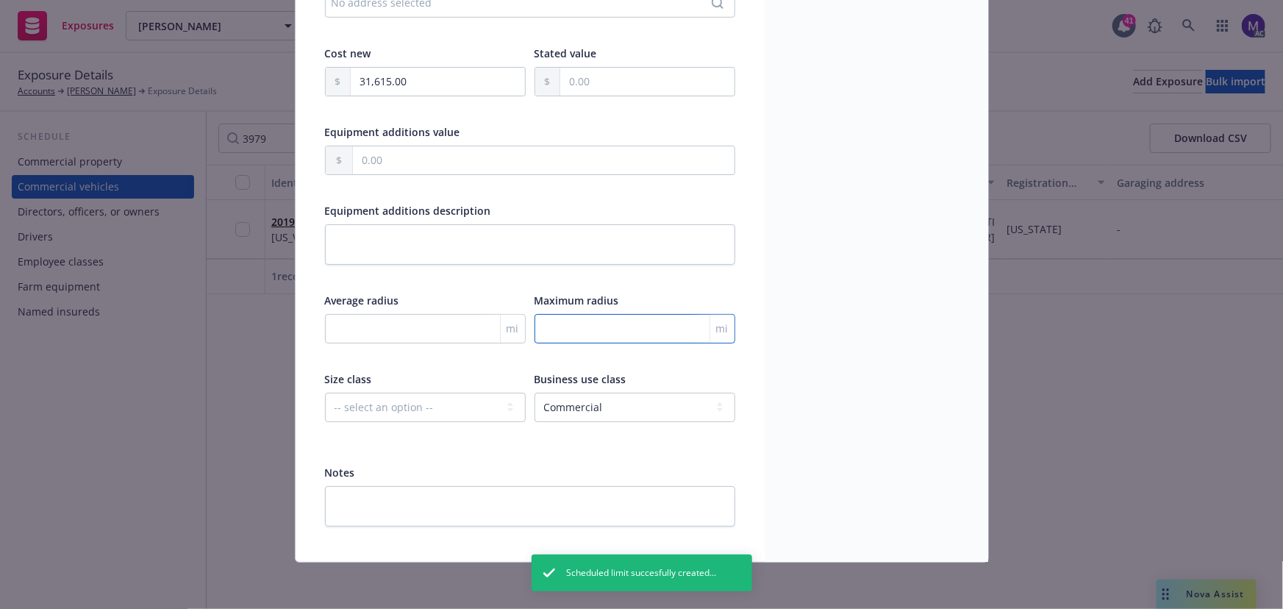
click at [579, 334] on input "number" at bounding box center [635, 328] width 201 height 29
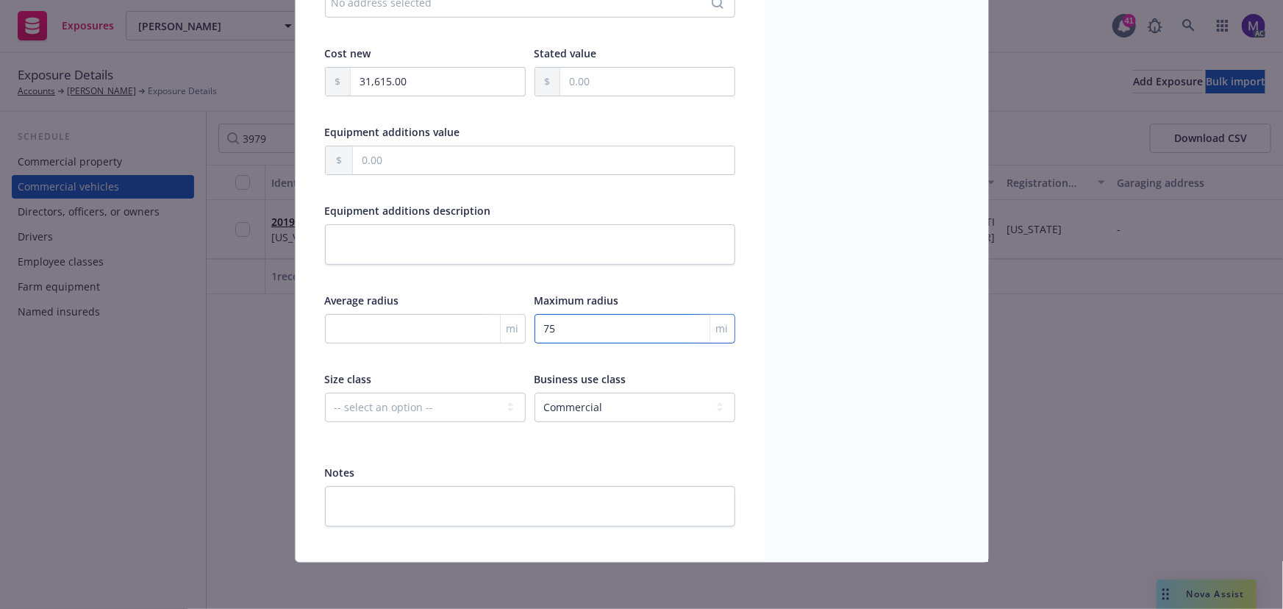
type input "75"
click at [608, 404] on select "-- select an option -- Service Retail Commercial" at bounding box center [635, 407] width 201 height 29
select select
click at [535, 393] on select "-- select an option -- Service Retail Commercial" at bounding box center [635, 407] width 201 height 29
click at [371, 507] on textarea at bounding box center [530, 506] width 410 height 40
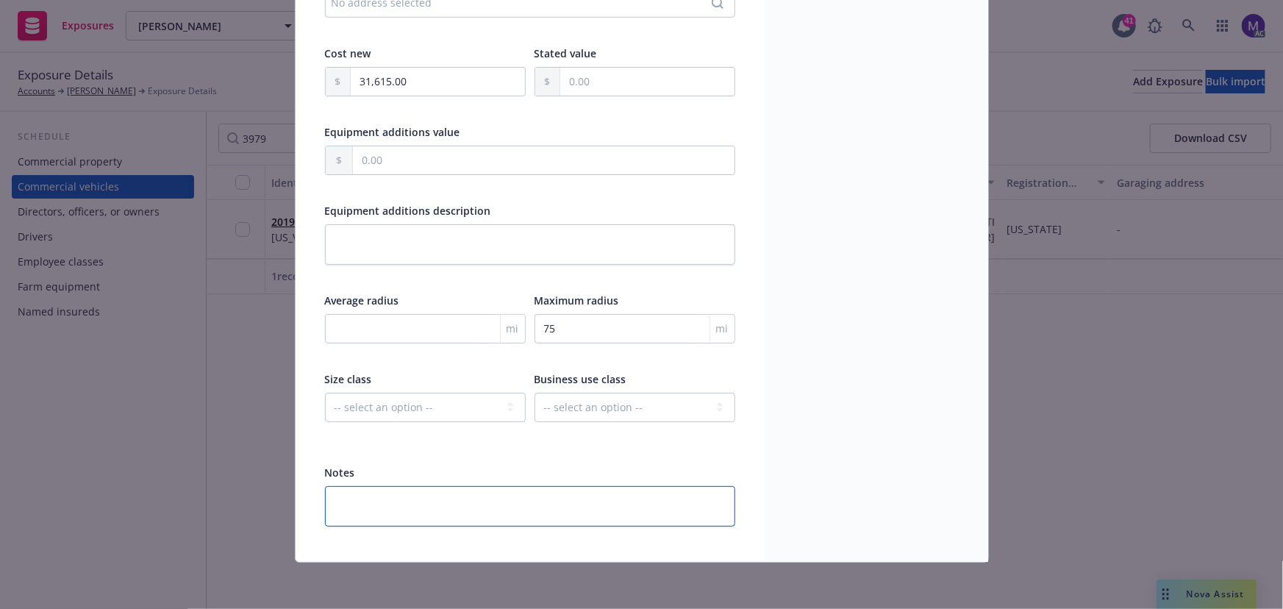
type textarea "x"
type textarea "U"
type textarea "x"
type textarea "Us"
type textarea "x"
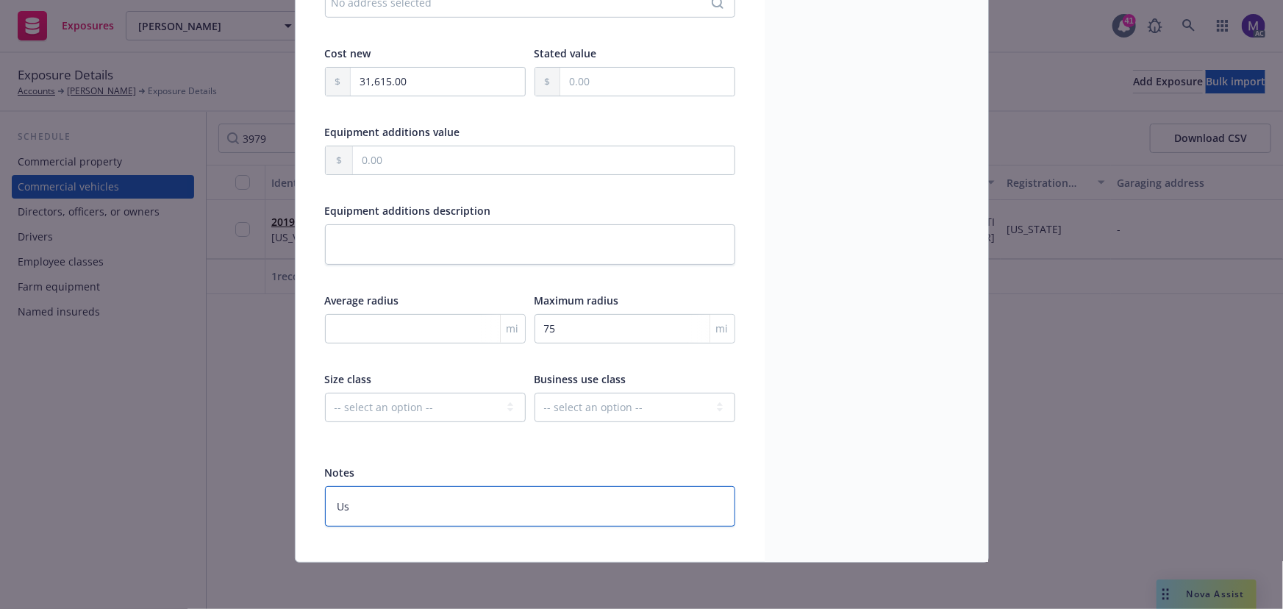
type textarea "Use"
type textarea "x"
type textarea "Use:"
type textarea "x"
type textarea "Use: F"
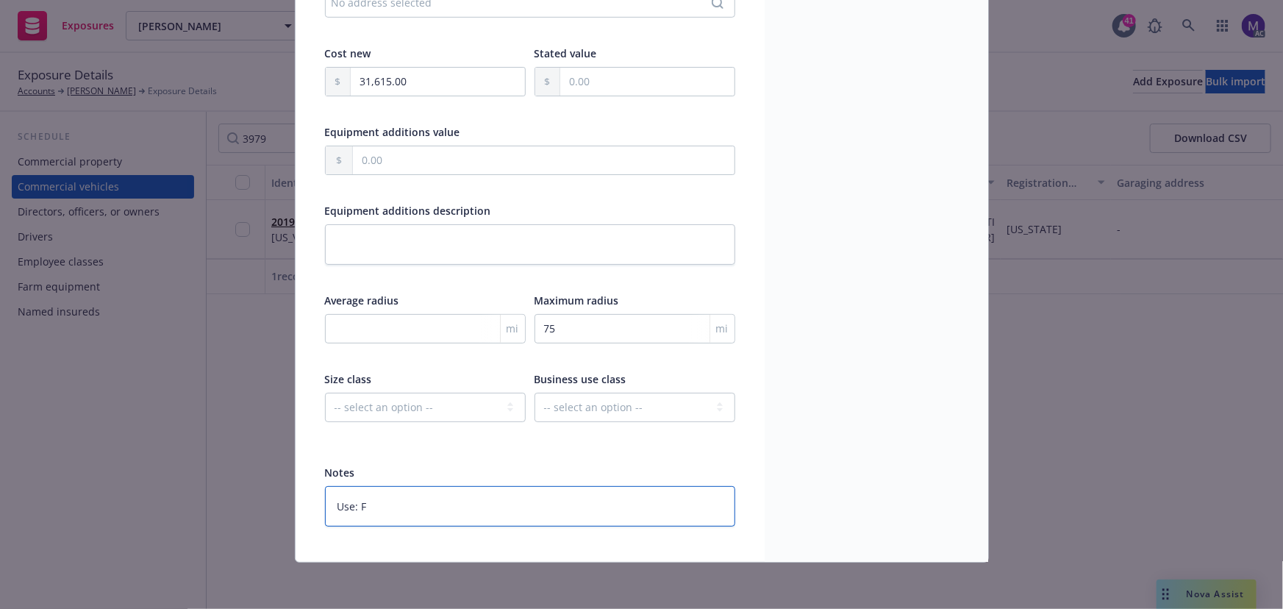
type textarea "x"
type textarea "Use: Fa"
type textarea "x"
type textarea "Use: Far"
type textarea "x"
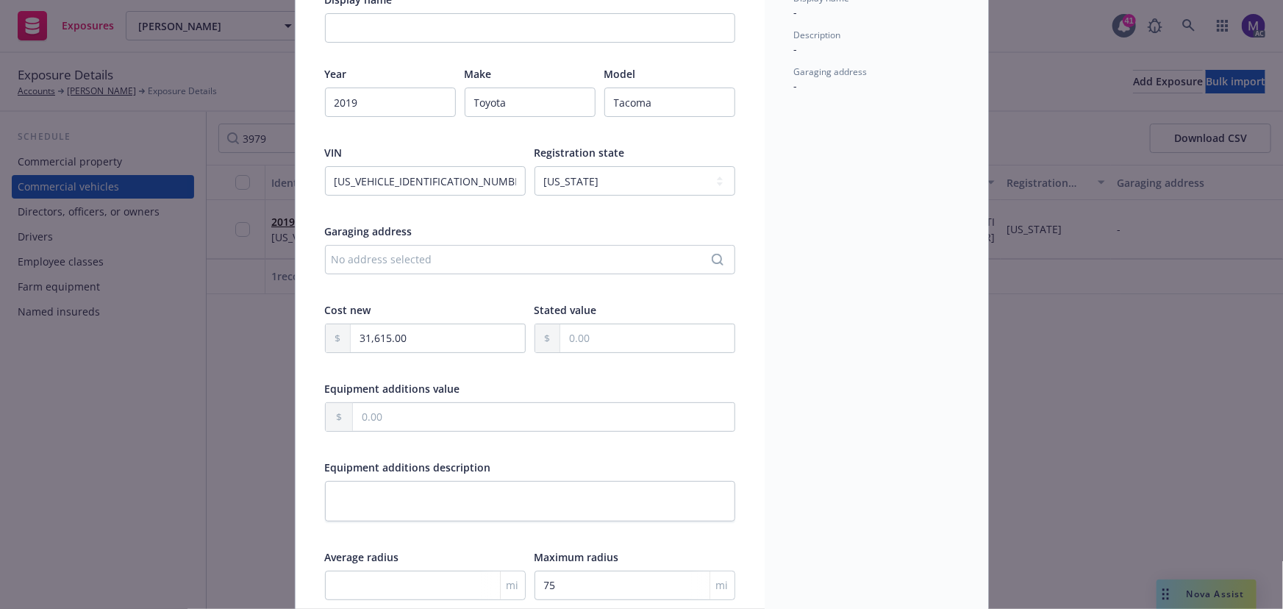
scroll to position [0, 0]
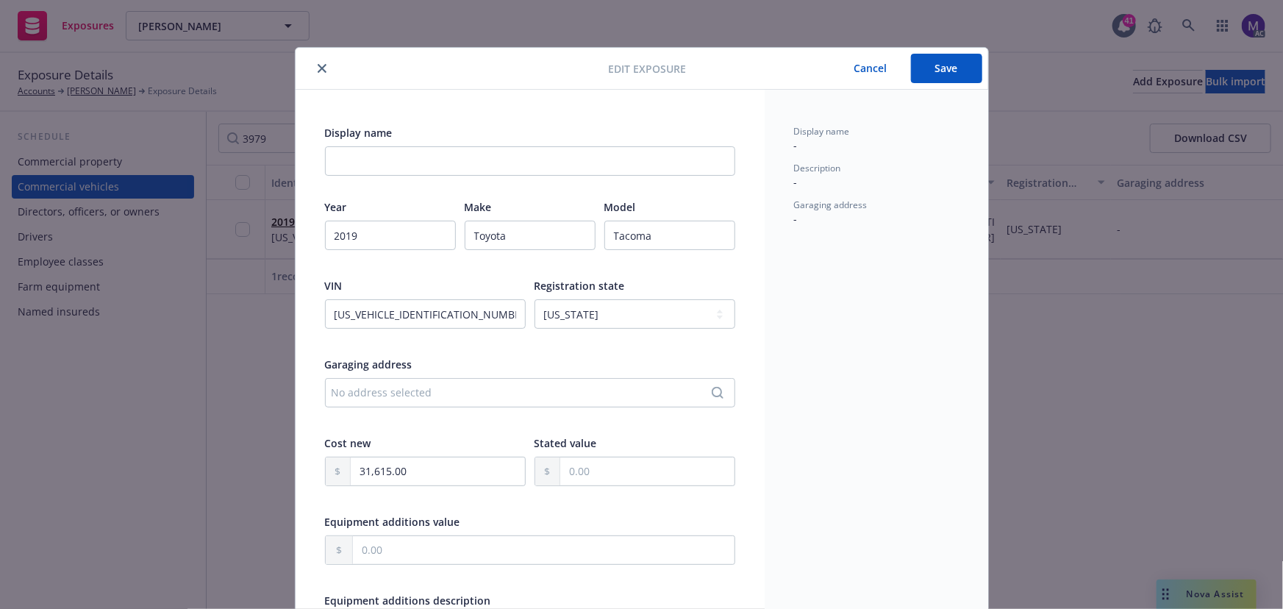
type textarea "Use: Farm"
click at [379, 390] on div "No address selected" at bounding box center [523, 392] width 382 height 15
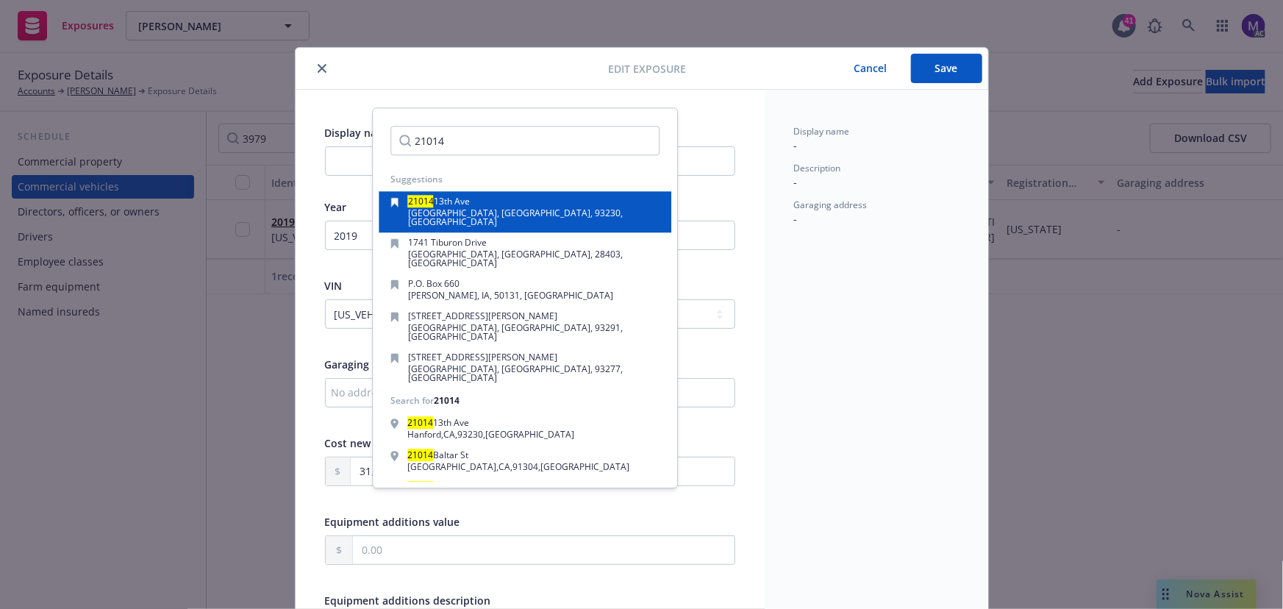
type input "21014"
click at [460, 207] on span "[GEOGRAPHIC_DATA], [GEOGRAPHIC_DATA], 93230, [GEOGRAPHIC_DATA]" at bounding box center [515, 217] width 215 height 21
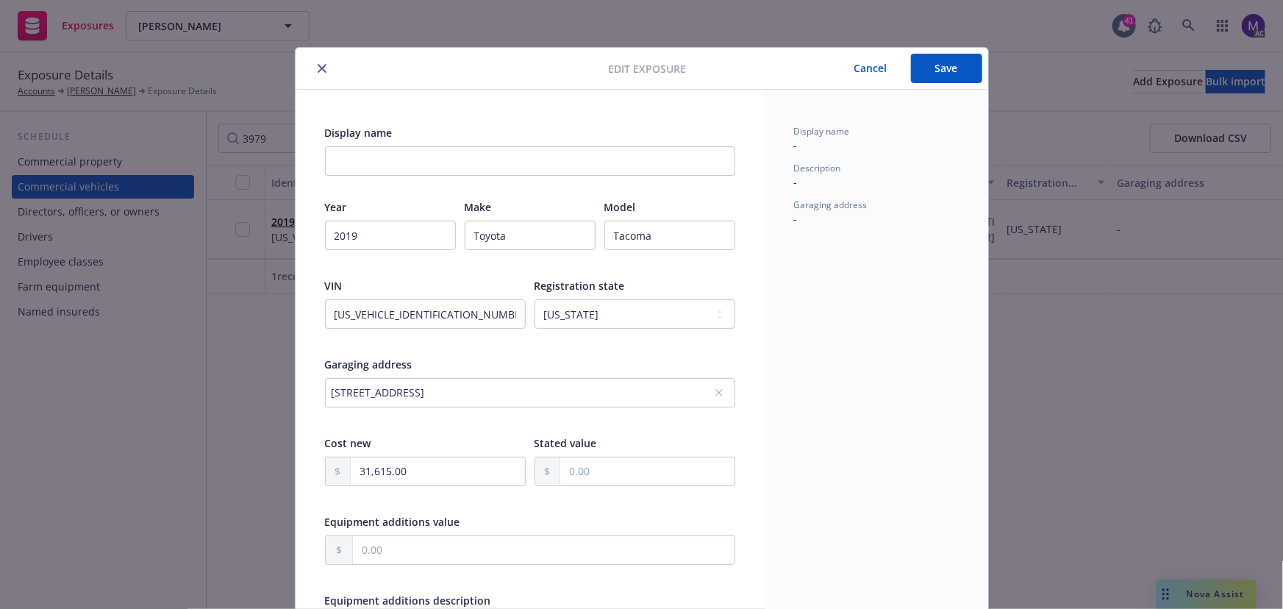
click at [939, 66] on button "Save" at bounding box center [946, 68] width 71 height 29
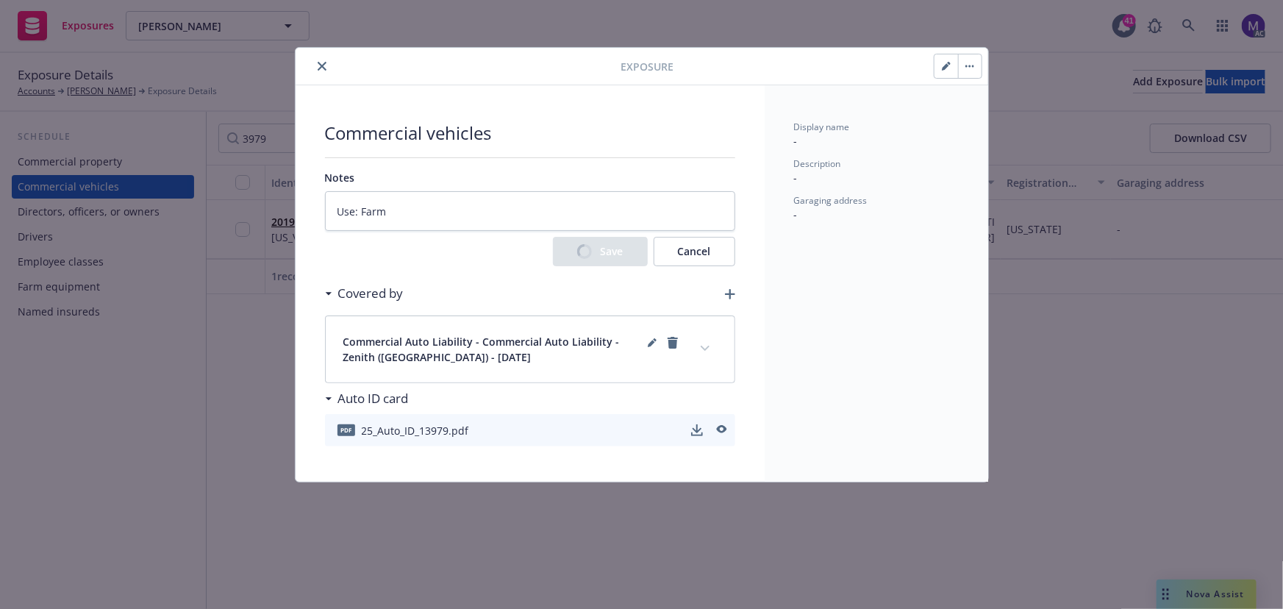
type textarea "x"
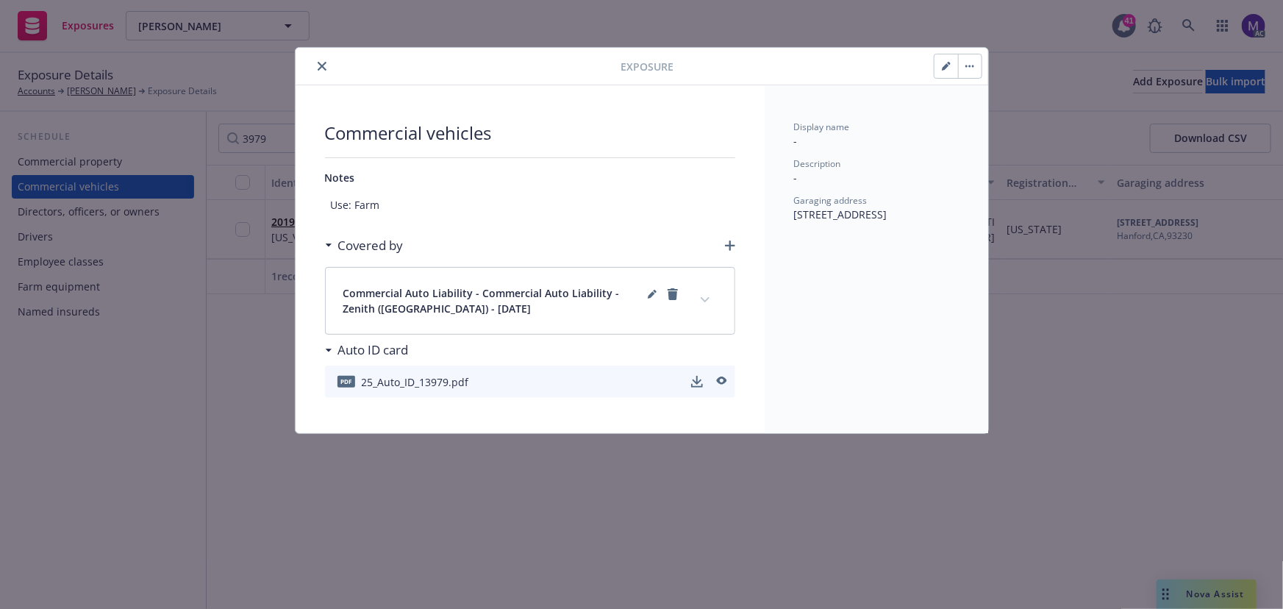
click at [322, 66] on icon "close" at bounding box center [322, 66] width 9 height 9
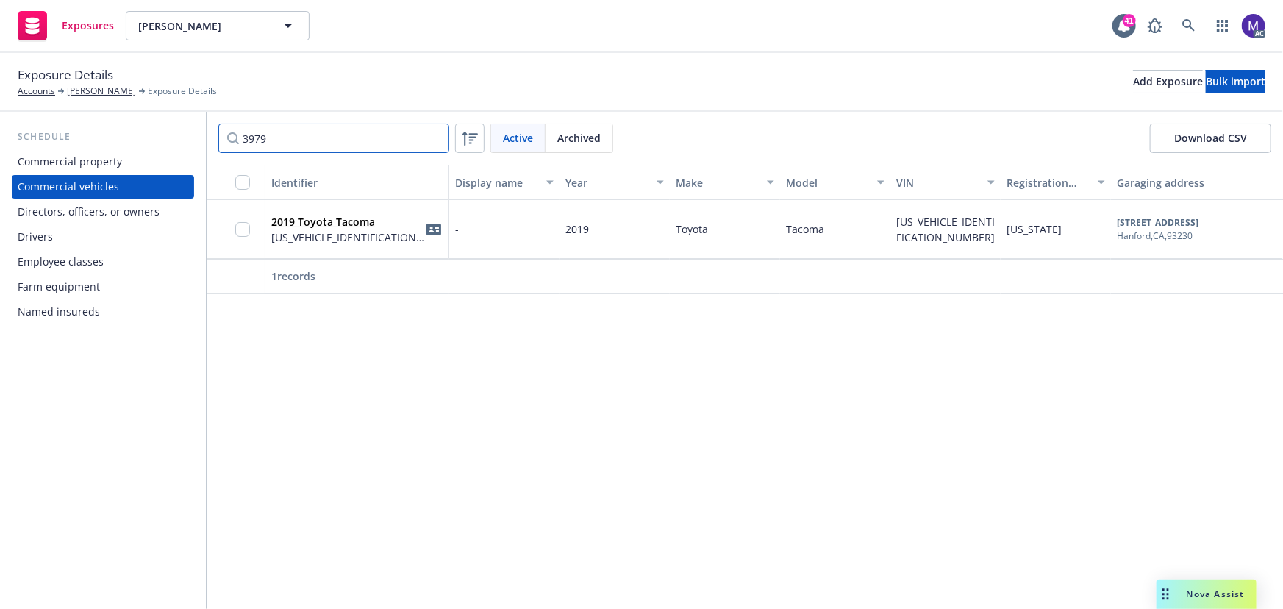
click at [254, 140] on input "3979" at bounding box center [333, 138] width 231 height 29
type input "8119"
click at [323, 224] on link "2025 Toyota Tacoma" at bounding box center [323, 222] width 104 height 14
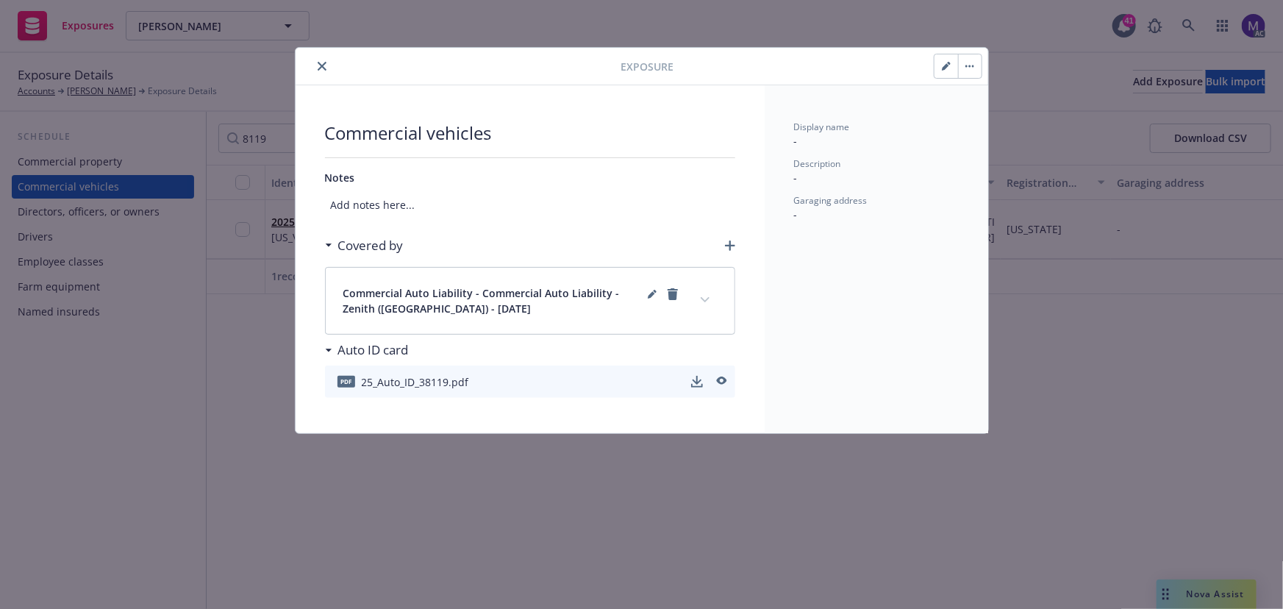
click at [947, 68] on icon "button" at bounding box center [946, 66] width 9 height 9
select select "CA"
select select "COMMERCIAL"
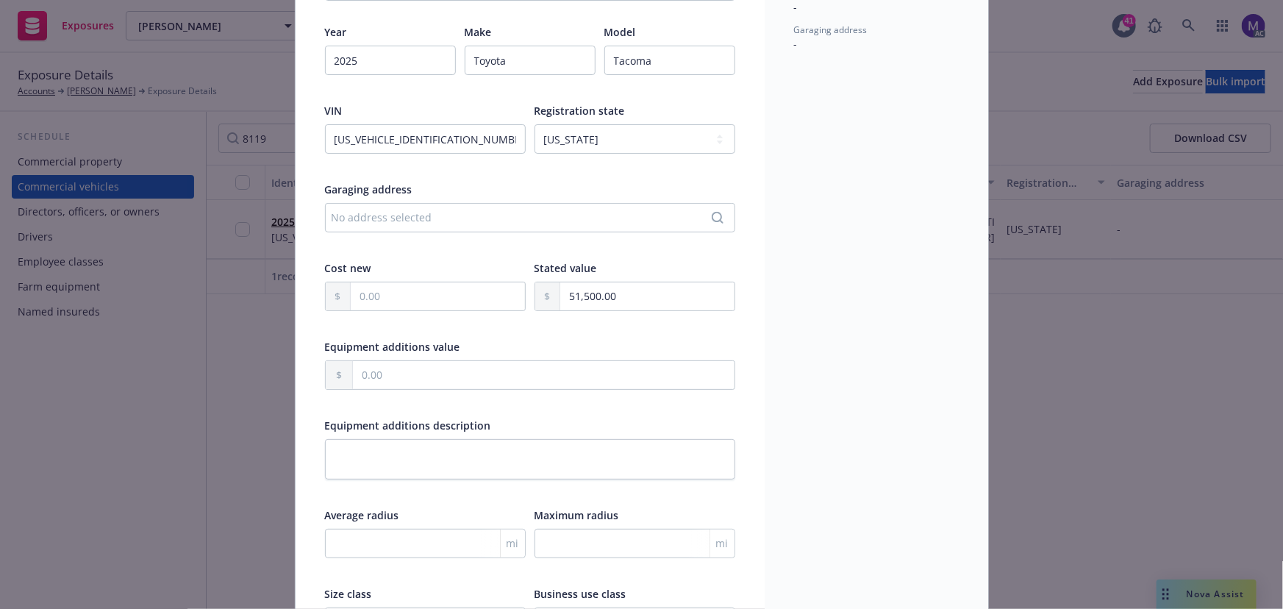
scroll to position [334, 0]
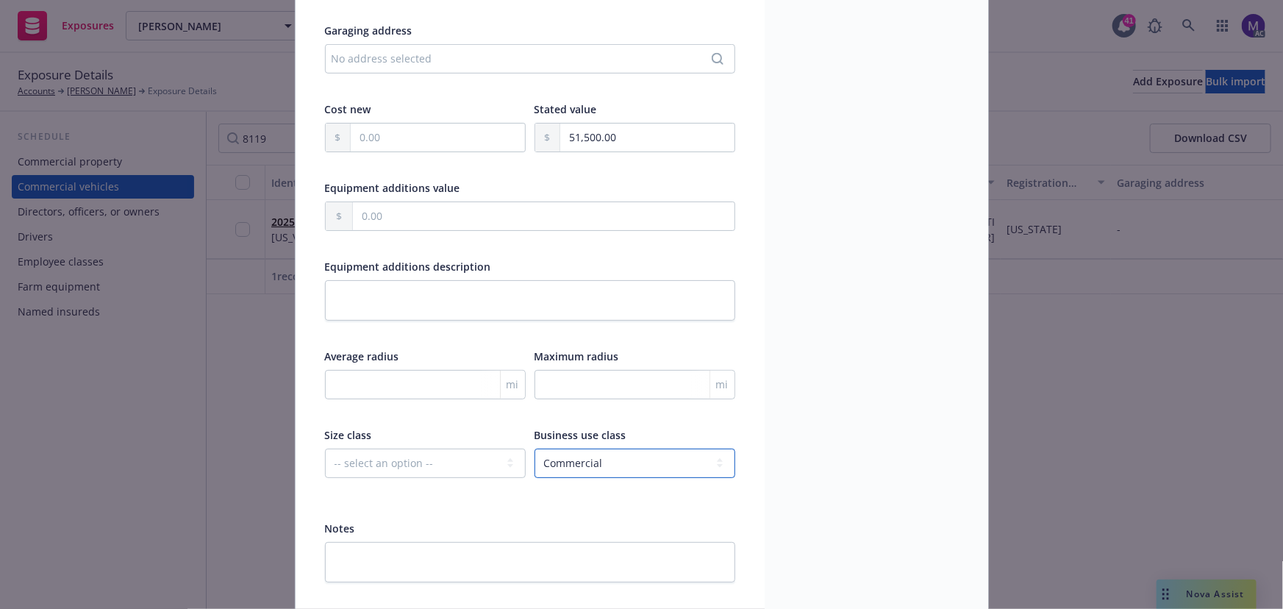
drag, startPoint x: 585, startPoint y: 460, endPoint x: 575, endPoint y: 469, distance: 13.5
click at [585, 460] on select "-- select an option -- Service Retail Commercial" at bounding box center [635, 462] width 201 height 29
select select
click at [535, 448] on select "-- select an option -- Service Retail Commercial" at bounding box center [635, 462] width 201 height 29
click at [379, 555] on textarea at bounding box center [530, 562] width 410 height 40
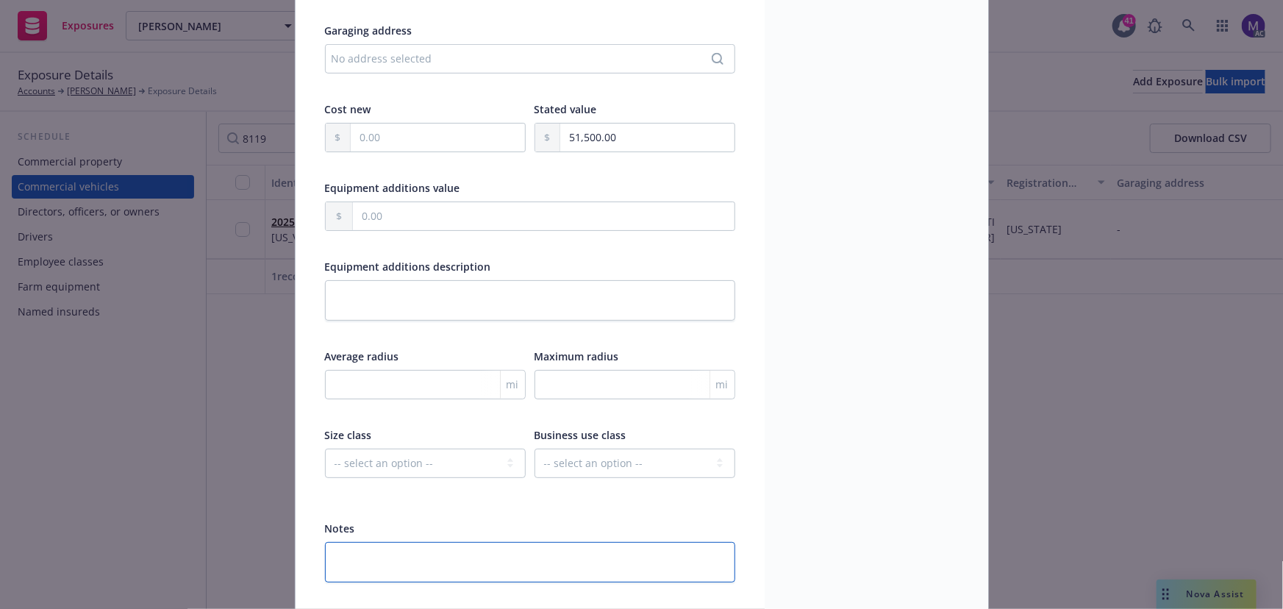
type textarea "x"
type textarea "U"
type textarea "x"
type textarea "Us"
type textarea "x"
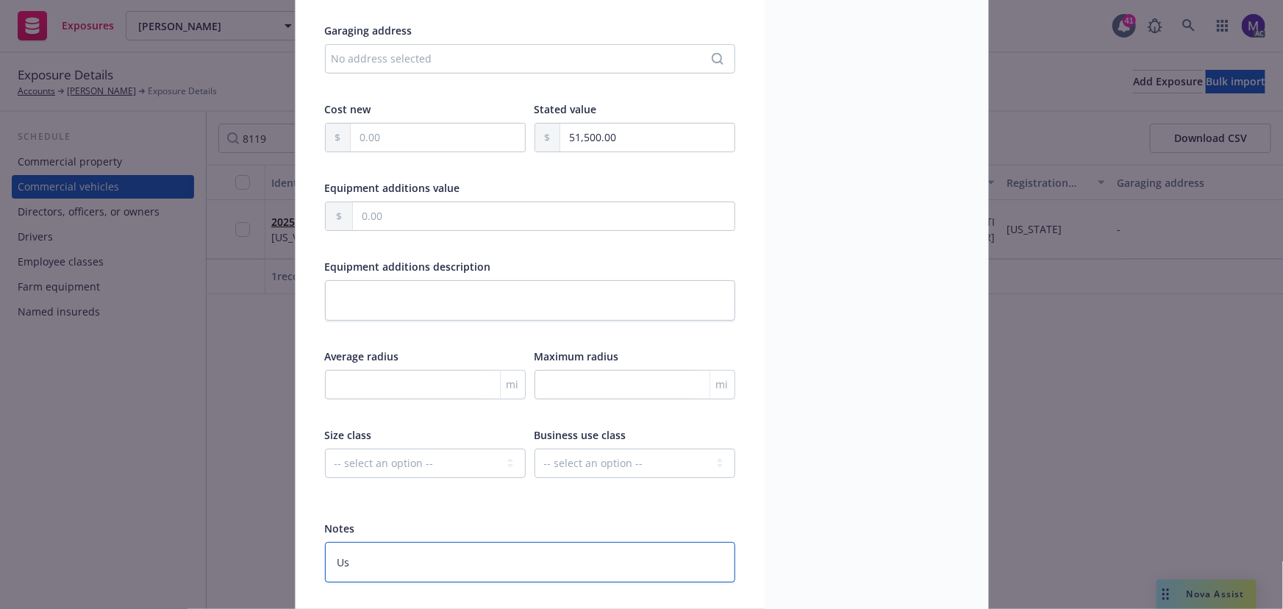
type textarea "Use"
type textarea "x"
type textarea "Use:"
type textarea "x"
type textarea "Use:"
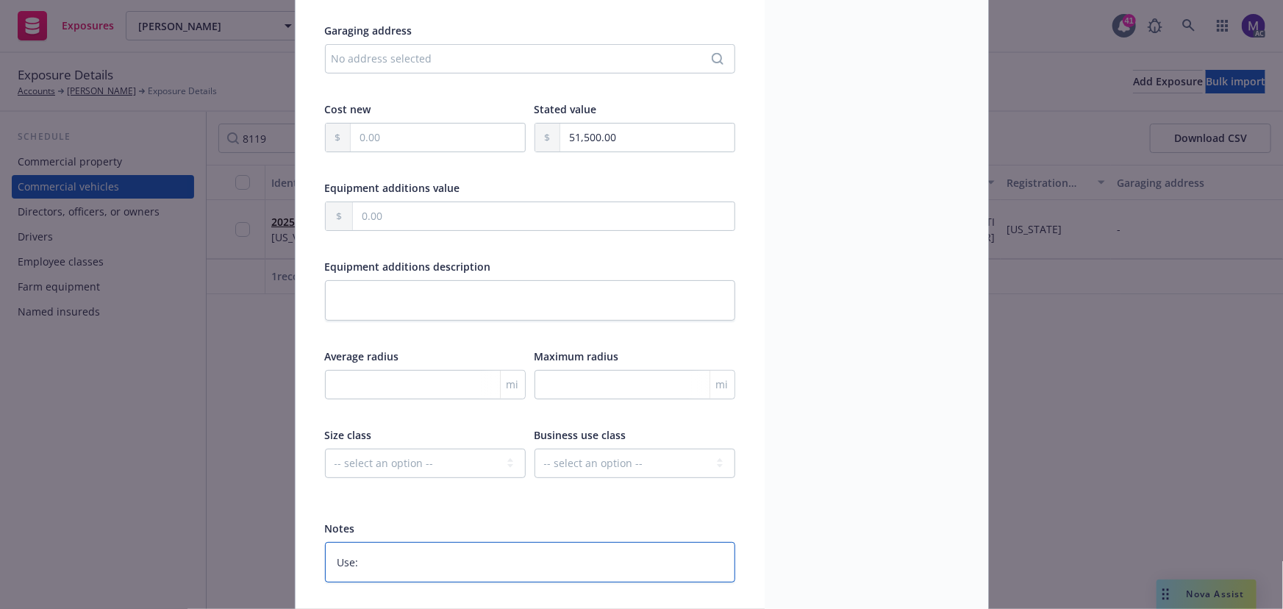
type textarea "x"
type textarea "Use: F"
type textarea "x"
type textarea "Use: Fa"
type textarea "x"
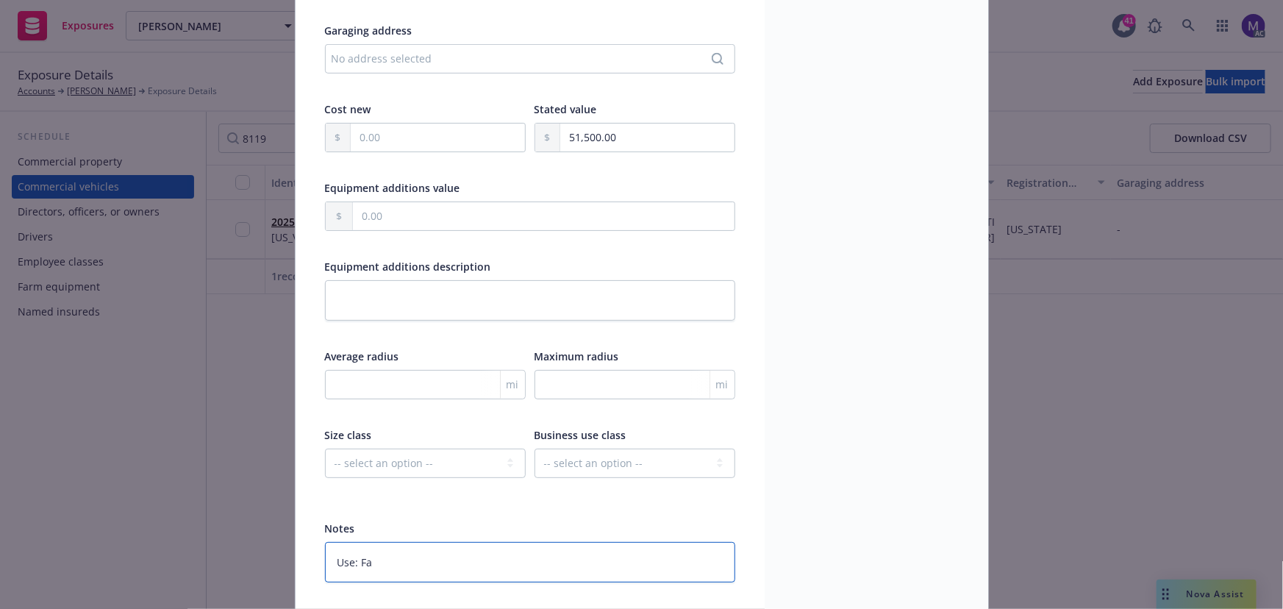
type textarea "Use: Far"
type textarea "x"
type textarea "Use: Farm"
type textarea "x"
type textarea "Use: Farm/P"
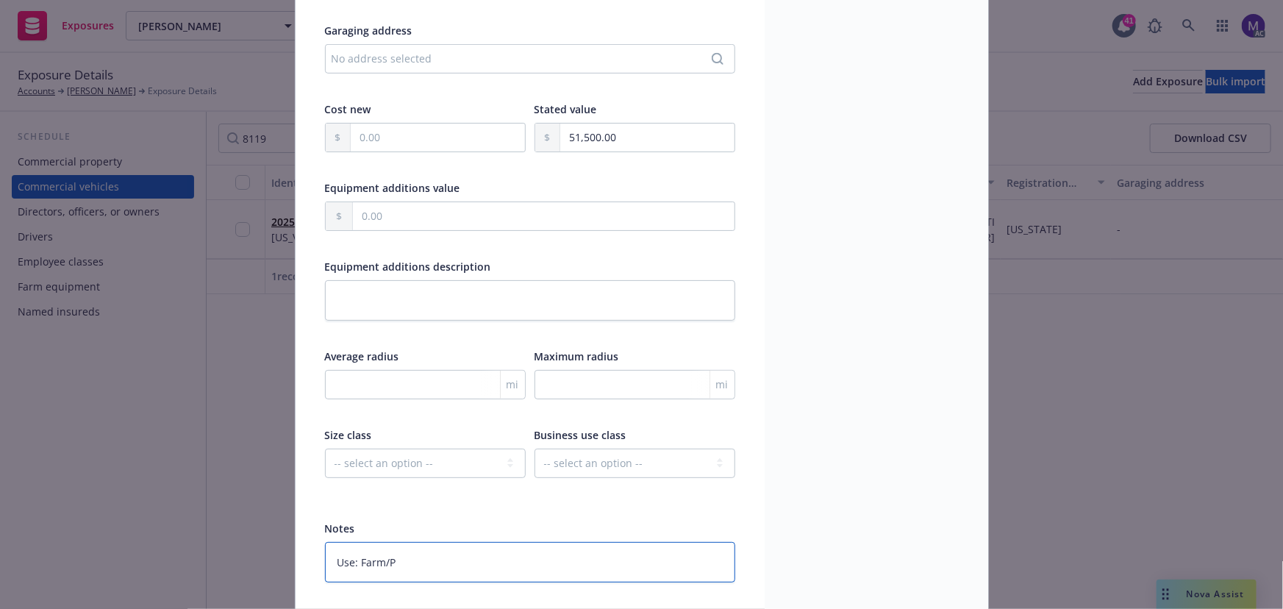
type textarea "x"
type textarea "Use: Farm/Pe"
type textarea "x"
type textarea "Use: Farm/Per"
type textarea "x"
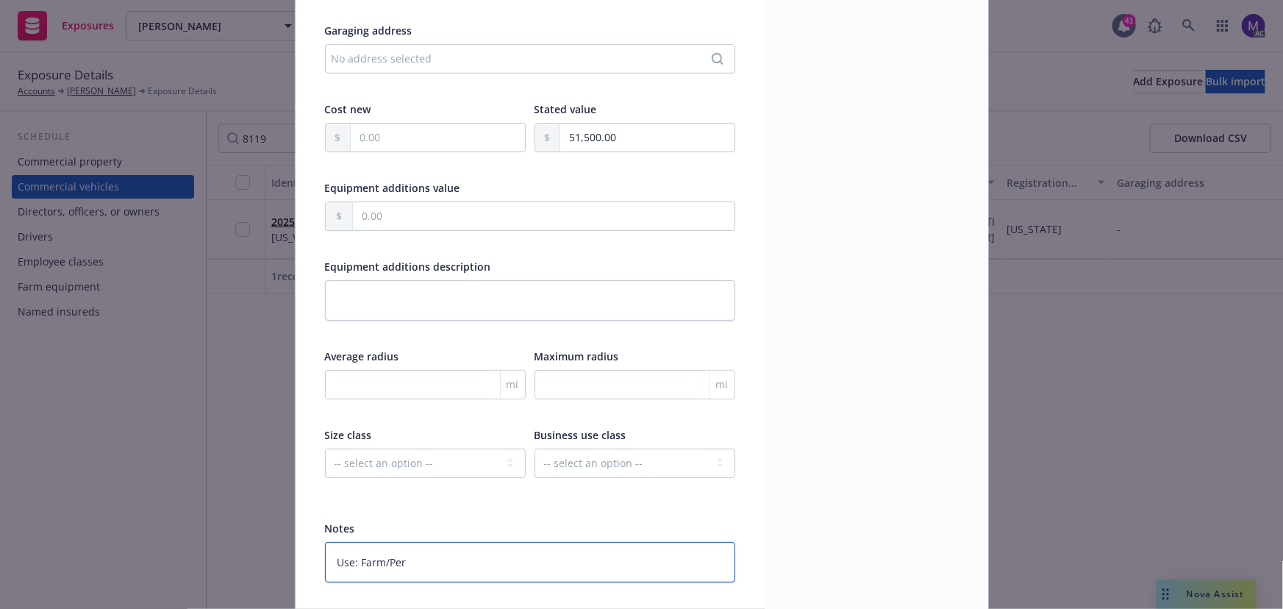
type textarea "Use: Farm/Pers"
type textarea "x"
type textarea "Use: Farm/Perso"
type textarea "x"
type textarea "Use: Farm/Person"
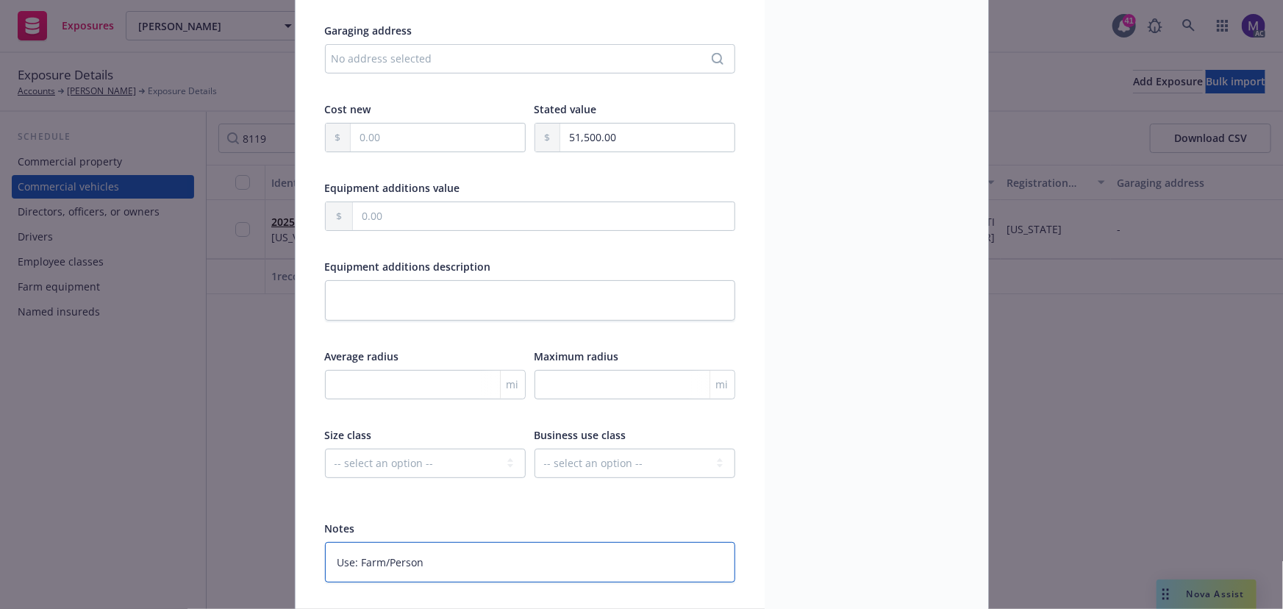
type textarea "x"
type textarea "Use: Farm/Persona"
type textarea "x"
type textarea "Use: Farm/Personal"
click at [415, 135] on input "text" at bounding box center [438, 138] width 174 height 28
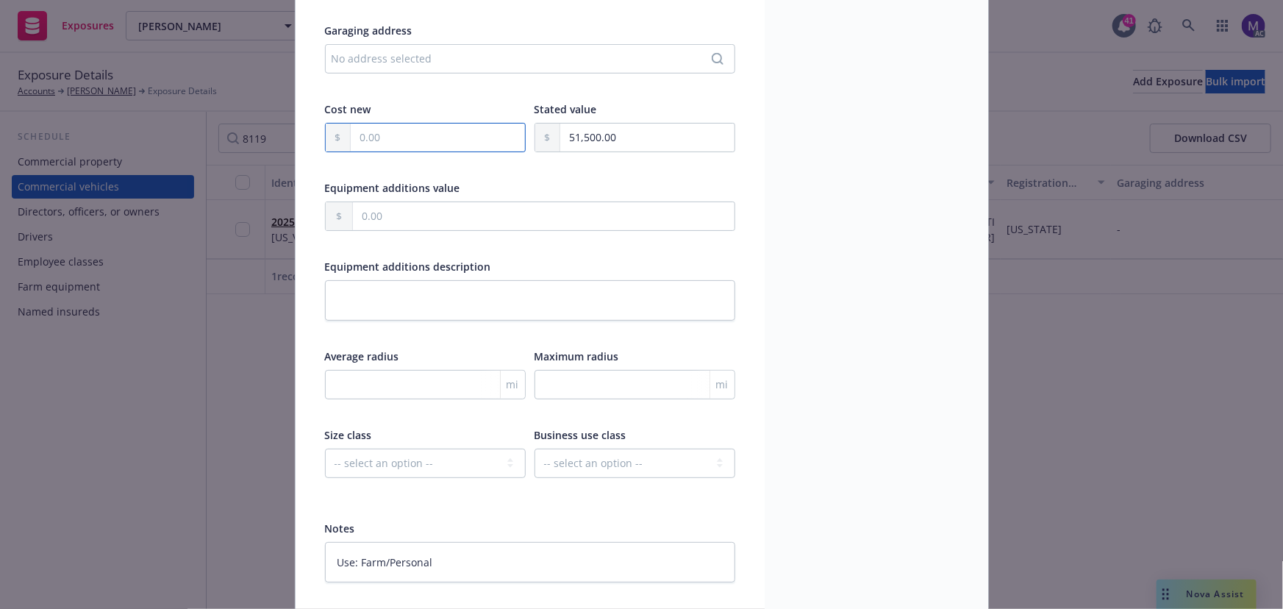
type textarea "x"
type input "5.00"
type textarea "x"
type input "51.00"
type textarea "x"
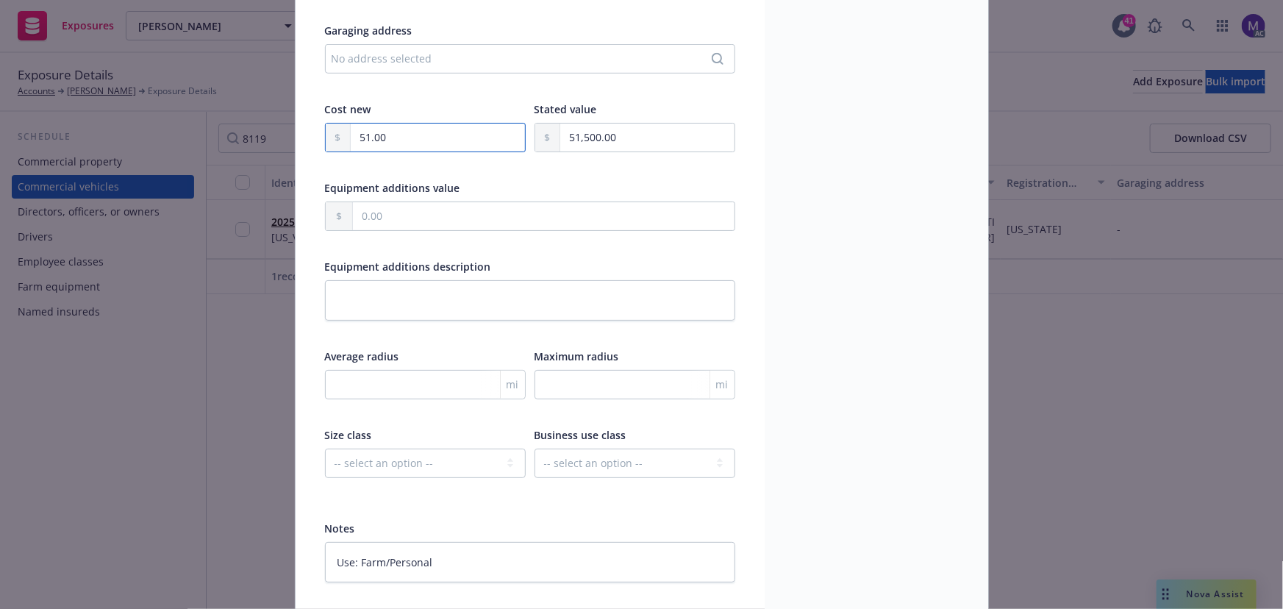
type input "515.00"
type textarea "x"
type input "5,150.00"
type textarea "x"
type input "51,500.00"
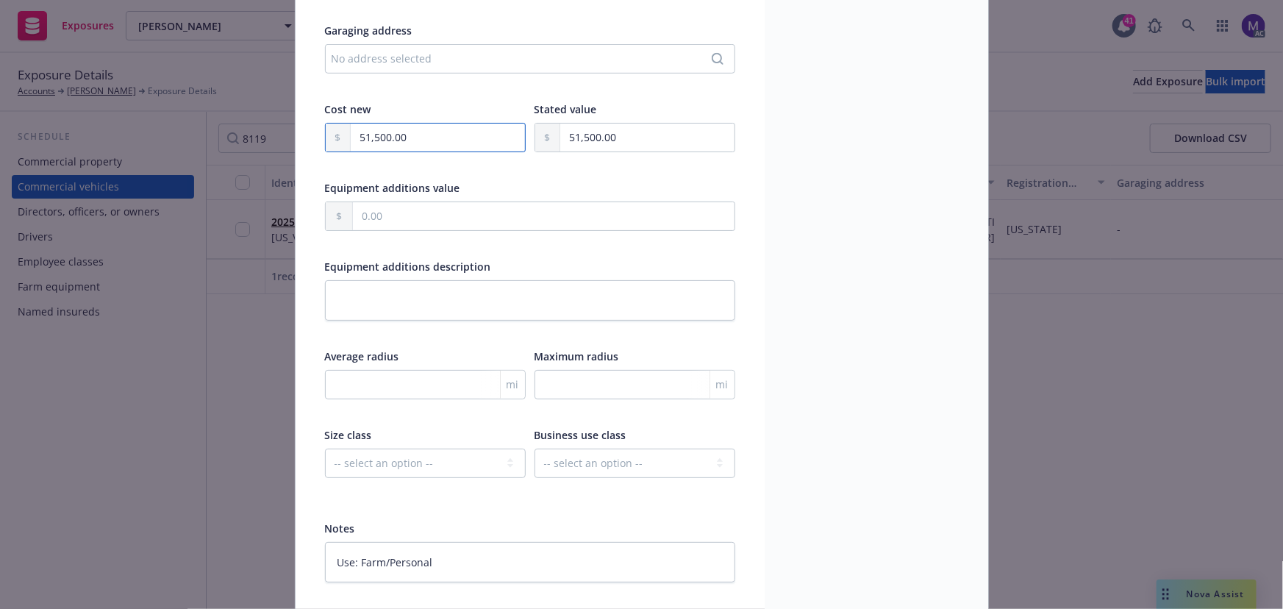
type textarea "x"
type input "51,500.00"
drag, startPoint x: 628, startPoint y: 140, endPoint x: 388, endPoint y: 125, distance: 240.1
click at [388, 125] on div "Cost new 51,500.00 Stated value 51,500.00" at bounding box center [530, 136] width 410 height 70
type textarea "x"
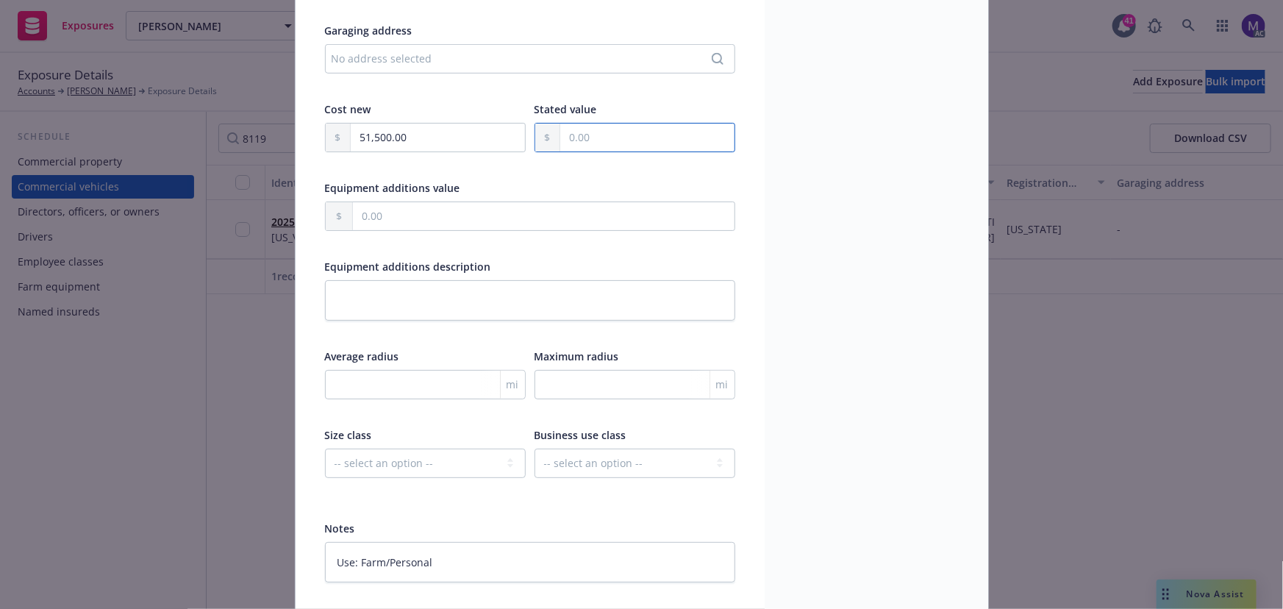
type textarea "x"
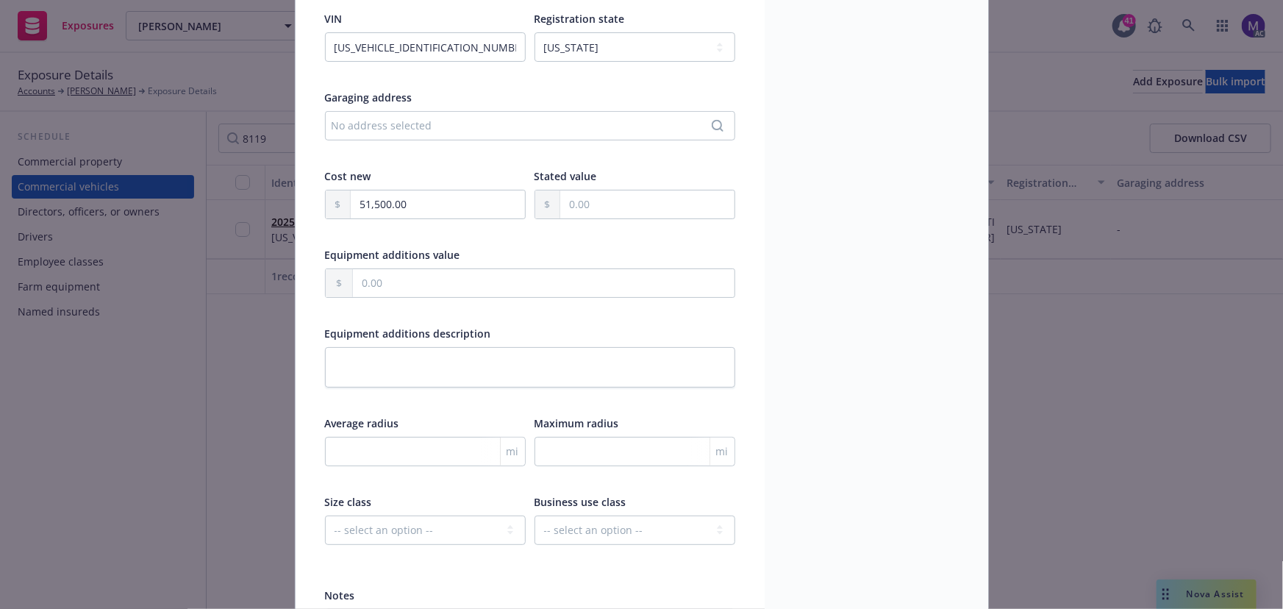
click at [381, 104] on div "Garaging address No address selected" at bounding box center [530, 125] width 410 height 70
click at [379, 123] on div "No address selected" at bounding box center [523, 125] width 382 height 15
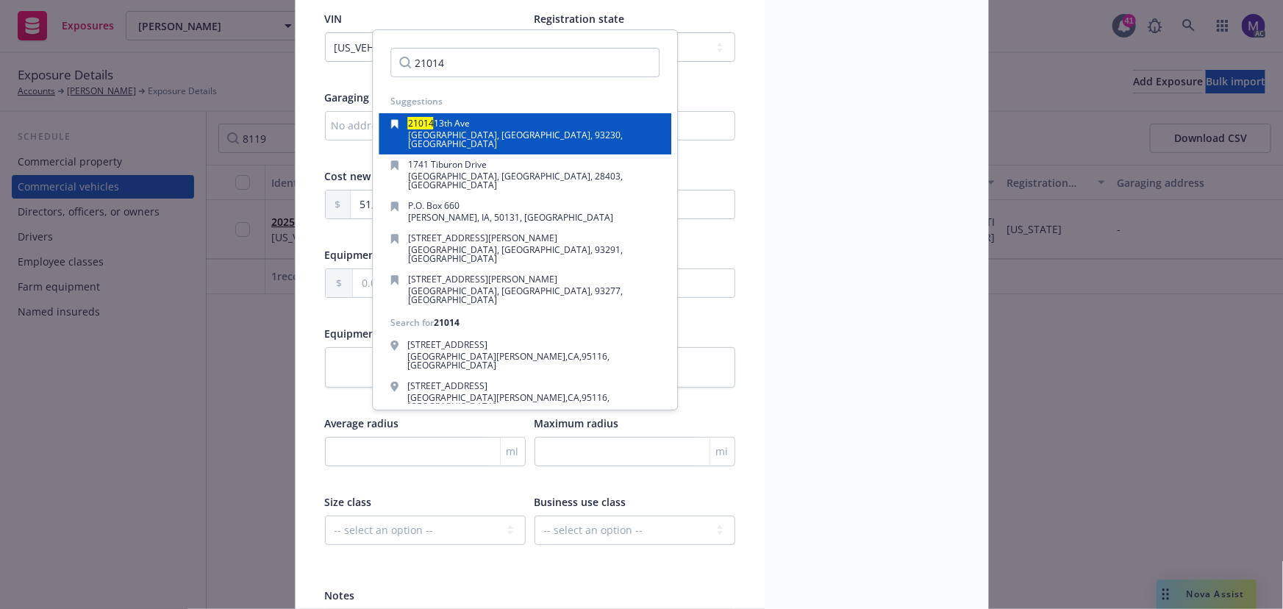
type input "21014"
click at [453, 131] on span "[GEOGRAPHIC_DATA], [GEOGRAPHIC_DATA], 93230, [GEOGRAPHIC_DATA]" at bounding box center [515, 139] width 215 height 21
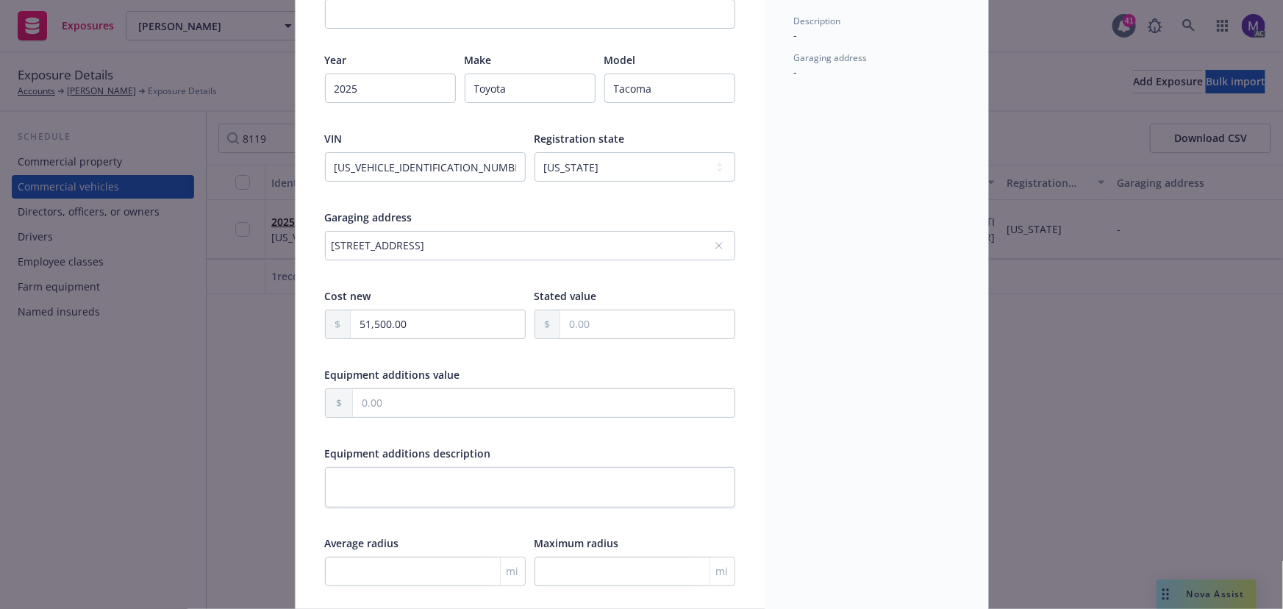
scroll to position [0, 0]
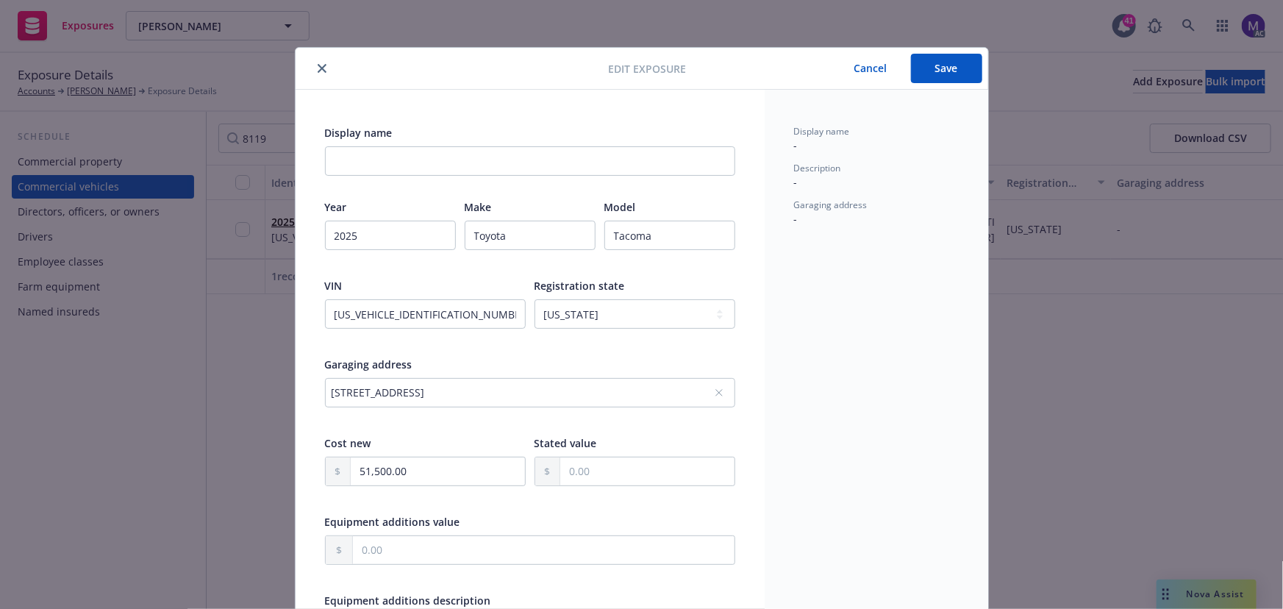
click at [965, 71] on button "Save" at bounding box center [946, 68] width 71 height 29
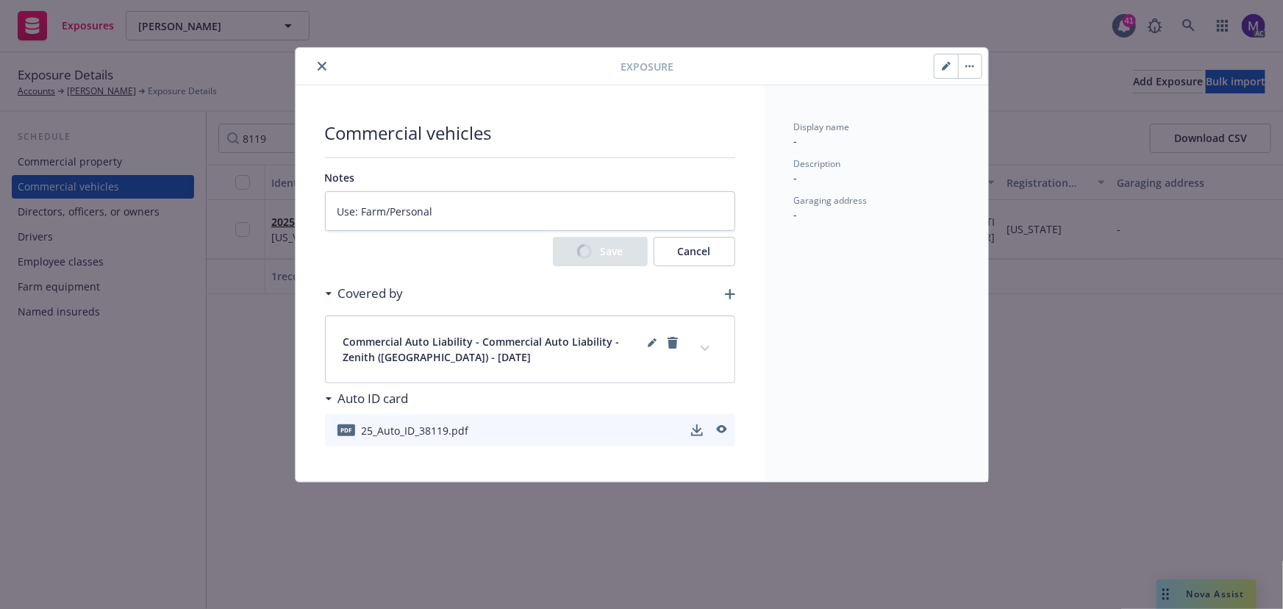
type textarea "x"
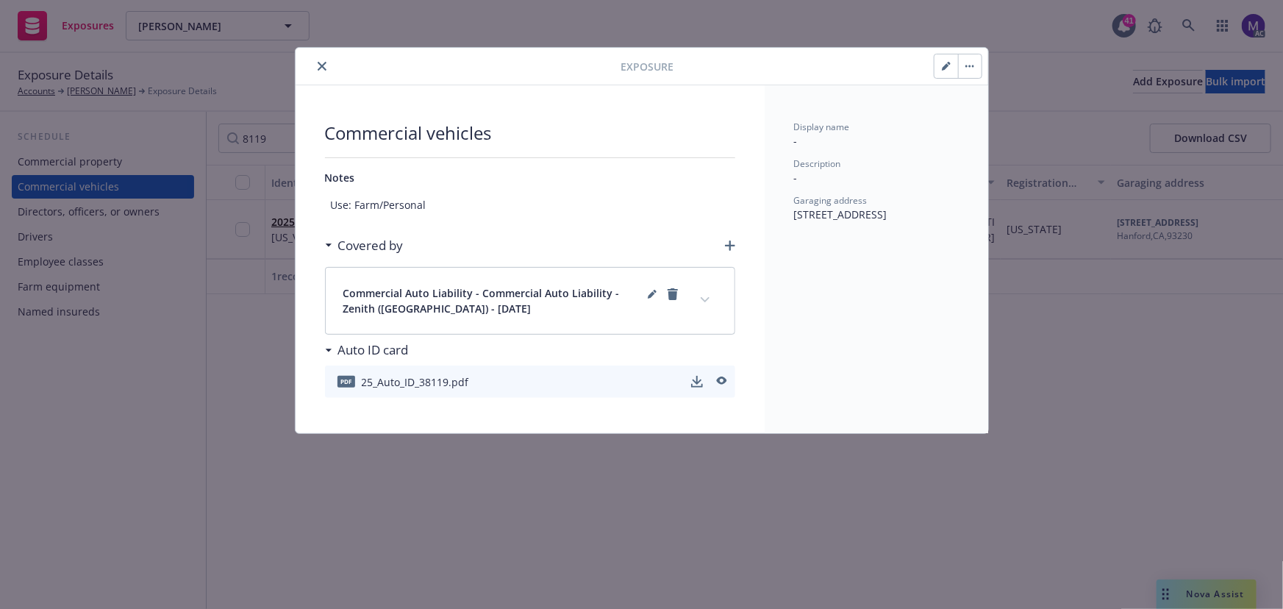
click at [705, 345] on div "Auto ID card" at bounding box center [530, 350] width 410 height 31
click at [707, 299] on icon "expand content" at bounding box center [704, 299] width 9 height 5
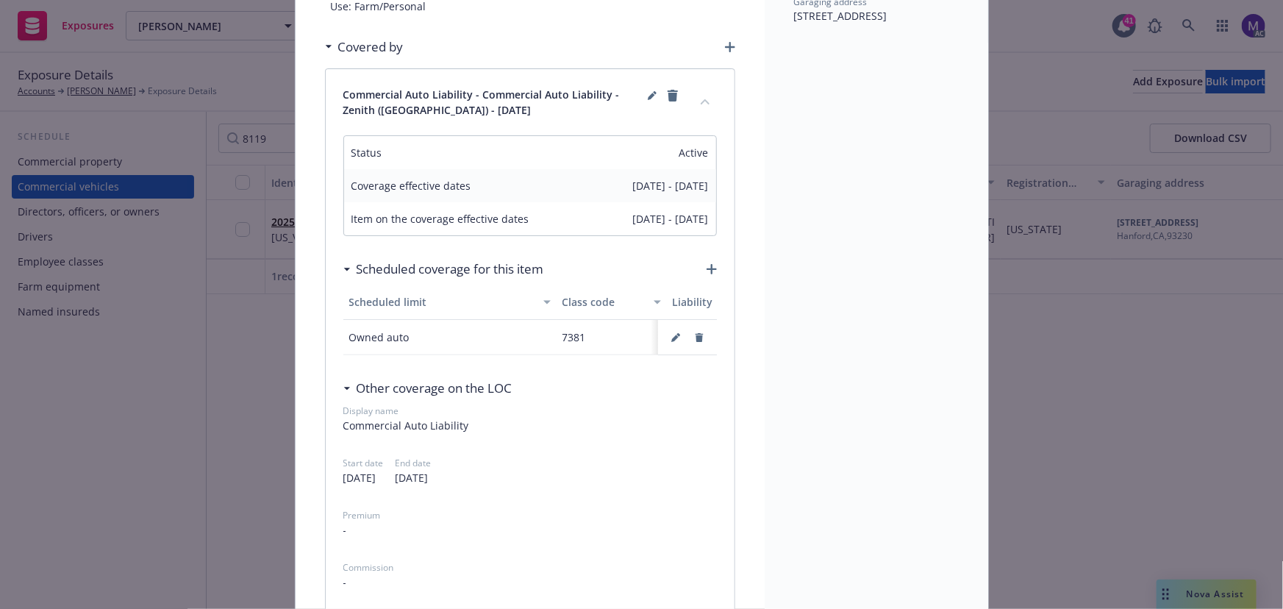
scroll to position [200, 0]
click at [671, 336] on icon "button" at bounding box center [674, 336] width 7 height 7
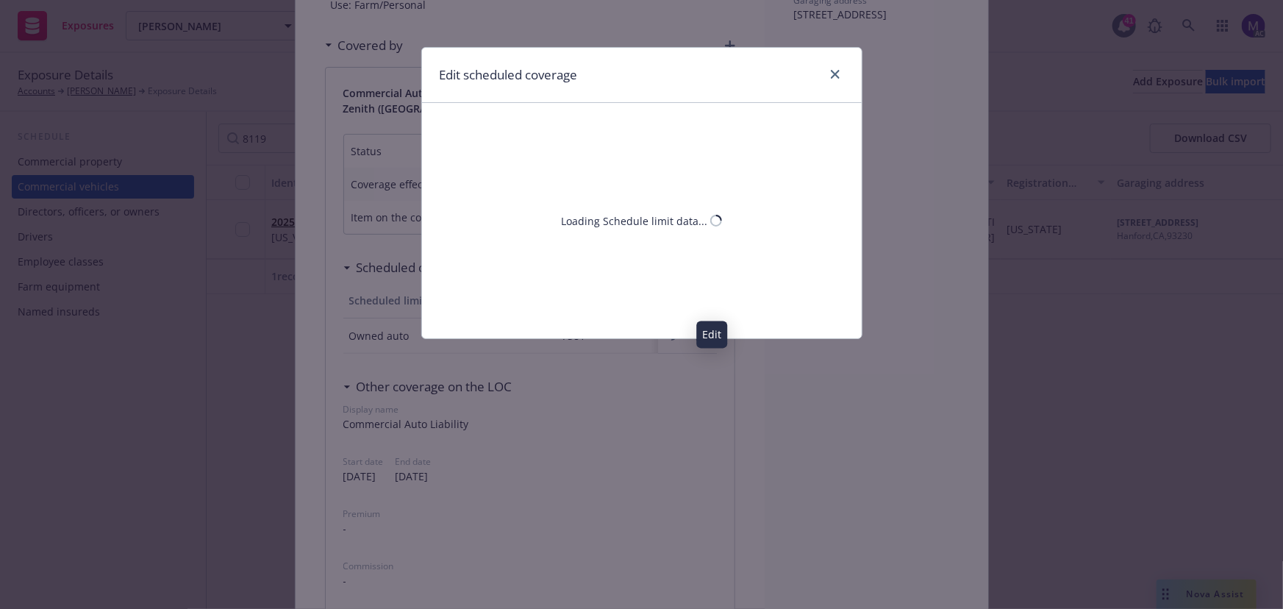
select select "MONETARY"
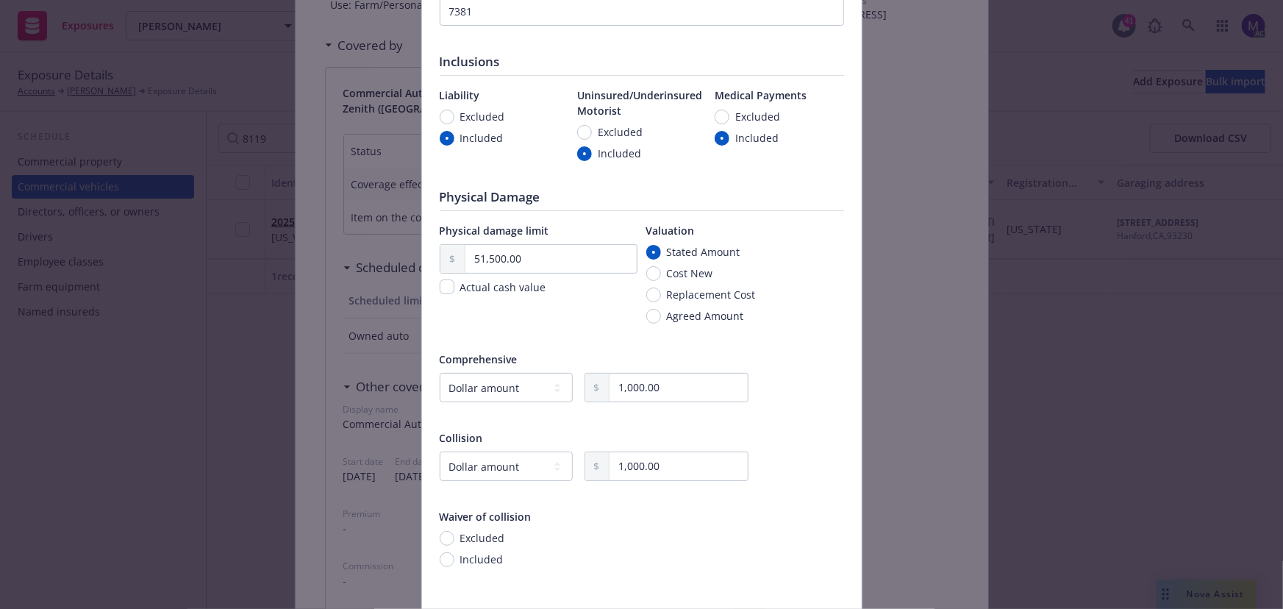
click at [661, 272] on span "Cost New" at bounding box center [687, 272] width 52 height 15
click at [658, 272] on input "Cost New" at bounding box center [653, 273] width 15 height 15
radio input "true"
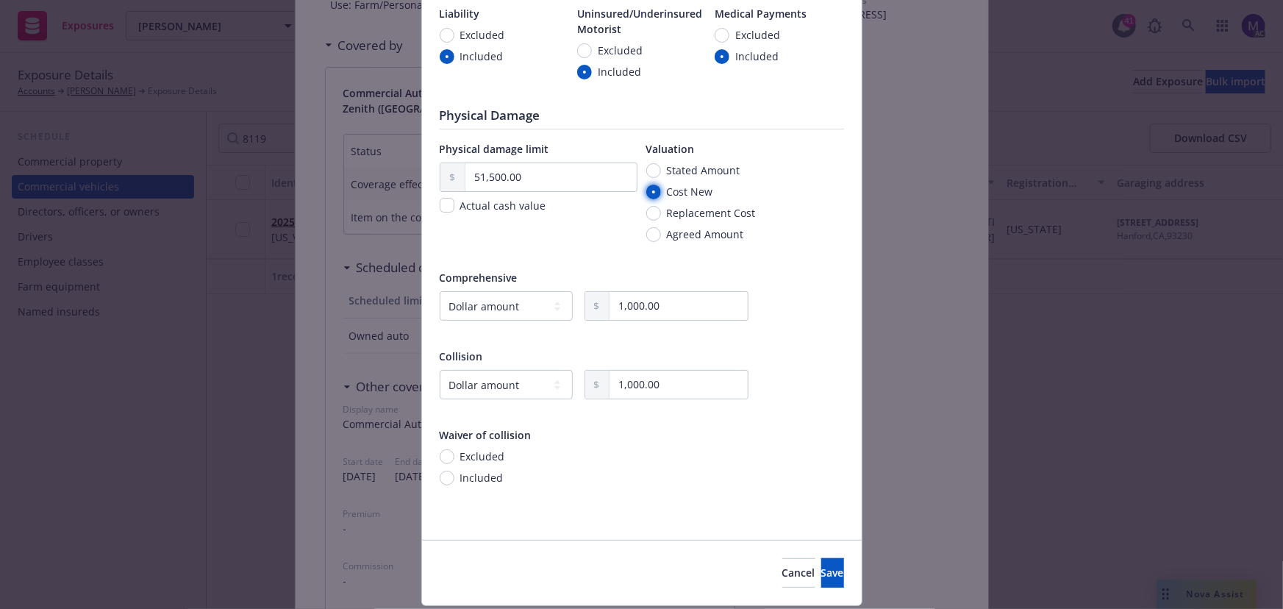
scroll to position [325, 0]
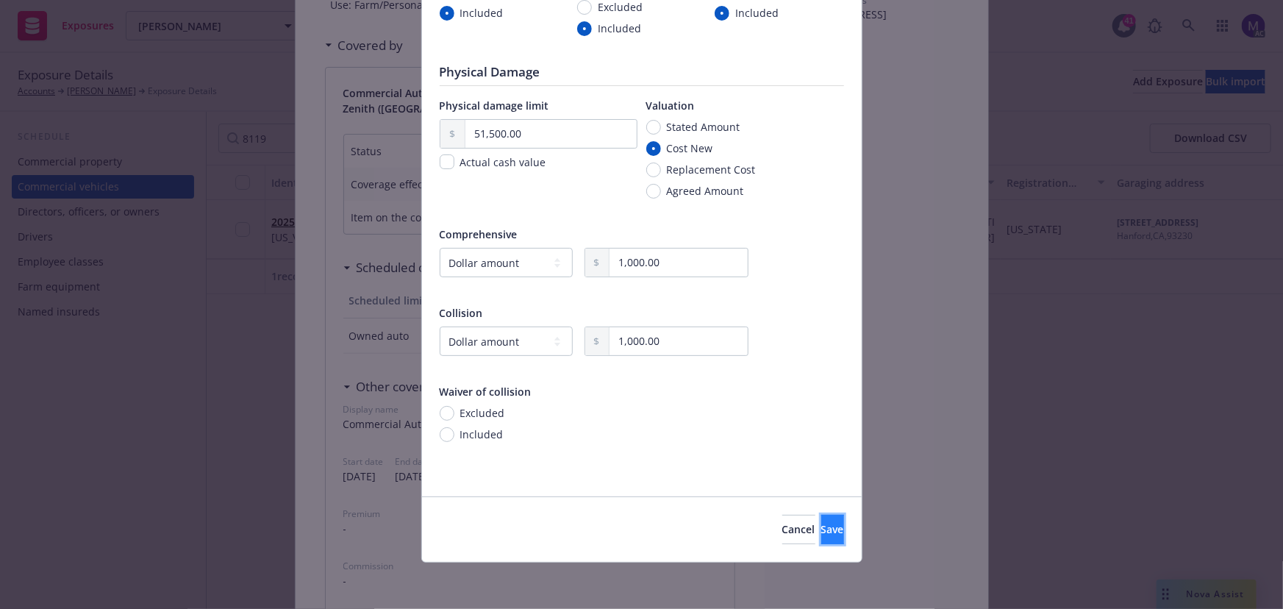
click at [821, 519] on button "Save" at bounding box center [832, 529] width 23 height 29
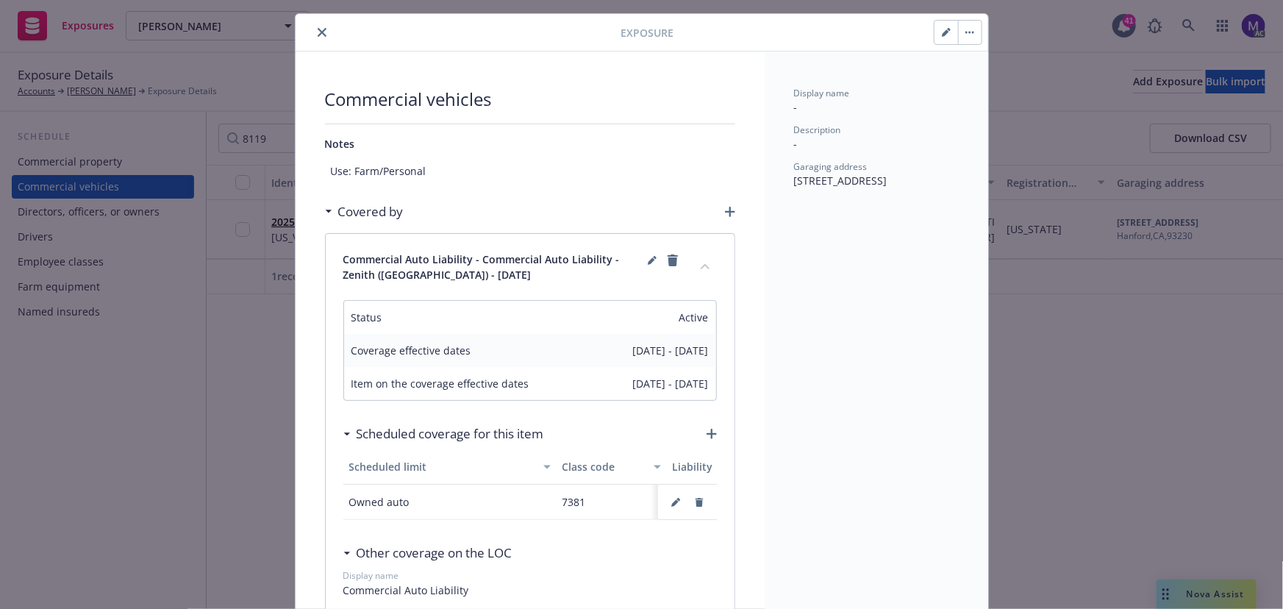
scroll to position [0, 0]
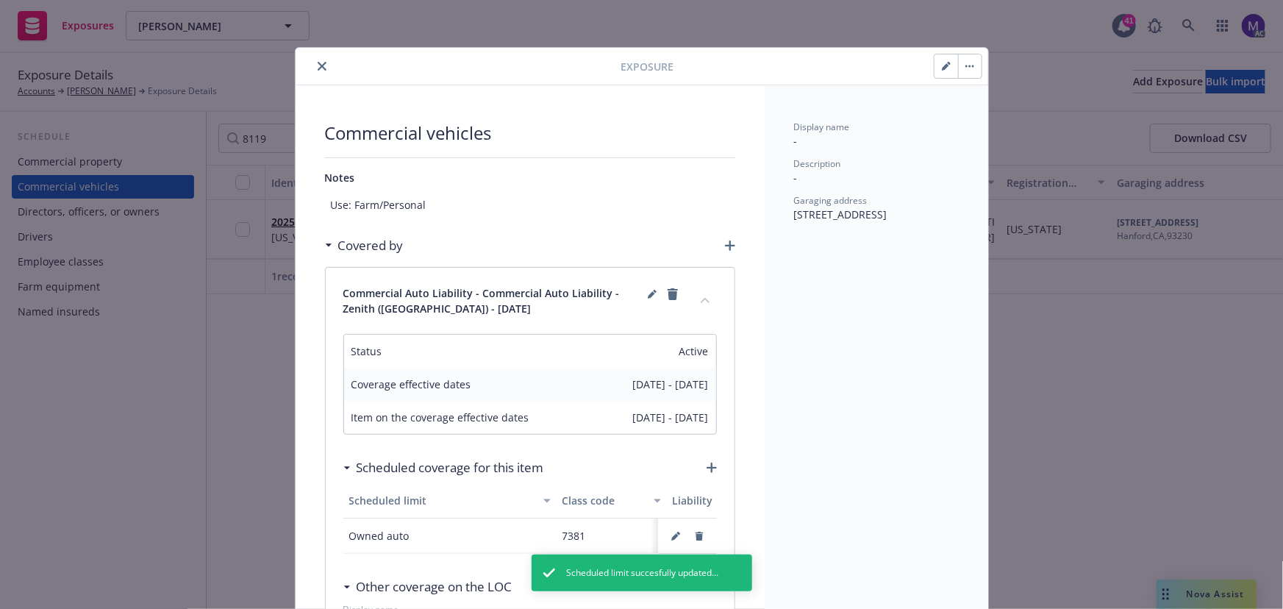
click at [313, 65] on button "close" at bounding box center [322, 66] width 18 height 18
